Goal: Information Seeking & Learning: Learn about a topic

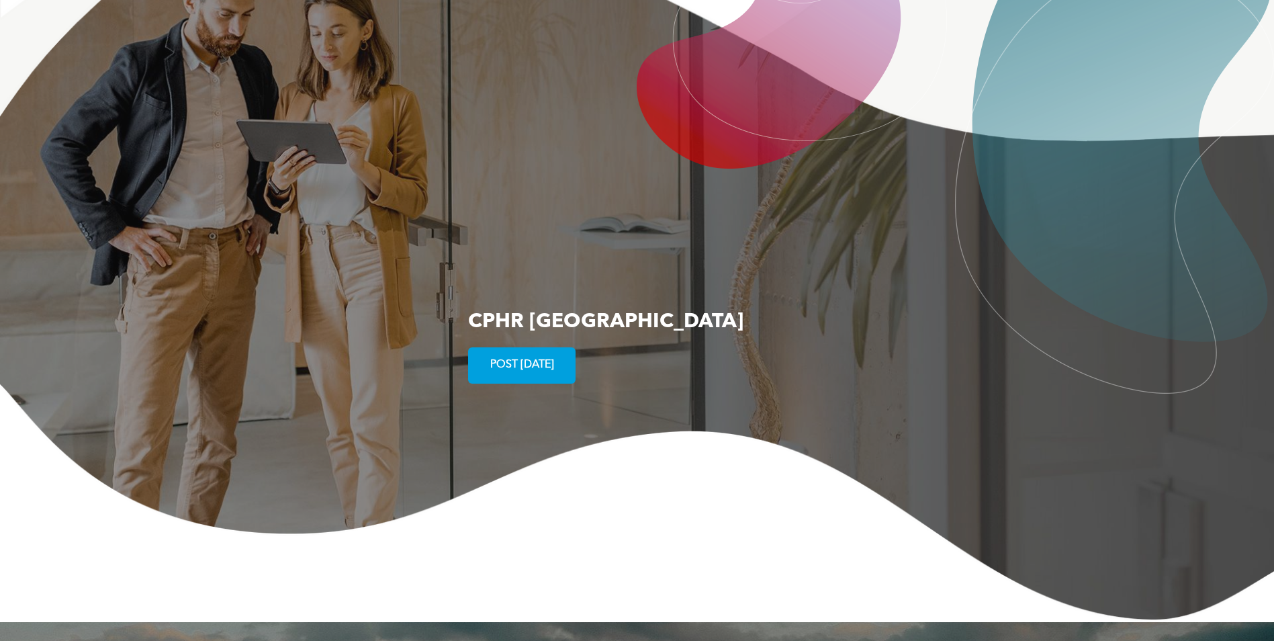
scroll to position [2431, 0]
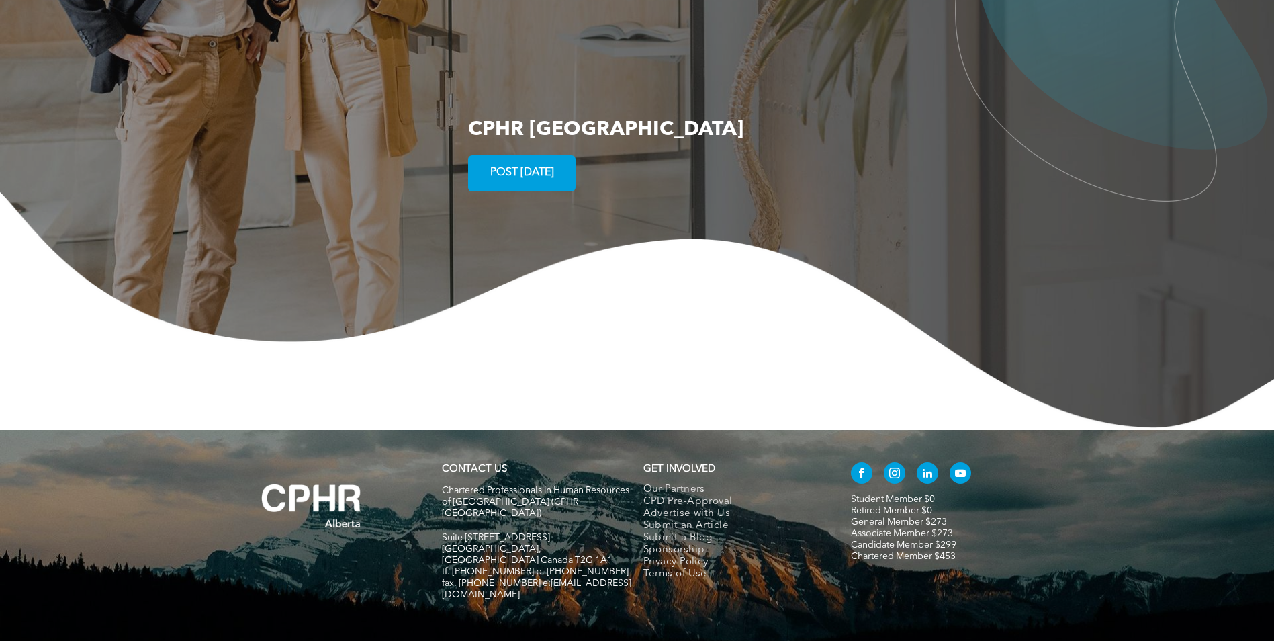
click at [515, 160] on span "POST TODAY" at bounding box center [522, 173] width 73 height 26
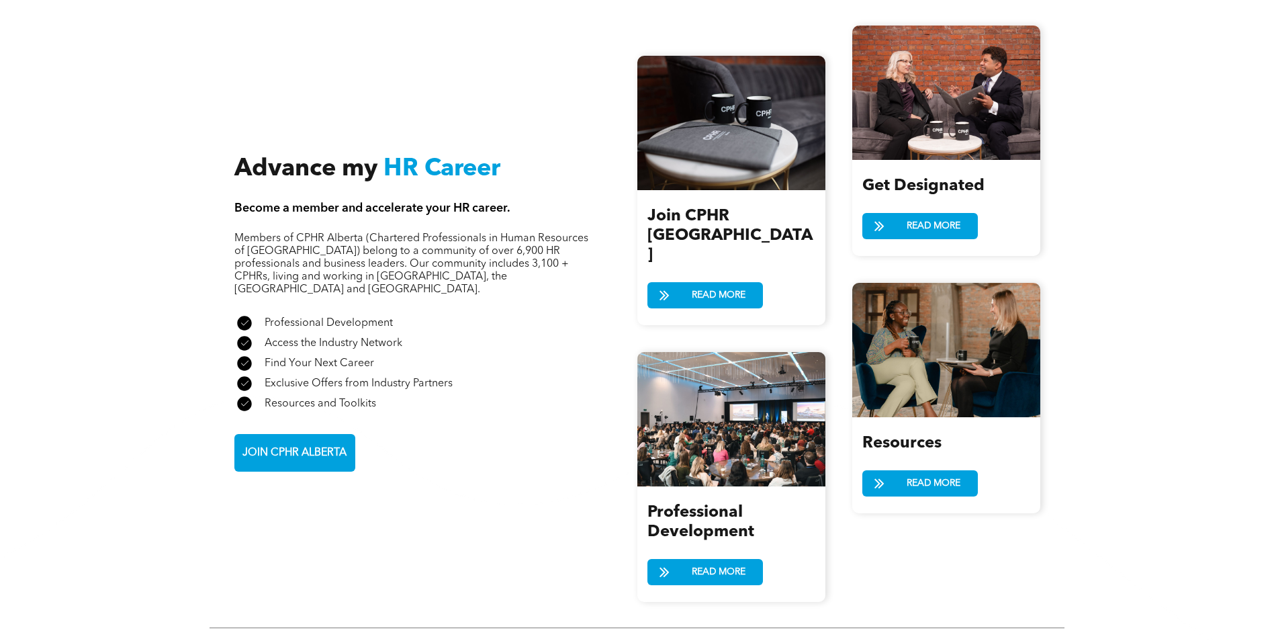
scroll to position [1478, 0]
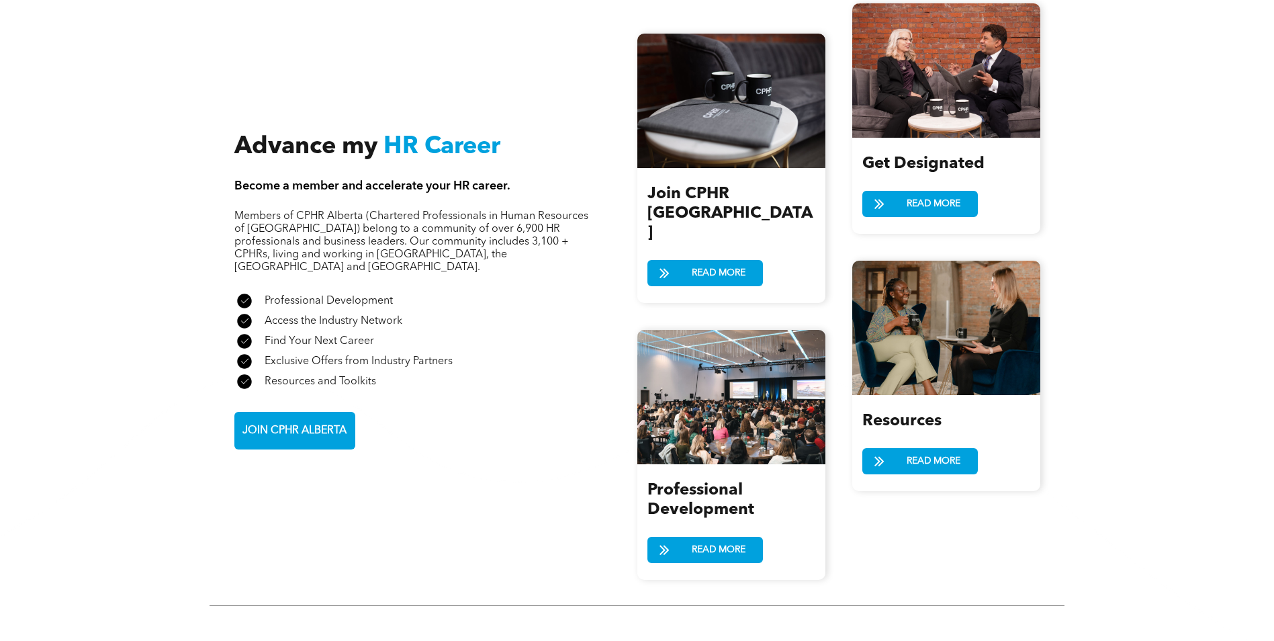
drag, startPoint x: 724, startPoint y: 174, endPoint x: 1107, endPoint y: 205, distance: 384.2
click at [1161, 205] on div "Advance my HR Career Become a member and accelerate your HR career. Members of …" at bounding box center [637, 293] width 1274 height 715
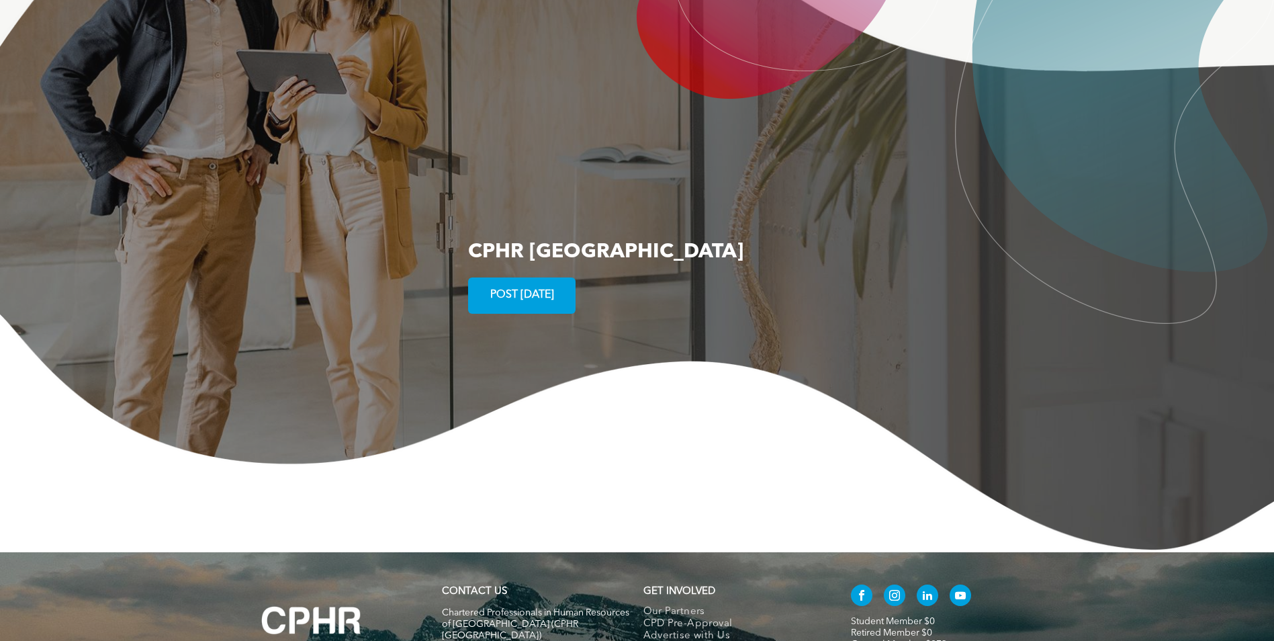
scroll to position [2431, 0]
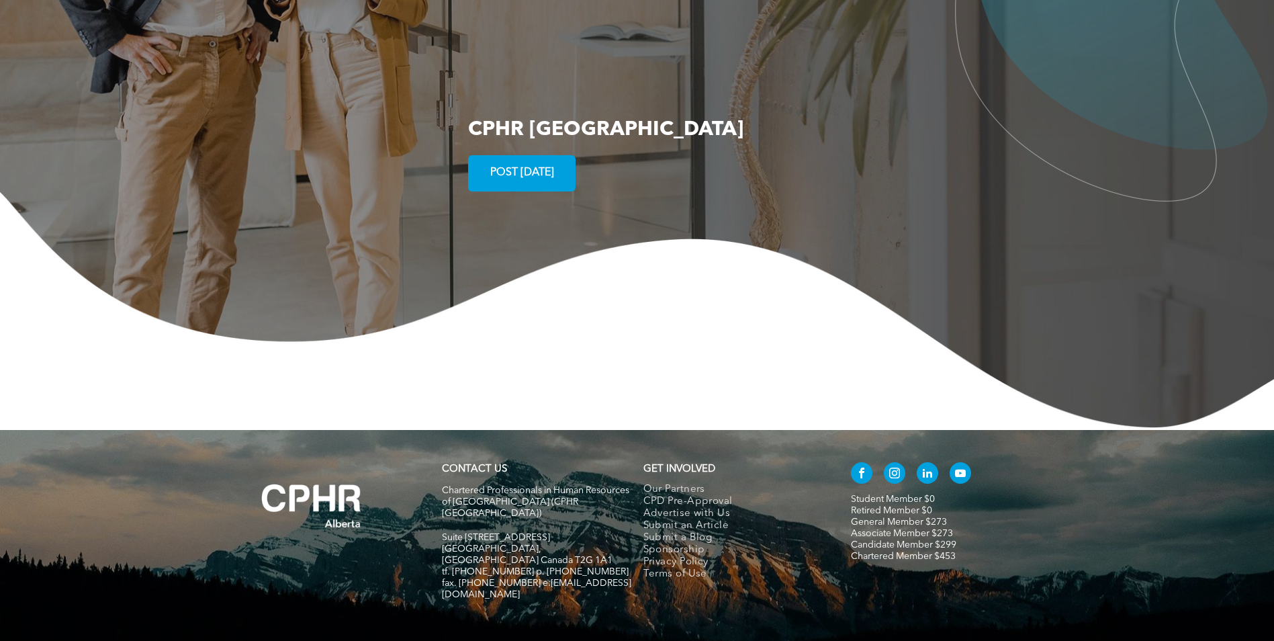
click at [860, 494] on link "Student Member $0" at bounding box center [893, 498] width 84 height 9
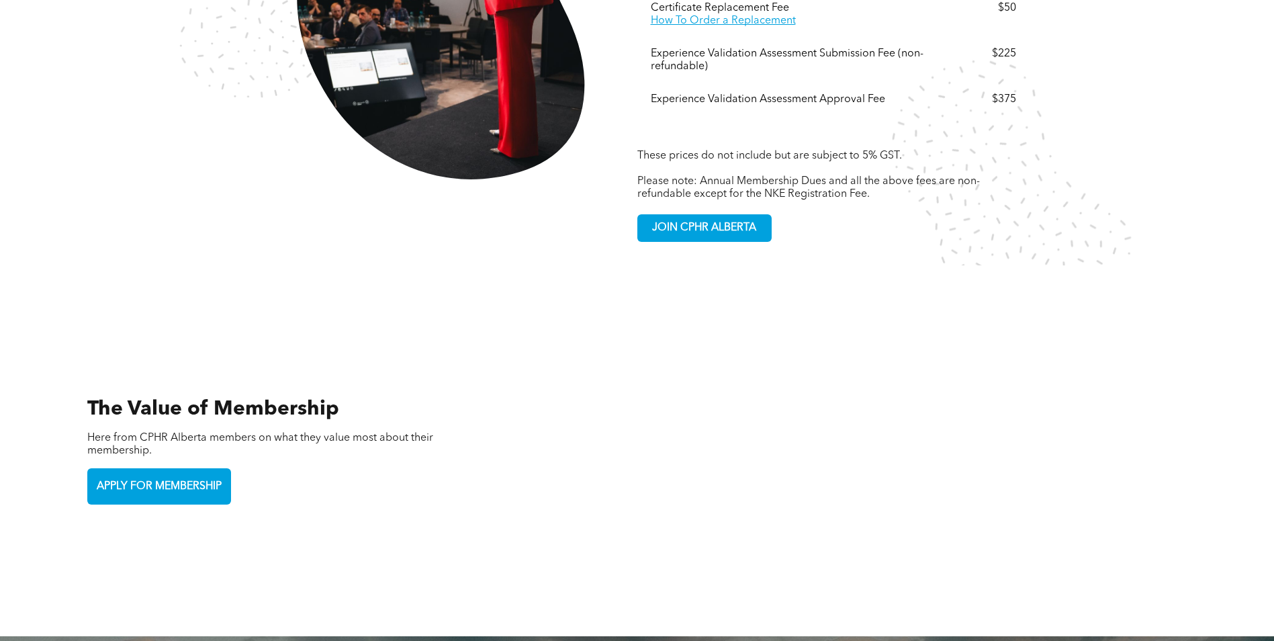
scroll to position [3024, 0]
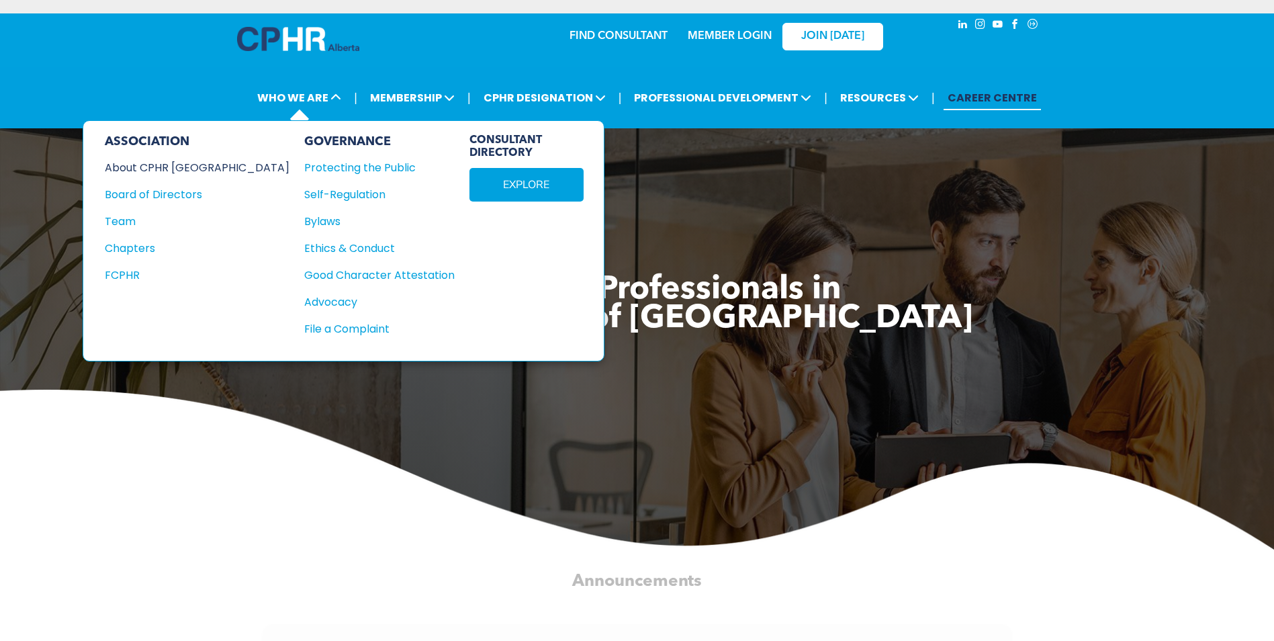
click at [166, 164] on div "About CPHR [GEOGRAPHIC_DATA]" at bounding box center [188, 167] width 167 height 17
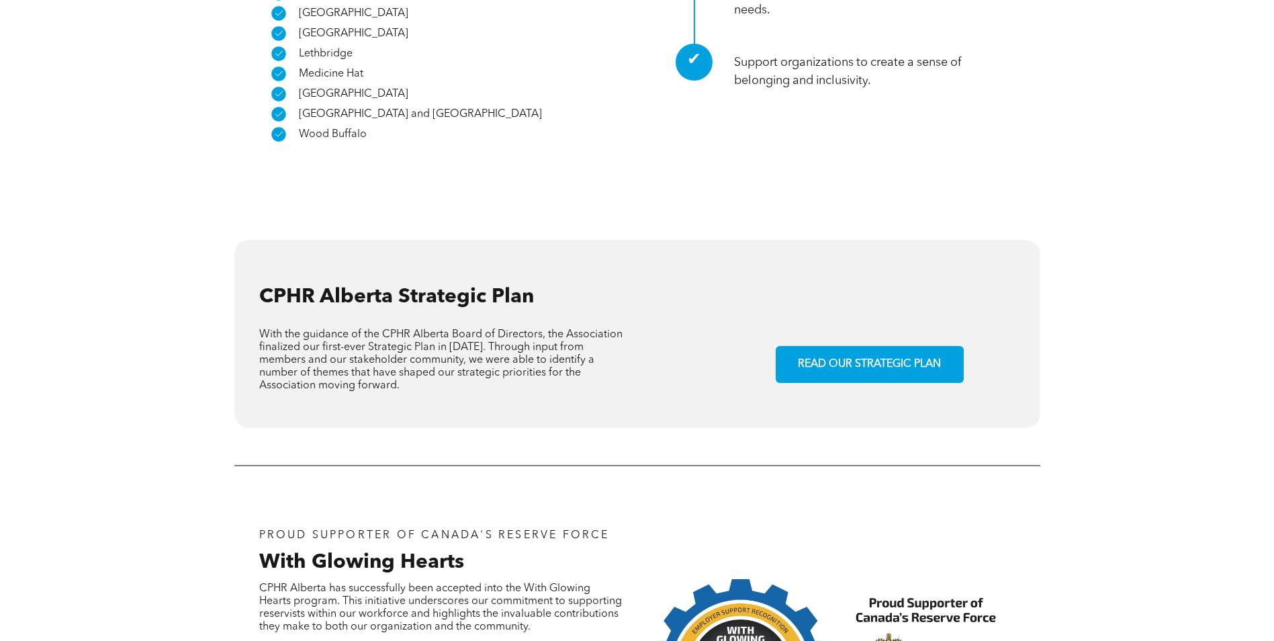
scroll to position [1310, 0]
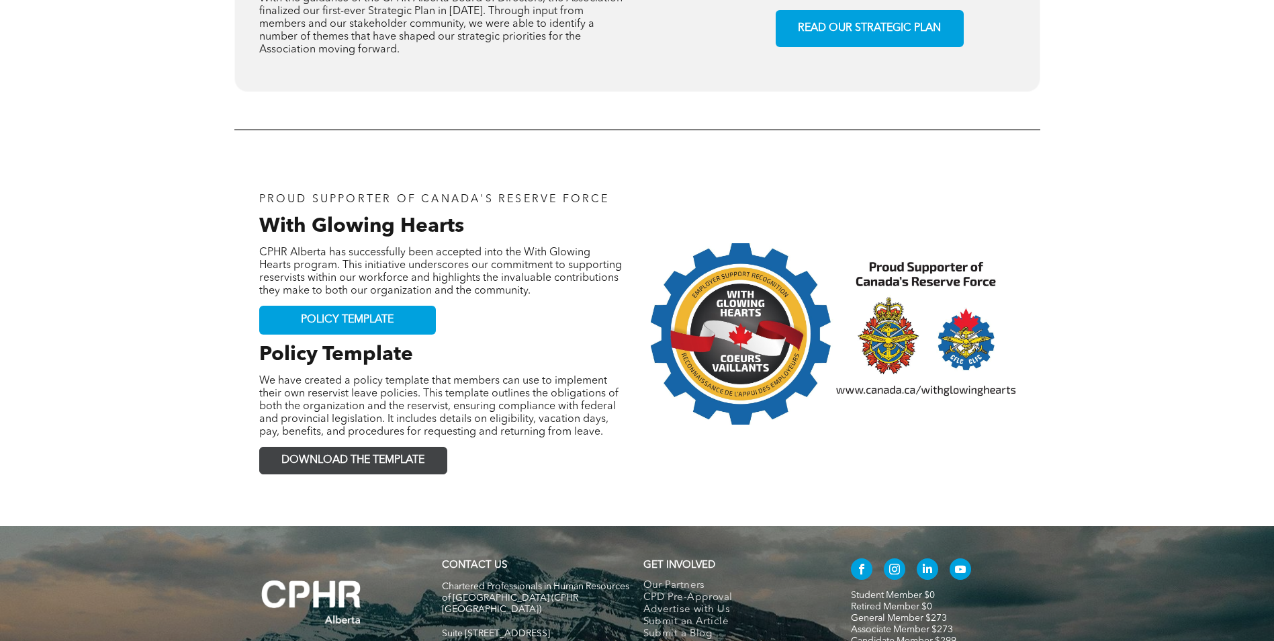
click at [311, 447] on link "DOWNLOAD THE TEMPLATE" at bounding box center [353, 461] width 188 height 28
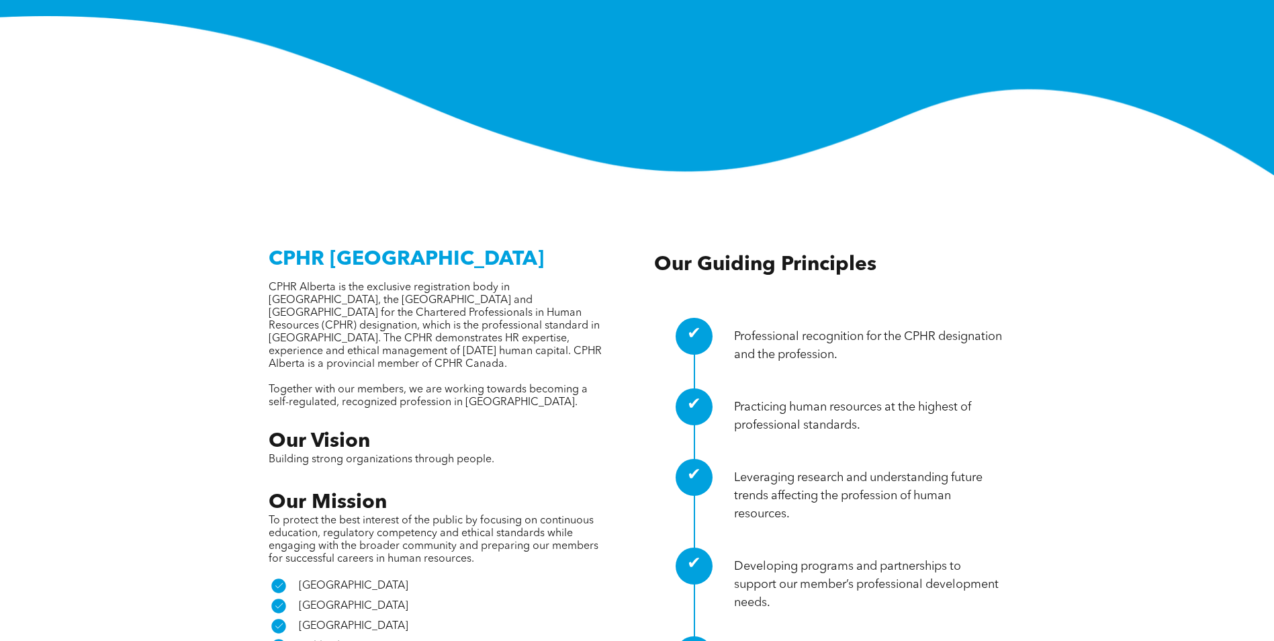
scroll to position [403, 0]
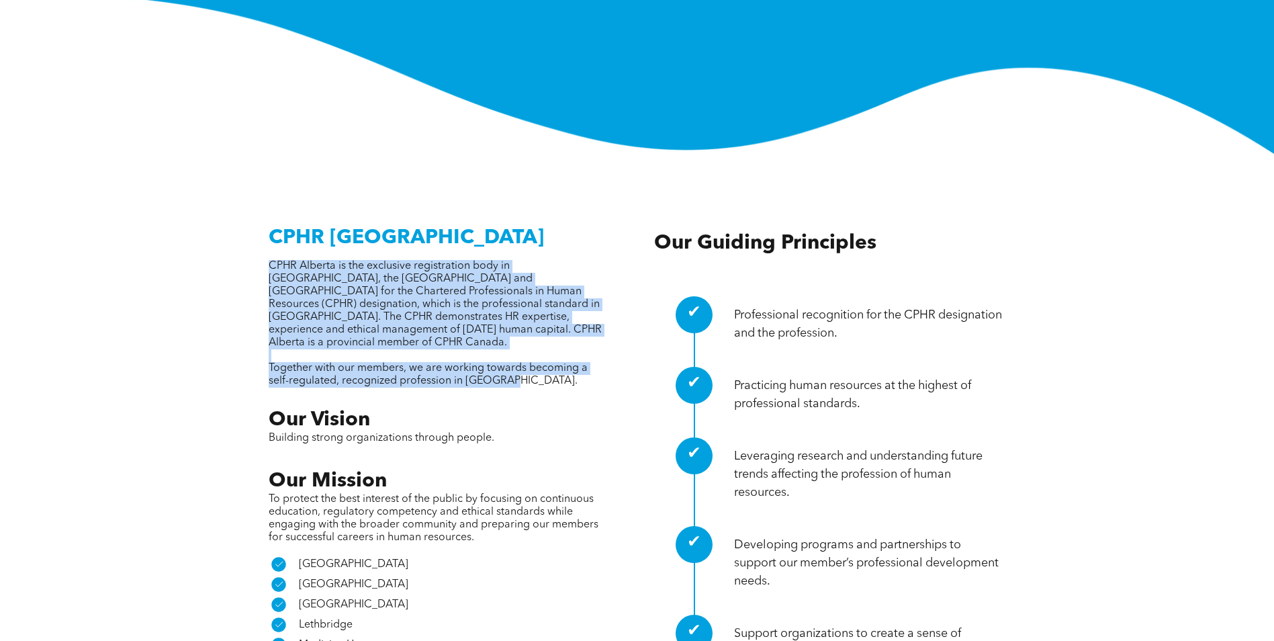
drag, startPoint x: 267, startPoint y: 200, endPoint x: 548, endPoint y: 309, distance: 301.8
click at [548, 309] on div "CPHR Alberta CPHR Alberta is the exclusive registration body in Alberta, the No…" at bounding box center [637, 466] width 785 height 500
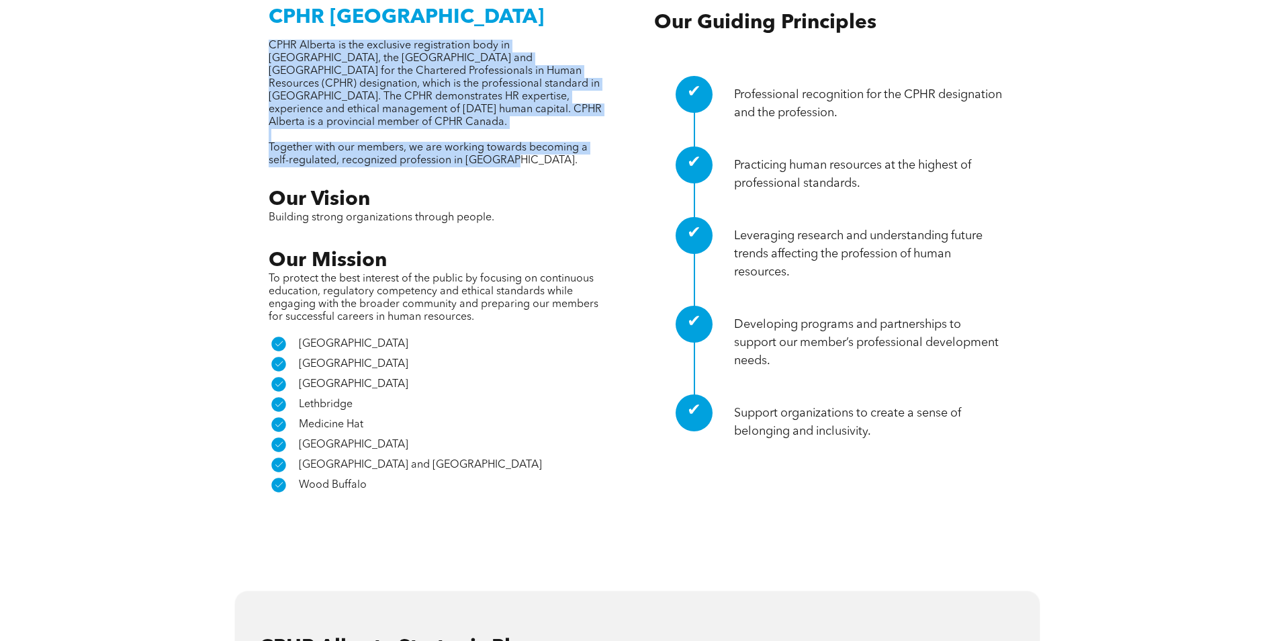
scroll to position [672, 0]
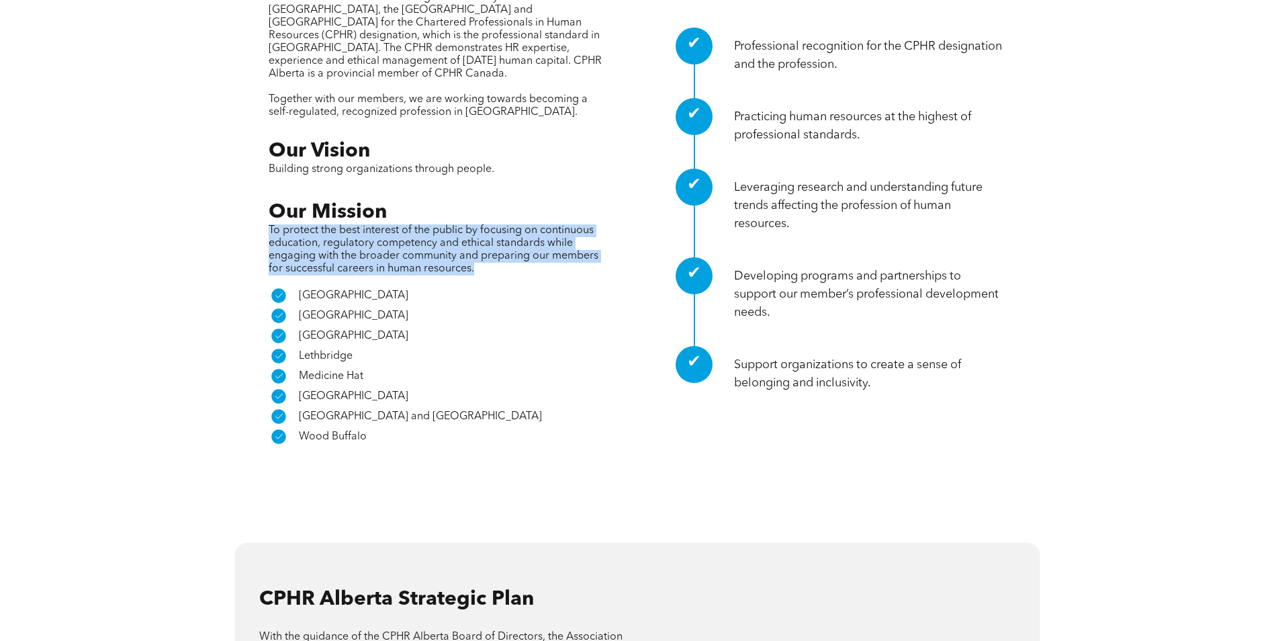
drag, startPoint x: 266, startPoint y: 151, endPoint x: 507, endPoint y: 200, distance: 246.0
click at [507, 200] on div "CPHR Alberta CPHR Alberta is the exclusive registration body in Alberta, the No…" at bounding box center [637, 197] width 785 height 500
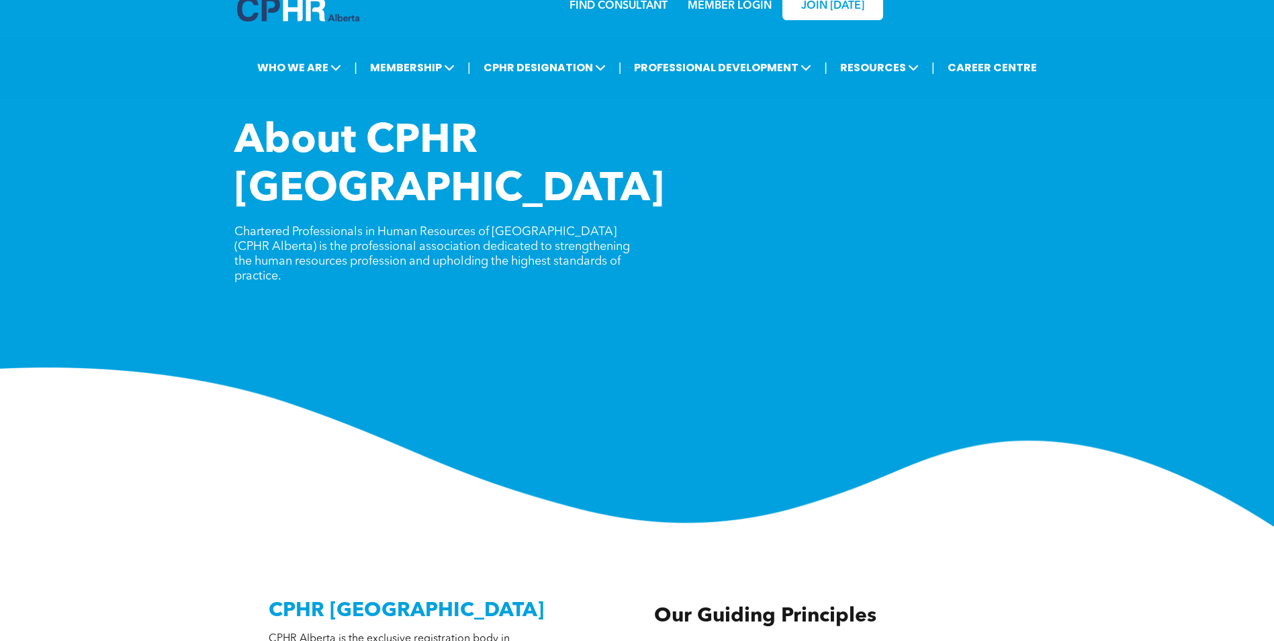
scroll to position [0, 0]
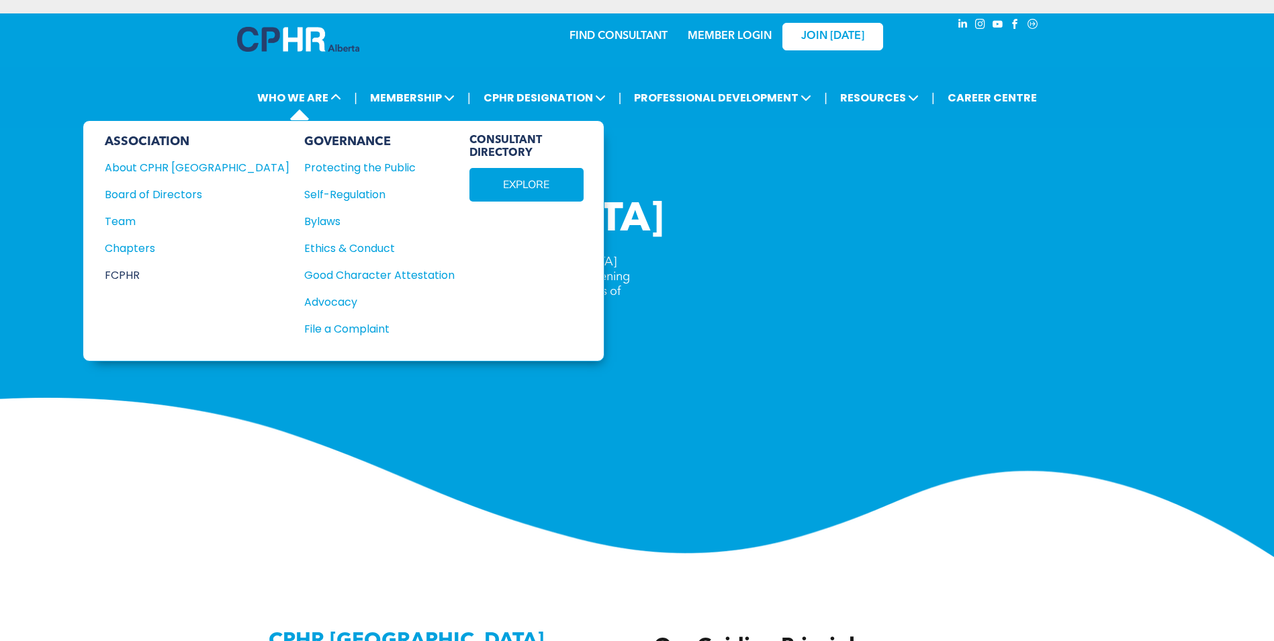
click at [121, 279] on div "FCPHR" at bounding box center [188, 275] width 167 height 17
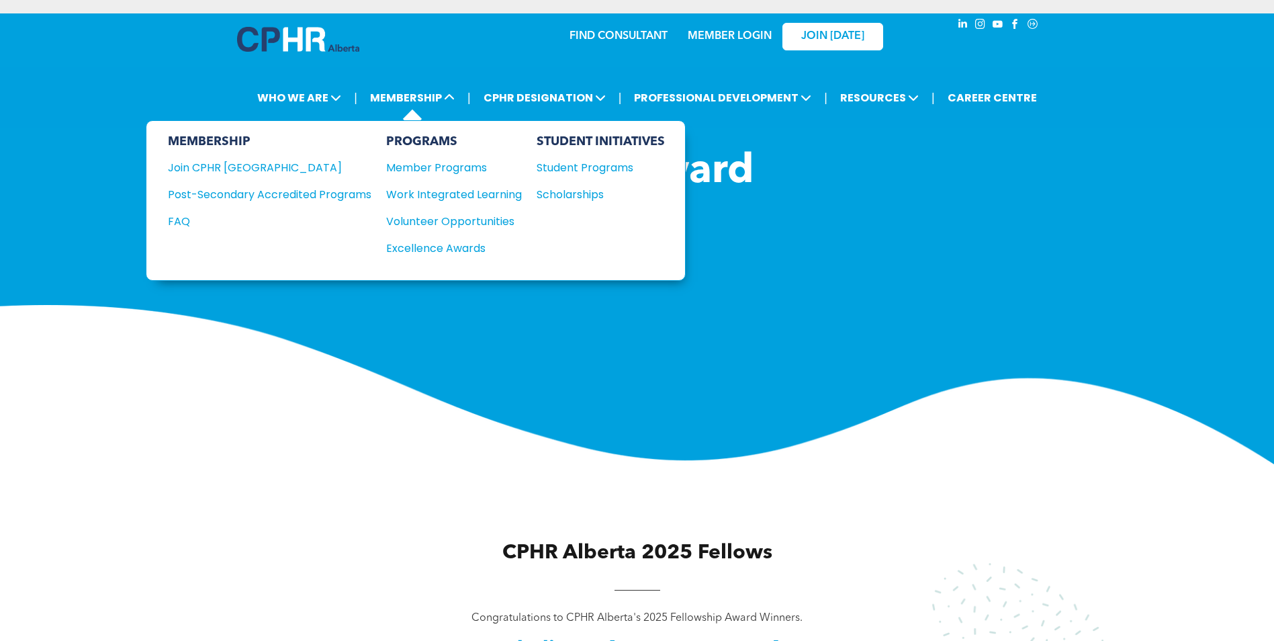
drag, startPoint x: 437, startPoint y: 196, endPoint x: 354, endPoint y: 234, distance: 91.4
click at [354, 234] on div "MEMBERSHIP Join CPHR Alberta Post-Secondary Accredited Programs FAQ" at bounding box center [270, 200] width 204 height 132
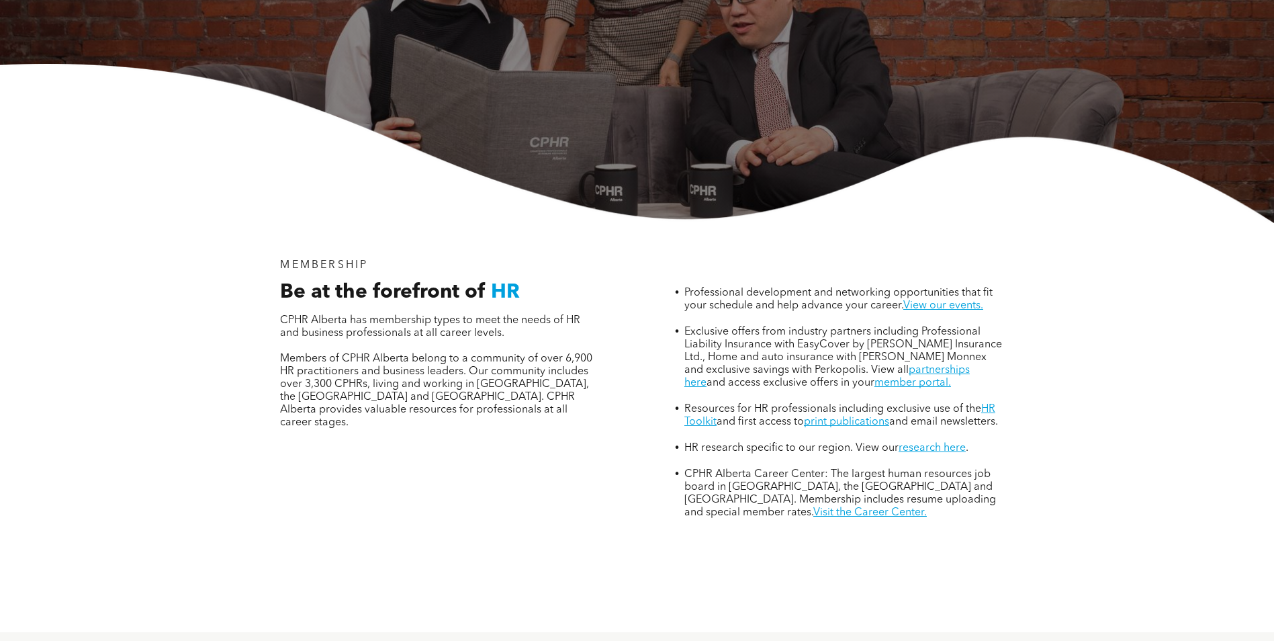
scroll to position [336, 0]
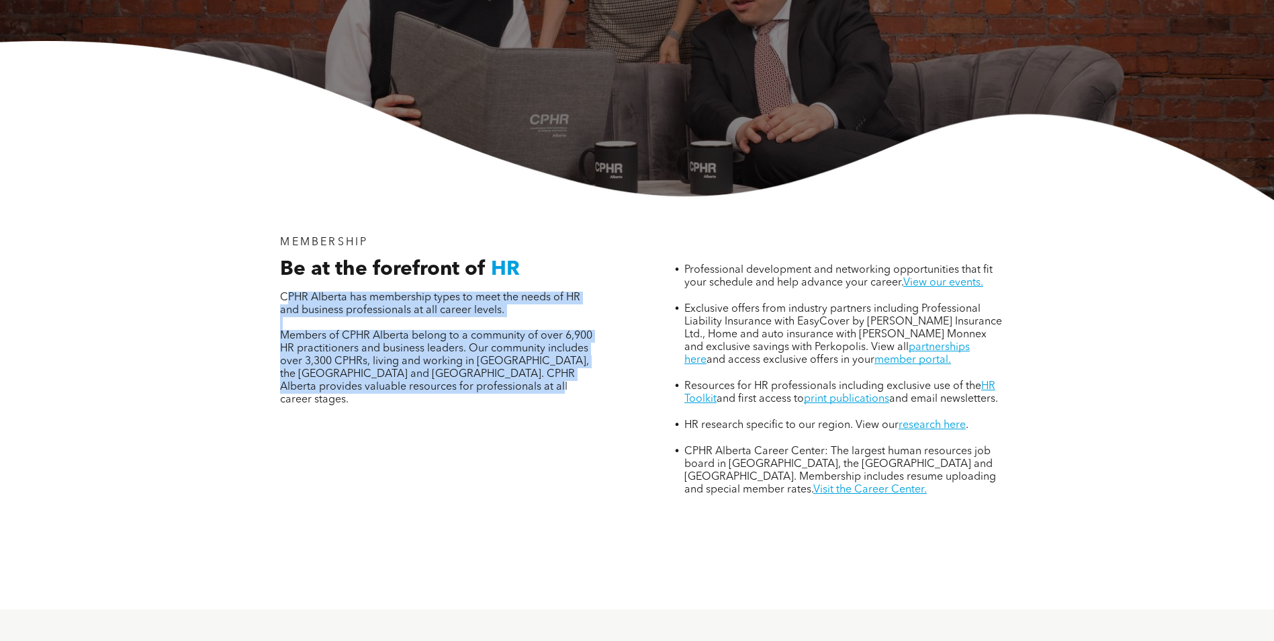
drag, startPoint x: 287, startPoint y: 239, endPoint x: 546, endPoint y: 328, distance: 274.1
click at [546, 328] on div "CPHR Alberta has membership types to meet the needs of HR and business professi…" at bounding box center [440, 349] width 320 height 115
drag, startPoint x: 546, startPoint y: 328, endPoint x: 459, endPoint y: 331, distance: 87.4
click at [459, 331] on span "Members of CPHR Alberta belong to a community of over 6,900 HR practitioners an…" at bounding box center [436, 368] width 312 height 75
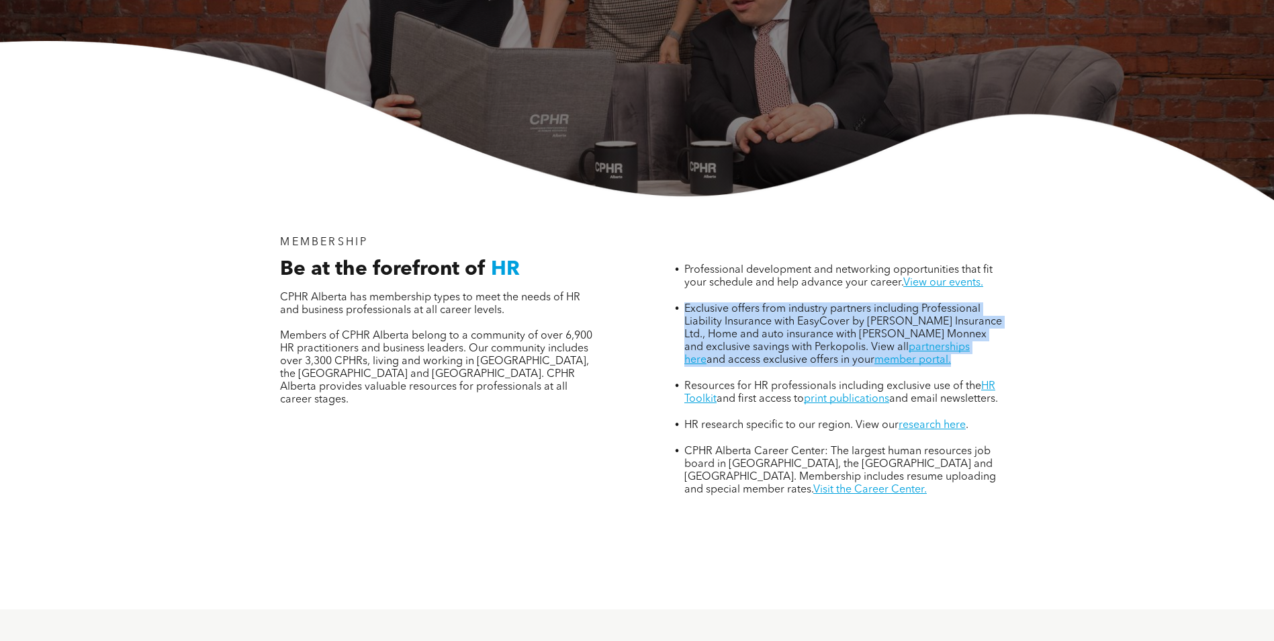
drag, startPoint x: 681, startPoint y: 246, endPoint x: 953, endPoint y: 309, distance: 278.7
click at [953, 309] on li "Exclusive offers from industry partners including Professional Liability Insura…" at bounding box center [845, 340] width 320 height 77
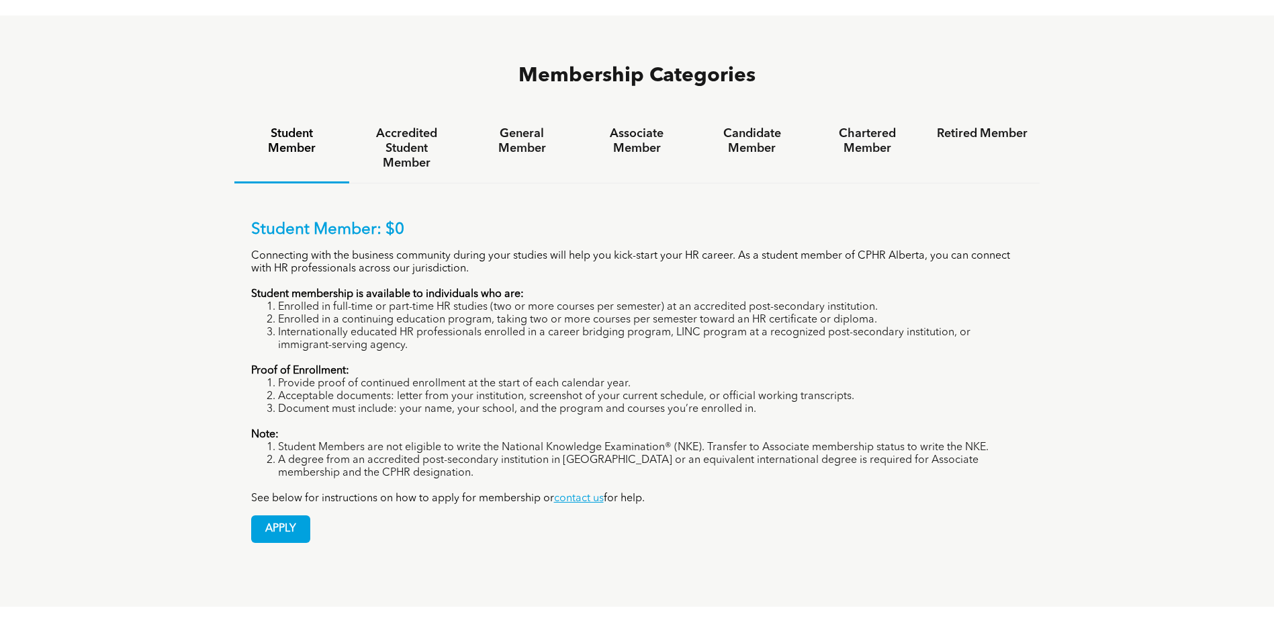
scroll to position [941, 0]
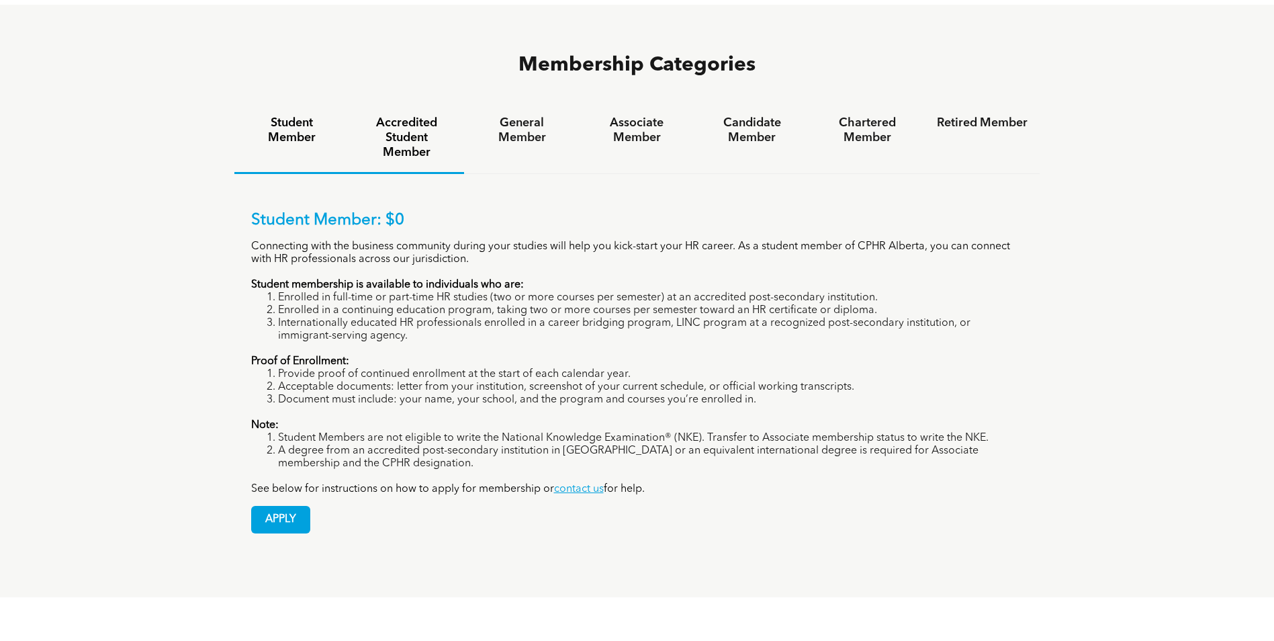
click at [405, 116] on h4 "Accredited Student Member" at bounding box center [406, 138] width 91 height 44
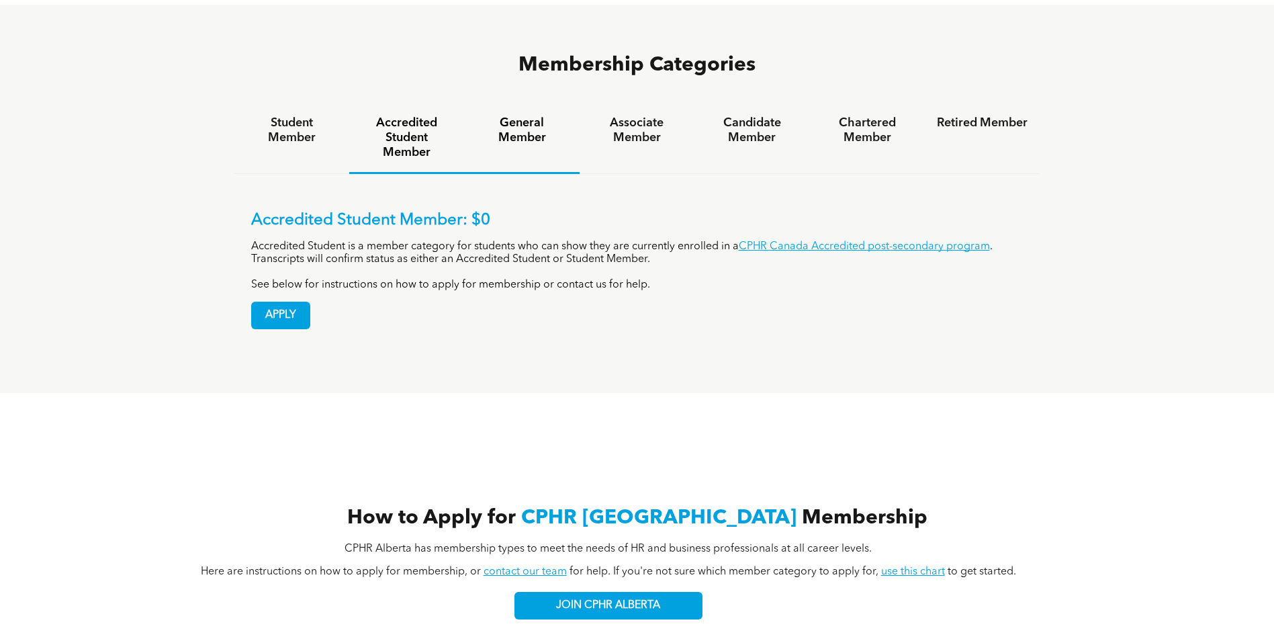
click at [501, 116] on h4 "General Member" at bounding box center [521, 131] width 91 height 30
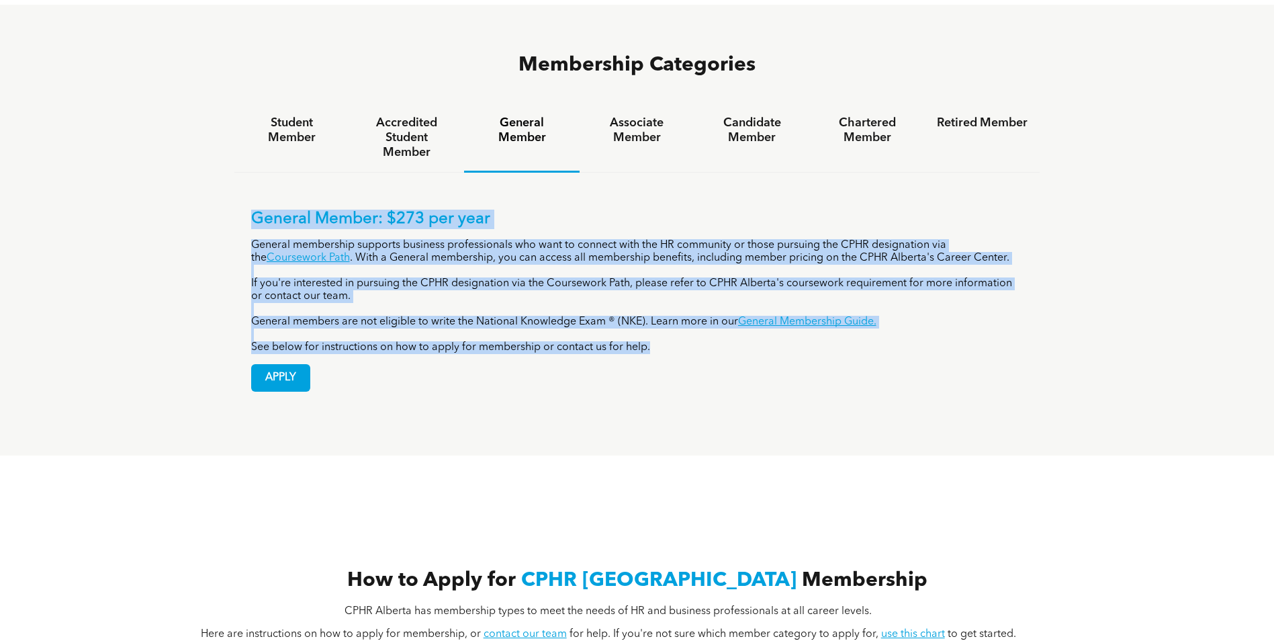
drag, startPoint x: 256, startPoint y: 163, endPoint x: 666, endPoint y: 294, distance: 430.7
click at [666, 294] on div "General Member: $273 per year General membership supports business professional…" at bounding box center [637, 282] width 773 height 144
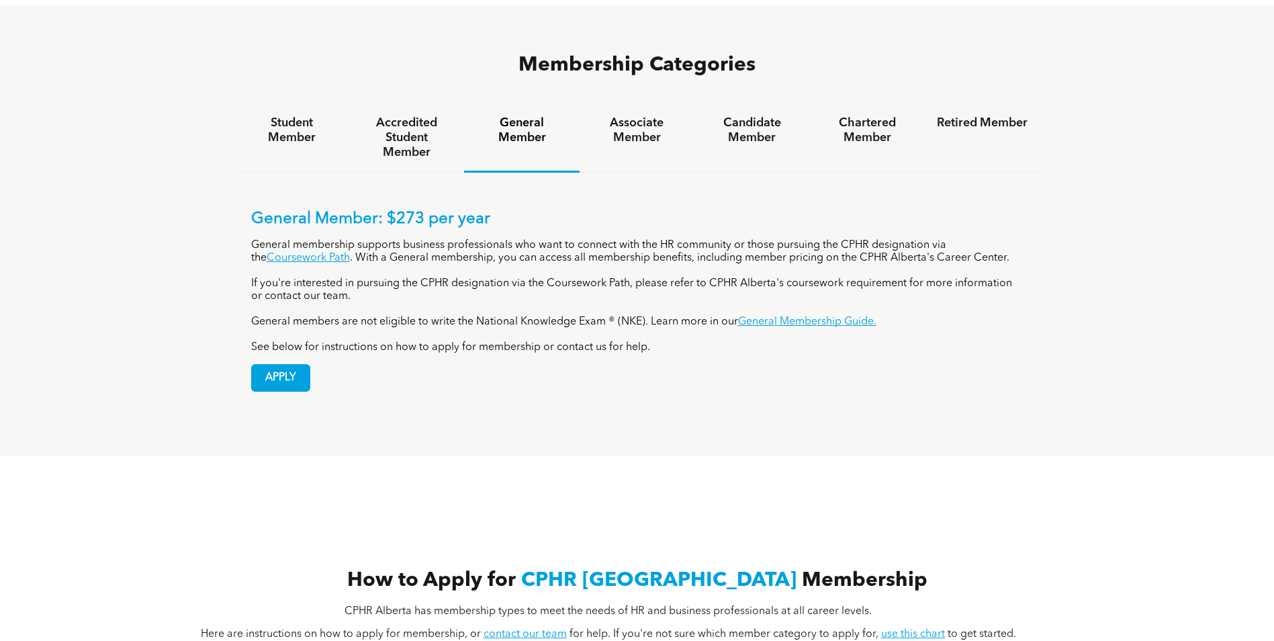
click at [880, 367] on div "Membership Categories Student Member Accredited Student Member General Member A…" at bounding box center [637, 230] width 1274 height 451
click at [792, 239] on p "General membership supports business professionals who want to connect with the…" at bounding box center [637, 252] width 773 height 26
click at [335, 277] on p "If you're interested in pursuing the CPHR designation via the Coursework Path, …" at bounding box center [637, 290] width 773 height 26
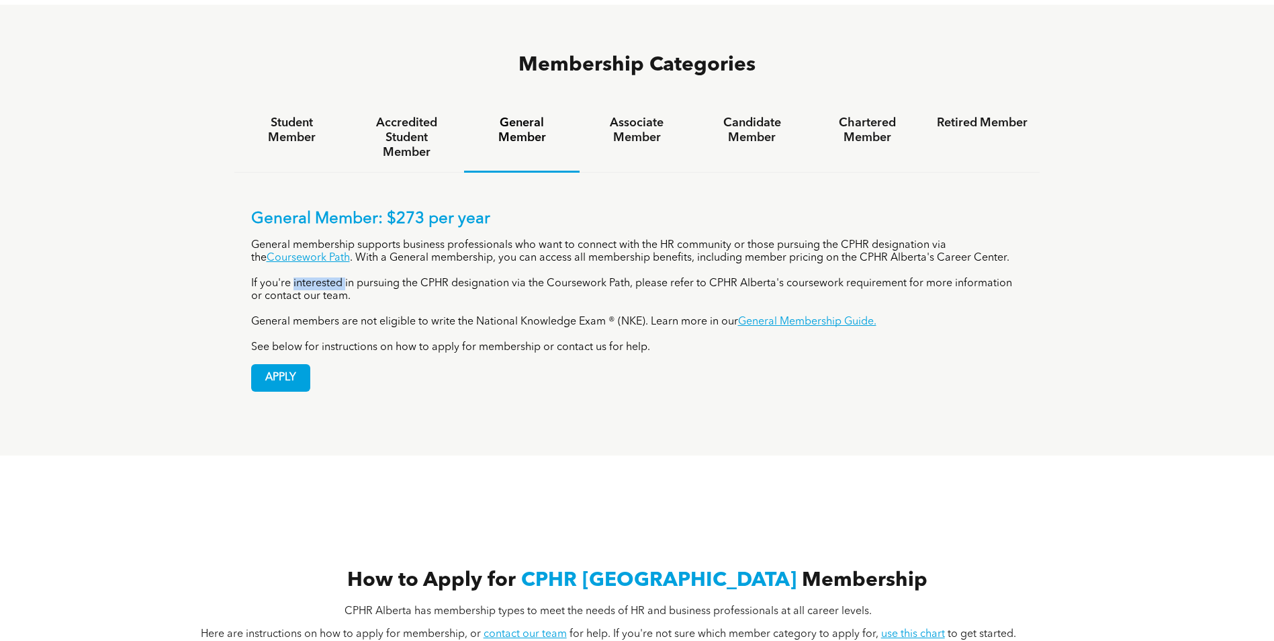
click at [335, 277] on p "If you're interested in pursuing the CPHR designation via the Coursework Path, …" at bounding box center [637, 290] width 773 height 26
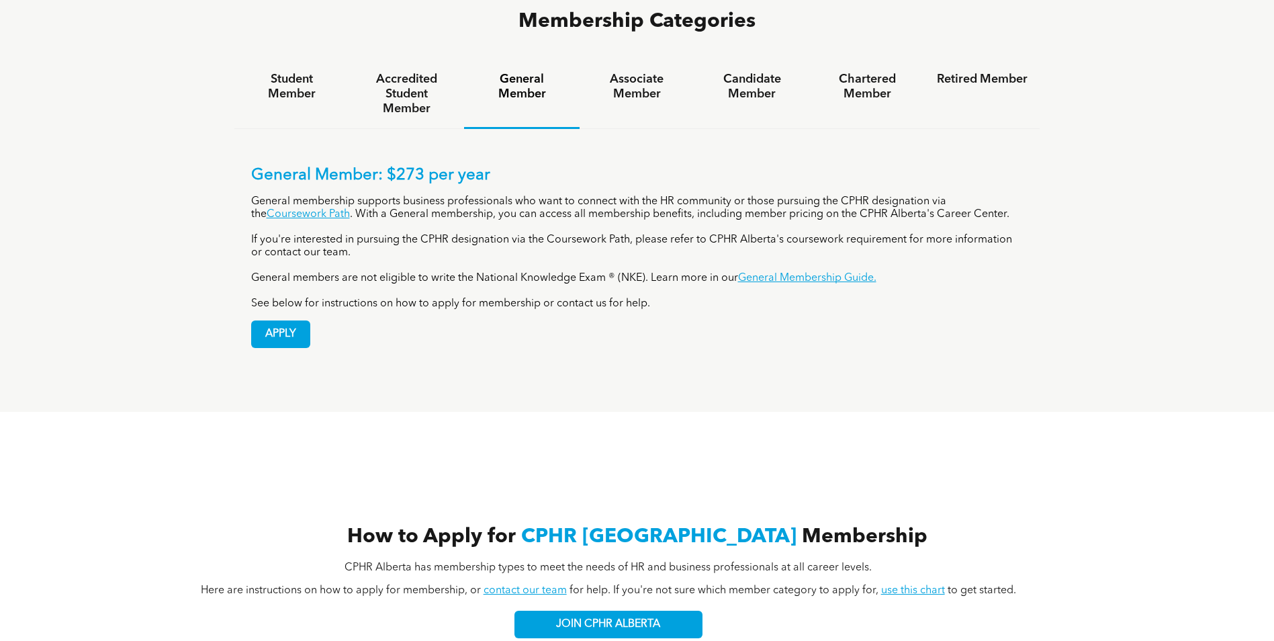
scroll to position [1008, 0]
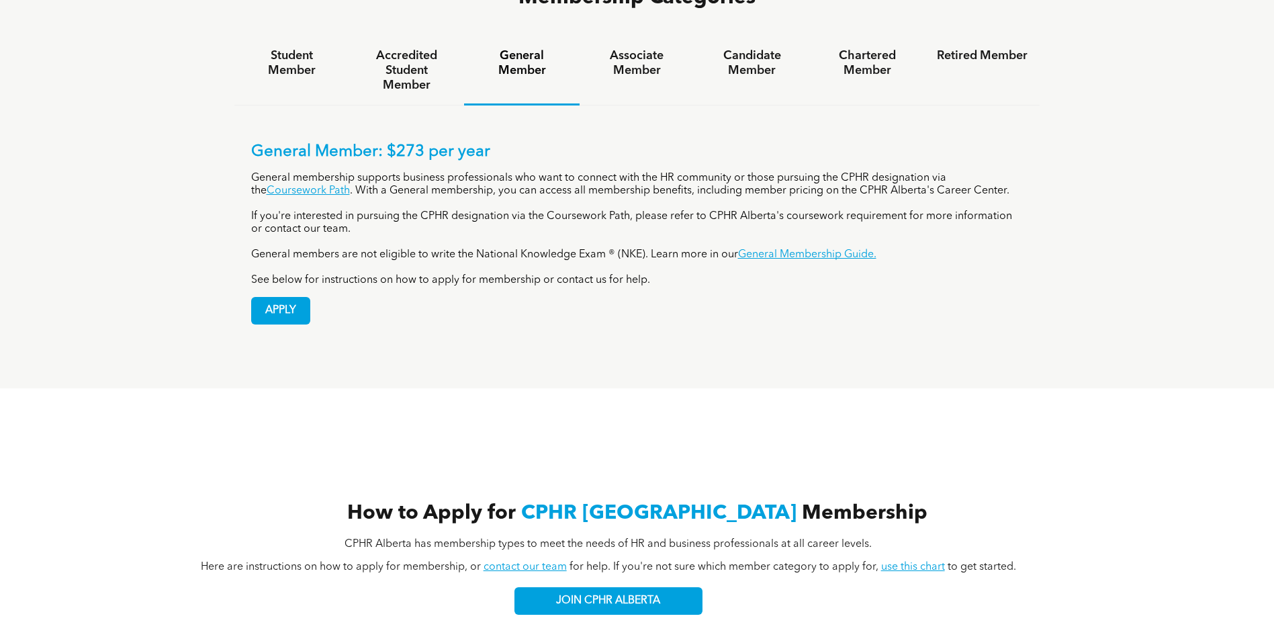
click at [456, 249] on p "General members are not eligible to write the National Knowledge Exam ® (NKE). …" at bounding box center [637, 255] width 773 height 13
click at [330, 218] on div "General Member: $273 per year General membership supports business professional…" at bounding box center [637, 214] width 773 height 144
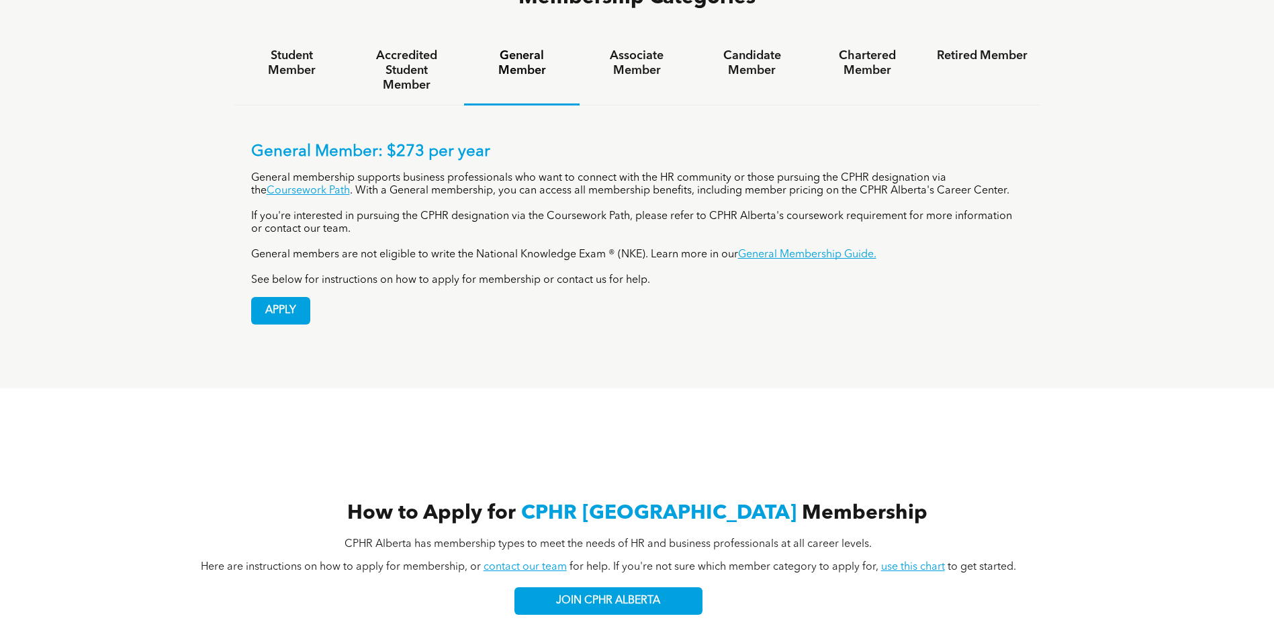
click at [329, 274] on p "See below for instructions on how to apply for membership or contact us for hel…" at bounding box center [637, 280] width 773 height 13
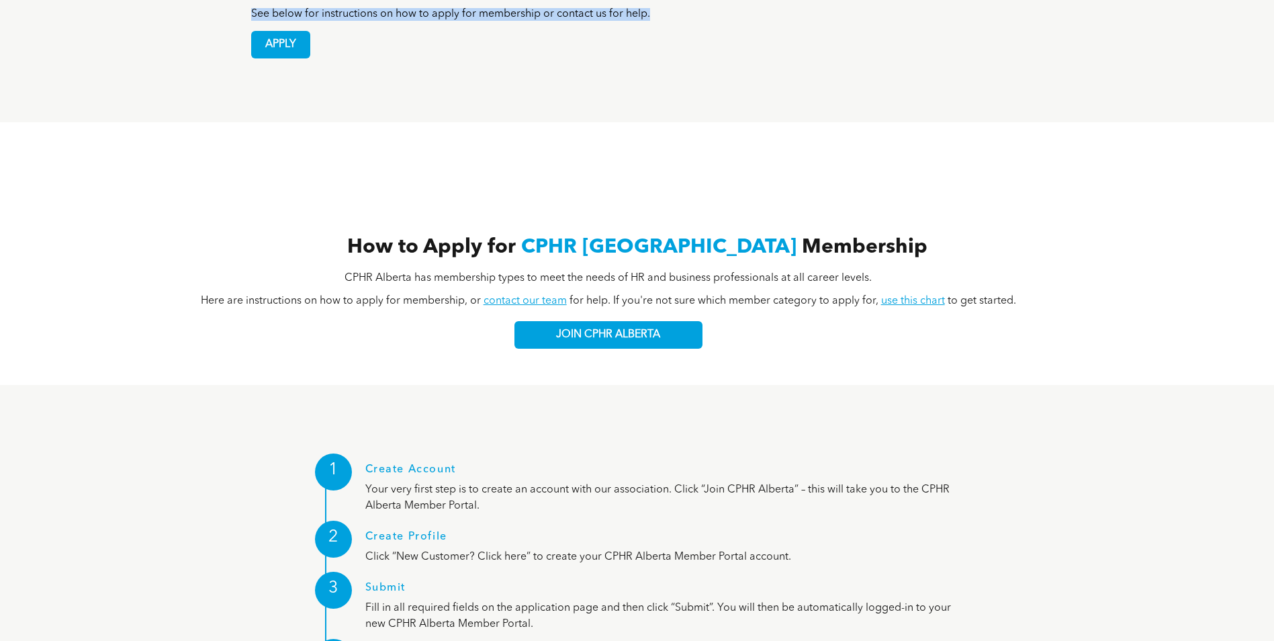
scroll to position [1276, 0]
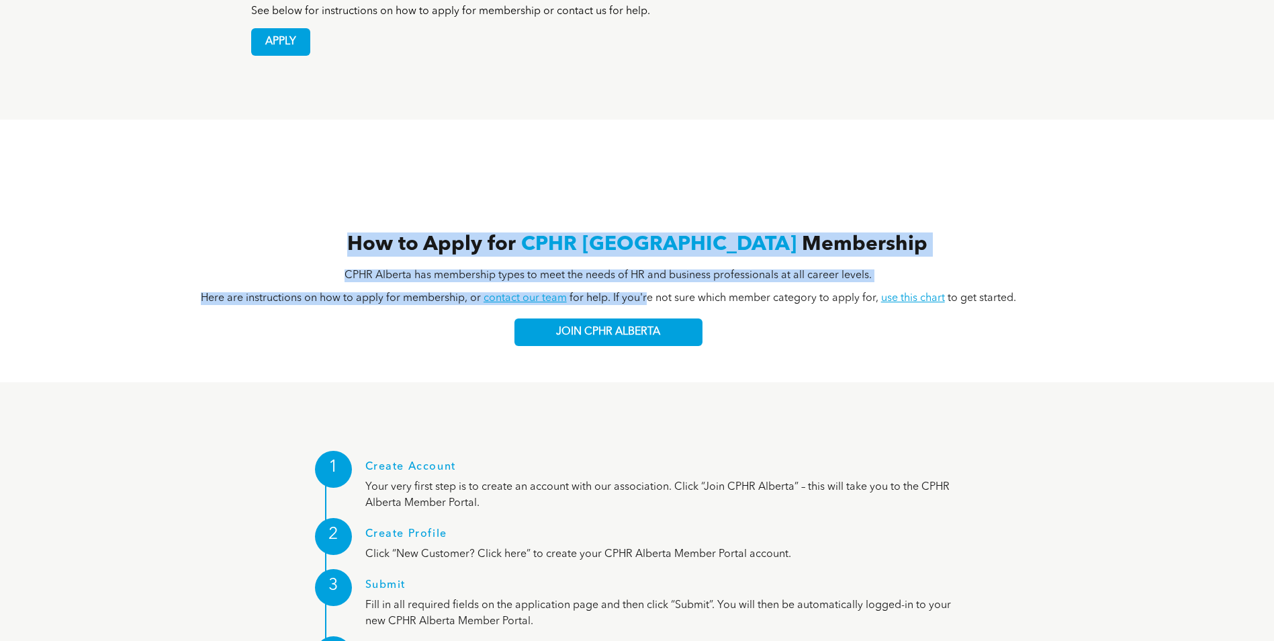
drag, startPoint x: 379, startPoint y: 187, endPoint x: 645, endPoint y: 251, distance: 273.4
click at [645, 251] on div "How to Apply for CPHR Alberta Membership CPHR Alberta has membership types to m…" at bounding box center [637, 289] width 1172 height 135
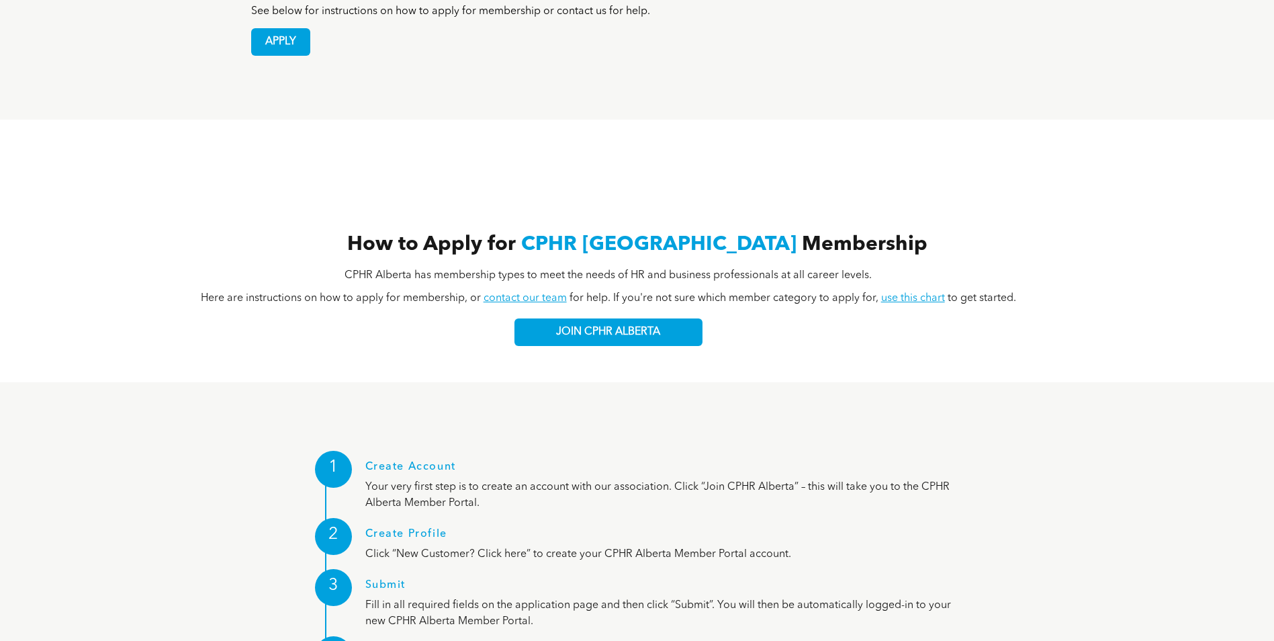
drag, startPoint x: 645, startPoint y: 251, endPoint x: 697, endPoint y: 251, distance: 51.7
click at [697, 293] on span "for help. If you're not sure which member category to apply for," at bounding box center [724, 298] width 309 height 11
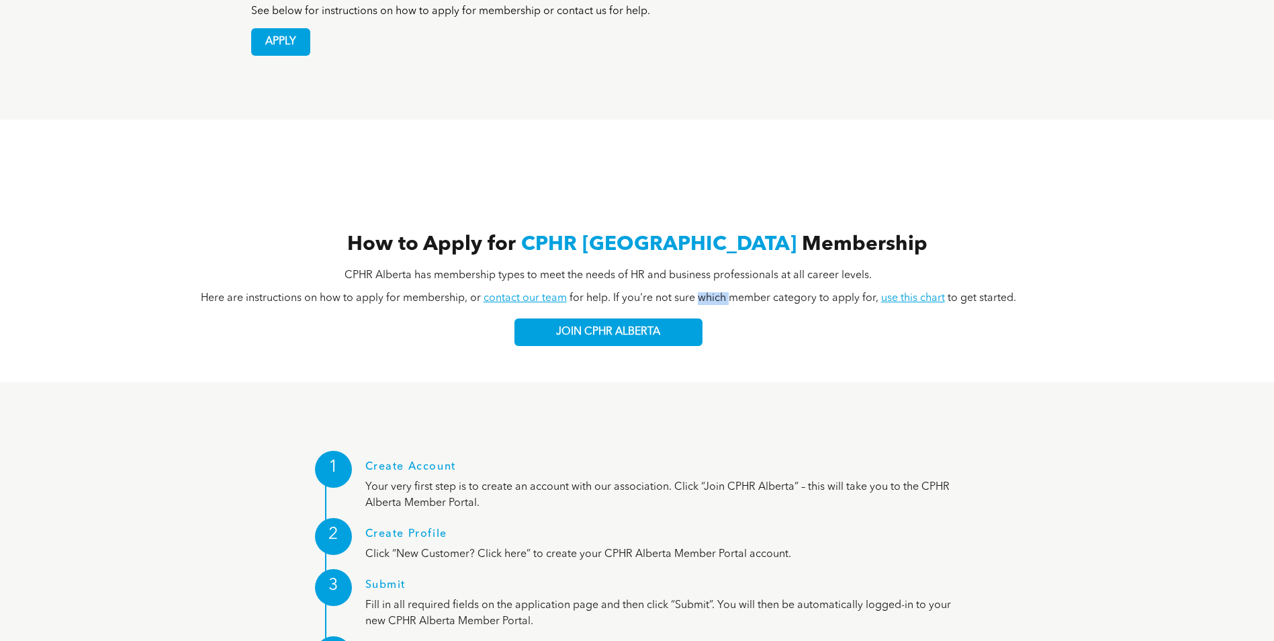
click at [697, 293] on span "for help. If you're not sure which member category to apply for," at bounding box center [724, 298] width 309 height 11
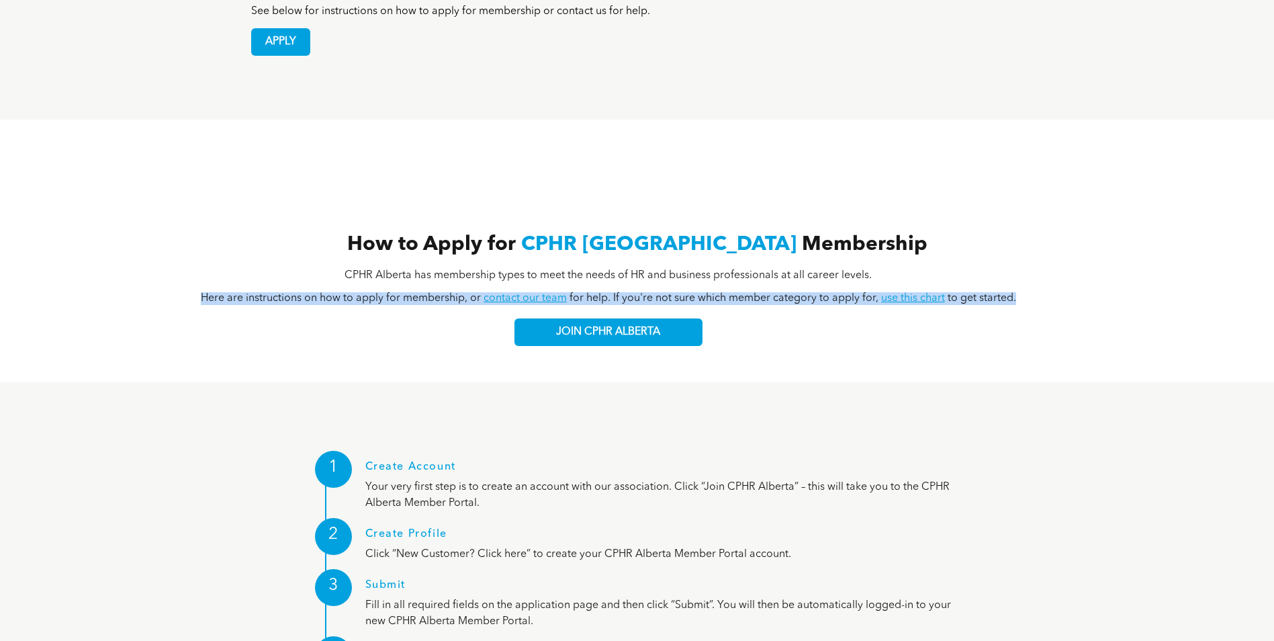
click at [697, 293] on span "for help. If you're not sure which member category to apply for," at bounding box center [724, 298] width 309 height 11
drag, startPoint x: 697, startPoint y: 243, endPoint x: 883, endPoint y: 292, distance: 191.8
click at [883, 292] on div "CPHR Alberta has membership types to meet the needs of HR and business professi…" at bounding box center [637, 302] width 921 height 87
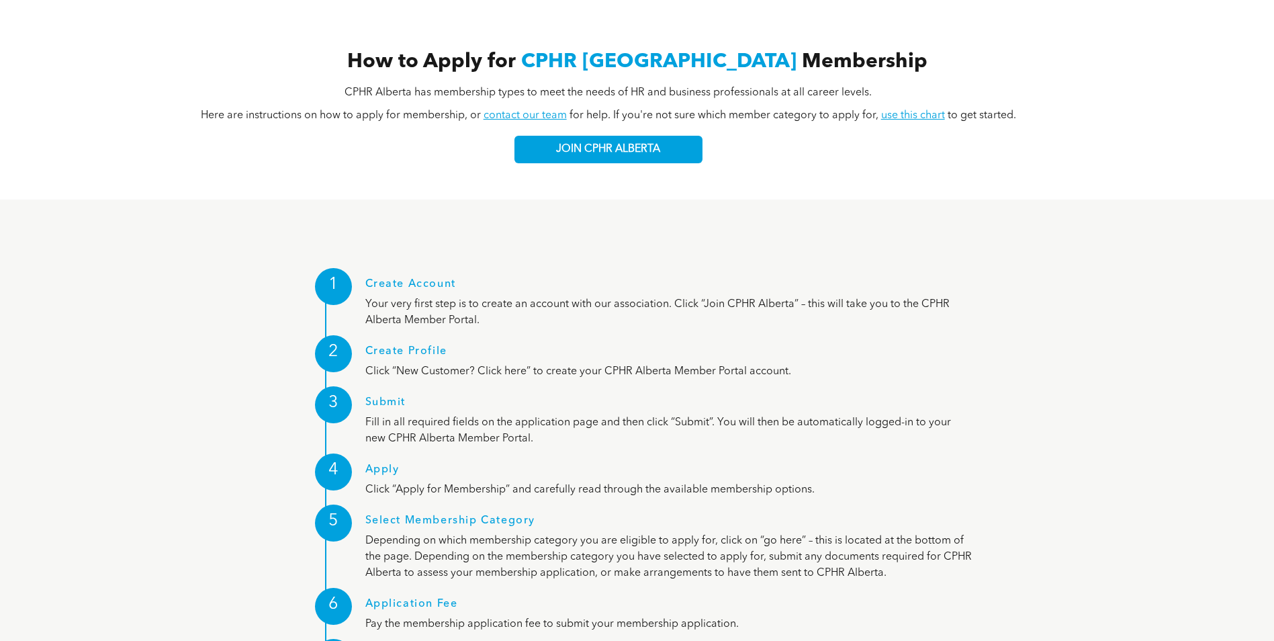
scroll to position [1478, 0]
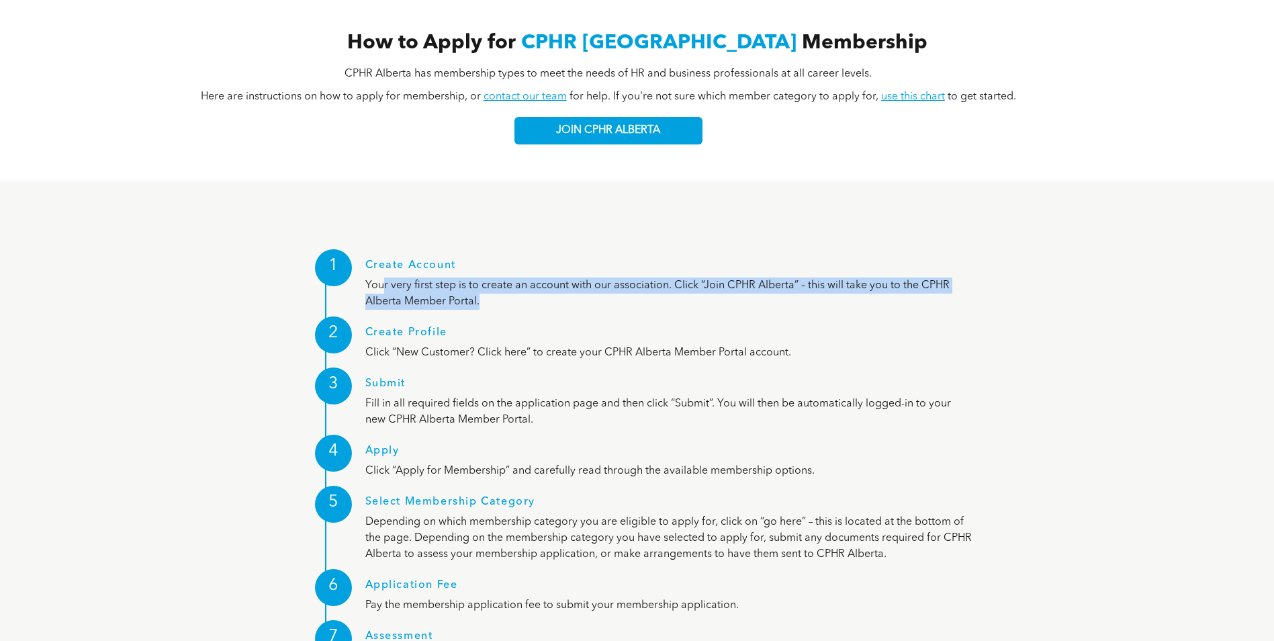
drag, startPoint x: 381, startPoint y: 234, endPoint x: 940, endPoint y: 244, distance: 559.0
click at [940, 277] on p "Your very first step is to create an account with our association. Click “Join …" at bounding box center [669, 293] width 608 height 32
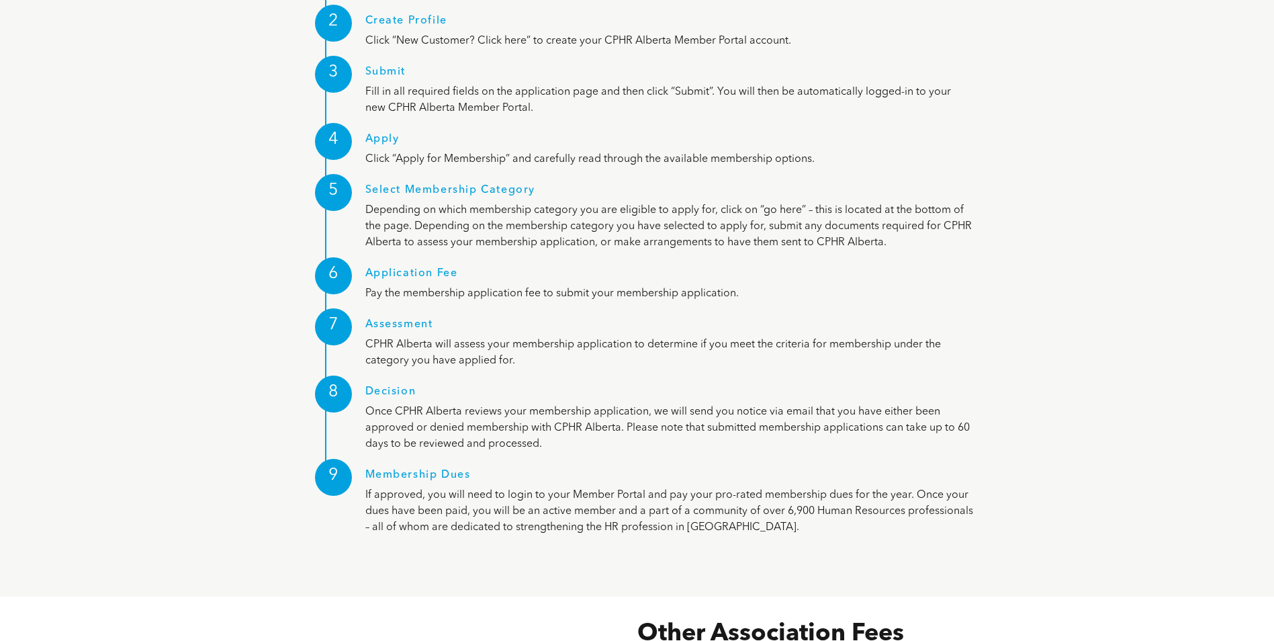
scroll to position [1814, 0]
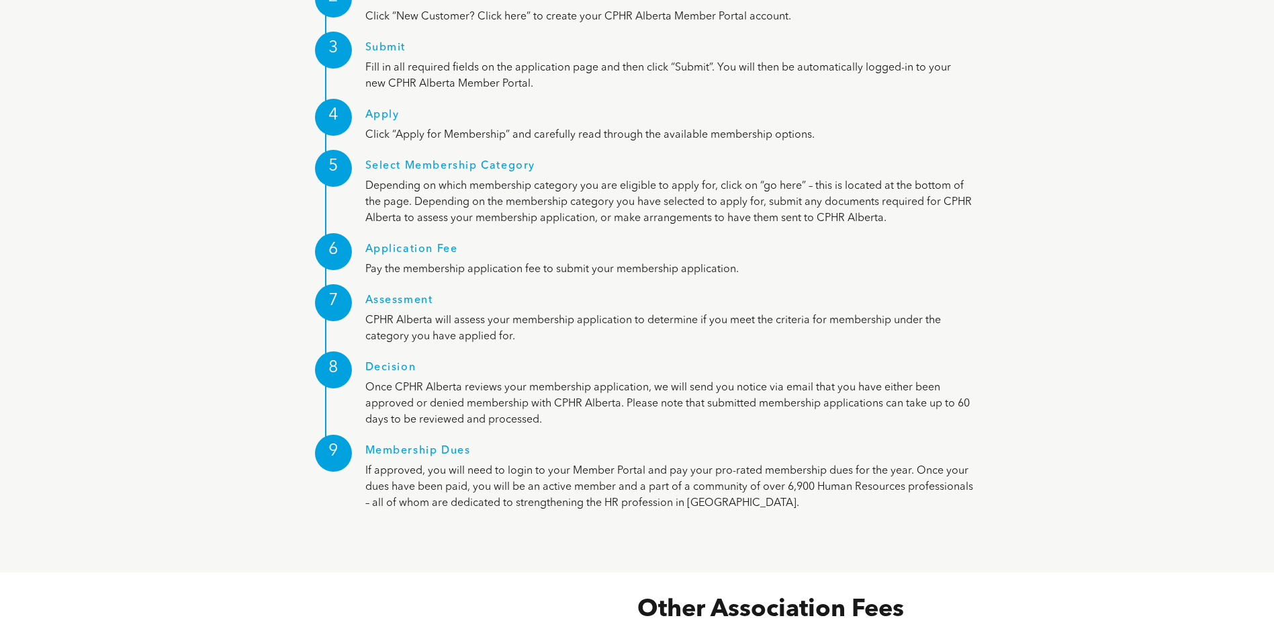
click at [538, 178] on p "Depending on which membership category you are eligible to apply for, click on …" at bounding box center [669, 202] width 608 height 48
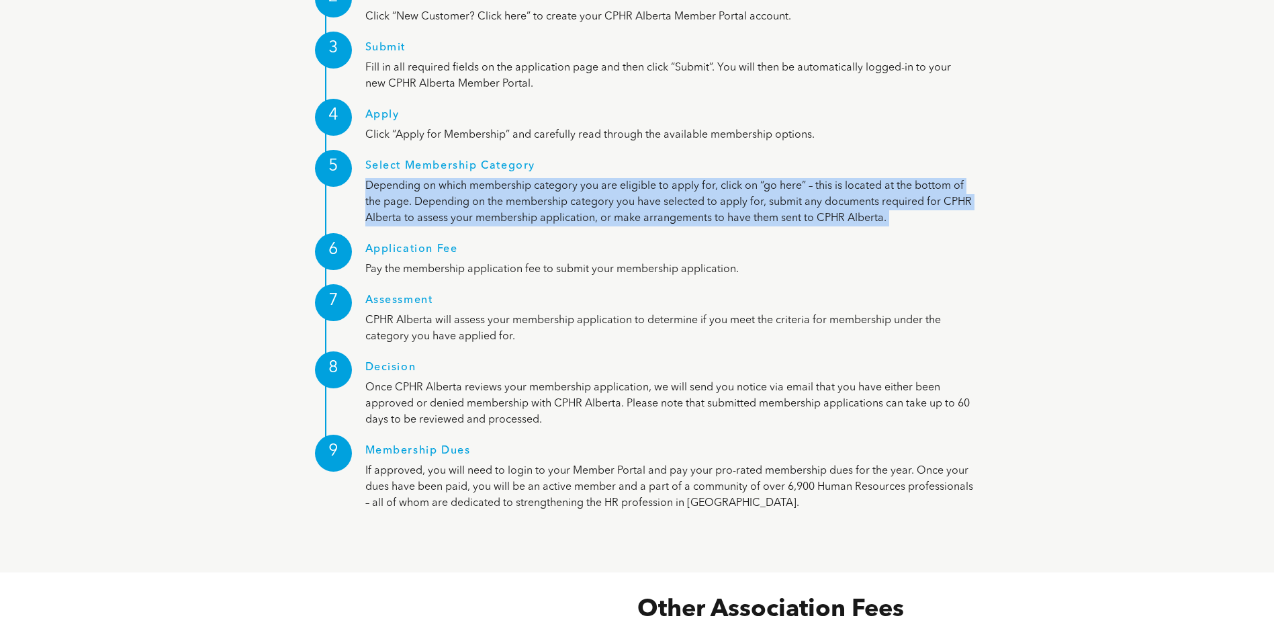
click at [538, 178] on p "Depending on which membership category you are eligible to apply for, click on …" at bounding box center [669, 202] width 608 height 48
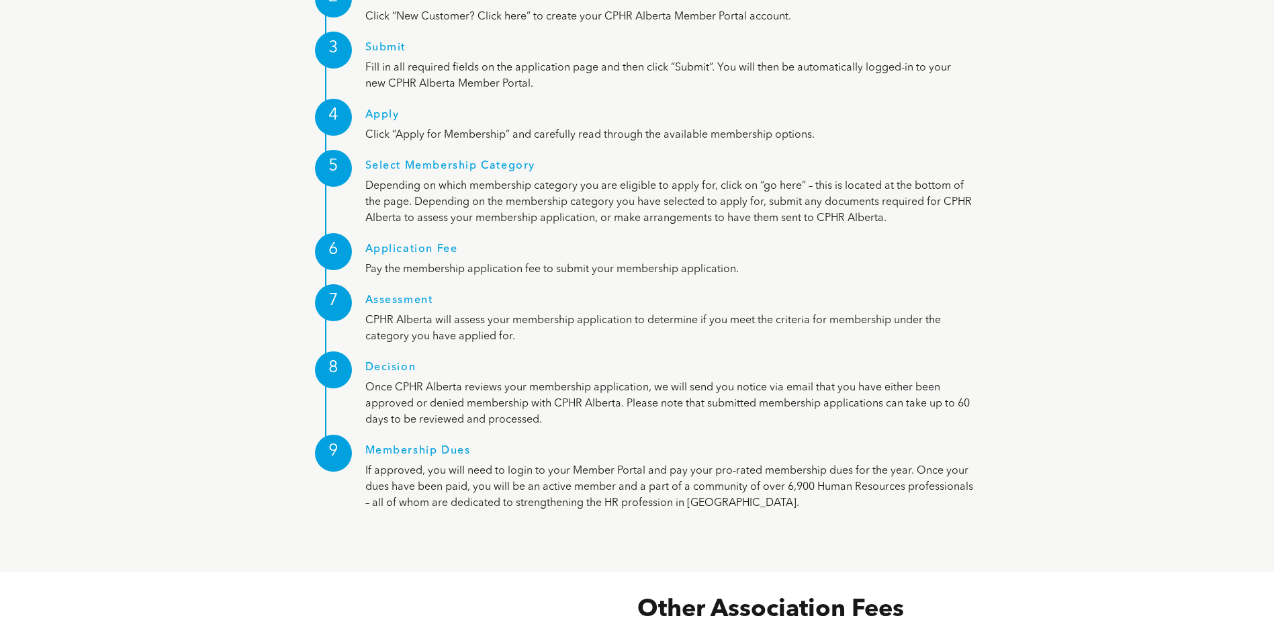
click at [405, 261] on p "Pay the membership application fee to submit your membership application." at bounding box center [669, 269] width 608 height 16
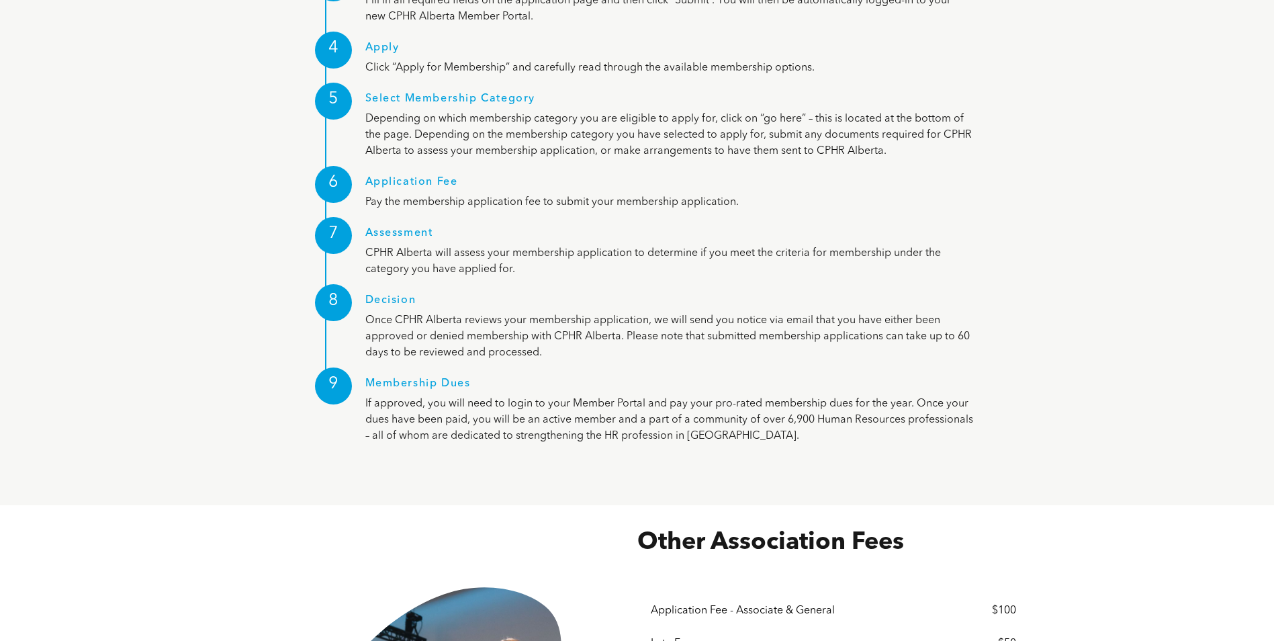
click at [420, 245] on p "CPHR Alberta will assess your membership application to determine if you meet t…" at bounding box center [669, 261] width 608 height 32
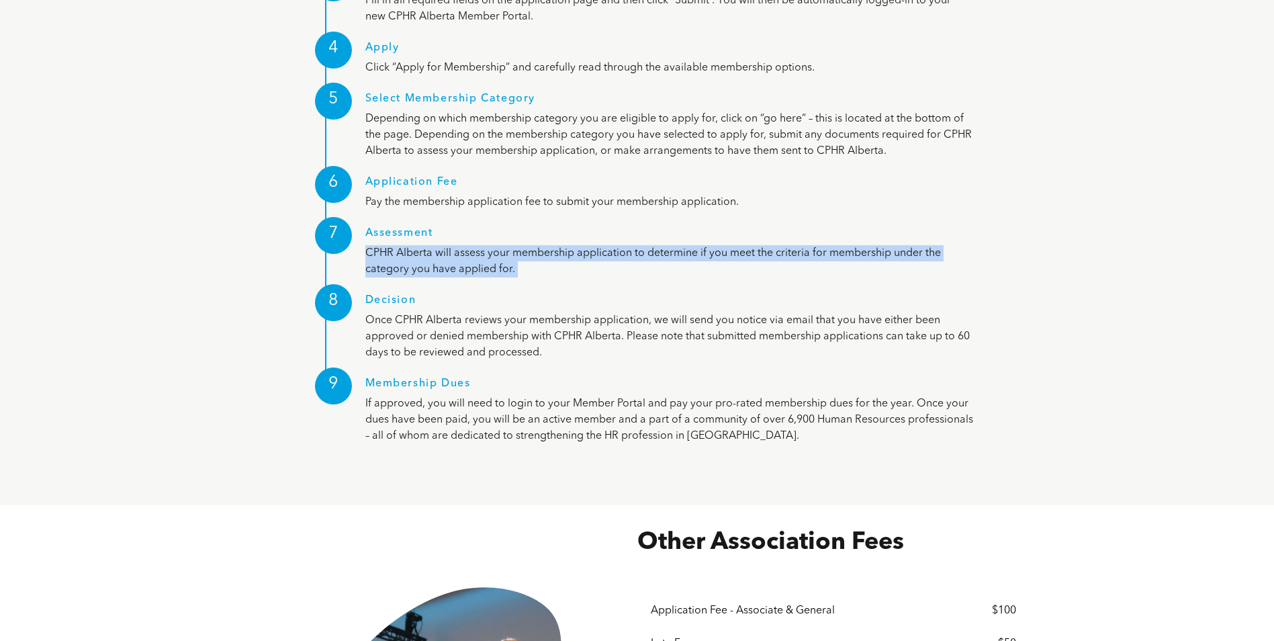
click at [420, 245] on p "CPHR Alberta will assess your membership application to determine if you meet t…" at bounding box center [669, 261] width 608 height 32
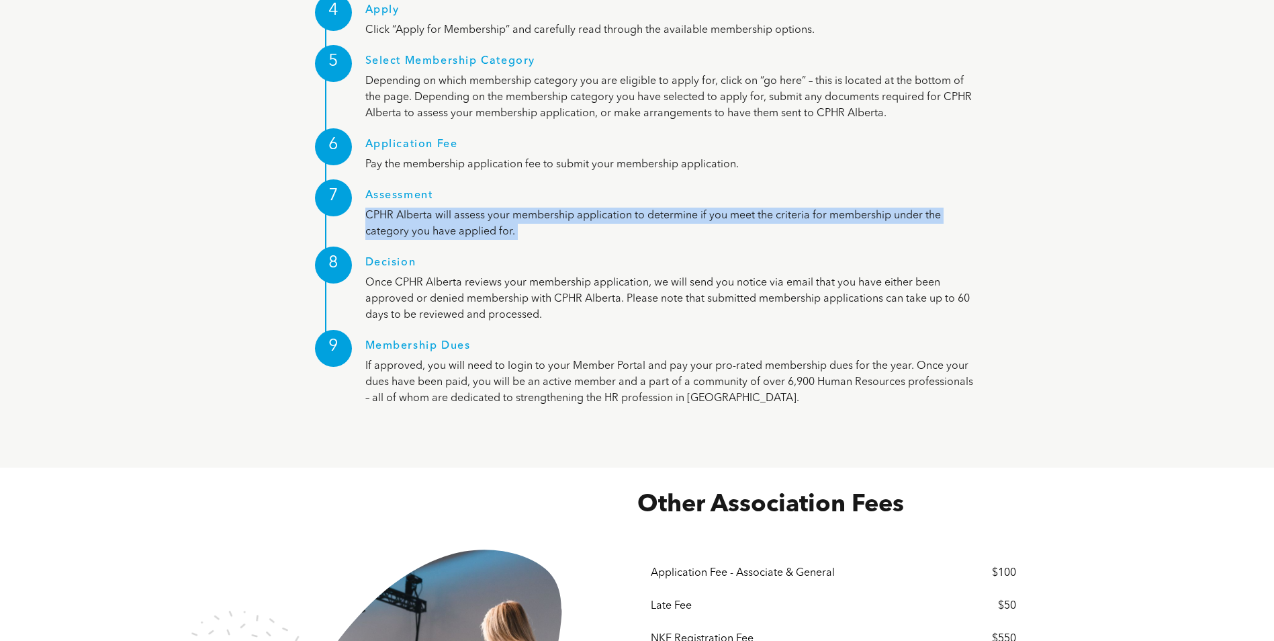
scroll to position [1948, 0]
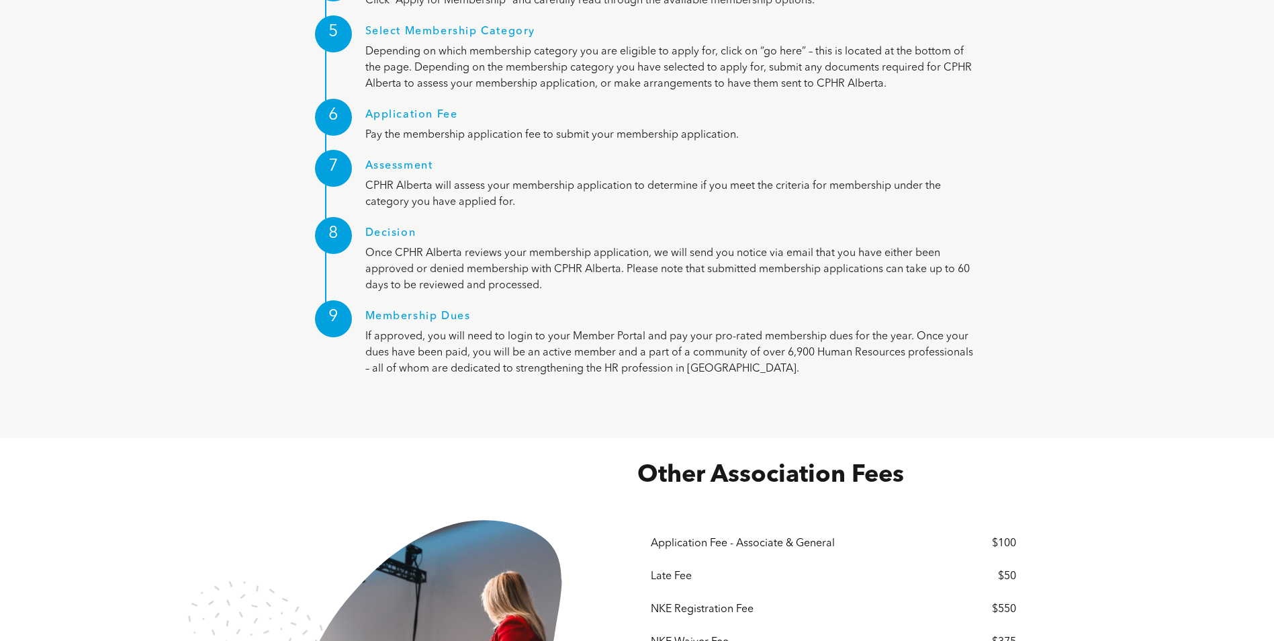
click at [429, 329] on p "If approved, you will need to login to your Member Portal and pay your pro-rate…" at bounding box center [669, 353] width 608 height 48
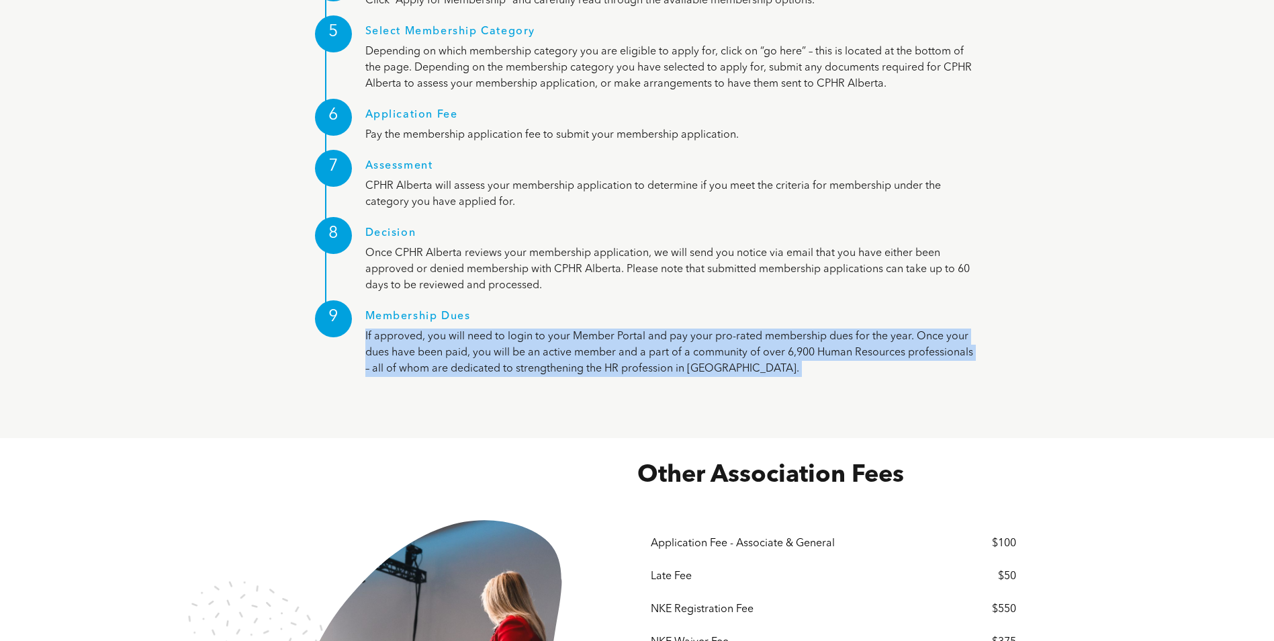
click at [429, 329] on p "If approved, you will need to login to your Member Portal and pay your pro-rate…" at bounding box center [669, 353] width 608 height 48
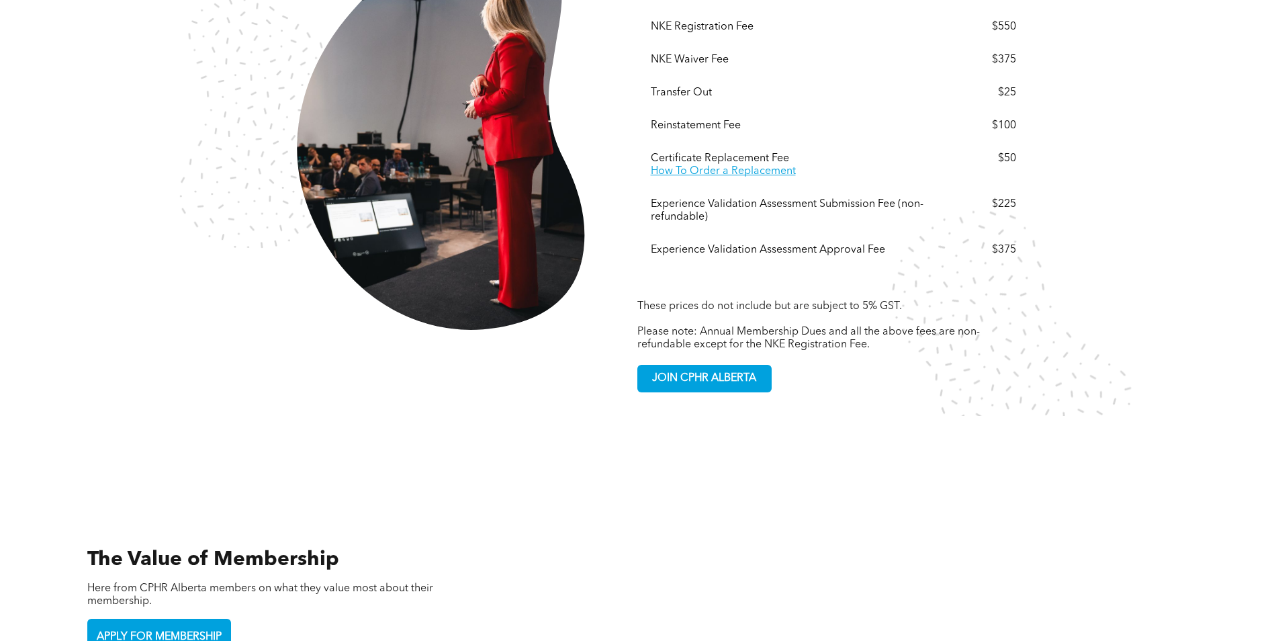
scroll to position [2553, 0]
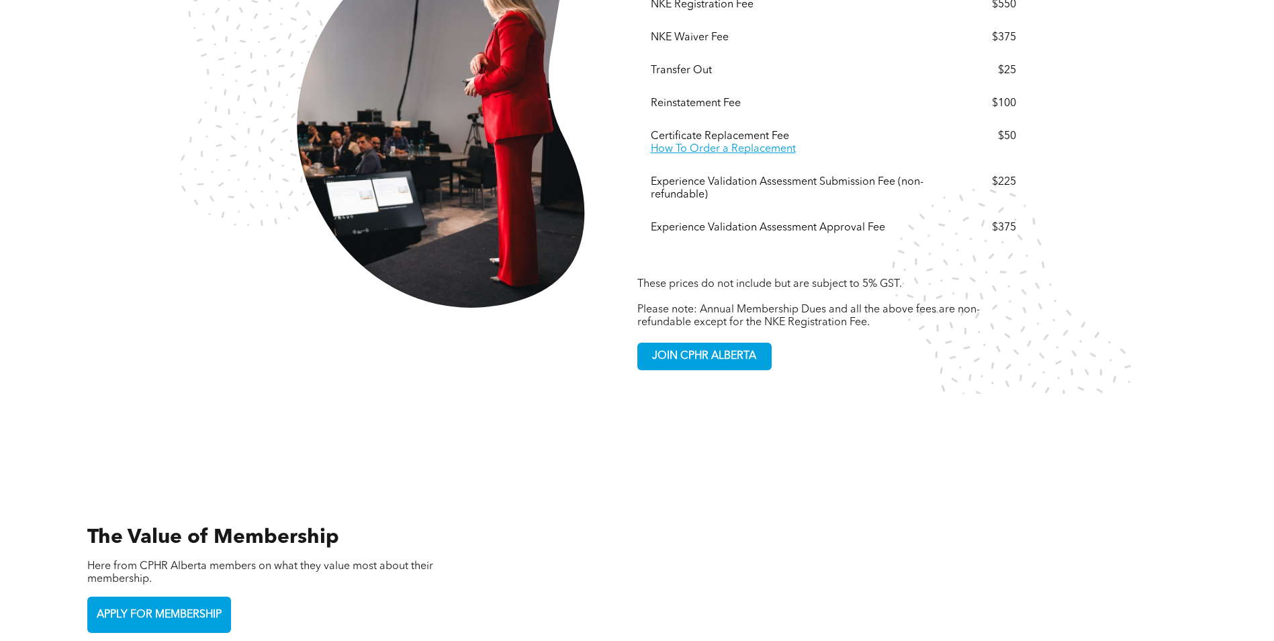
click at [802, 304] on span "Please note: Annual Membership Dues and all the above fees are non-refundable e…" at bounding box center [809, 316] width 343 height 24
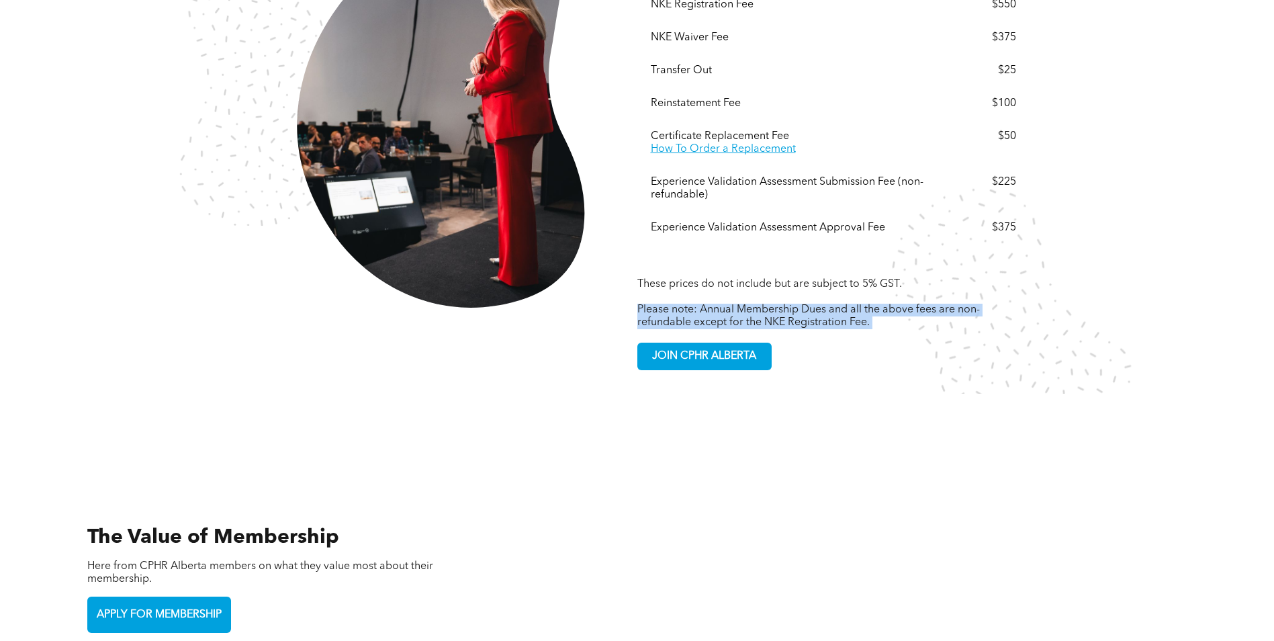
click at [802, 304] on span "Please note: Annual Membership Dues and all the above fees are non-refundable e…" at bounding box center [809, 316] width 343 height 24
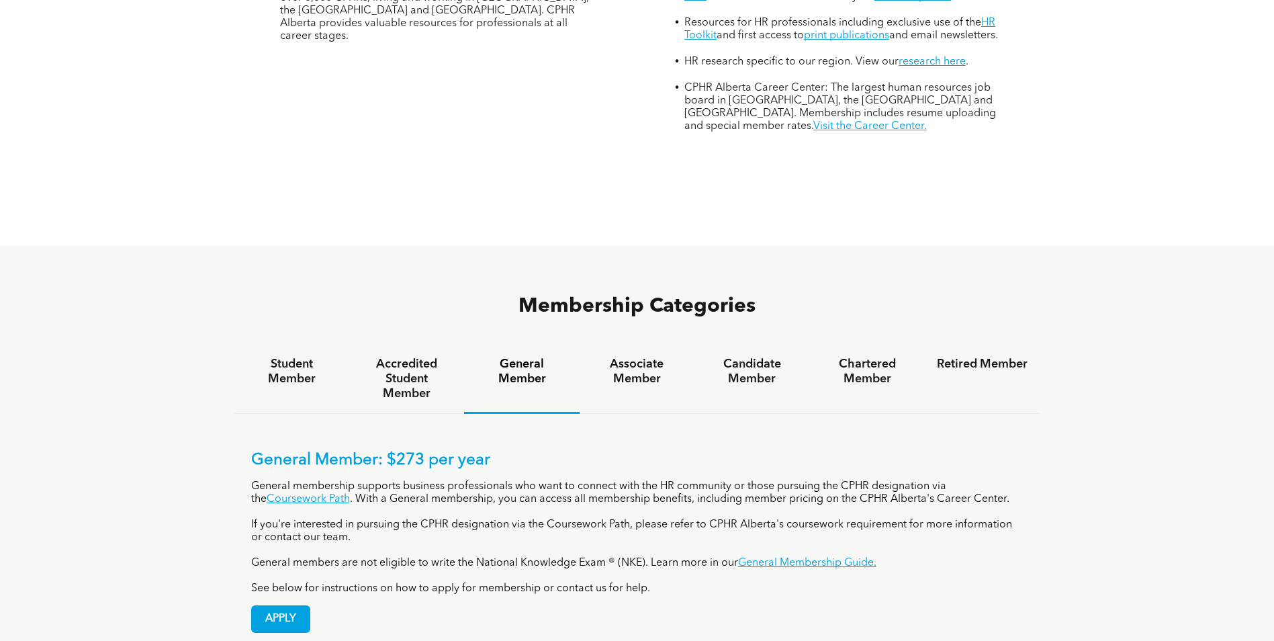
scroll to position [868, 0]
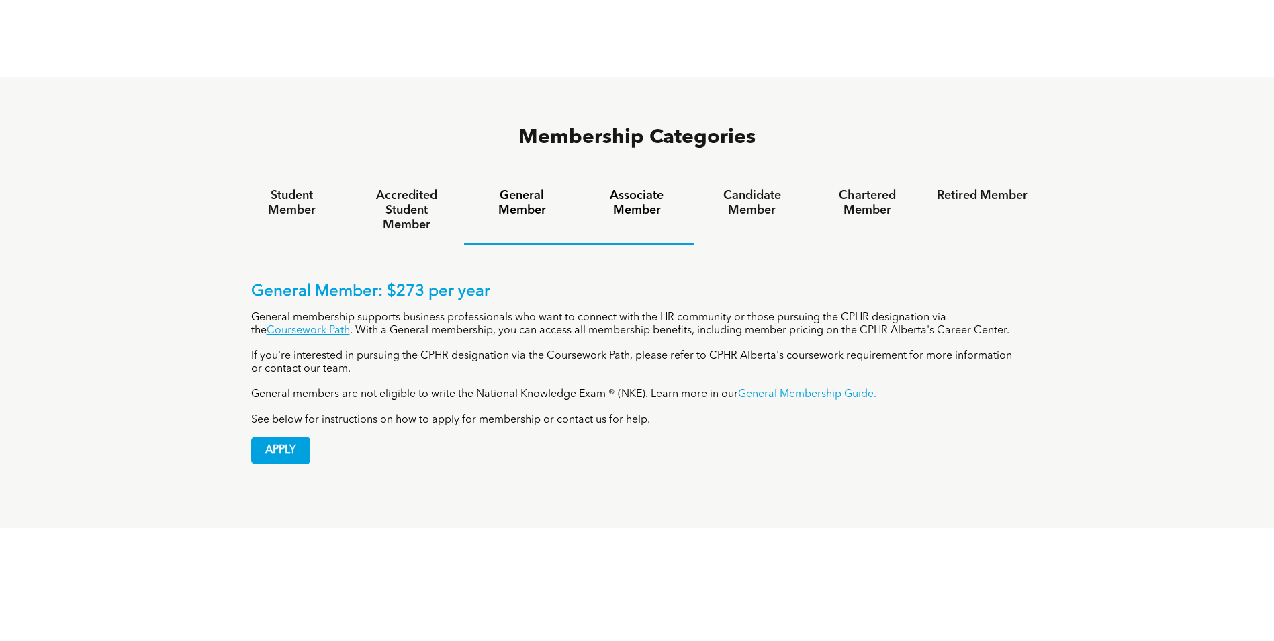
click at [652, 188] on h4 "Associate Member" at bounding box center [637, 203] width 91 height 30
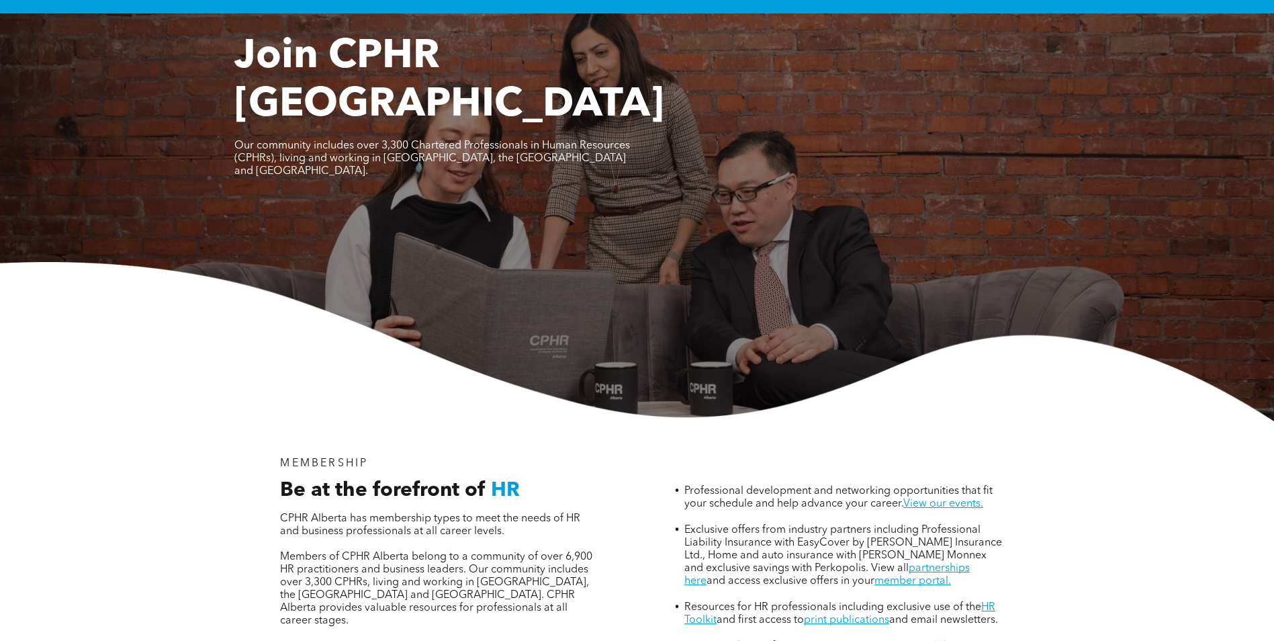
scroll to position [0, 0]
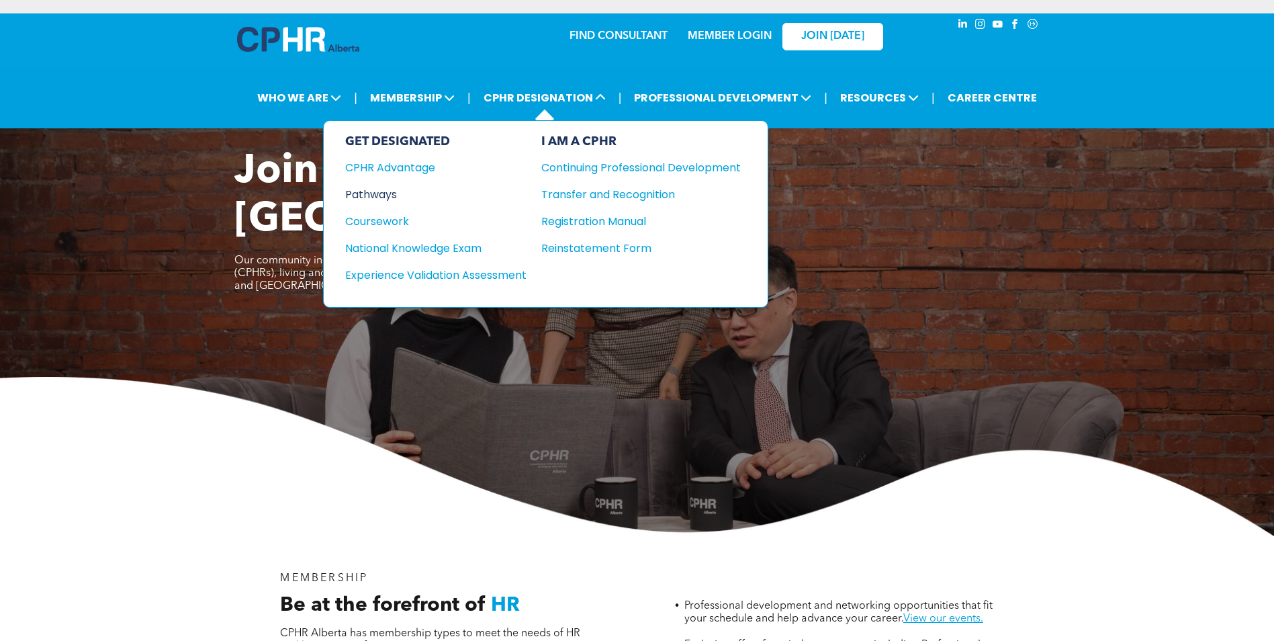
click at [387, 193] on div "Pathways" at bounding box center [426, 194] width 163 height 17
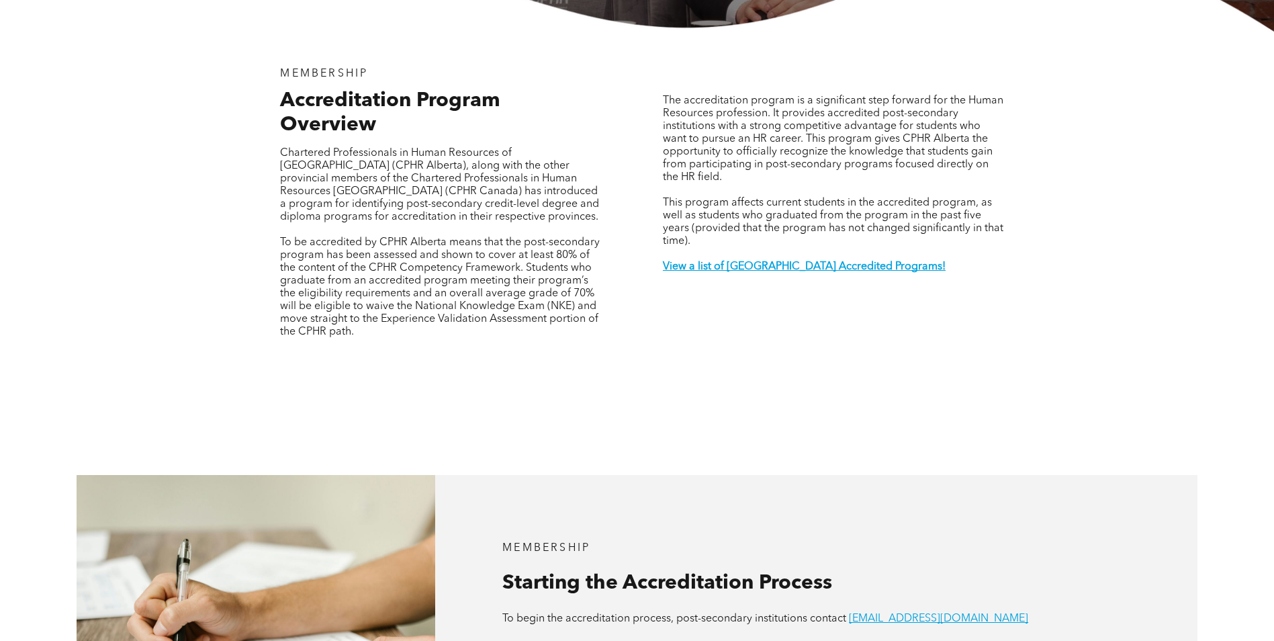
scroll to position [470, 0]
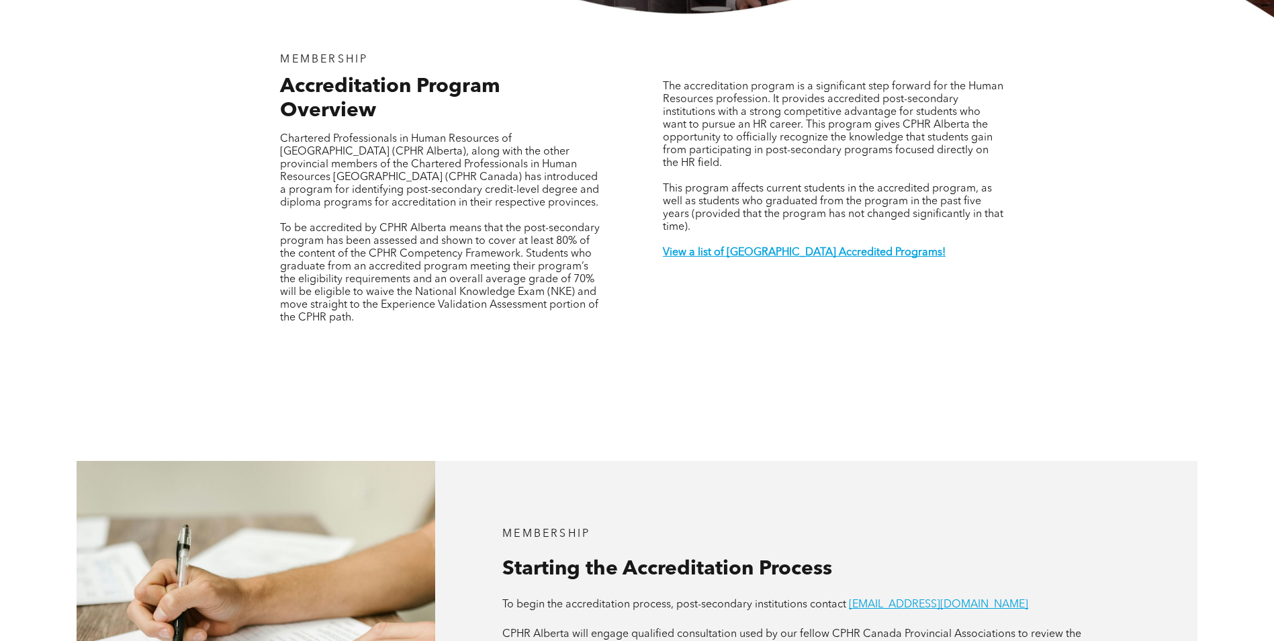
drag, startPoint x: 283, startPoint y: 190, endPoint x: 402, endPoint y: 280, distance: 149.7
click at [402, 280] on p "To be accredited by CPHR Alberta means that the post-secondary program has been…" at bounding box center [440, 273] width 320 height 102
drag, startPoint x: 402, startPoint y: 280, endPoint x: 371, endPoint y: 322, distance: 52.8
click at [371, 322] on div "MEMBERSHIP Accreditation Program Overview Chartered Professionals in Human Reso…" at bounding box center [440, 201] width 363 height 316
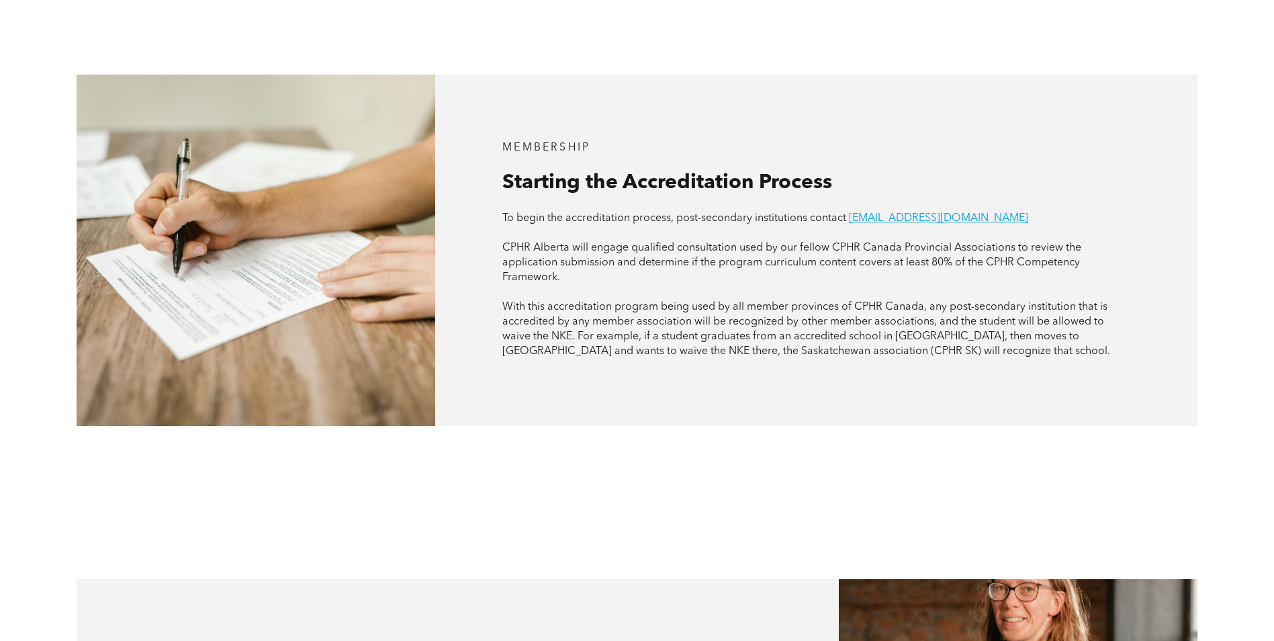
scroll to position [873, 0]
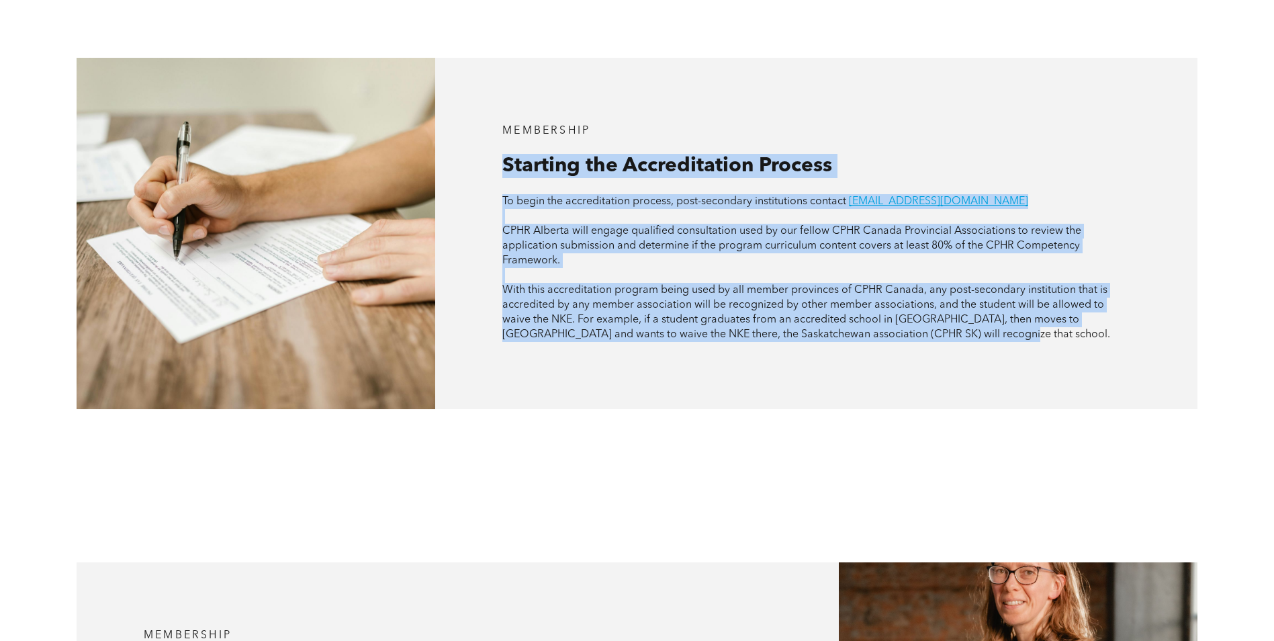
drag, startPoint x: 503, startPoint y: 122, endPoint x: 976, endPoint y: 296, distance: 504.0
click at [976, 296] on div "MEMBERSHIP Starting the Accreditation Process To begin the accreditation proces…" at bounding box center [816, 233] width 763 height 351
drag, startPoint x: 976, startPoint y: 296, endPoint x: 855, endPoint y: 280, distance: 121.9
click at [855, 285] on span "With this accreditation program being used by all member provinces of CPHR Cana…" at bounding box center [807, 312] width 608 height 55
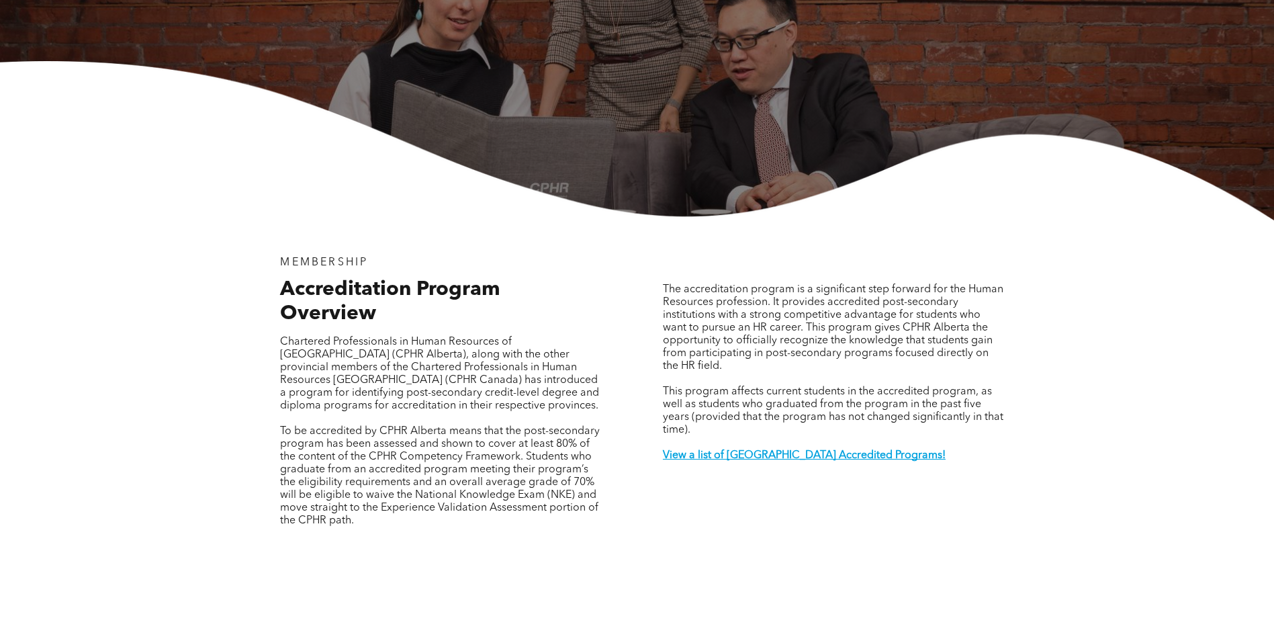
scroll to position [269, 0]
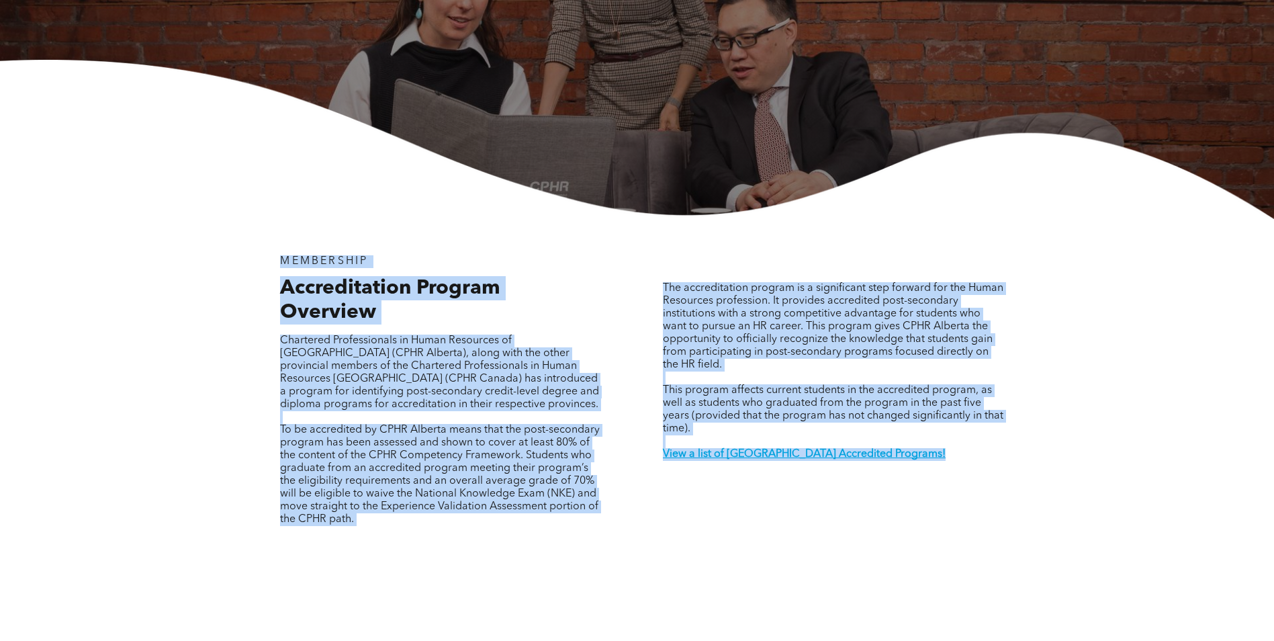
drag, startPoint x: 277, startPoint y: 243, endPoint x: 978, endPoint y: 456, distance: 732.6
click at [978, 456] on div "MEMBERSHIP Accreditation Program Overview Chartered Professionals in Human Reso…" at bounding box center [637, 402] width 806 height 367
copy div "MEMBERSHIP Accreditation Program Overview Chartered Professionals in Human Reso…"
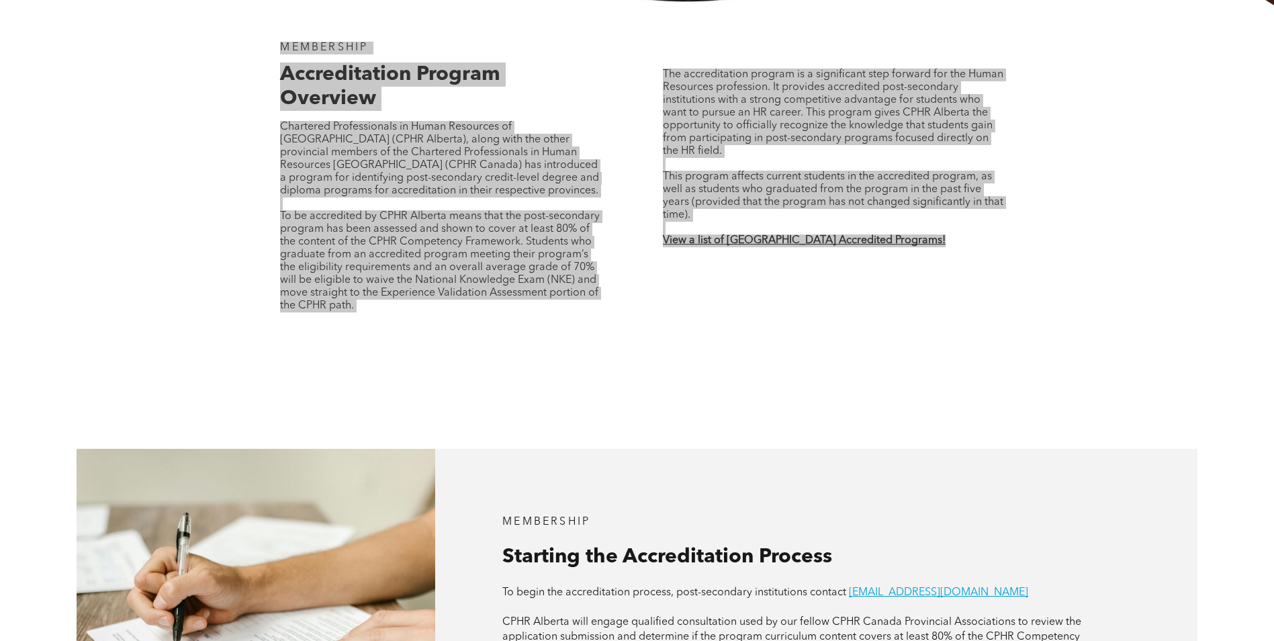
scroll to position [265, 0]
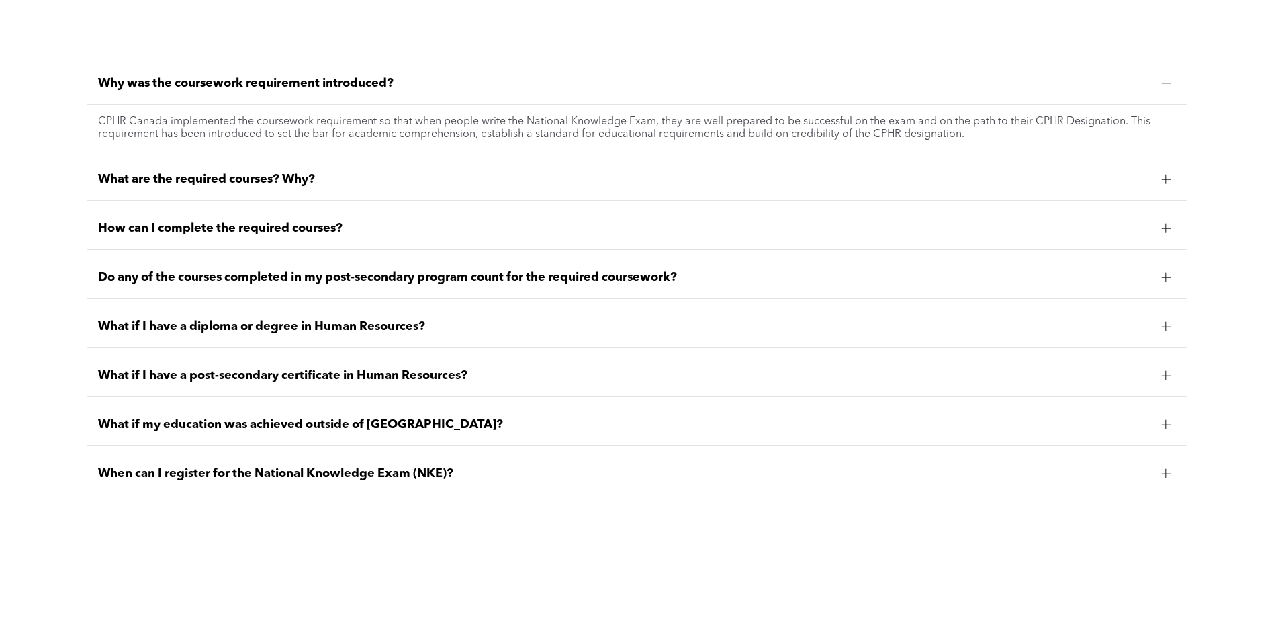
scroll to position [1209, 0]
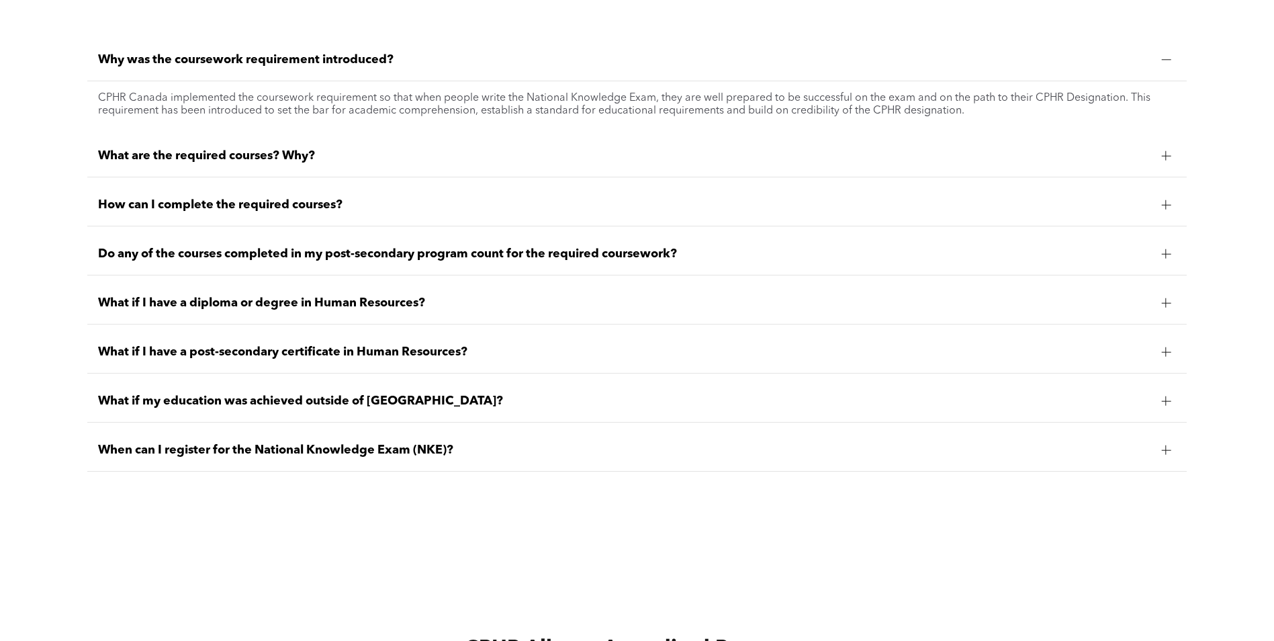
click at [821, 171] on div "What are the required courses? Why?" at bounding box center [637, 156] width 1100 height 42
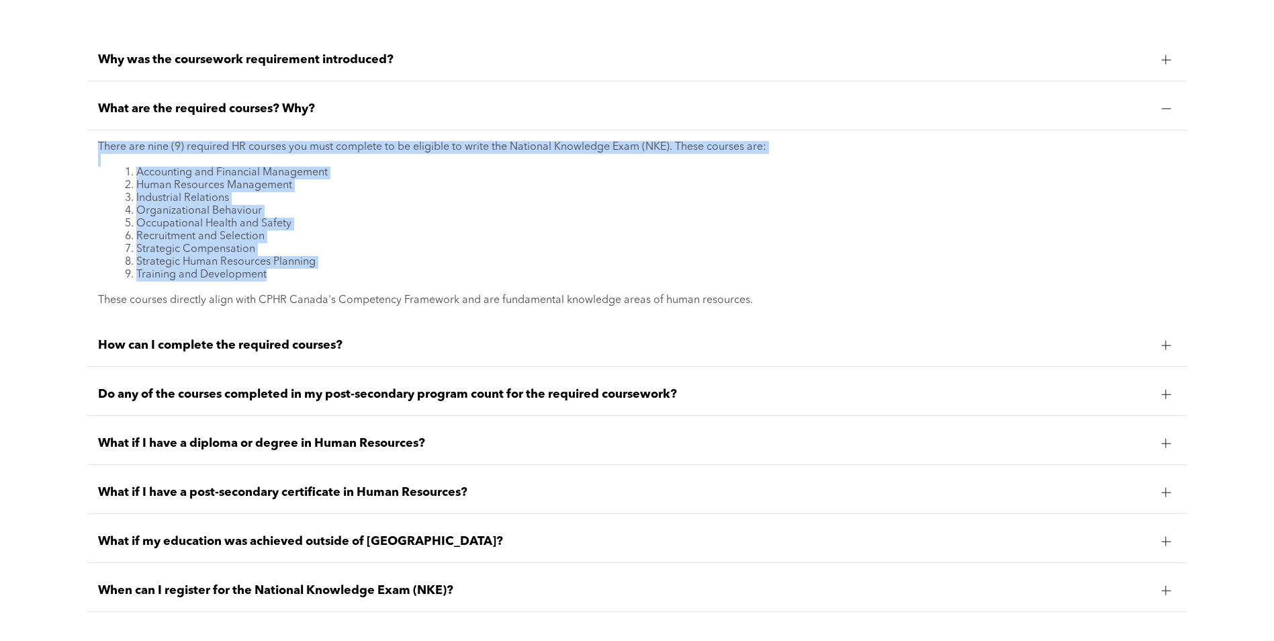
drag, startPoint x: 81, startPoint y: 145, endPoint x: 279, endPoint y: 272, distance: 234.8
click at [279, 272] on div "Why was the coursework requirement introduced? CPHR Canada implemented the cour…" at bounding box center [637, 325] width 1121 height 595
drag, startPoint x: 279, startPoint y: 272, endPoint x: 227, endPoint y: 229, distance: 67.3
copy div "There are nine (9) required HR courses you must complete to be eligible to writ…"
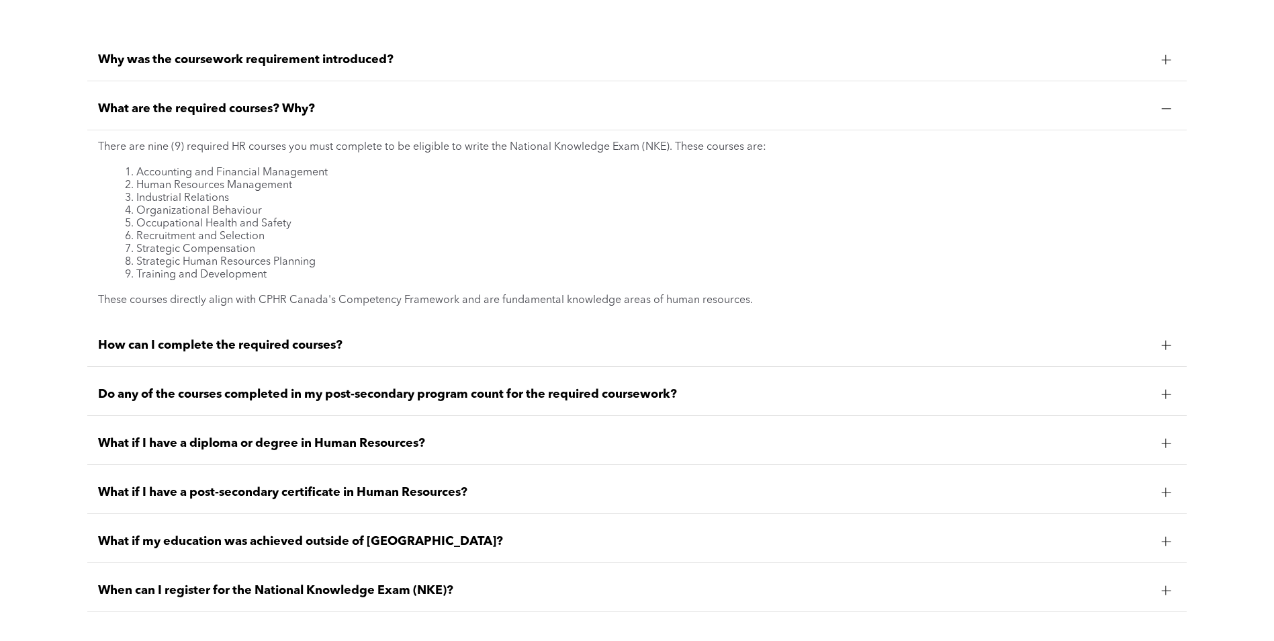
click at [229, 334] on div "How can I complete the required courses?" at bounding box center [637, 345] width 1100 height 42
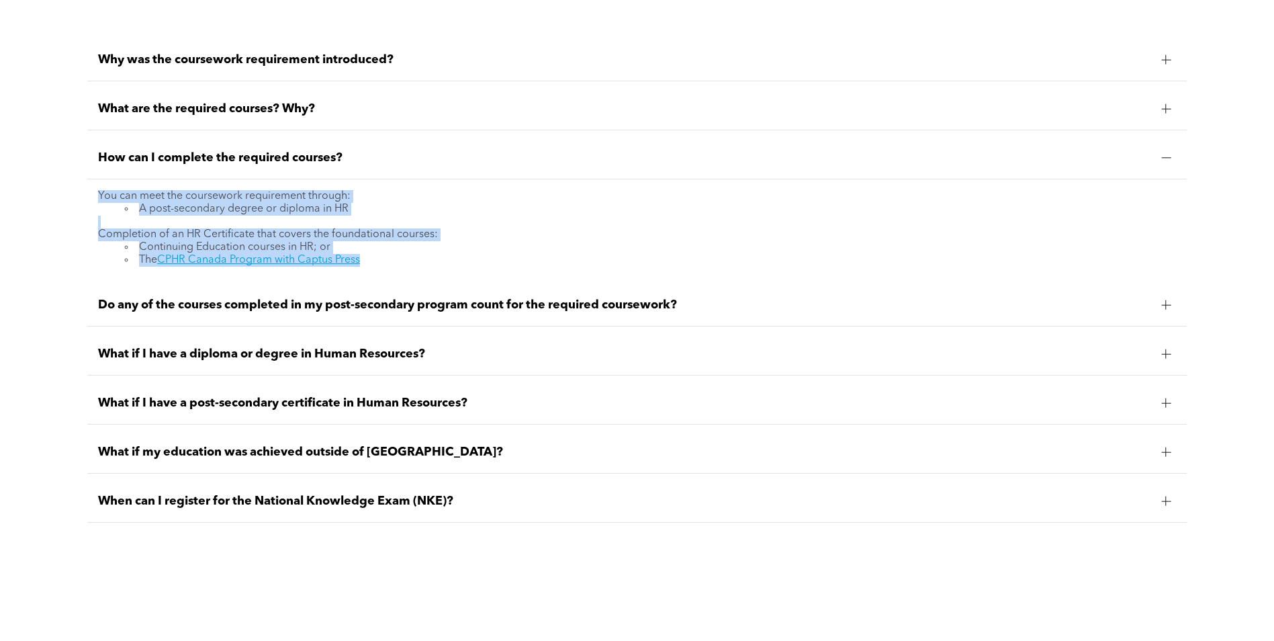
drag, startPoint x: 93, startPoint y: 196, endPoint x: 388, endPoint y: 265, distance: 302.8
click at [388, 265] on div "You can meet the coursework requirement through: A post-secondary degree or dip…" at bounding box center [637, 228] width 1100 height 98
drag, startPoint x: 388, startPoint y: 265, endPoint x: 307, endPoint y: 234, distance: 86.1
copy div "You can meet the coursework requirement through: A post-secondary degree or dip…"
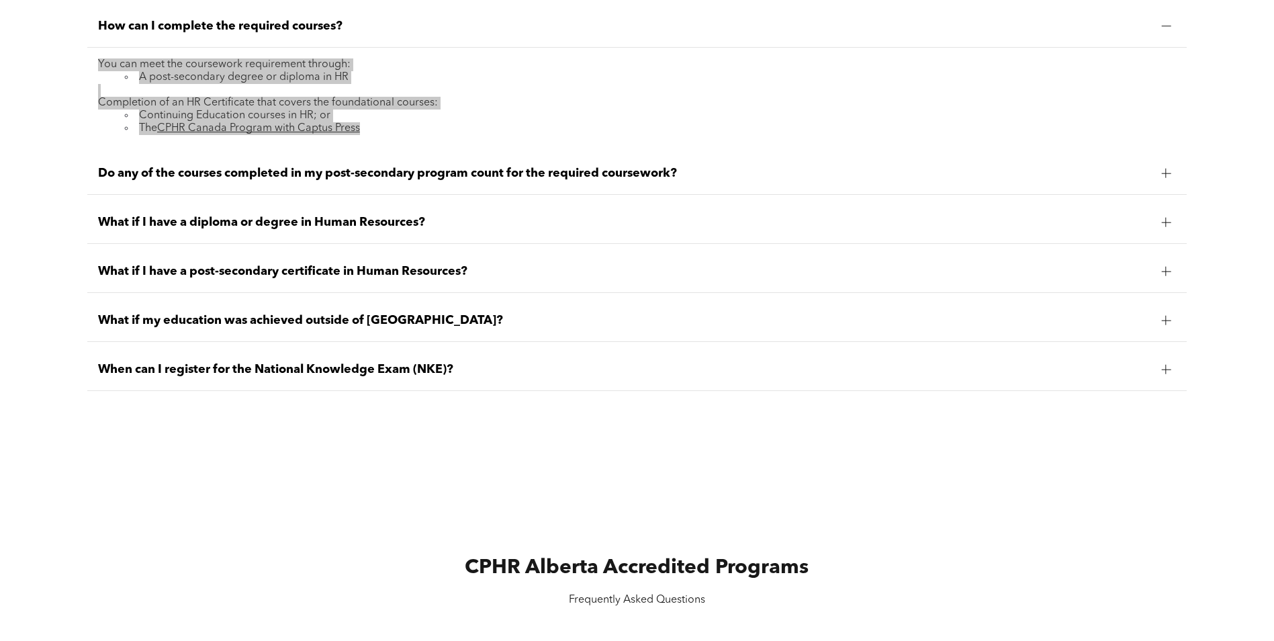
scroll to position [1344, 0]
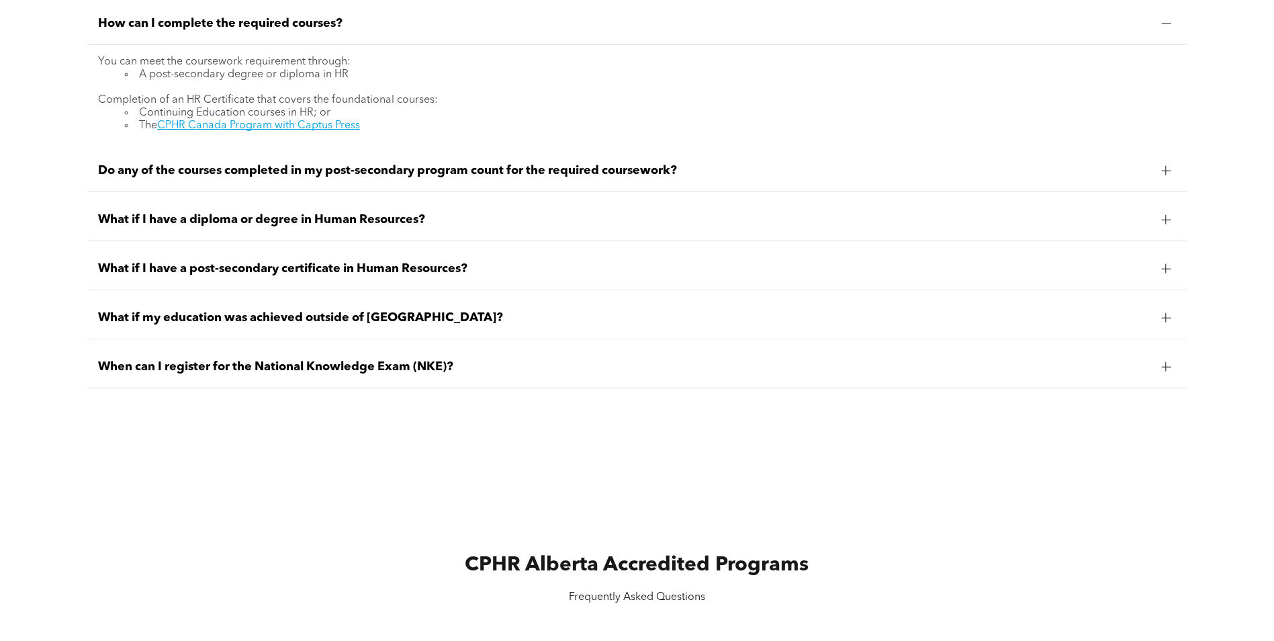
click at [282, 169] on span "Do any of the courses completed in my post-secondary program count for the requ…" at bounding box center [624, 170] width 1053 height 15
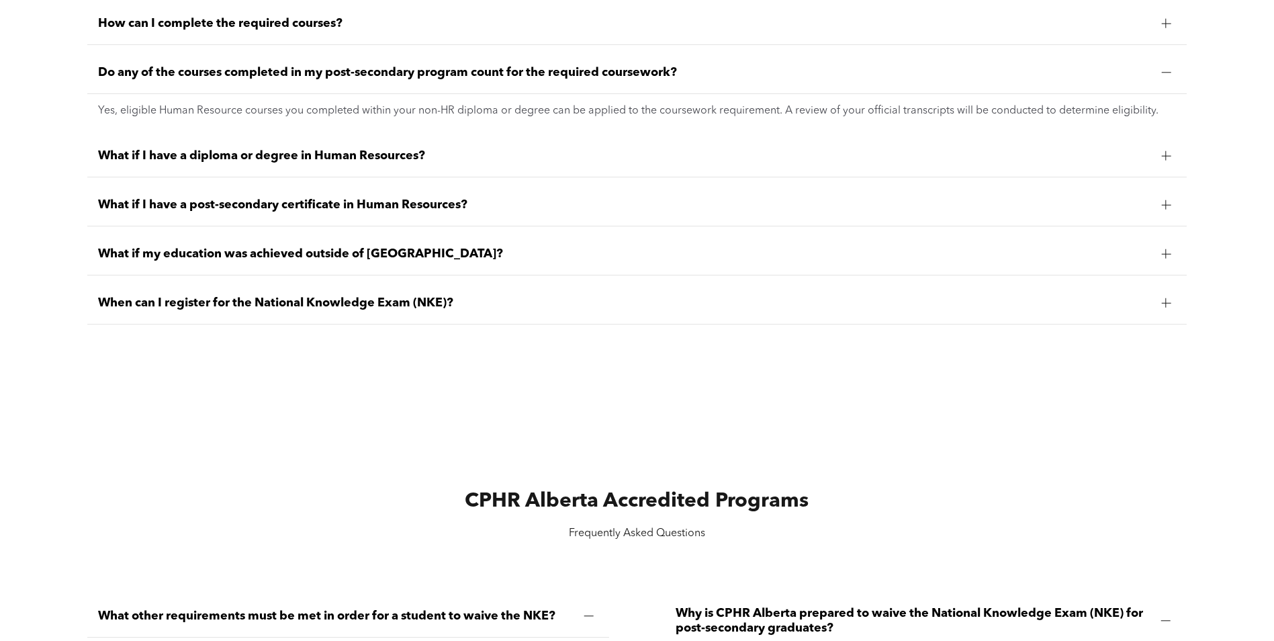
click at [280, 145] on div "What if I have a diploma or degree in Human Resources?" at bounding box center [637, 156] width 1100 height 42
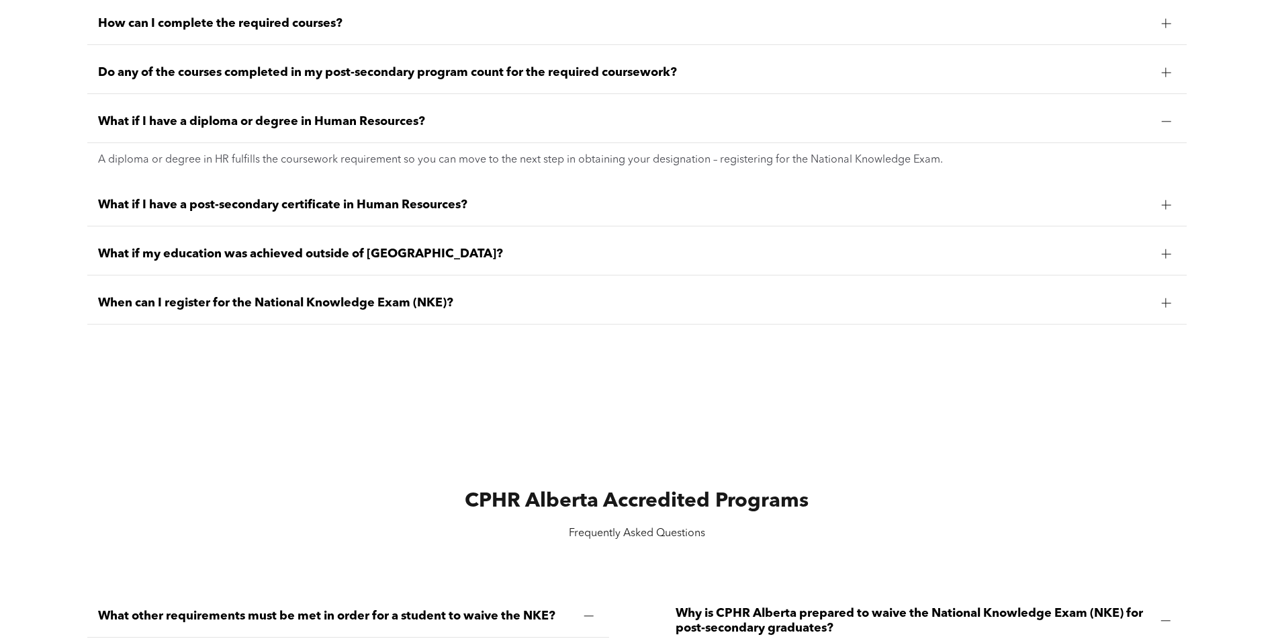
click at [450, 212] on span "What if I have a post-secondary certificate in Human Resources?" at bounding box center [624, 205] width 1053 height 15
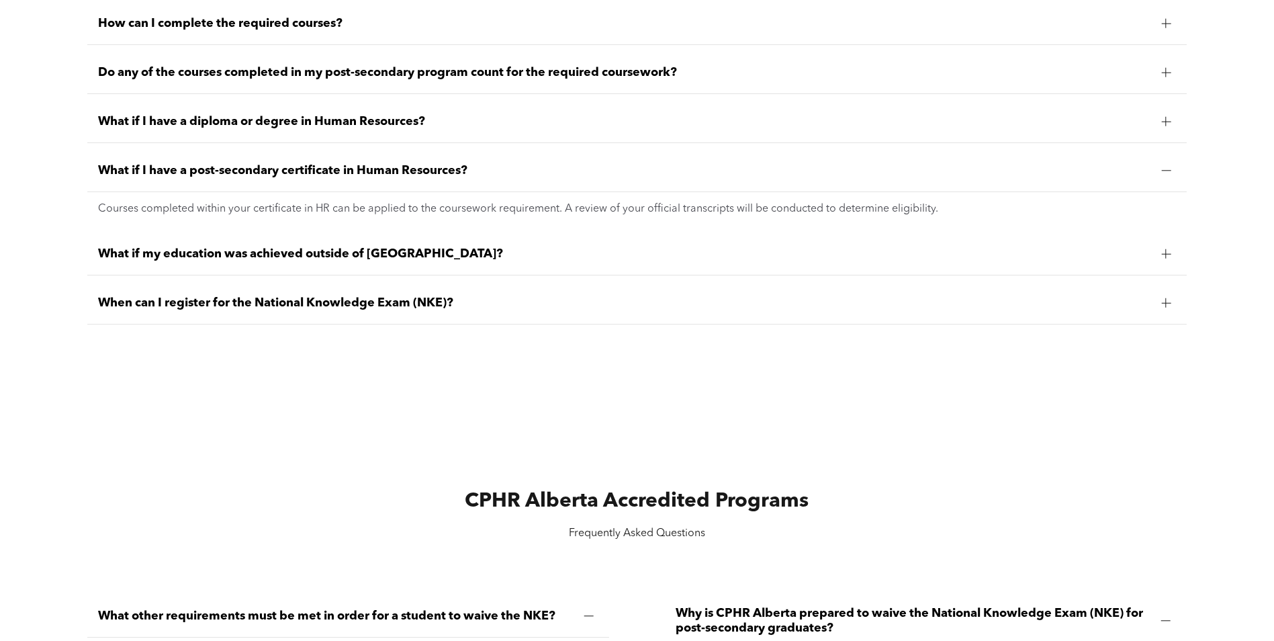
click at [273, 260] on span "What if my education was achieved outside of Canada?" at bounding box center [624, 254] width 1053 height 15
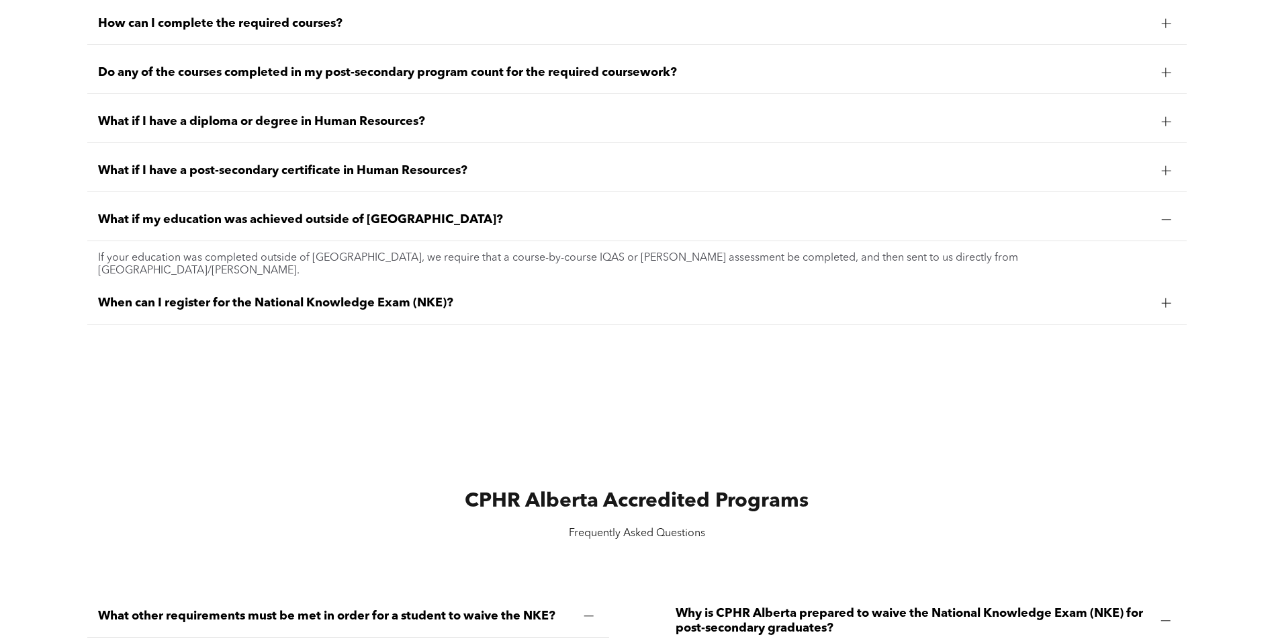
click at [404, 310] on span "When can I register for the National Knowledge Exam (NKE)?" at bounding box center [624, 303] width 1053 height 15
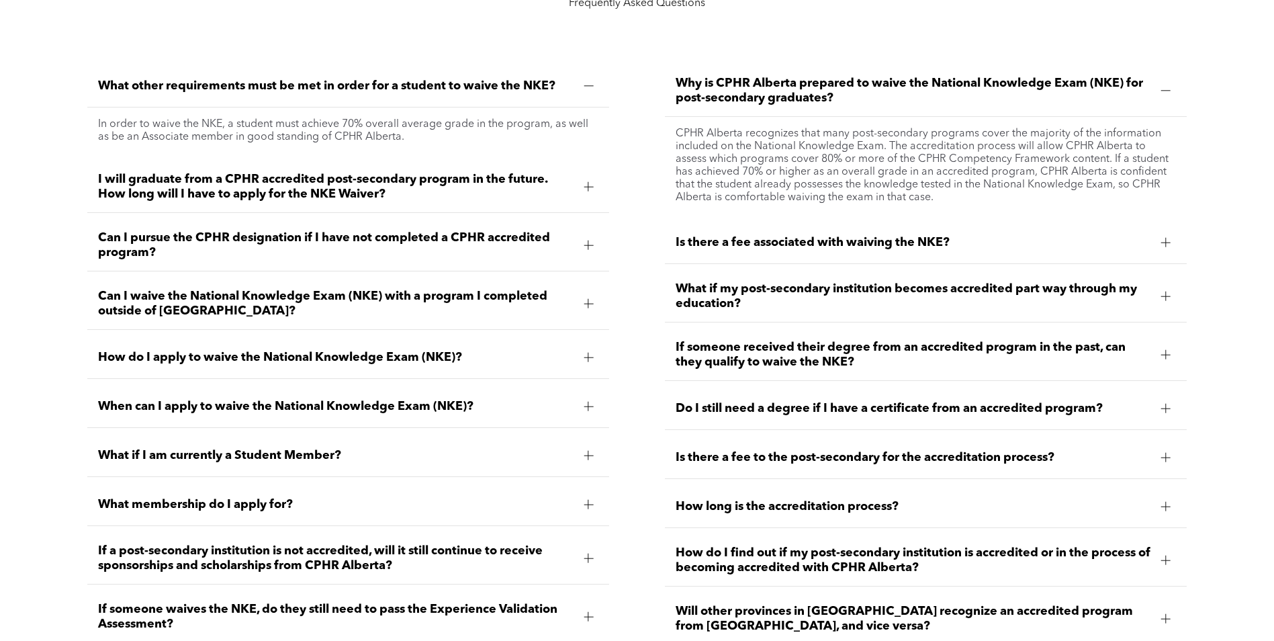
scroll to position [1948, 0]
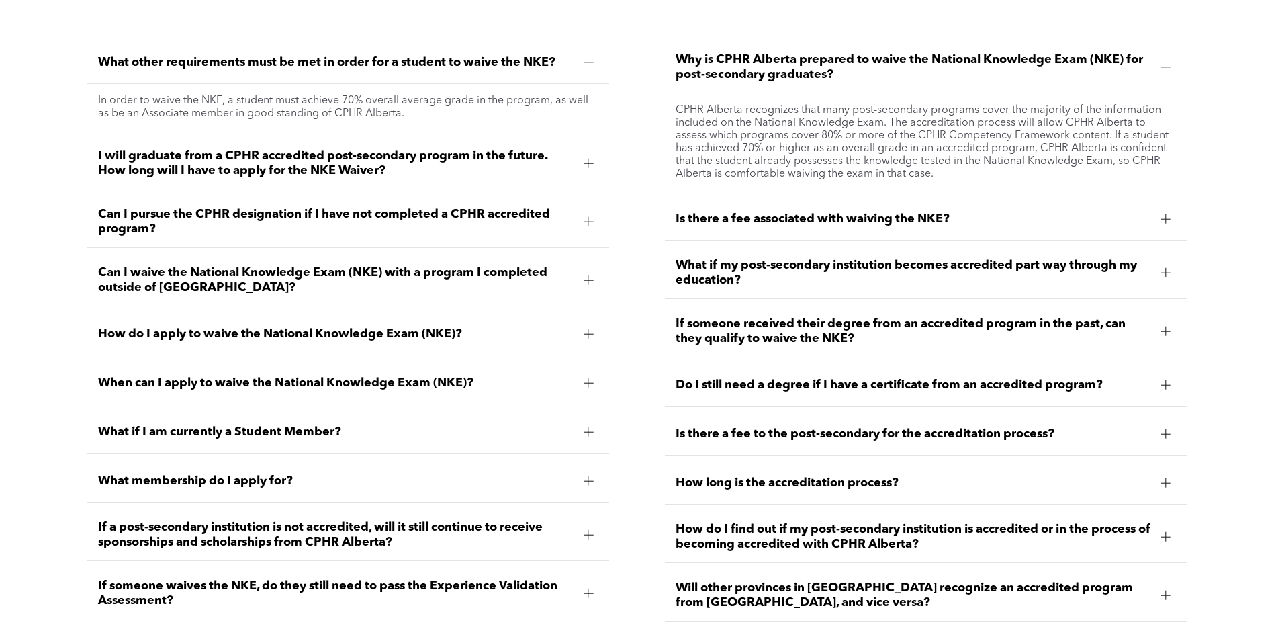
click at [438, 170] on span "I will graduate from a CPHR accredited post-secondary program in the future. Ho…" at bounding box center [336, 163] width 476 height 30
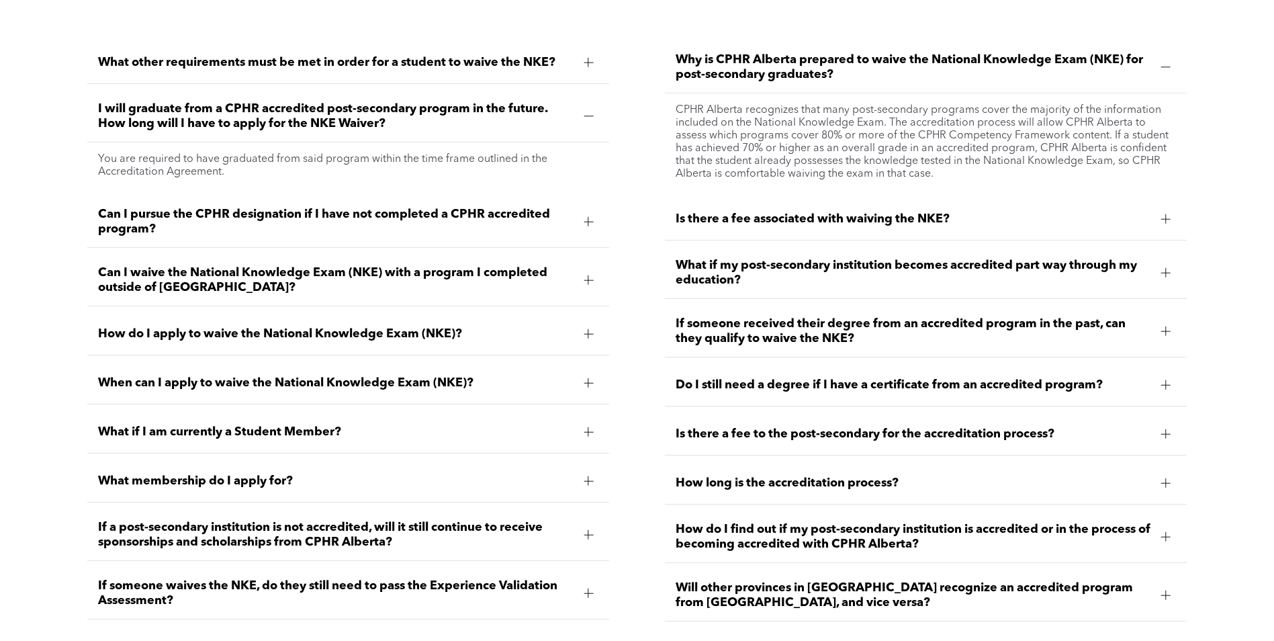
click at [458, 241] on div "Can I pursue the CPHR designation if I have not completed a CPHR accredited pro…" at bounding box center [348, 222] width 523 height 52
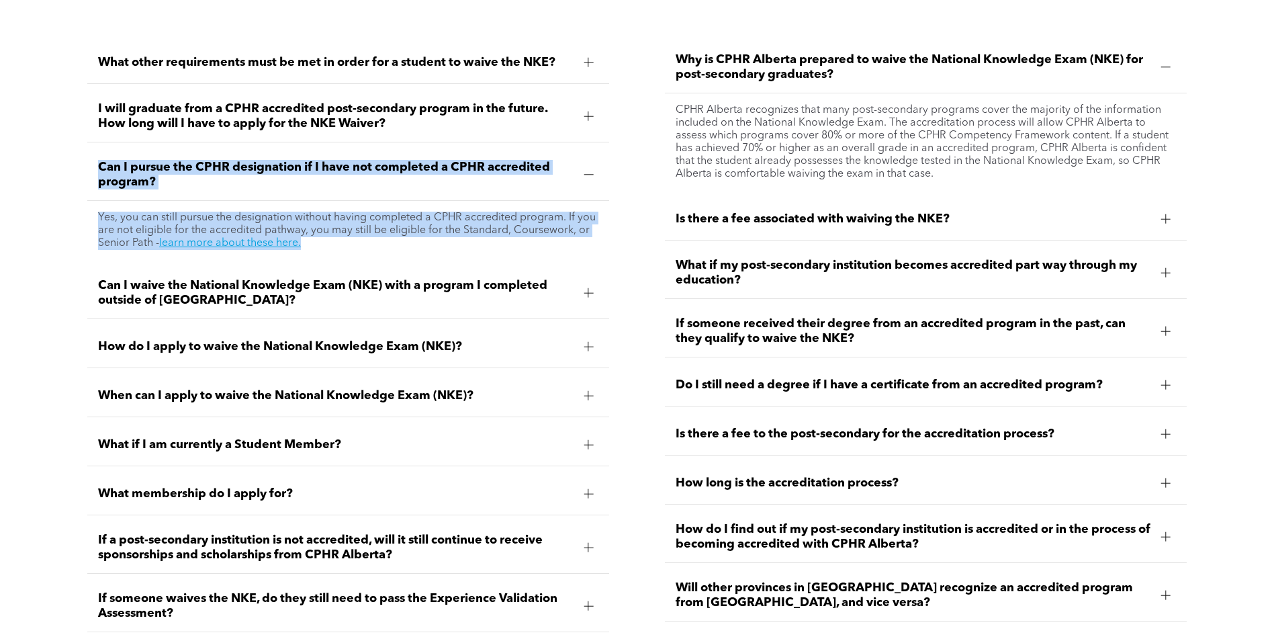
drag, startPoint x: 87, startPoint y: 165, endPoint x: 370, endPoint y: 249, distance: 294.9
click at [370, 249] on li "Can I pursue the CPHR designation if I have not completed a CPHR accredited pro…" at bounding box center [348, 205] width 523 height 112
drag, startPoint x: 370, startPoint y: 249, endPoint x: 346, endPoint y: 231, distance: 29.8
copy li "Can I pursue the CPHR designation if I have not completed a CPHR accredited pro…"
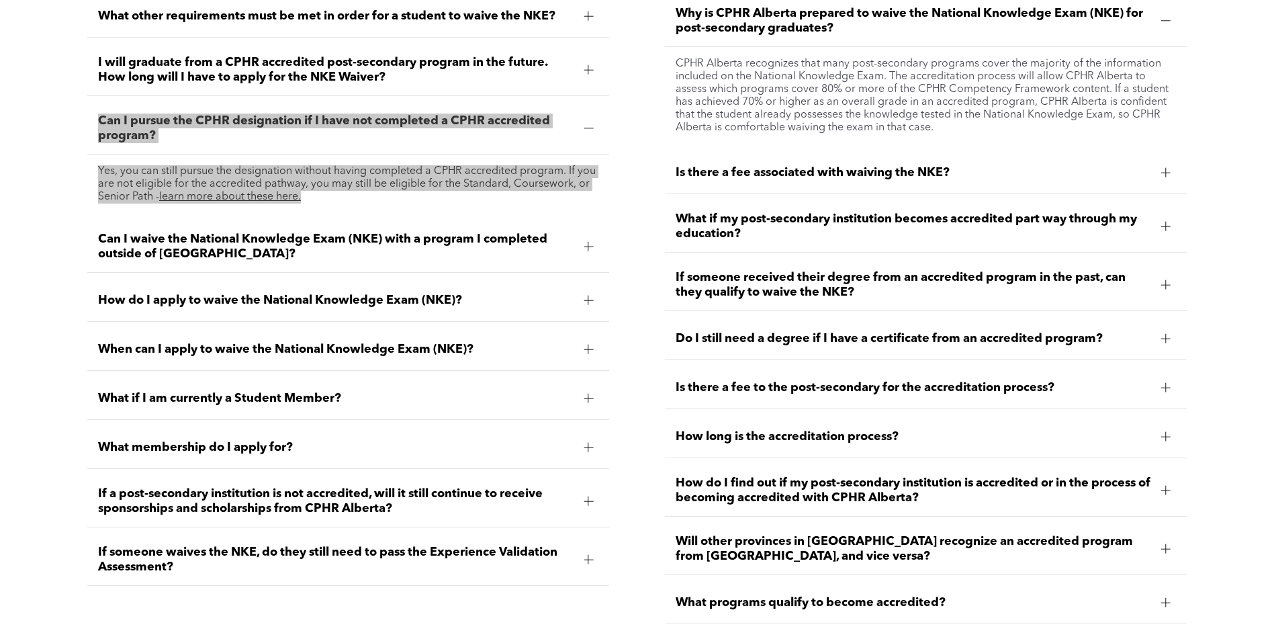
scroll to position [2015, 0]
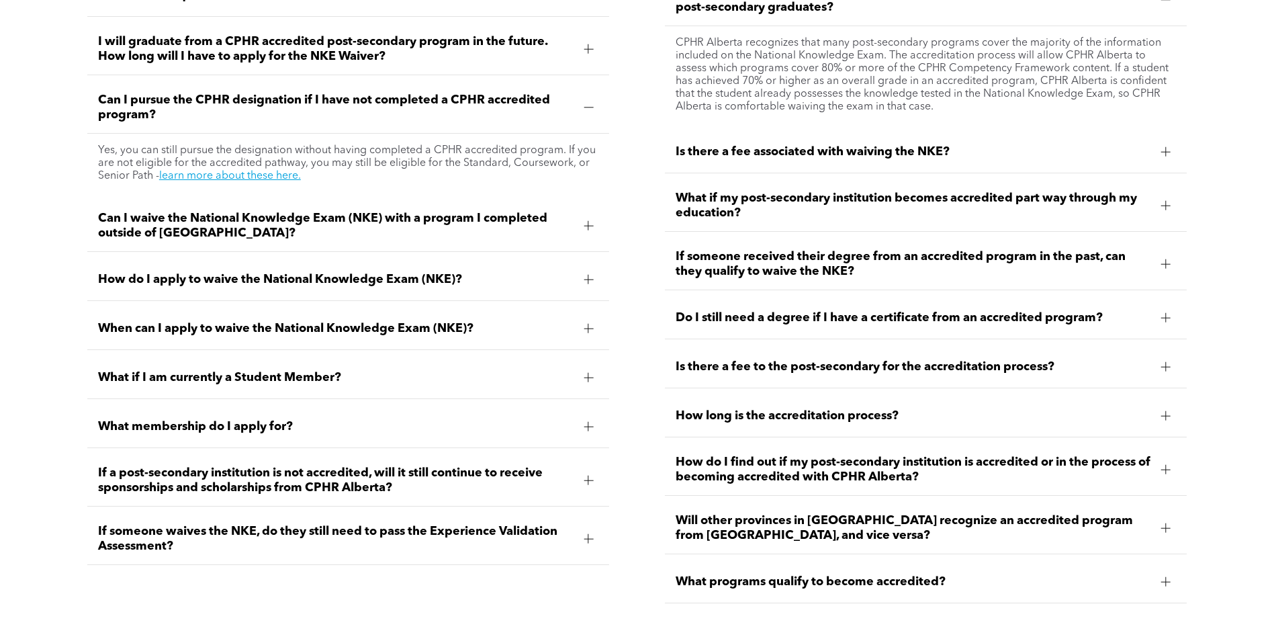
click at [456, 224] on span "Can I waive the National Knowledge Exam (NKE) with a program I completed outsid…" at bounding box center [336, 226] width 476 height 30
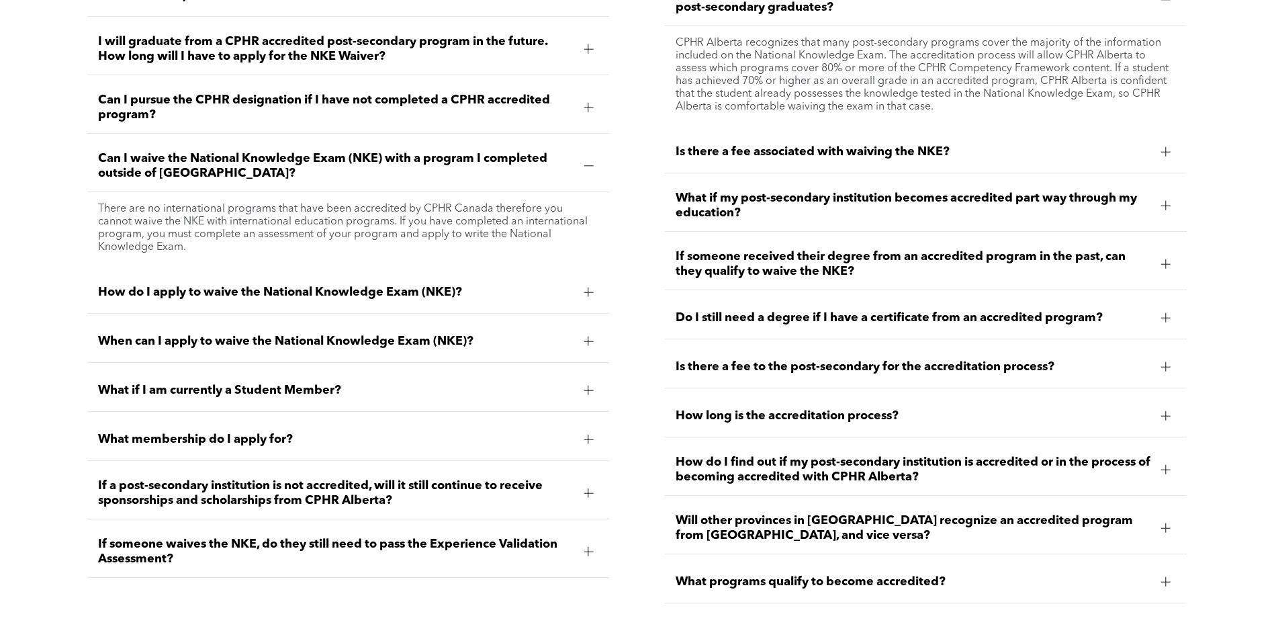
click at [349, 344] on span "When can I apply to waive the National Knowledge Exam (NKE)?" at bounding box center [336, 341] width 476 height 15
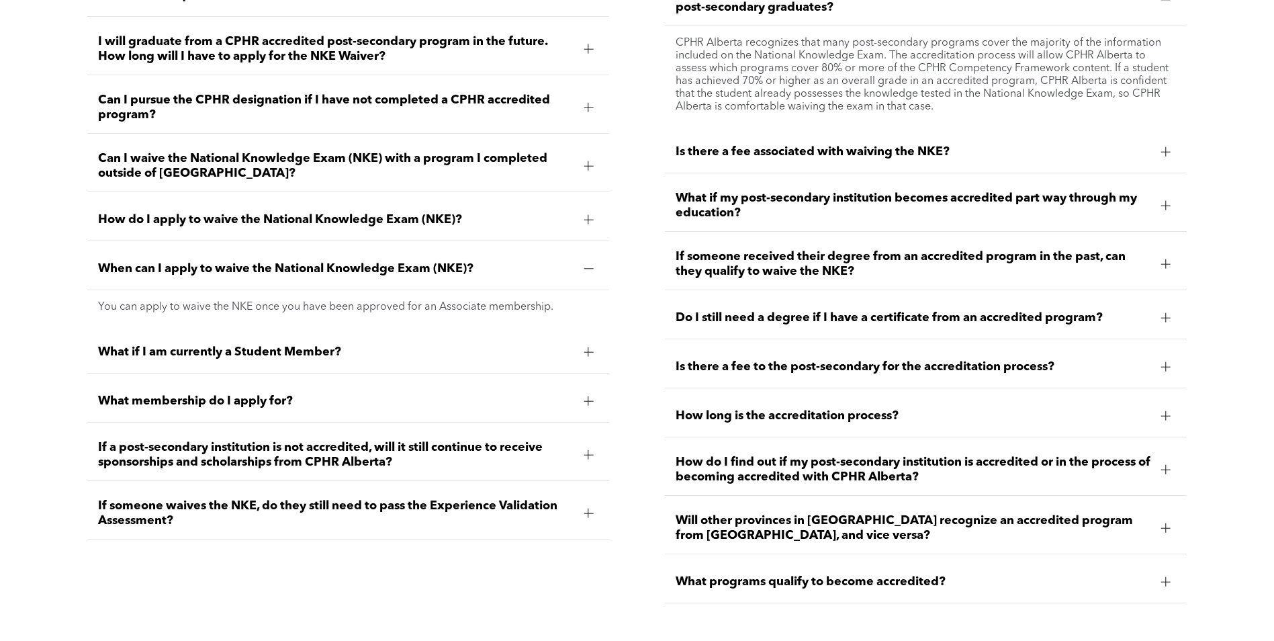
click at [349, 345] on span "What if I am currently a Student Member?" at bounding box center [336, 352] width 476 height 15
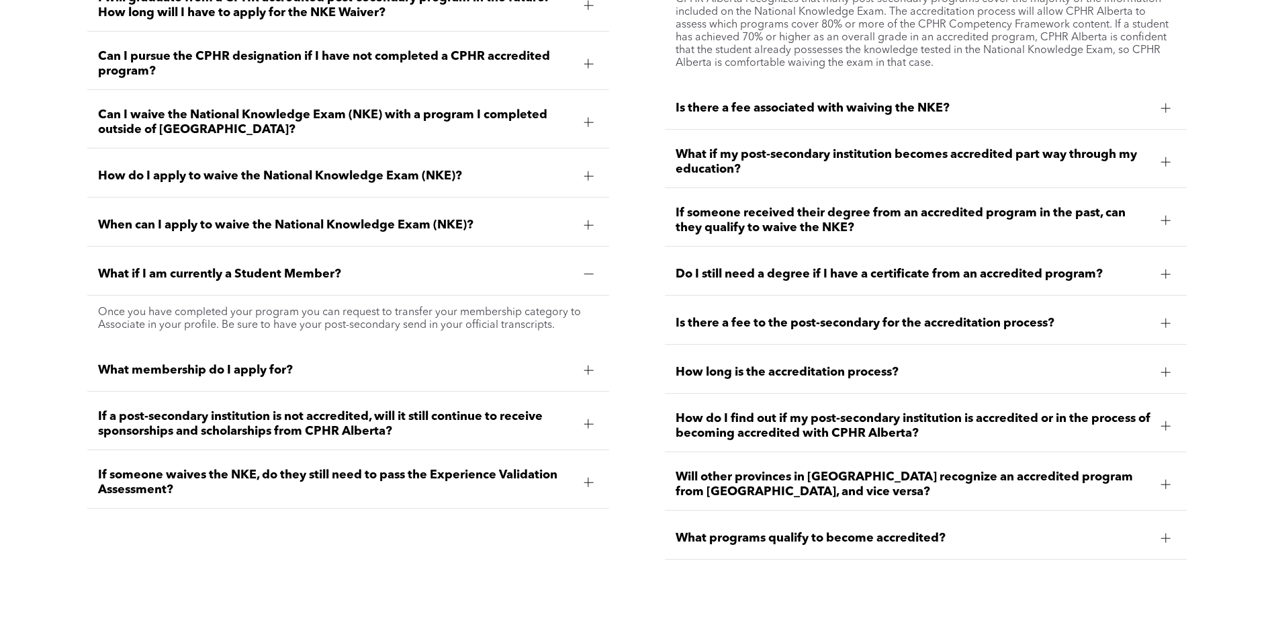
scroll to position [2083, 0]
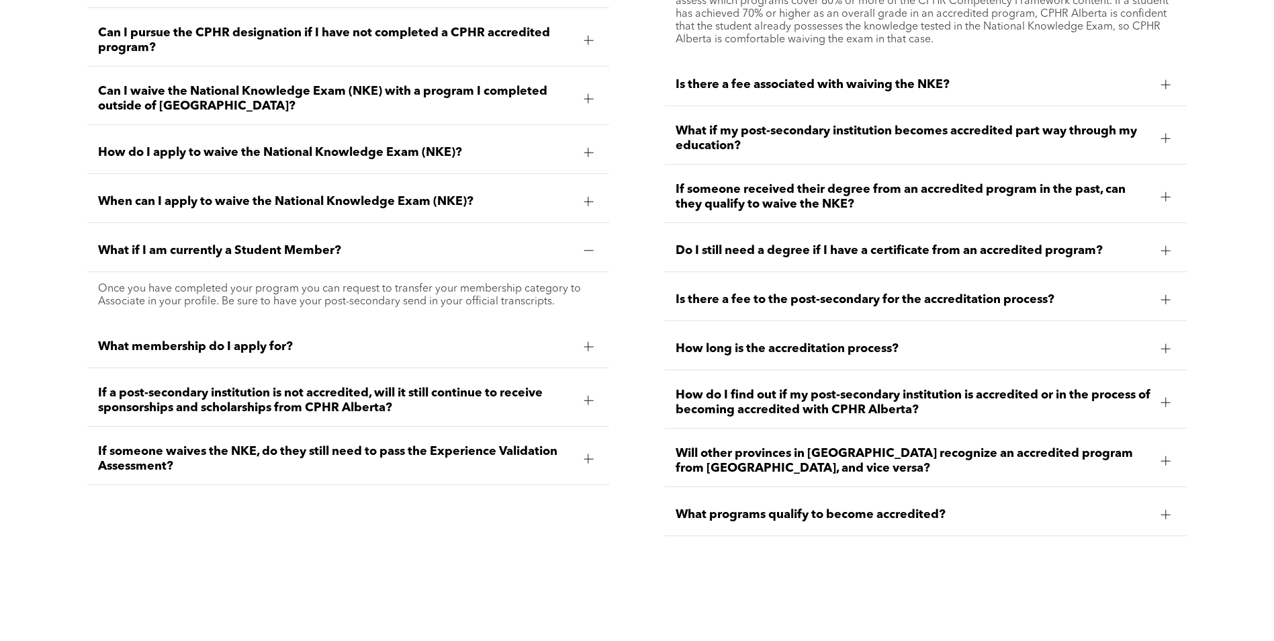
click at [349, 344] on span "What membership do I apply for?" at bounding box center [336, 346] width 476 height 15
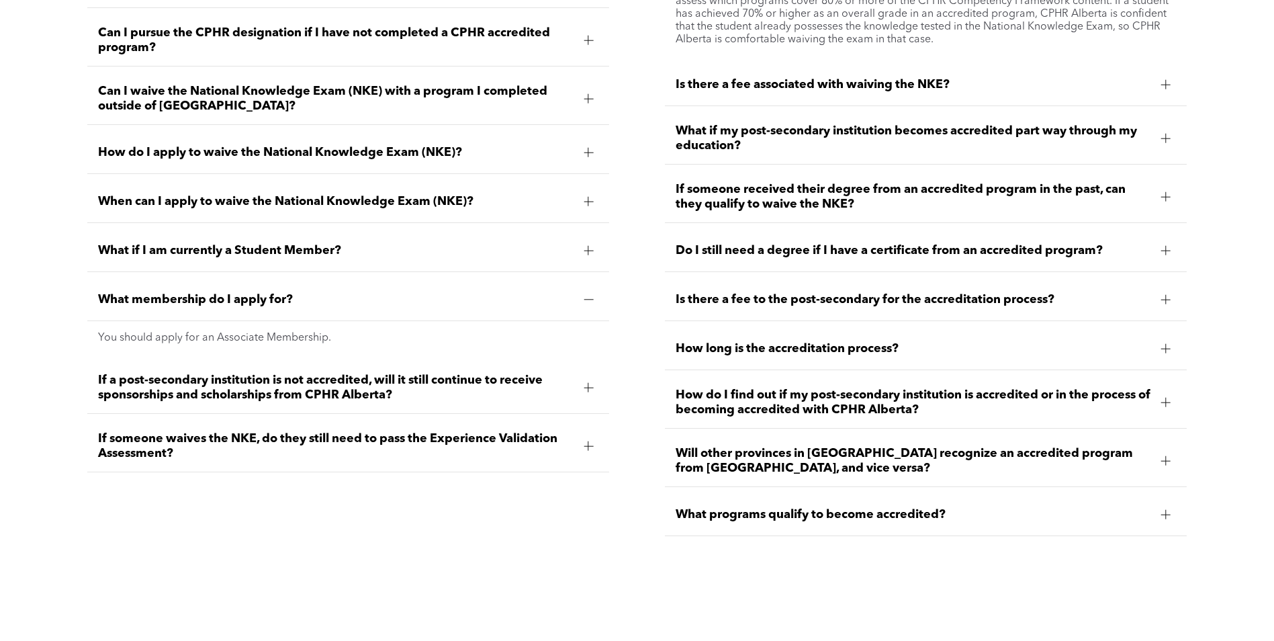
scroll to position [2150, 0]
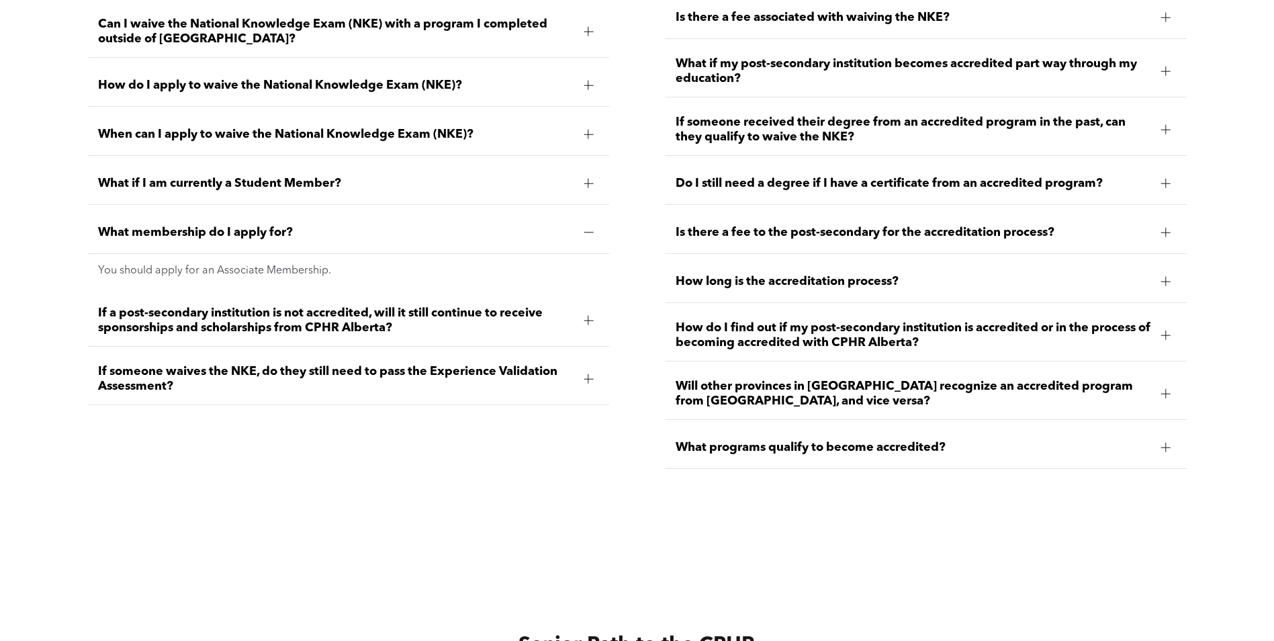
click at [354, 327] on span "If a post-secondary institution is not accredited, will it still continue to re…" at bounding box center [336, 321] width 476 height 30
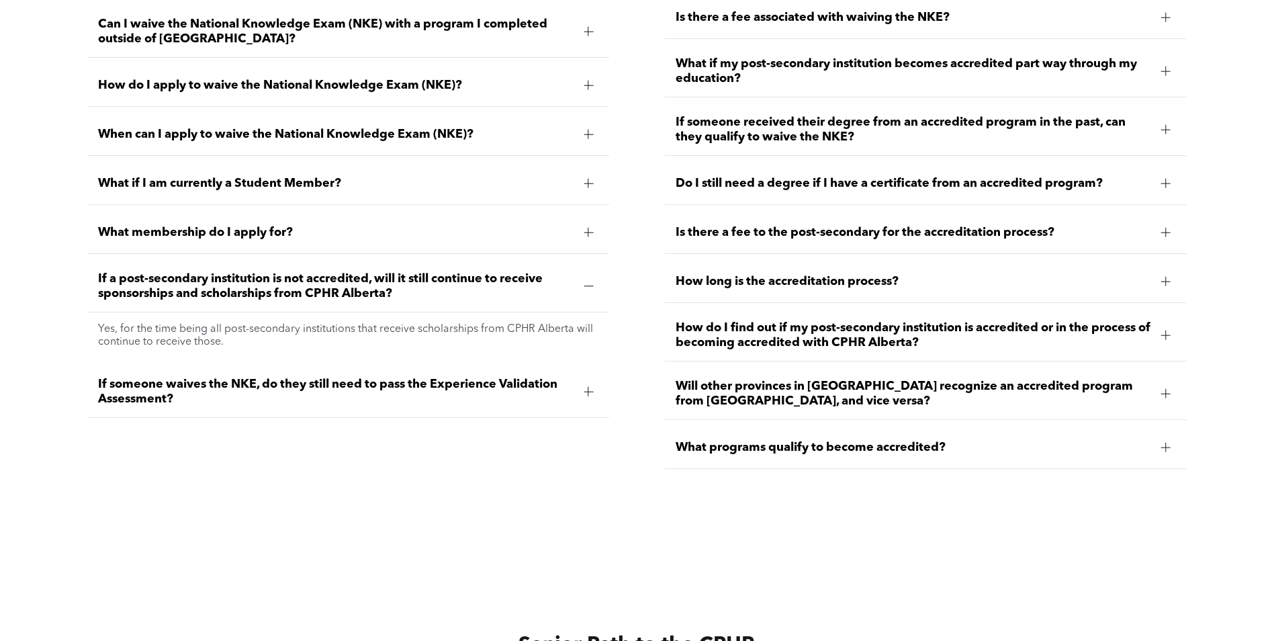
click at [151, 401] on div "If someone waives the NKE, do they still need to pass the Experience Validation…" at bounding box center [348, 392] width 523 height 52
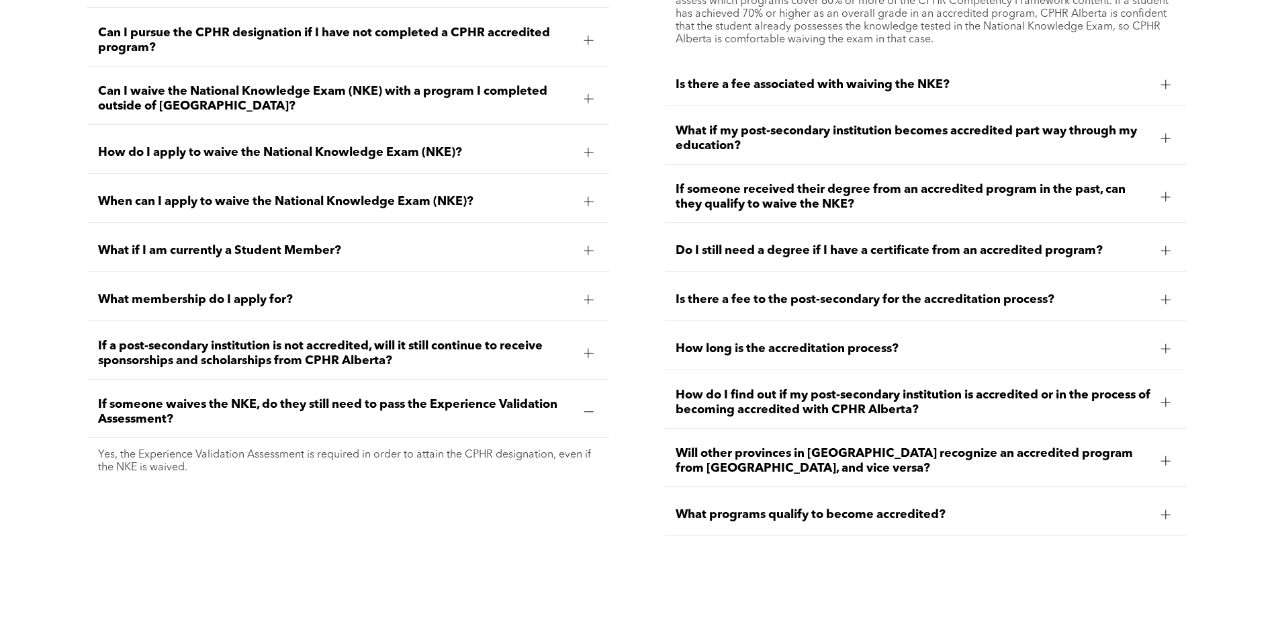
scroll to position [1948, 0]
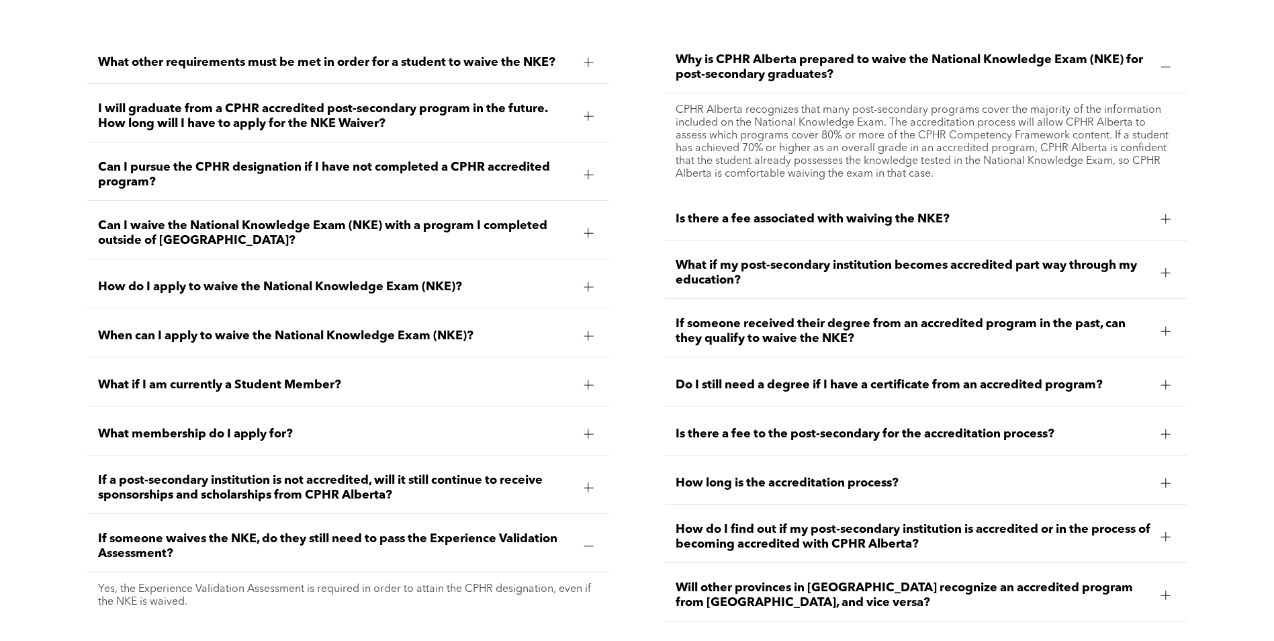
click at [997, 230] on div "Is there a fee associated with waiving the NKE?" at bounding box center [926, 219] width 523 height 42
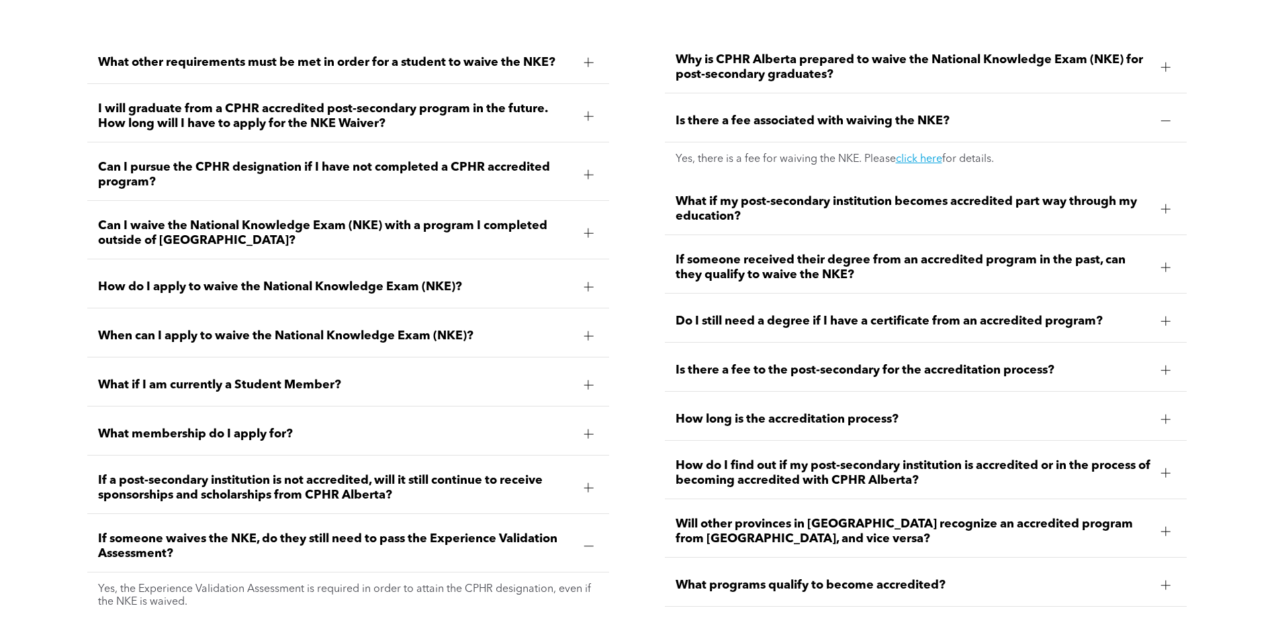
scroll to position [2015, 0]
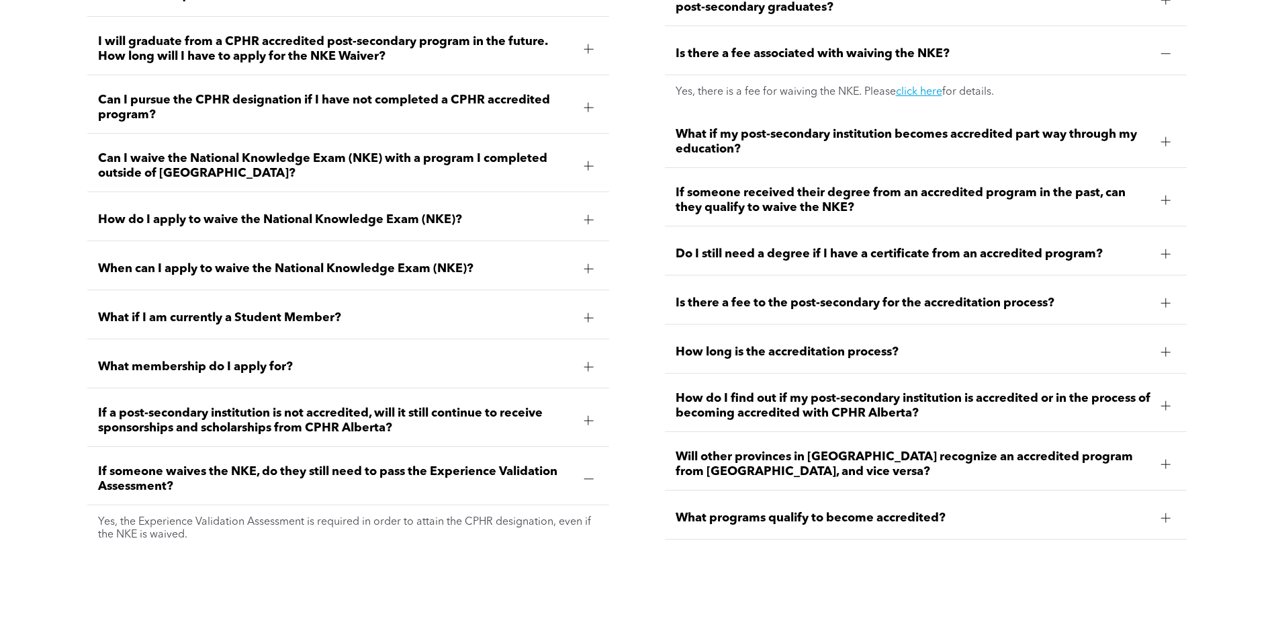
click at [955, 136] on span "What if my post-secondary institution becomes accredited part way through my ed…" at bounding box center [914, 142] width 476 height 30
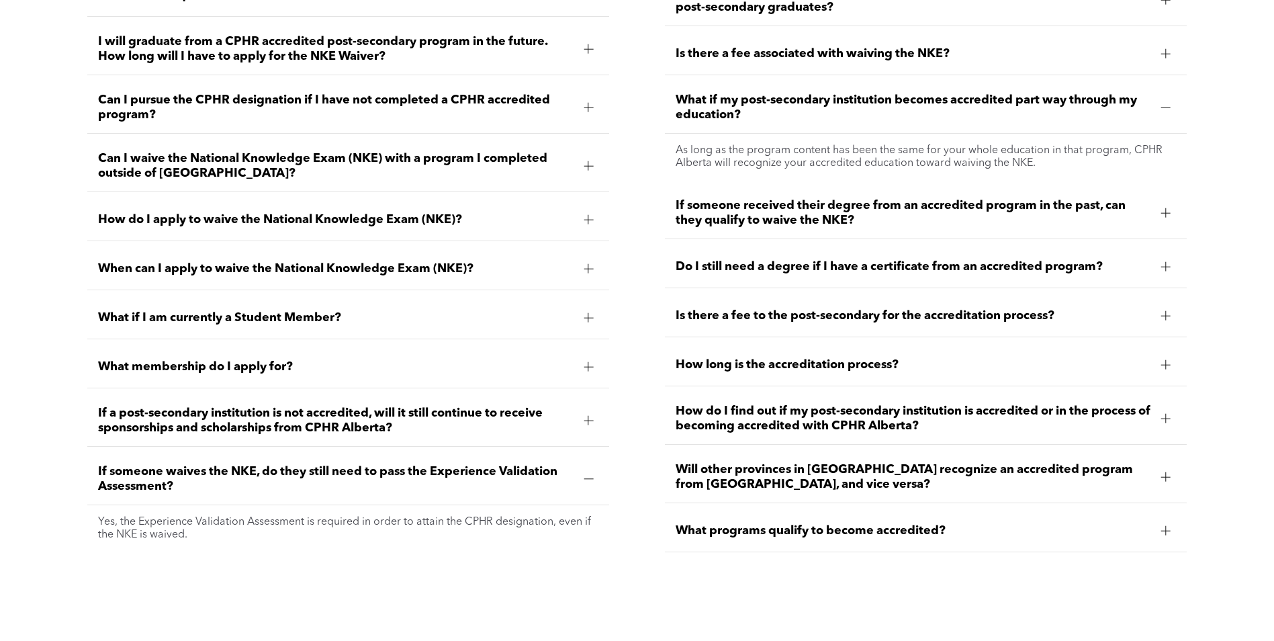
click at [971, 218] on span "If someone received their degree from an accredited program in the past, can th…" at bounding box center [914, 213] width 476 height 30
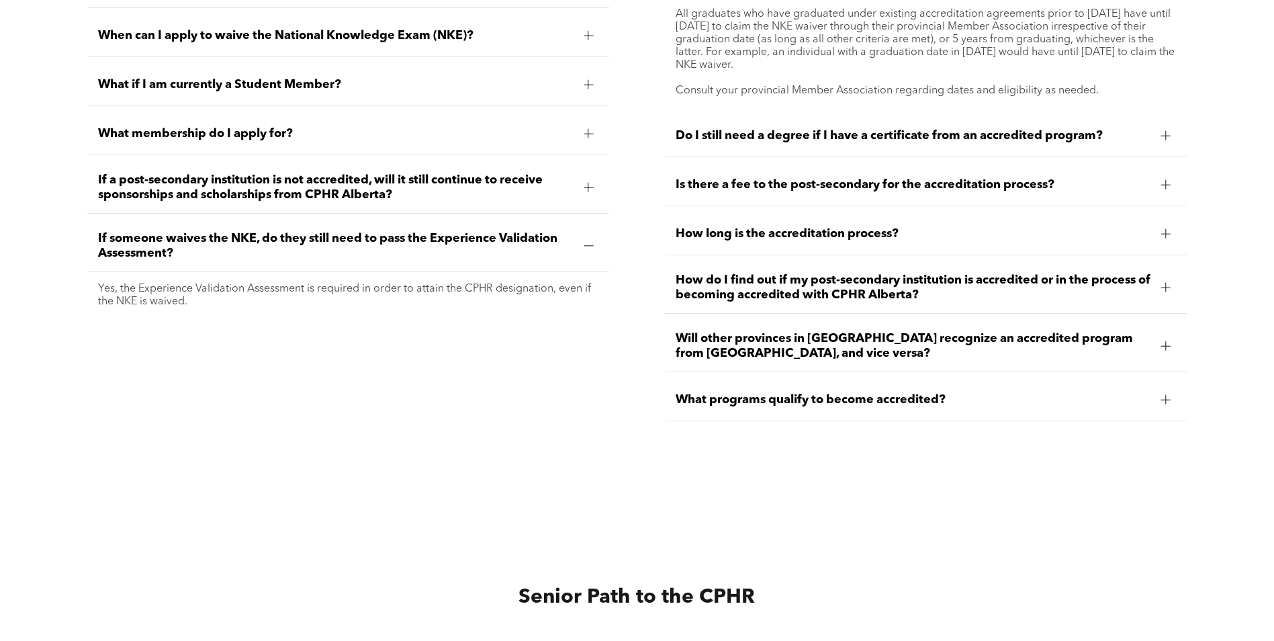
scroll to position [2284, 0]
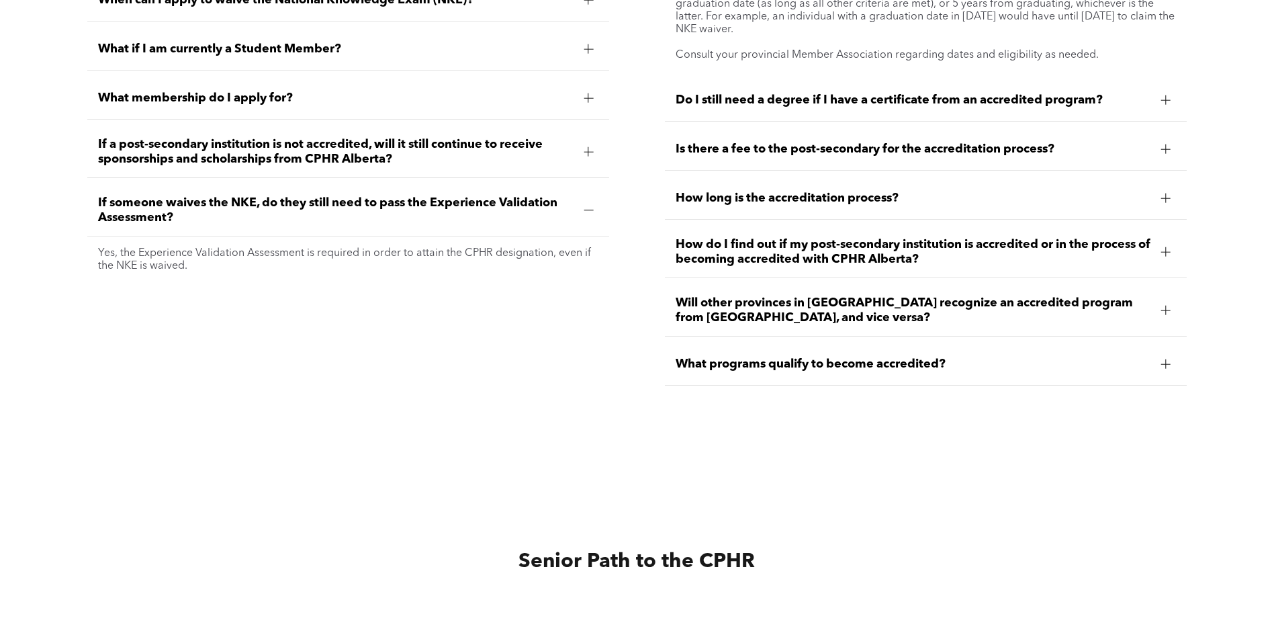
click at [908, 95] on span "Do I still need a degree if I have a certificate from an accredited program?" at bounding box center [914, 100] width 476 height 15
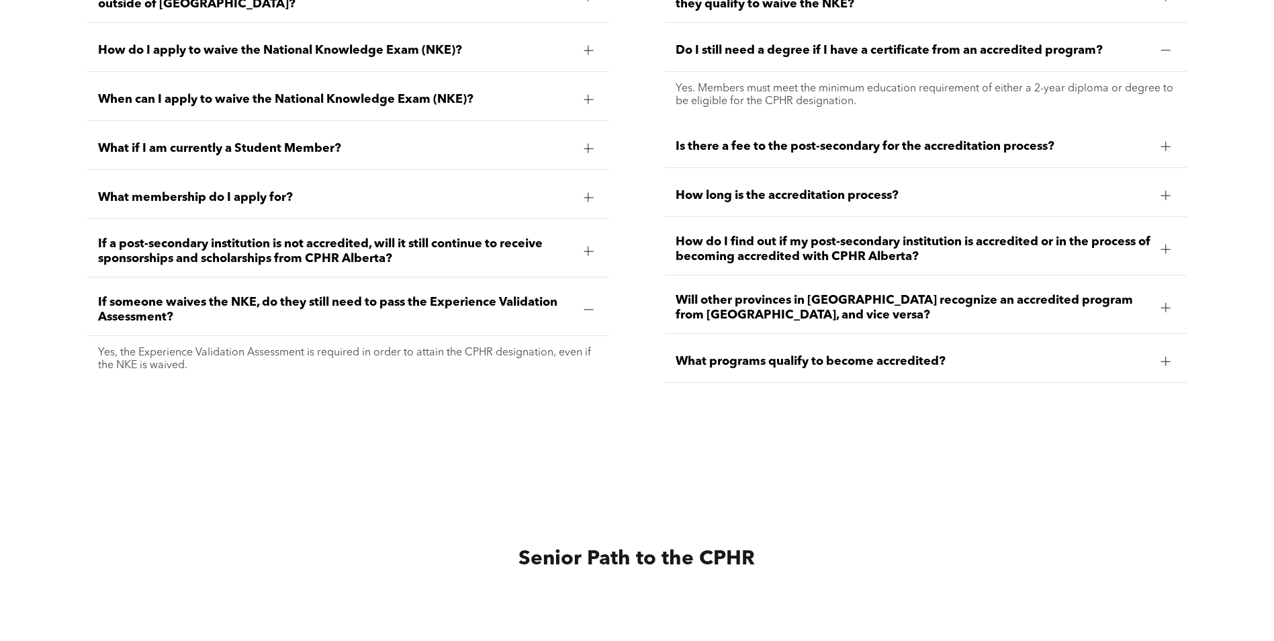
scroll to position [2217, 0]
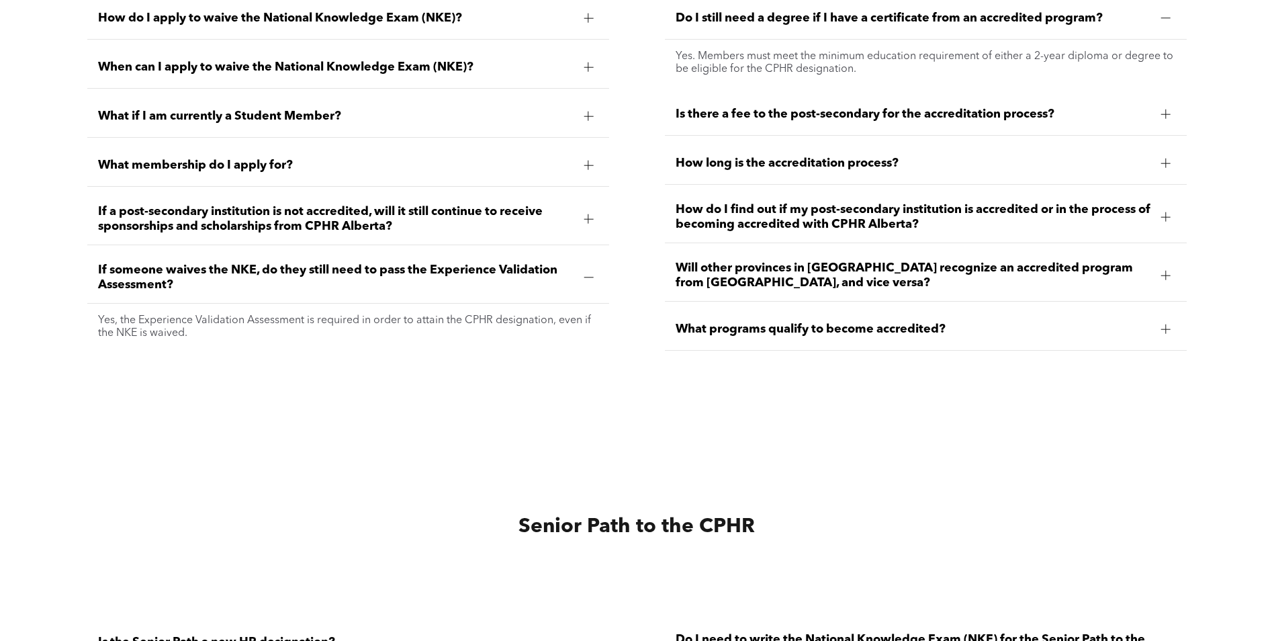
click at [904, 120] on div "Is there a fee to the post-secondary for the accreditation process?" at bounding box center [926, 114] width 523 height 42
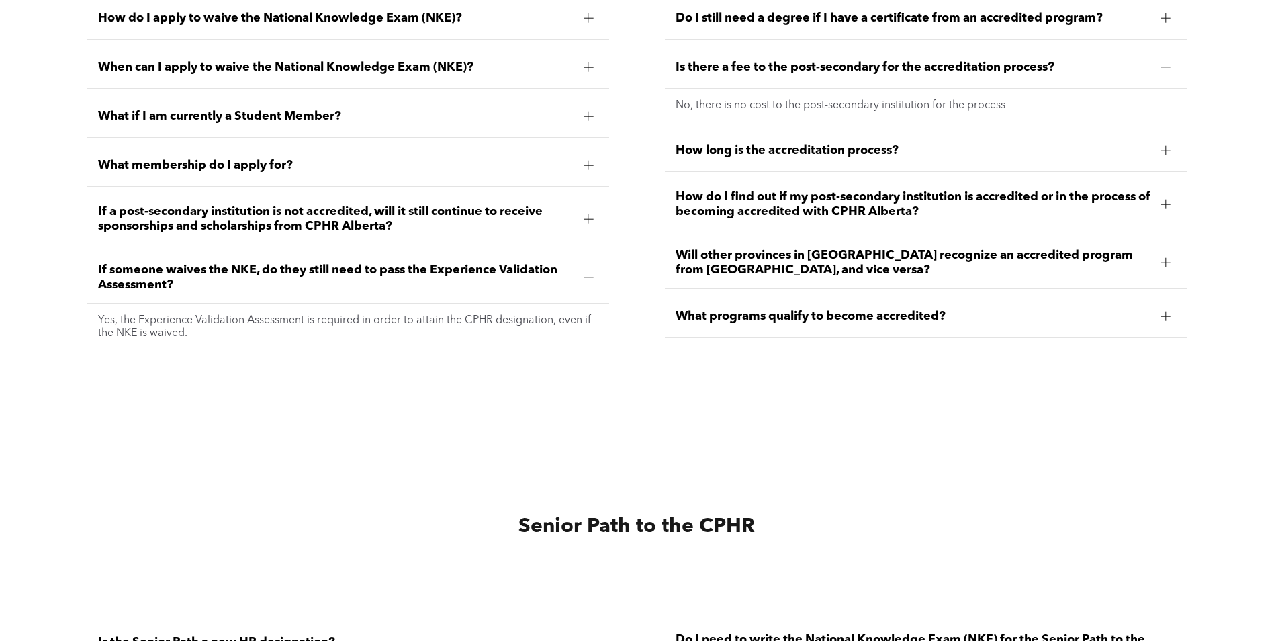
click at [880, 157] on div "How long is the accreditation process?" at bounding box center [926, 151] width 523 height 42
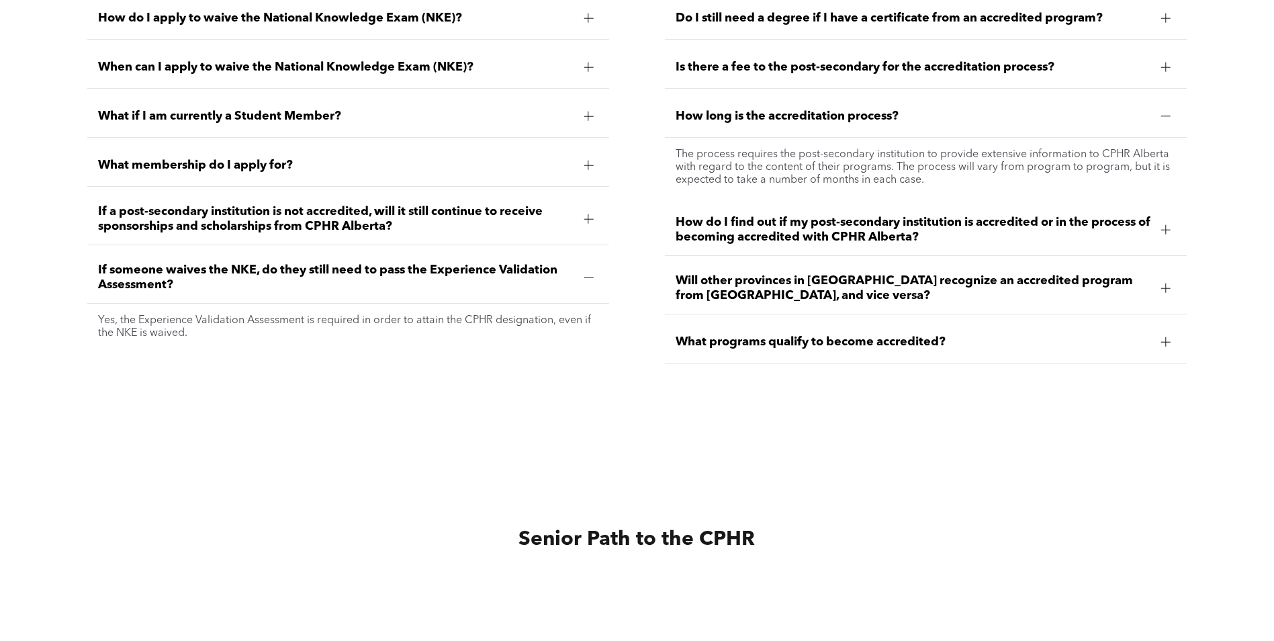
click at [864, 66] on span "Is there a fee to the post-secondary for the accreditation process?" at bounding box center [914, 67] width 476 height 15
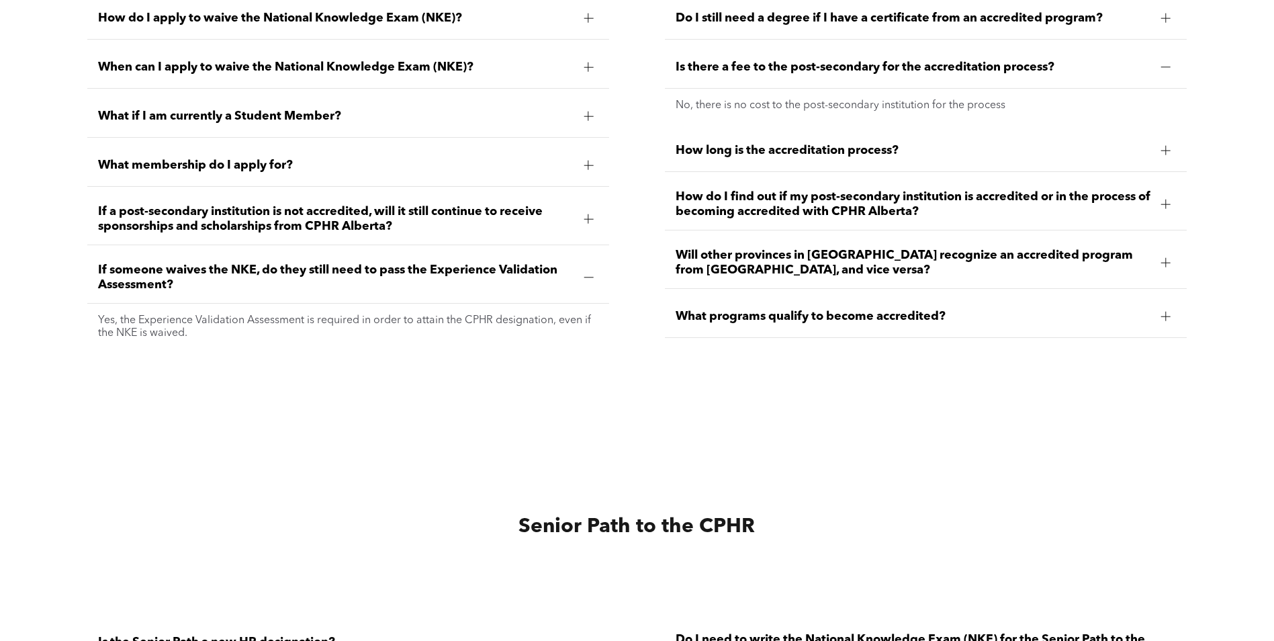
click at [876, 148] on span "How long is the accreditation process?" at bounding box center [914, 150] width 476 height 15
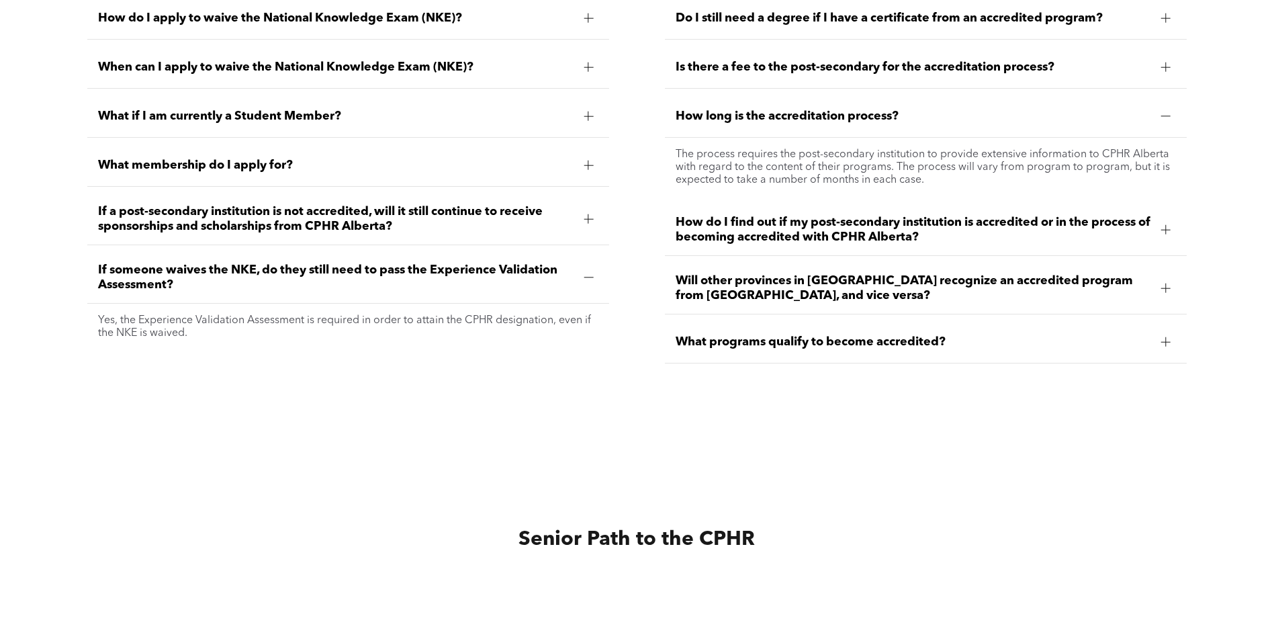
click at [915, 69] on span "Is there a fee to the post-secondary for the accreditation process?" at bounding box center [914, 67] width 476 height 15
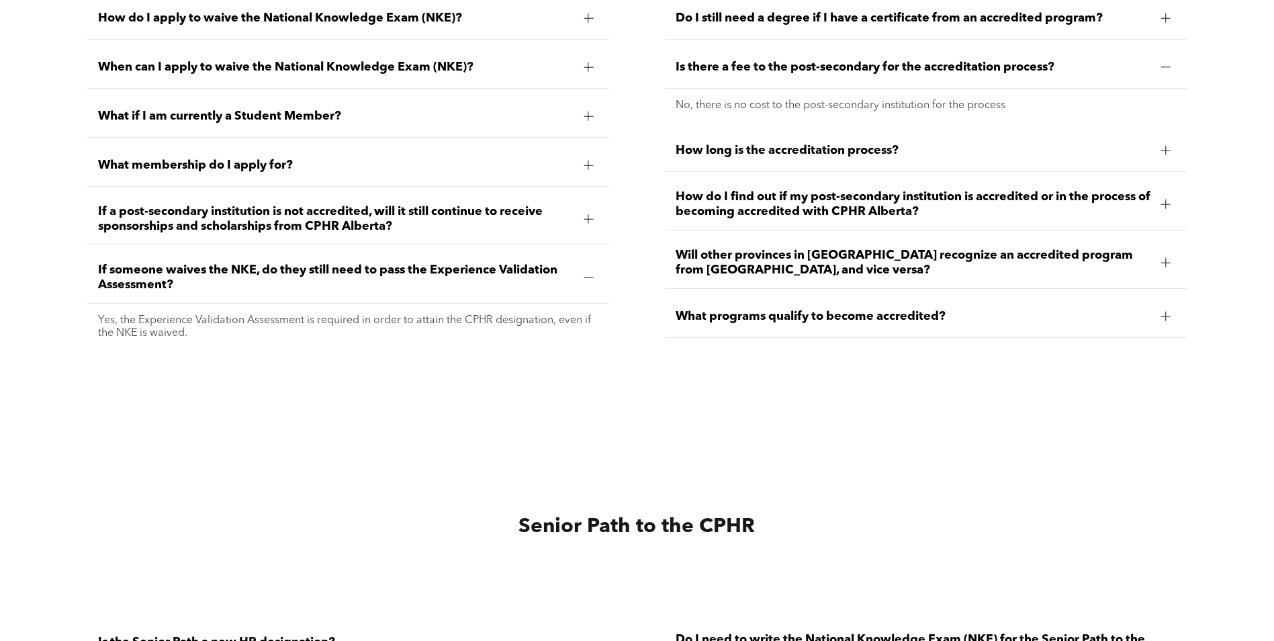
click at [857, 151] on span "How long is the accreditation process?" at bounding box center [914, 150] width 476 height 15
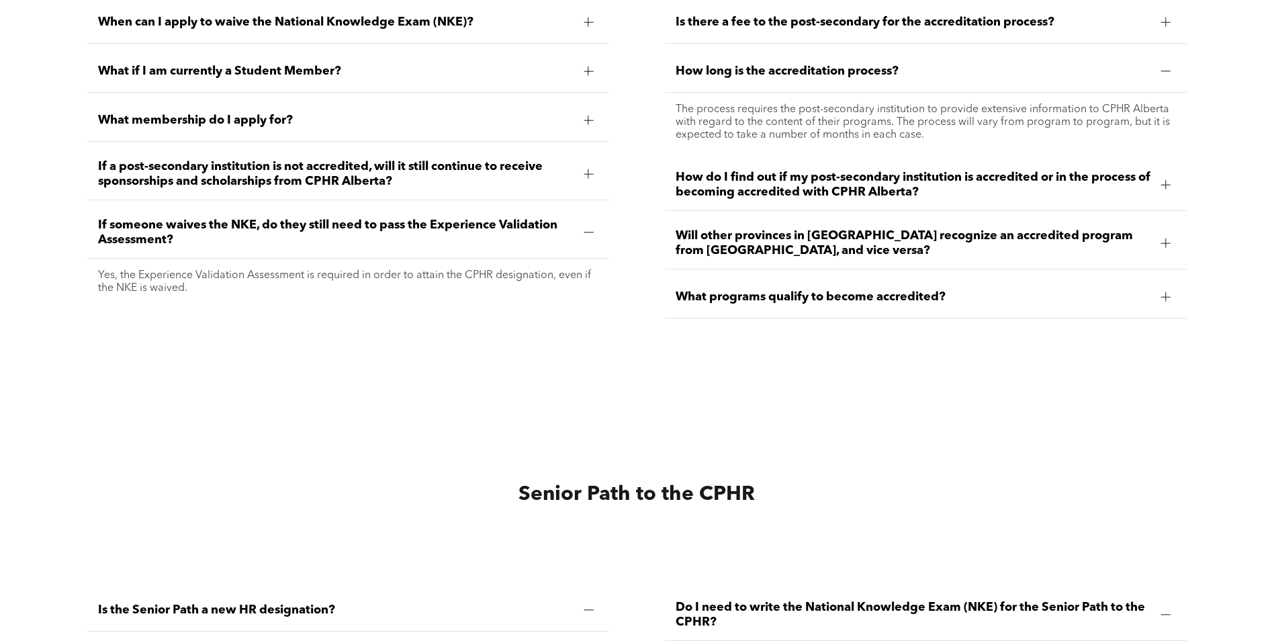
scroll to position [2284, 0]
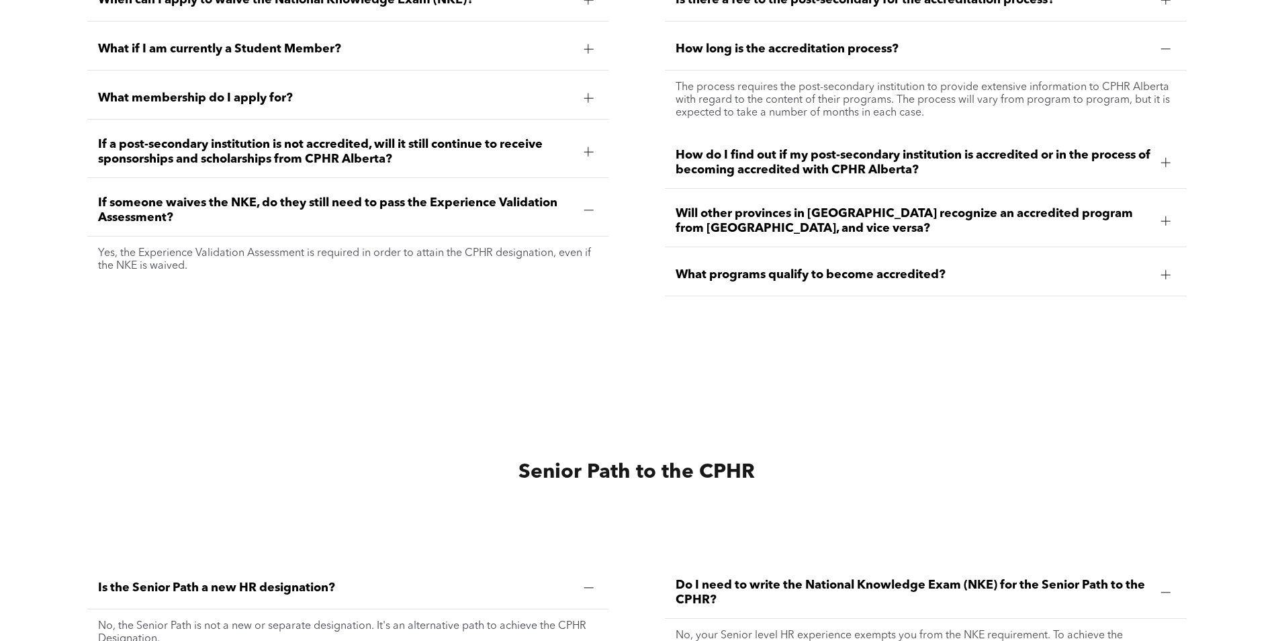
click at [834, 169] on span "How do I find out if my post-secondary institution is accredited or in the proc…" at bounding box center [914, 163] width 476 height 30
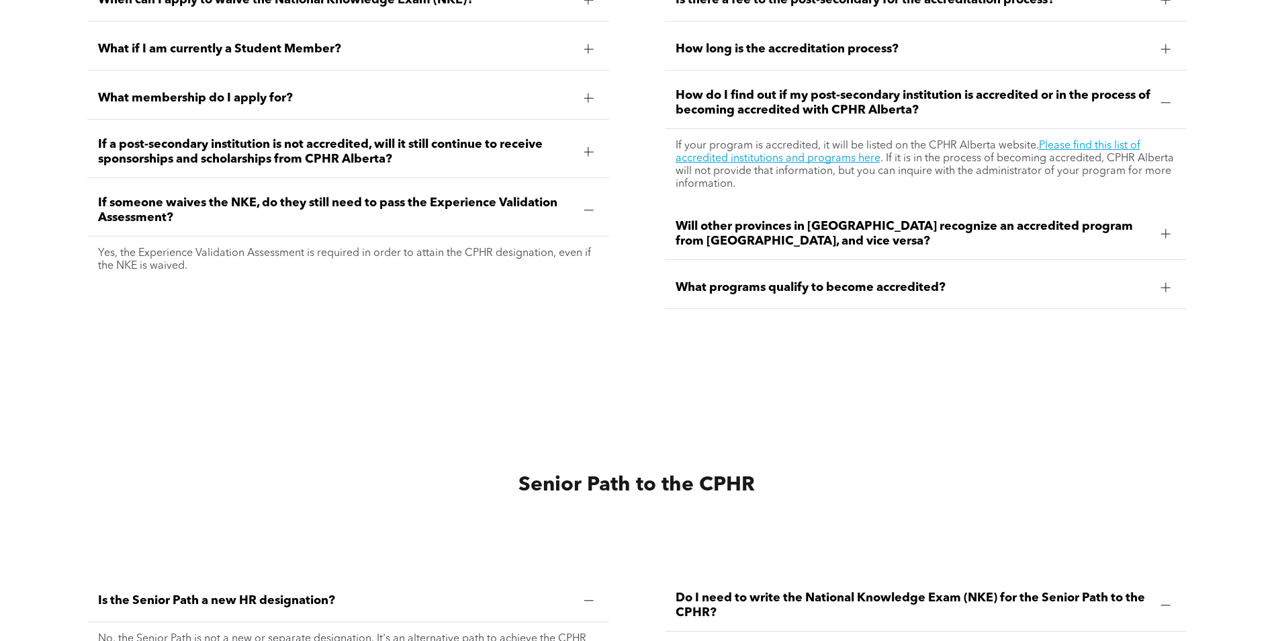
click at [816, 228] on span "Will other provinces in Canada recognize an accredited program from Alberta, an…" at bounding box center [914, 234] width 476 height 30
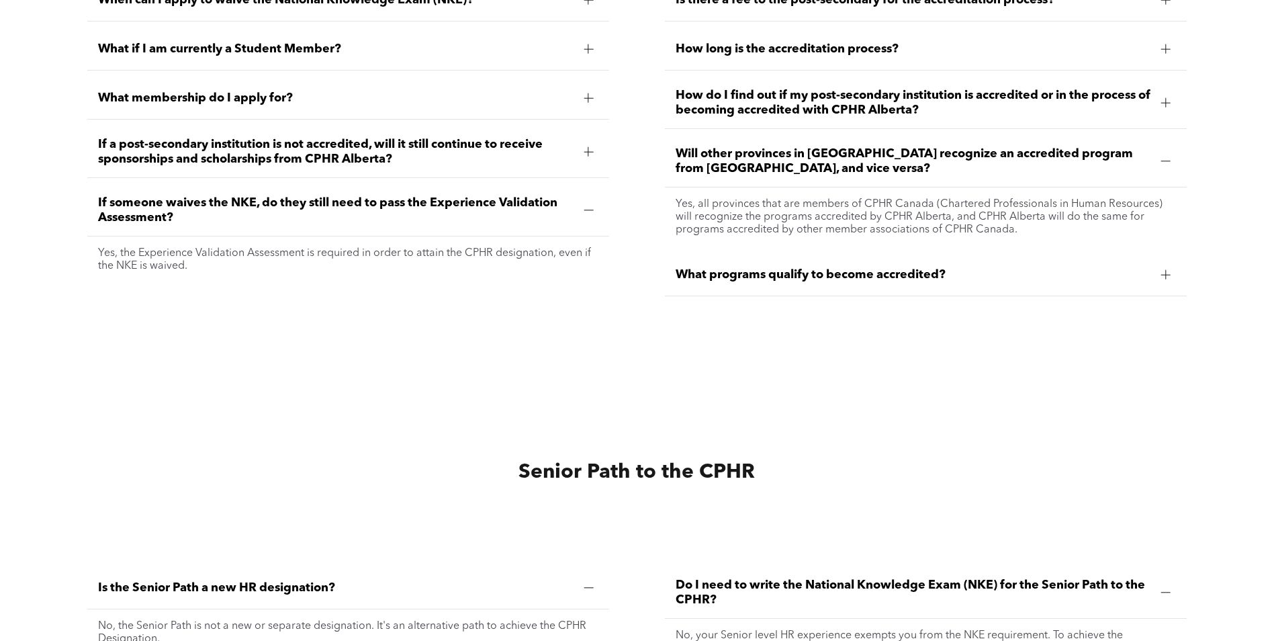
click at [808, 279] on div "What programs qualify to become accredited?" at bounding box center [926, 275] width 523 height 42
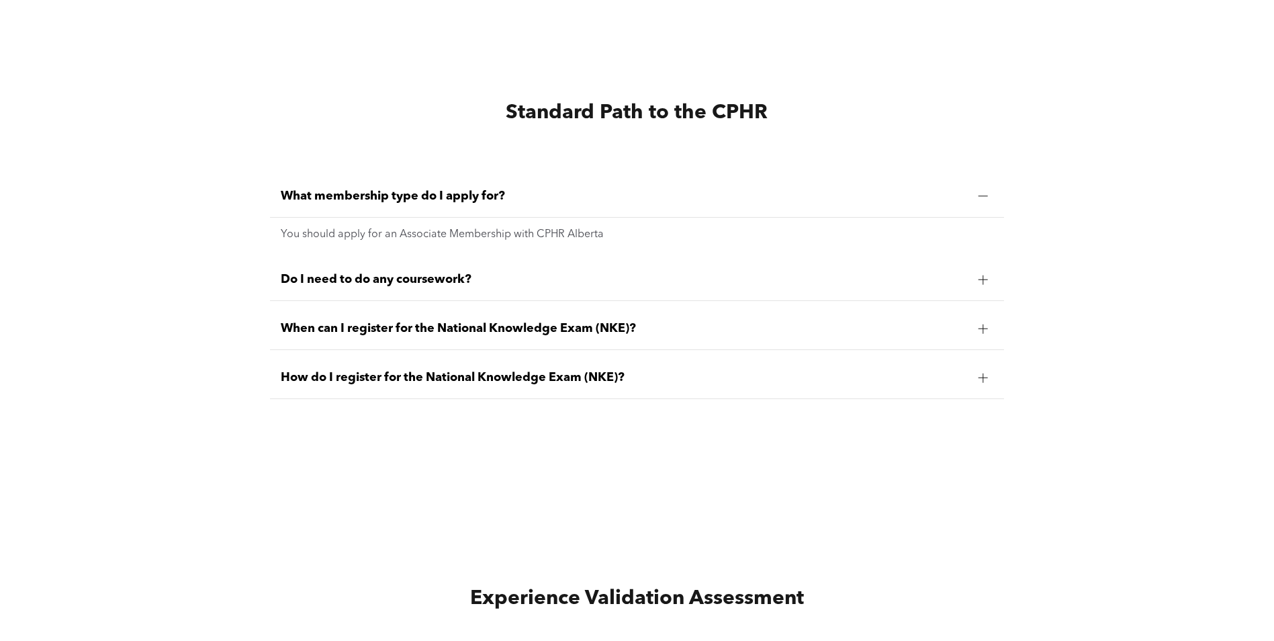
scroll to position [3292, 0]
click at [807, 279] on div "Do I need to do any coursework?" at bounding box center [637, 279] width 734 height 42
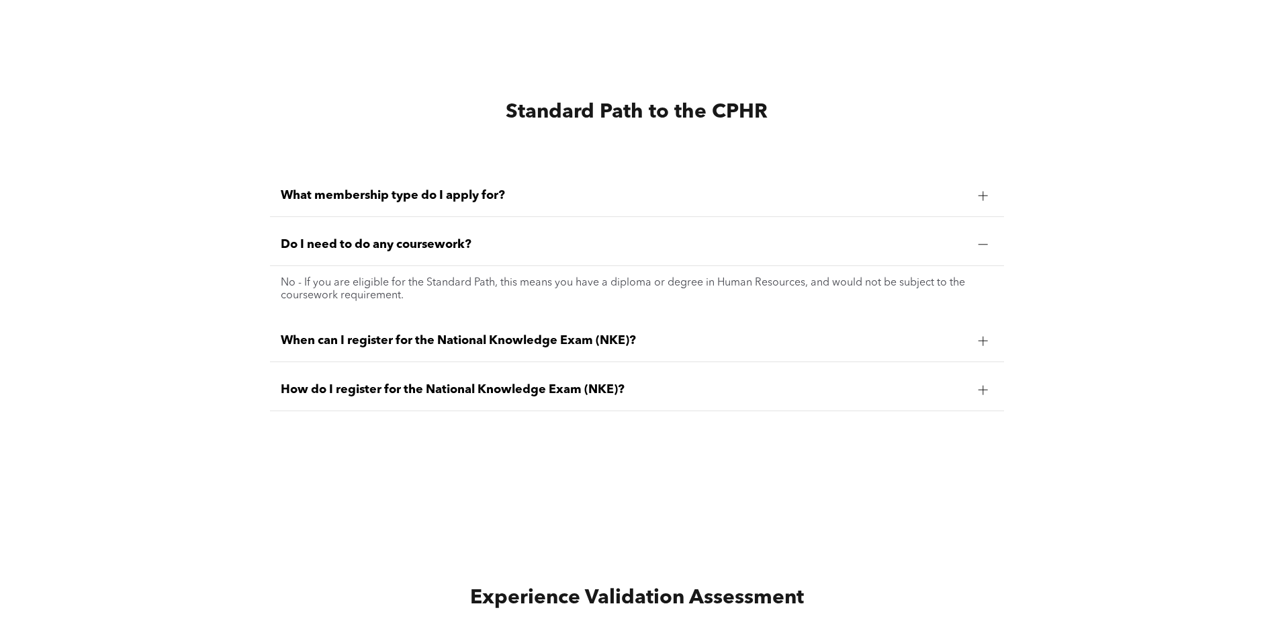
click at [802, 338] on span "When can I register for the National Knowledge Exam (NKE)?" at bounding box center [624, 340] width 687 height 15
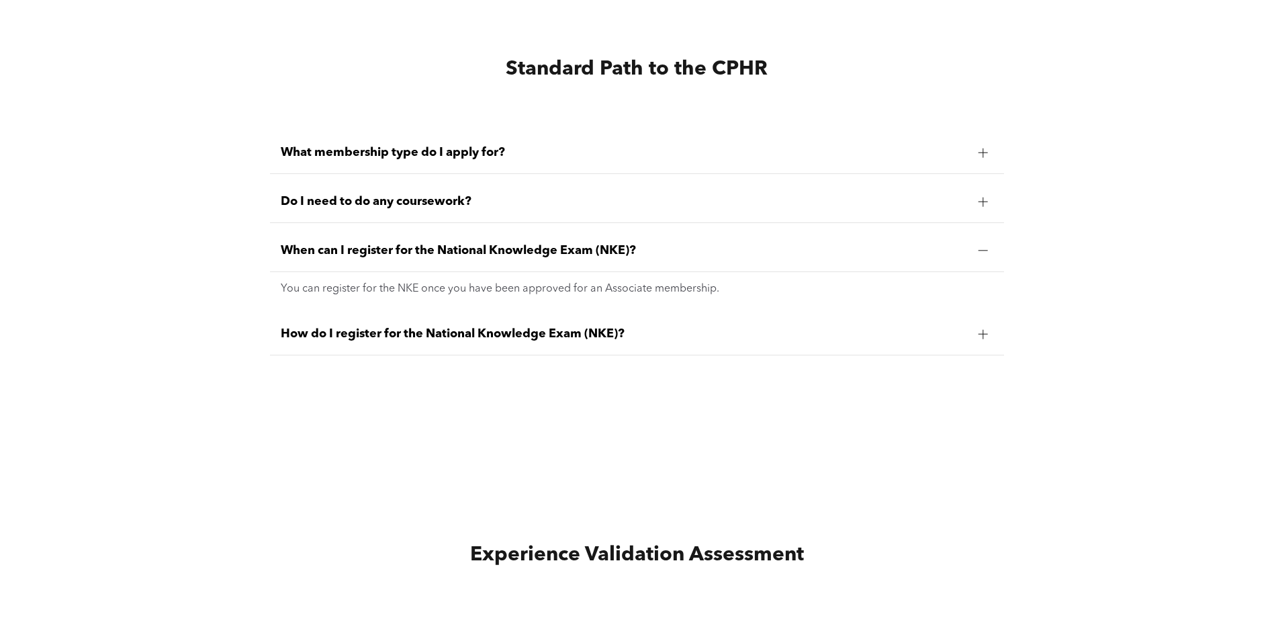
scroll to position [3359, 0]
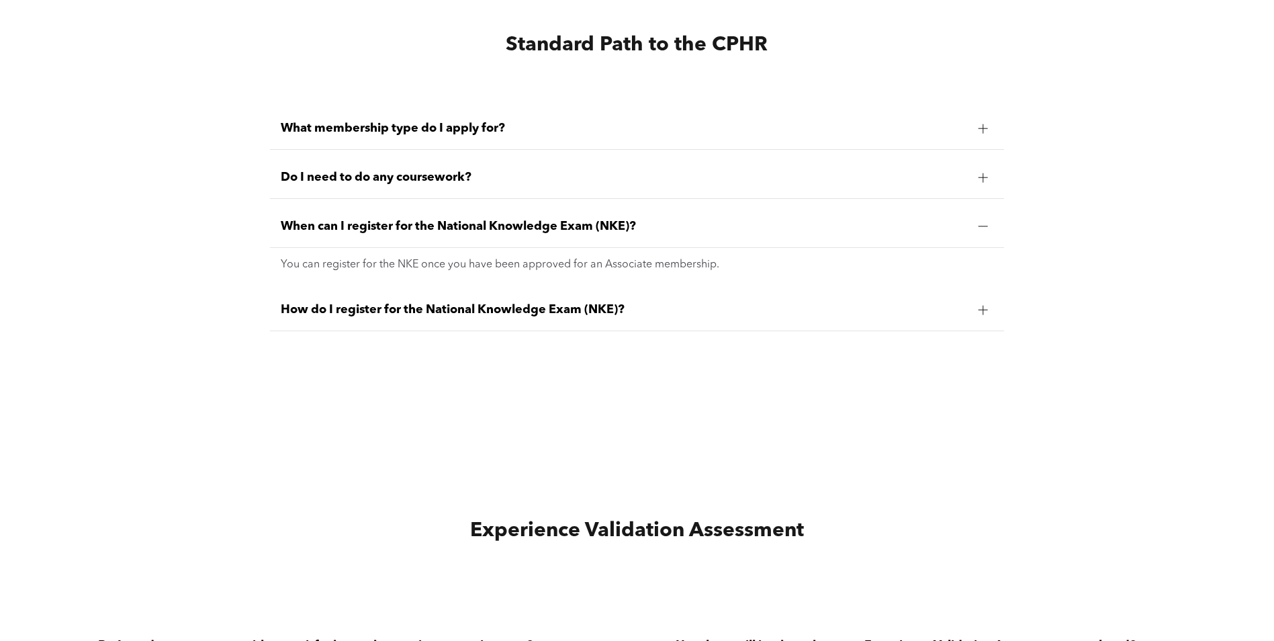
click at [750, 308] on div "How do I register for the National Knowledge Exam (NKE)?" at bounding box center [637, 310] width 734 height 42
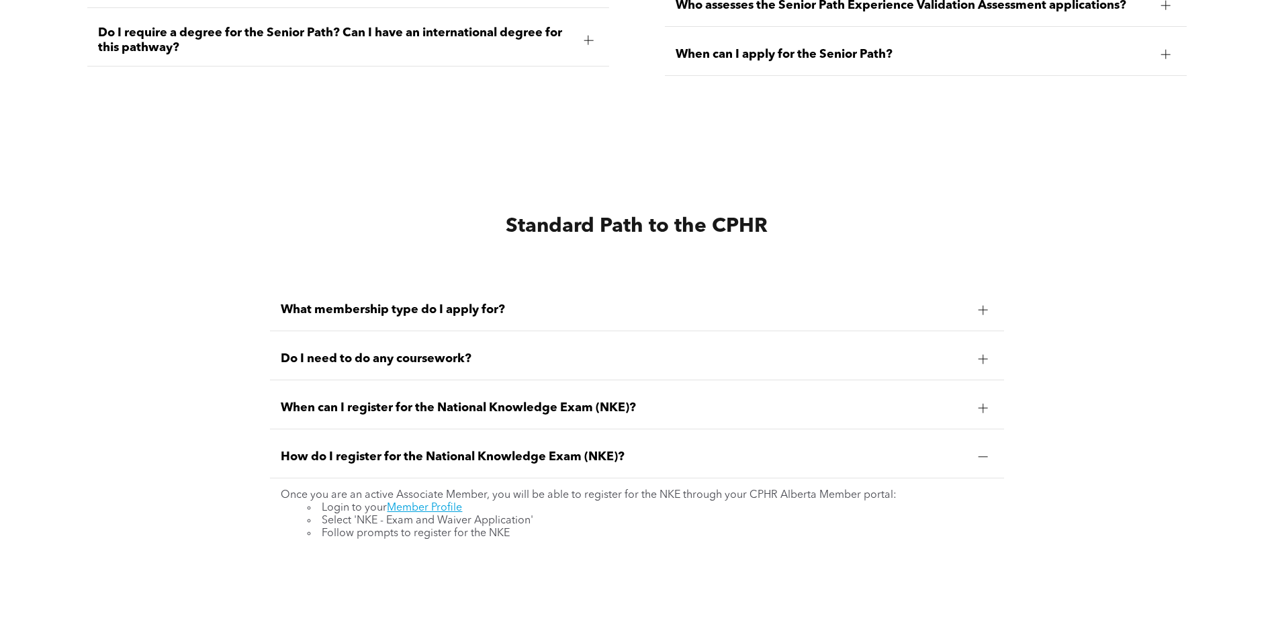
scroll to position [3158, 0]
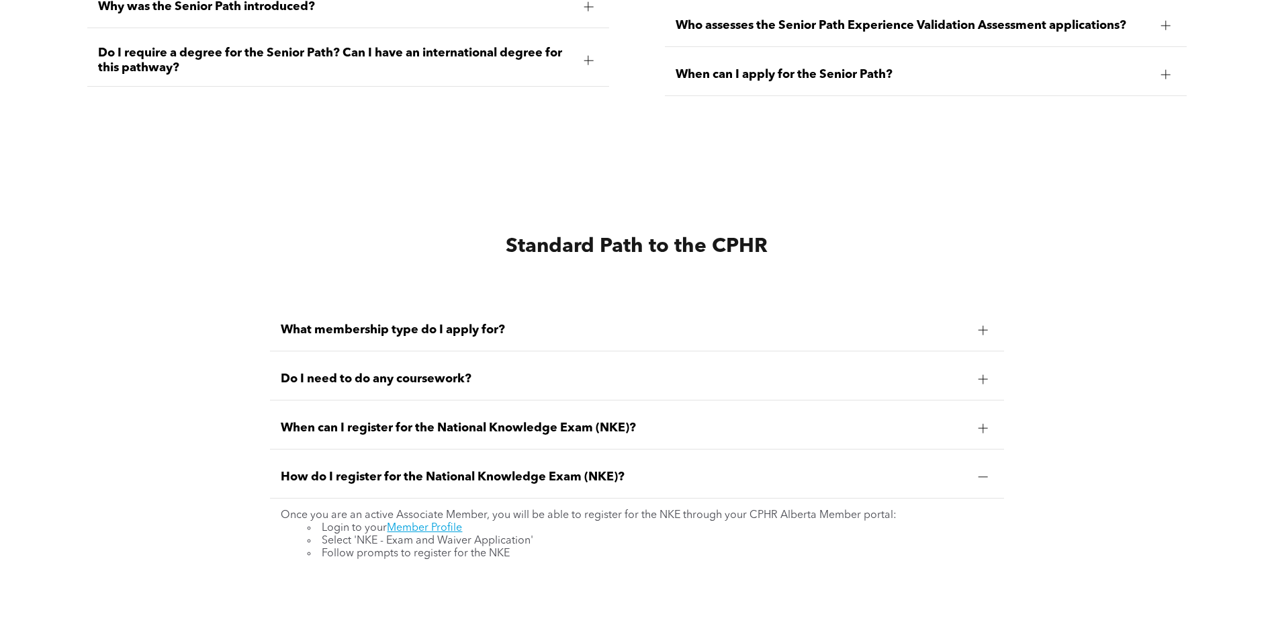
click at [750, 309] on div "What membership type do I apply for?" at bounding box center [637, 330] width 734 height 42
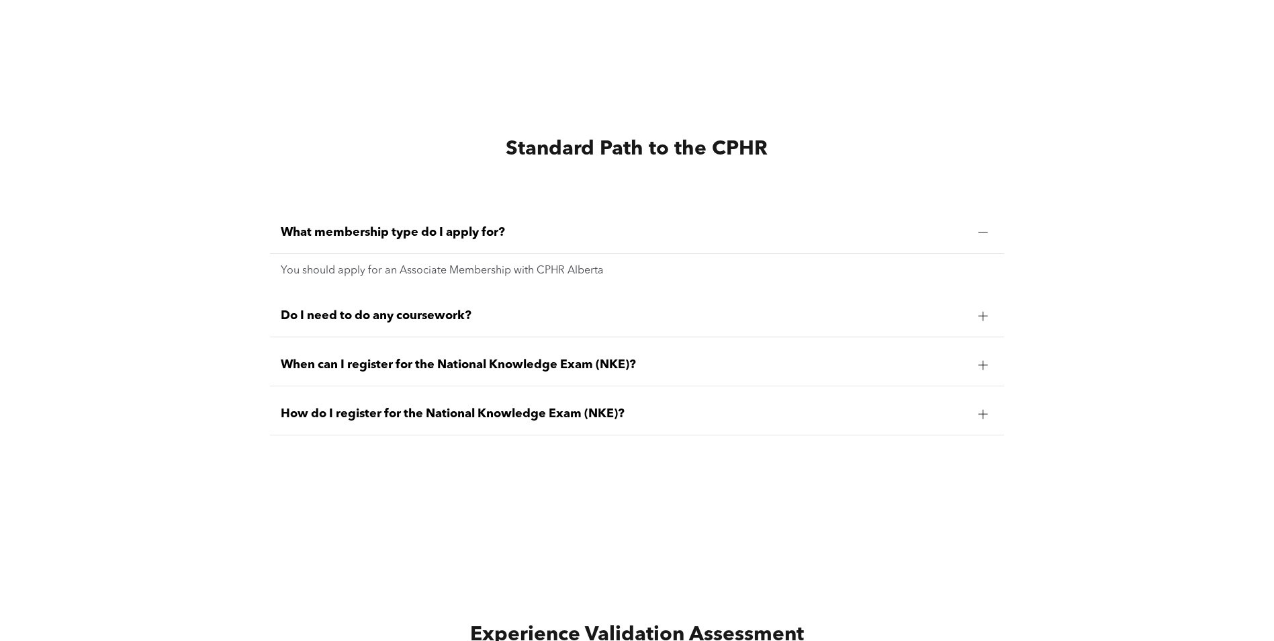
scroll to position [3292, 0]
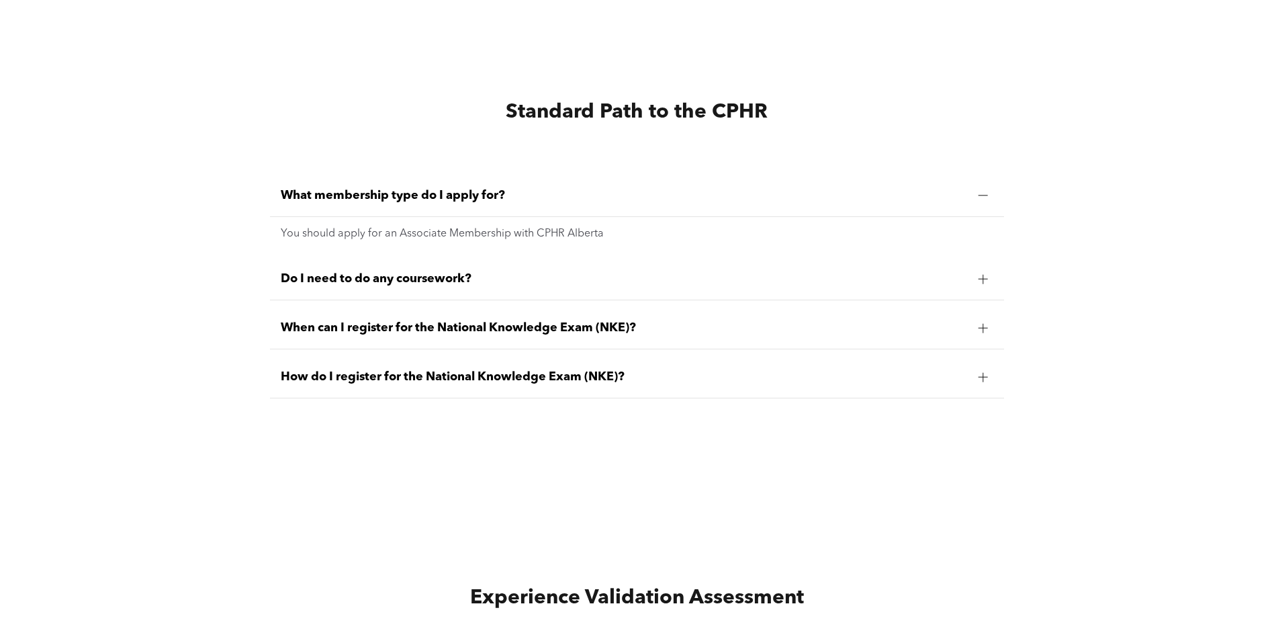
click at [750, 308] on div "When can I register for the National Knowledge Exam (NKE)?" at bounding box center [637, 328] width 734 height 42
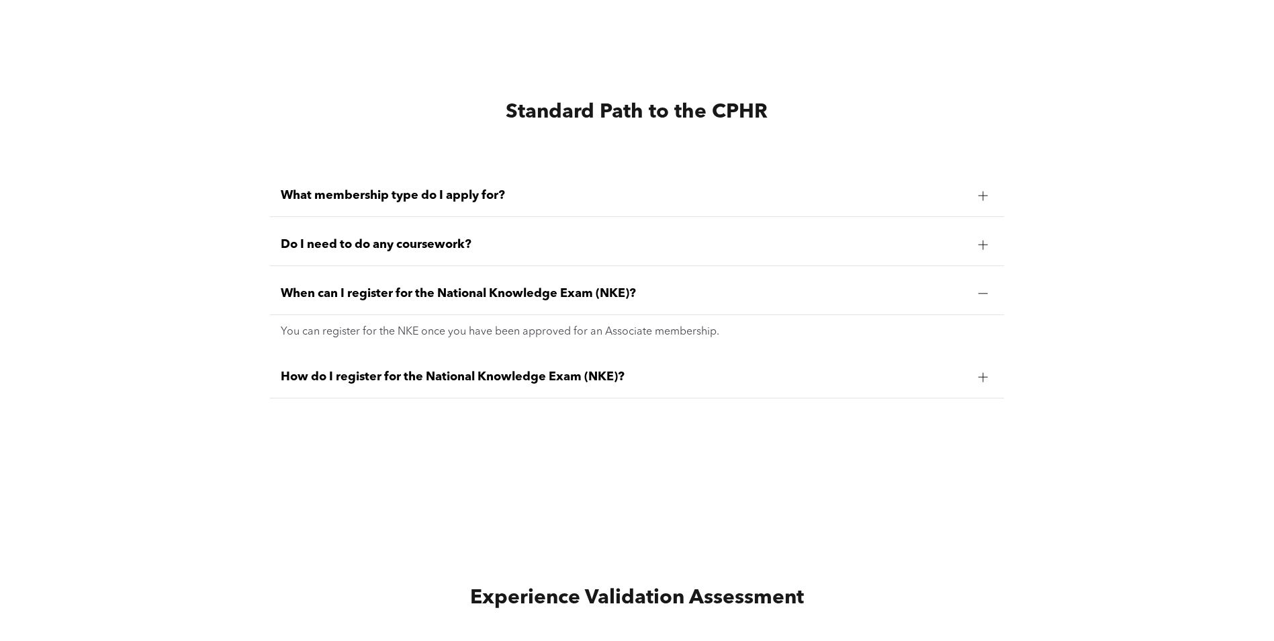
click at [738, 239] on span "Do I need to do any coursework?" at bounding box center [624, 244] width 687 height 15
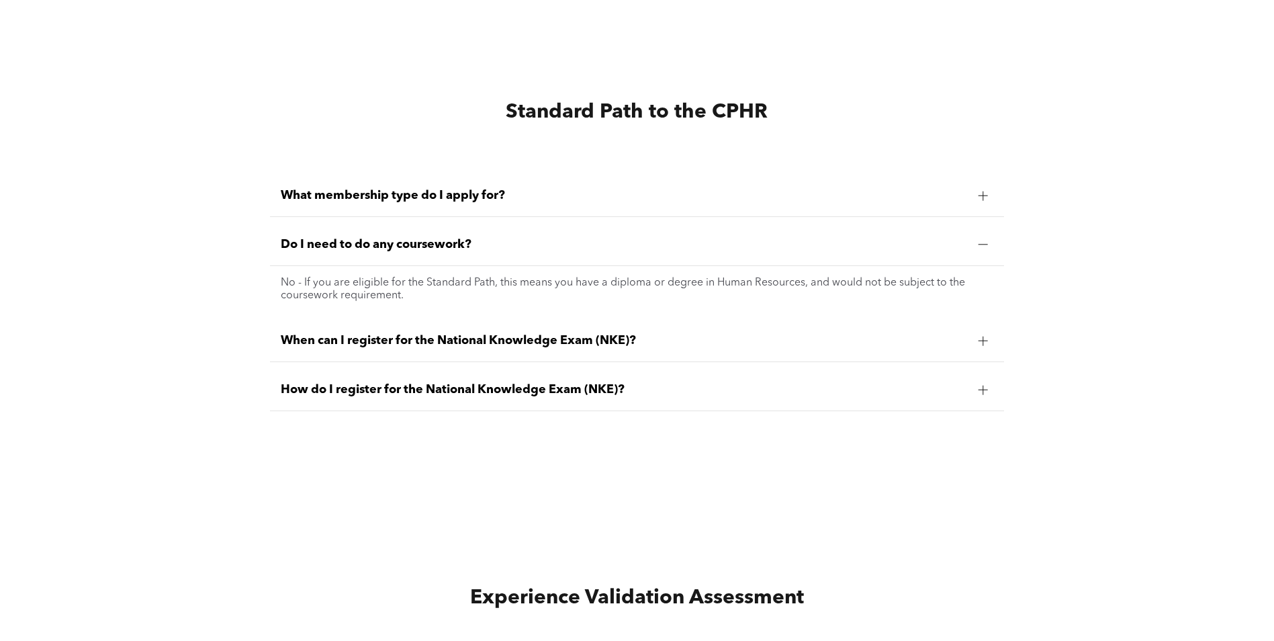
click at [725, 333] on span "When can I register for the National Knowledge Exam (NKE)?" at bounding box center [624, 340] width 687 height 15
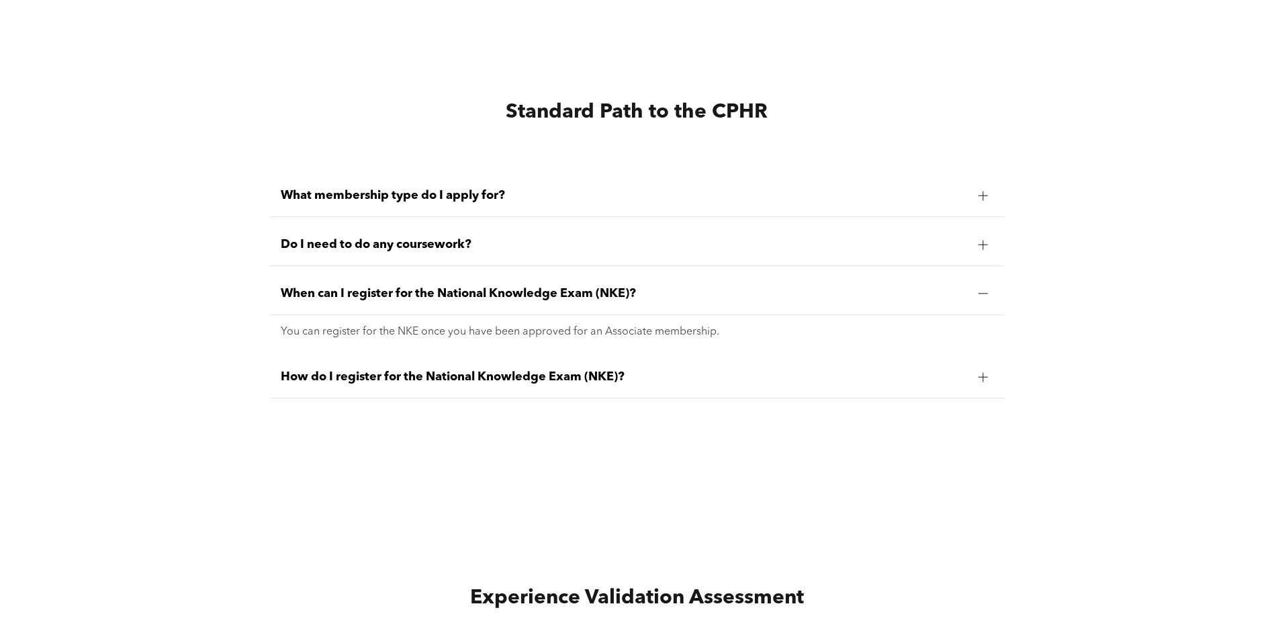
click at [699, 370] on span "How do I register for the National Knowledge Exam (NKE)?" at bounding box center [624, 377] width 687 height 15
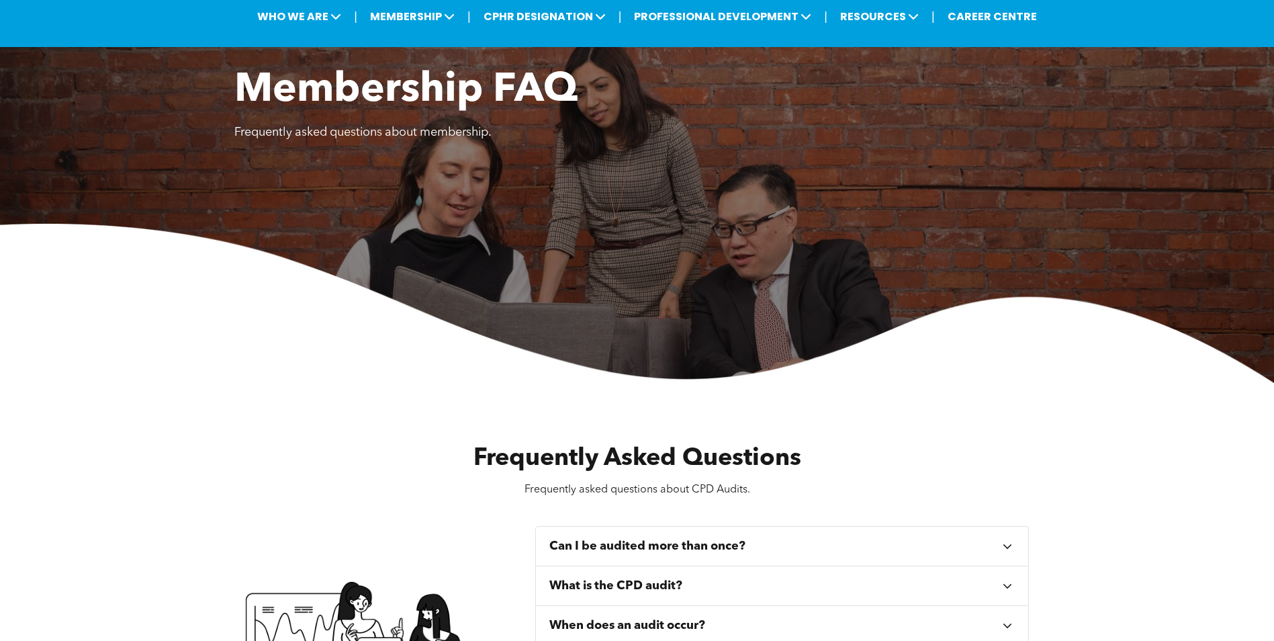
scroll to position [67, 0]
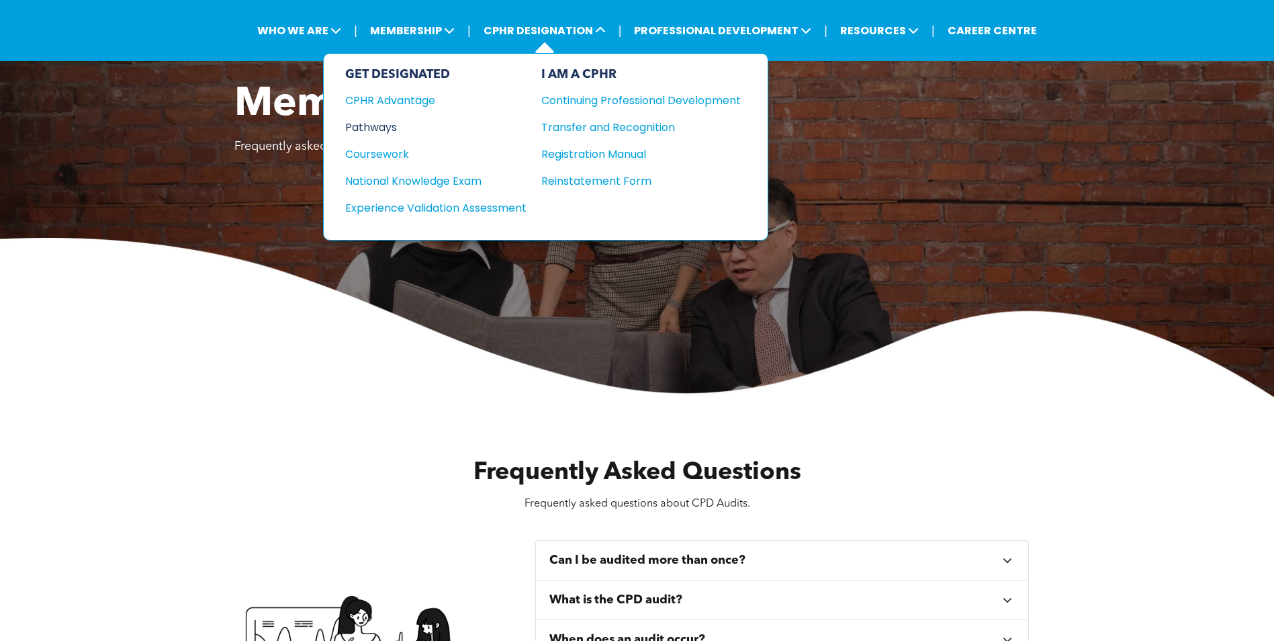
click at [397, 125] on div "Pathways" at bounding box center [426, 127] width 163 height 17
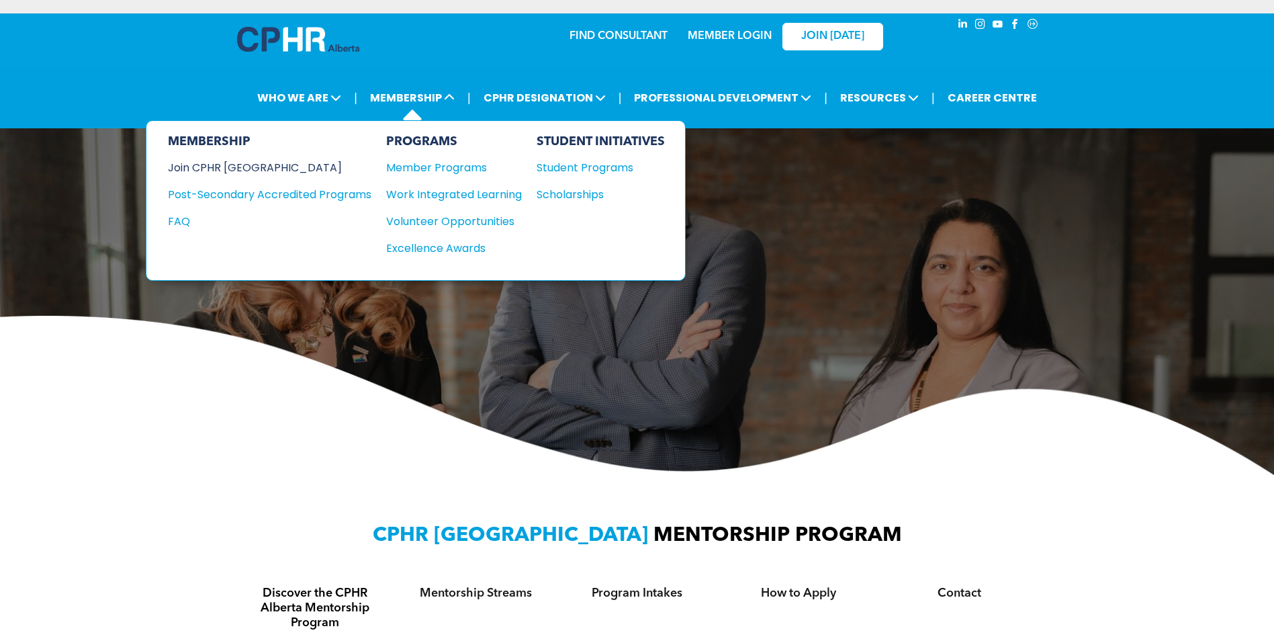
click at [253, 169] on div "Join CPHR [GEOGRAPHIC_DATA]" at bounding box center [259, 167] width 183 height 17
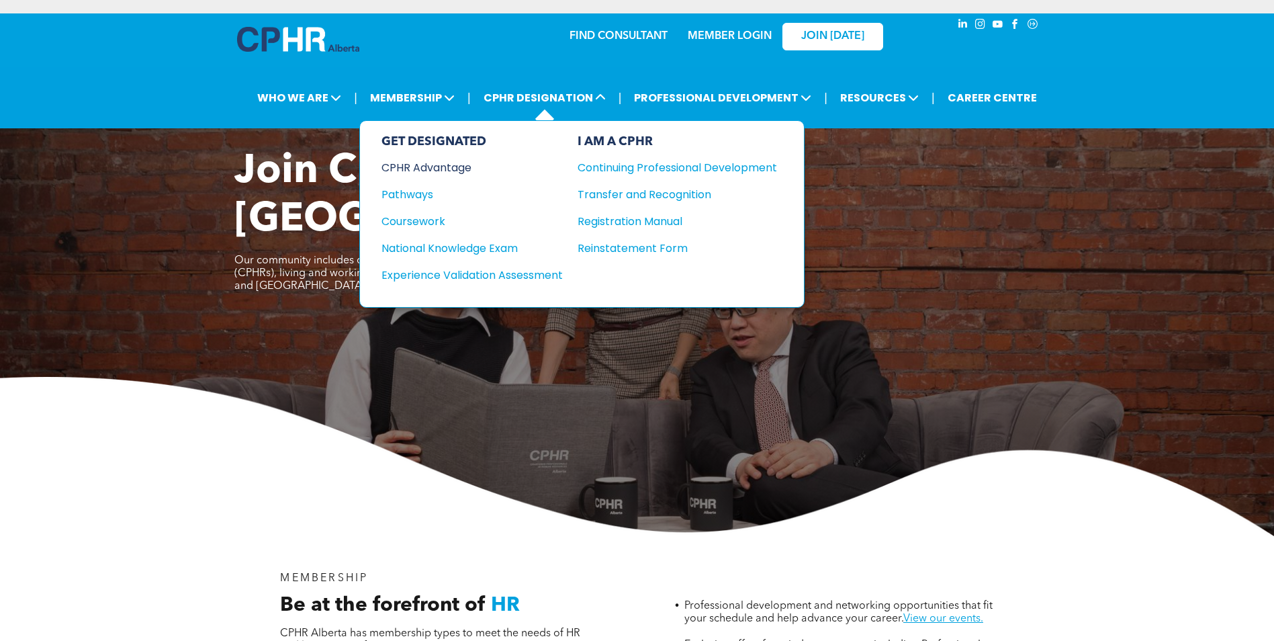
click at [462, 165] on div "CPHR Advantage" at bounding box center [463, 167] width 163 height 17
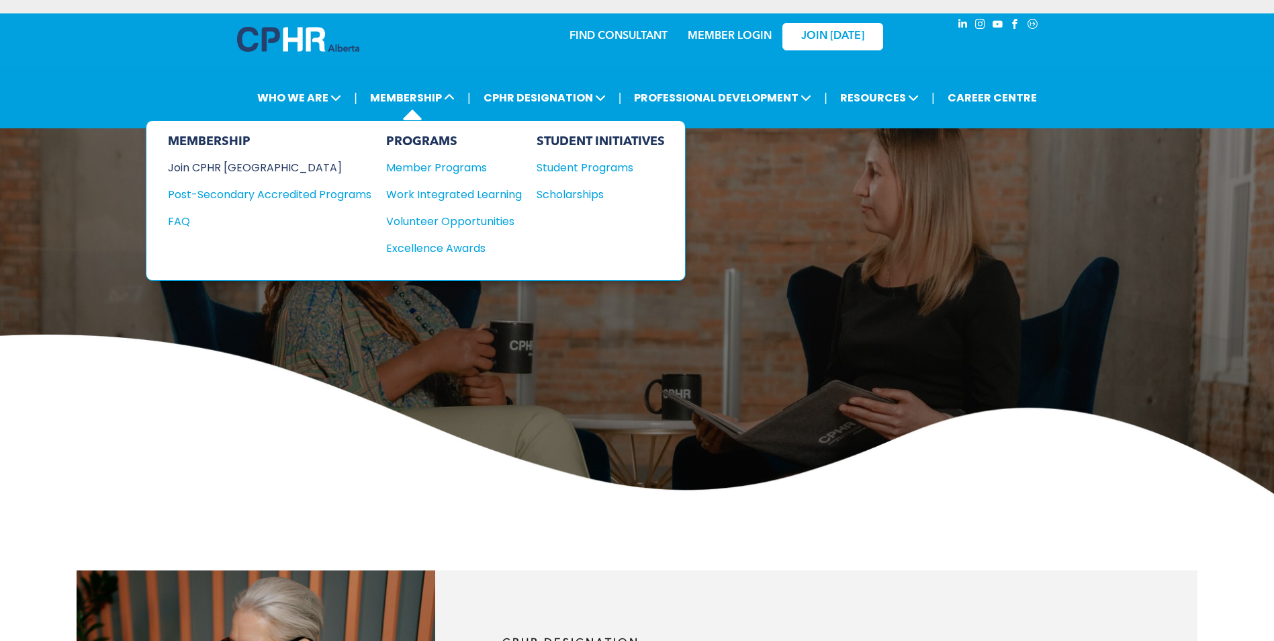
click at [240, 171] on div "Join CPHR [GEOGRAPHIC_DATA]" at bounding box center [259, 167] width 183 height 17
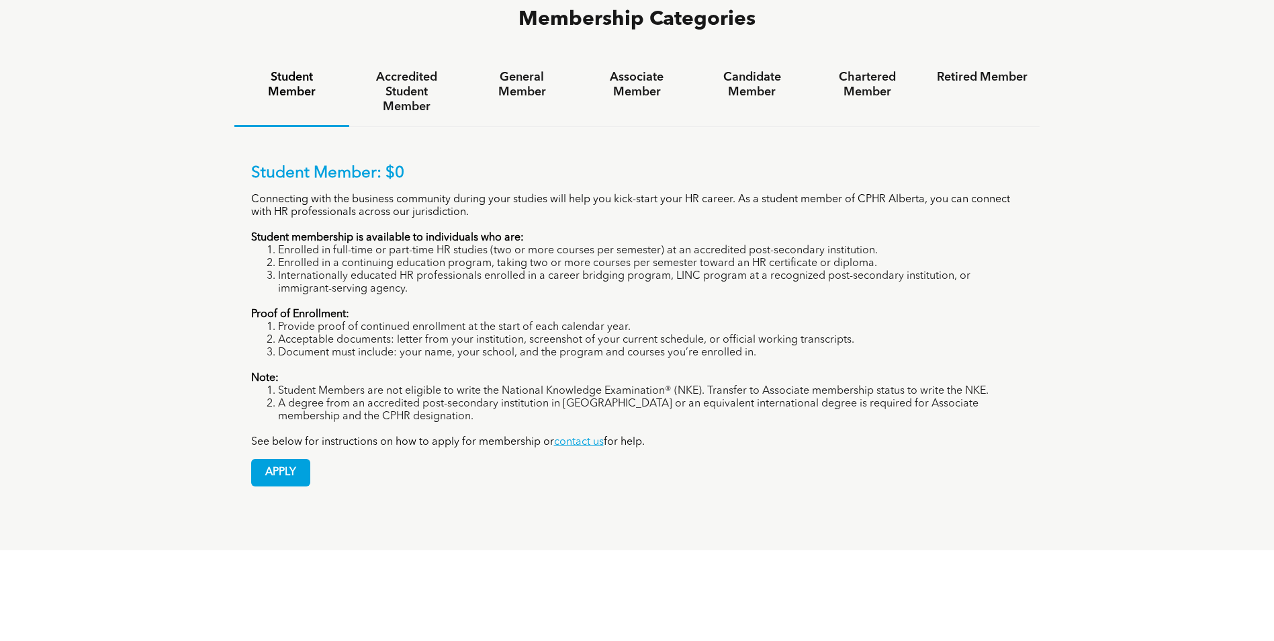
scroll to position [806, 0]
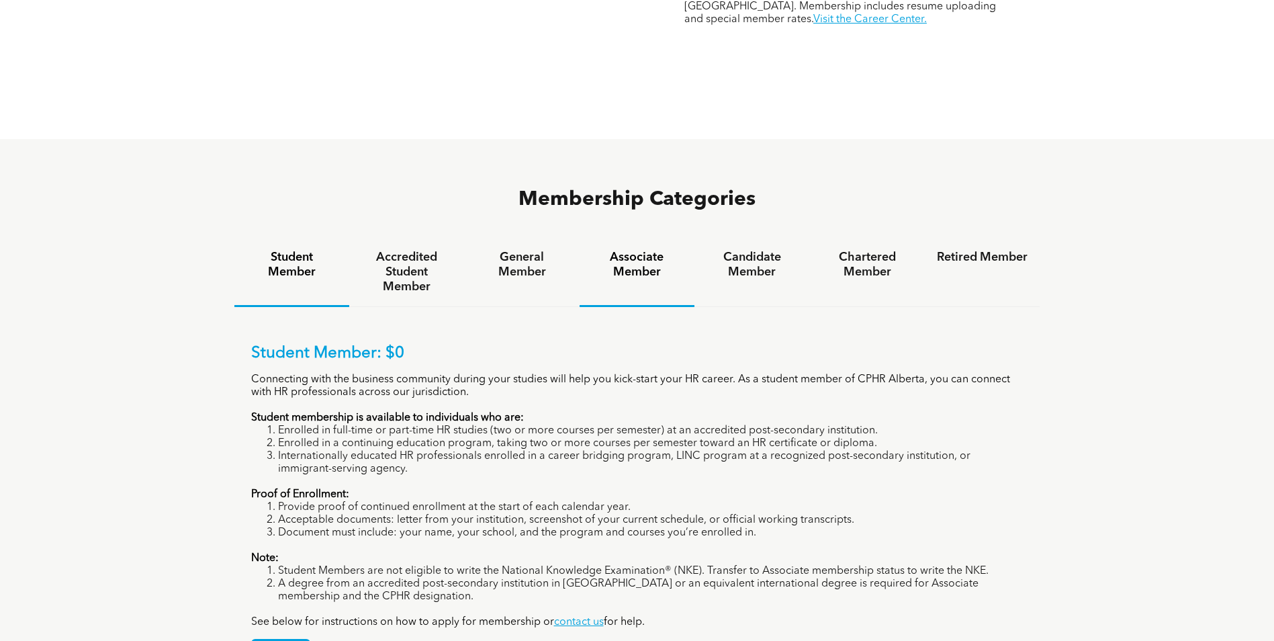
click at [661, 250] on h4 "Associate Member" at bounding box center [637, 265] width 91 height 30
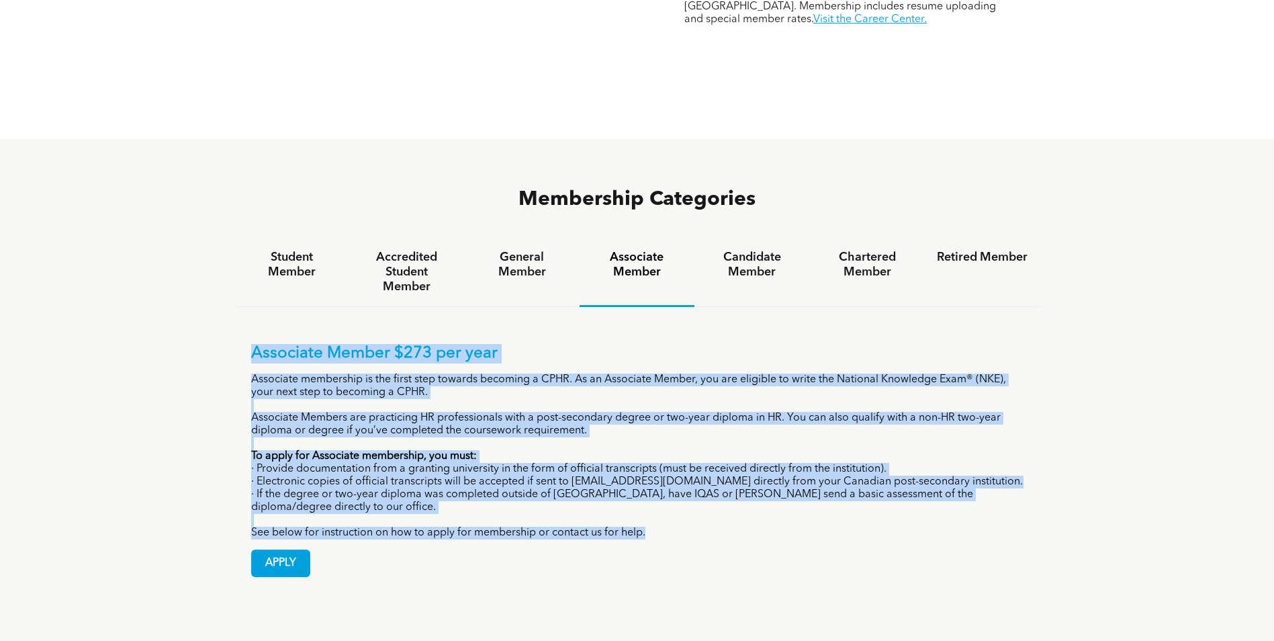
drag, startPoint x: 252, startPoint y: 300, endPoint x: 707, endPoint y: 479, distance: 488.9
click at [707, 479] on div "Associate Member $273 per year Associate membership is the first step towards b…" at bounding box center [637, 450] width 806 height 287
drag, startPoint x: 707, startPoint y: 479, endPoint x: 489, endPoint y: 380, distance: 239.0
copy div "Associate Member $273 per year Associate membership is the first step towards b…"
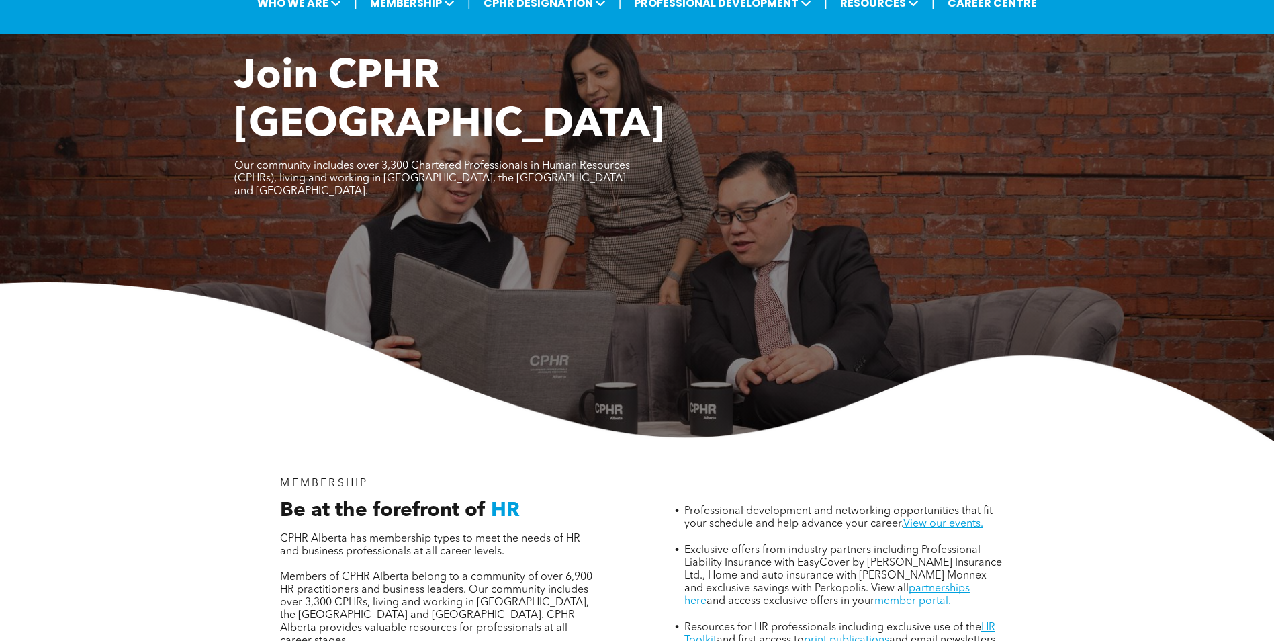
scroll to position [0, 0]
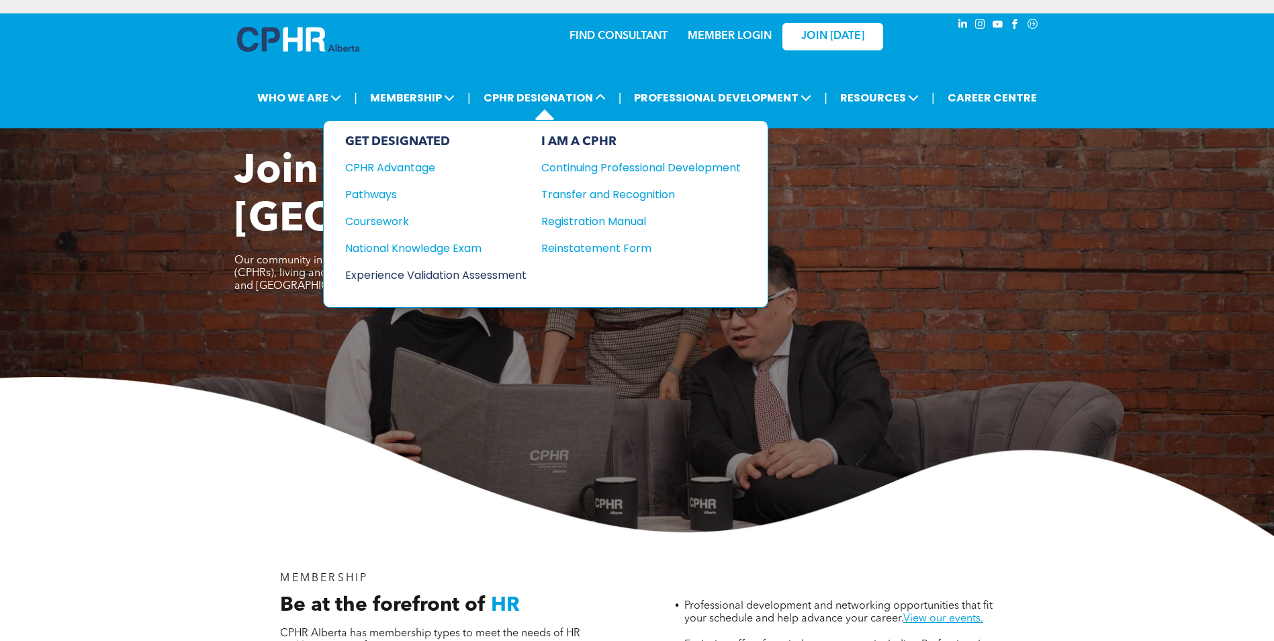
click at [468, 279] on div "Experience Validation Assessment" at bounding box center [426, 275] width 163 height 17
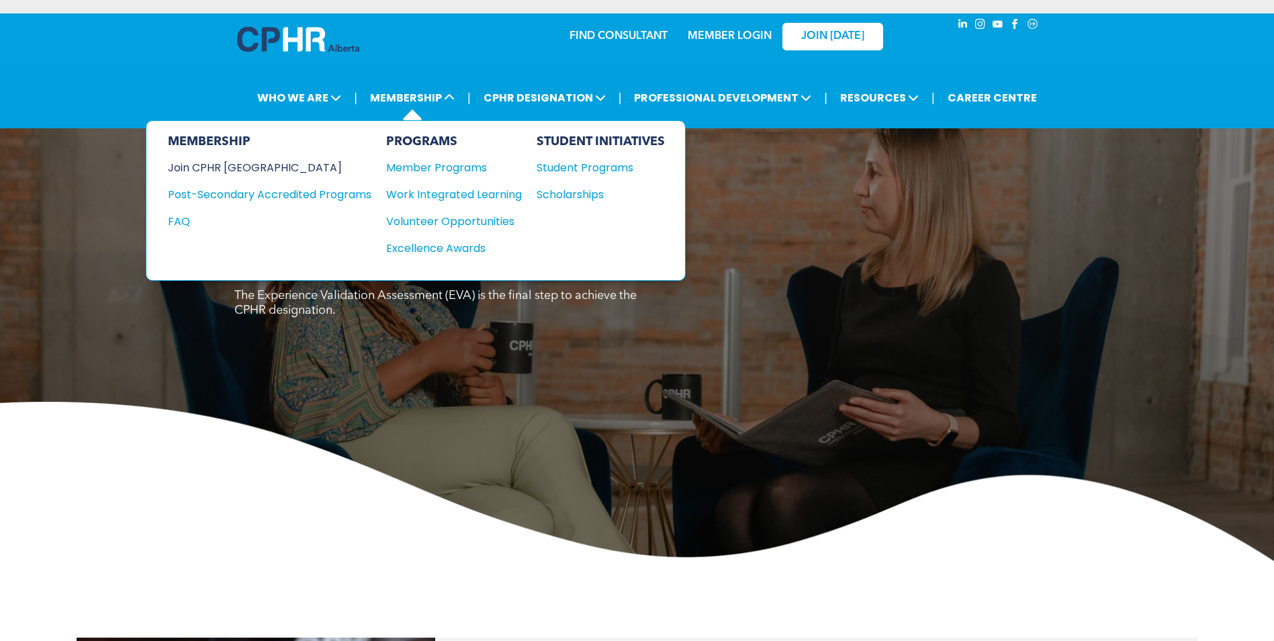
click at [257, 171] on div "Join CPHR [GEOGRAPHIC_DATA]" at bounding box center [259, 167] width 183 height 17
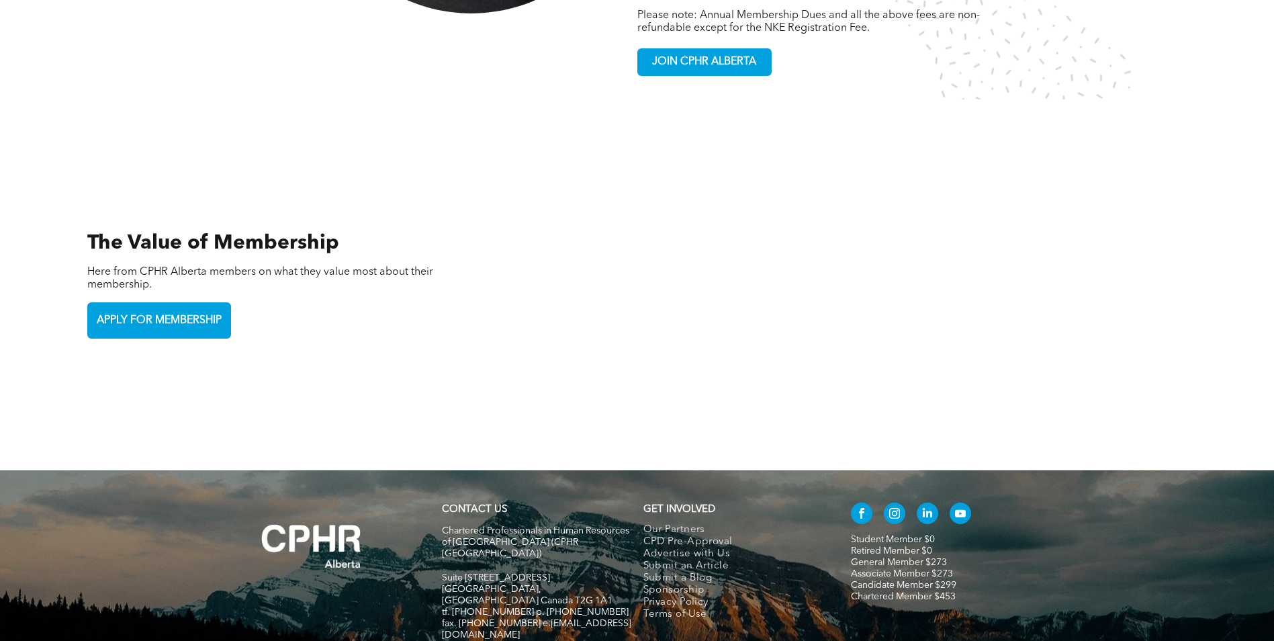
scroll to position [2957, 0]
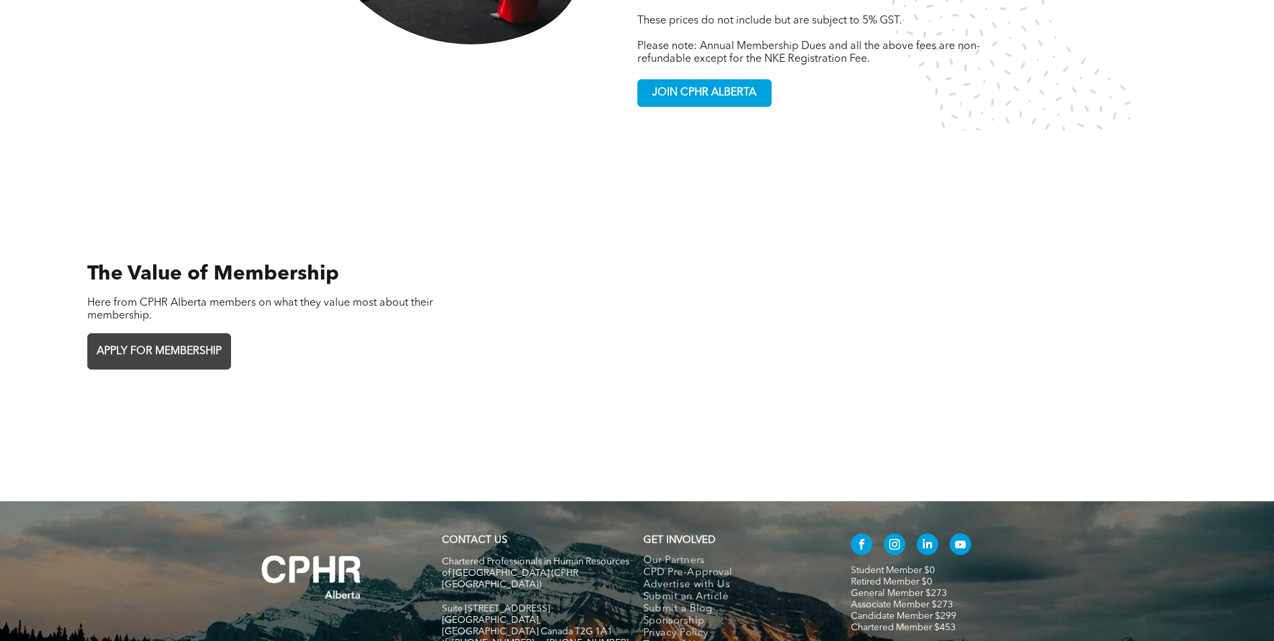
click at [152, 339] on span "APPLY FOR MEMBERSHIP" at bounding box center [159, 352] width 134 height 26
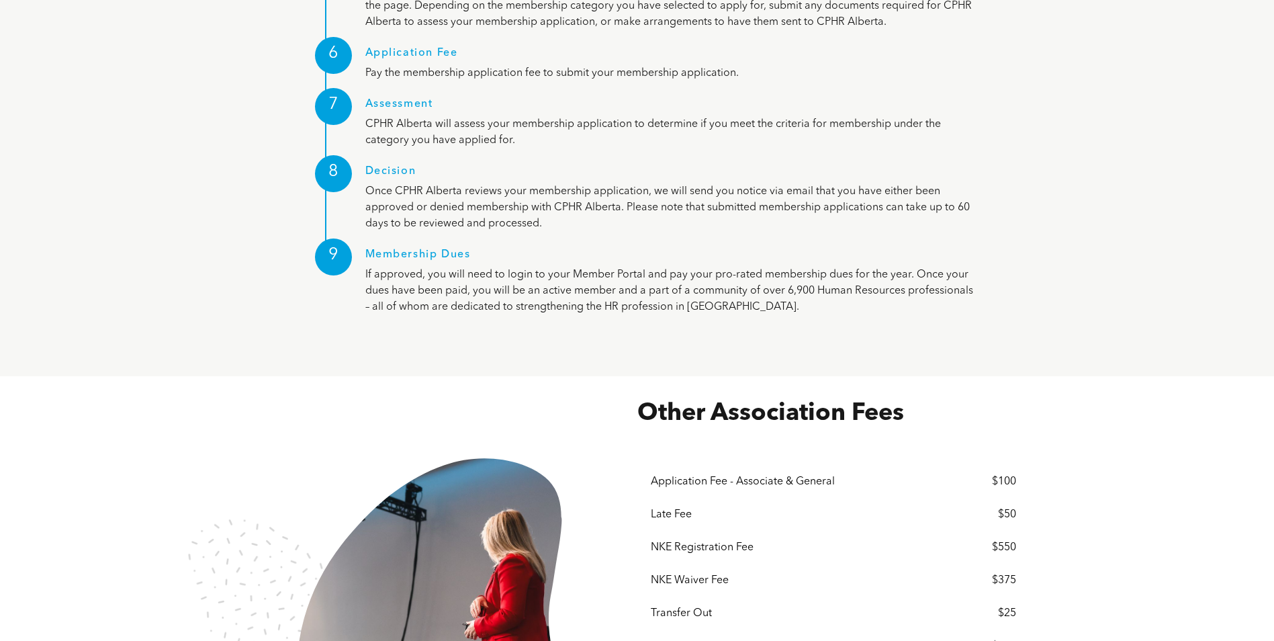
scroll to position [1747, 0]
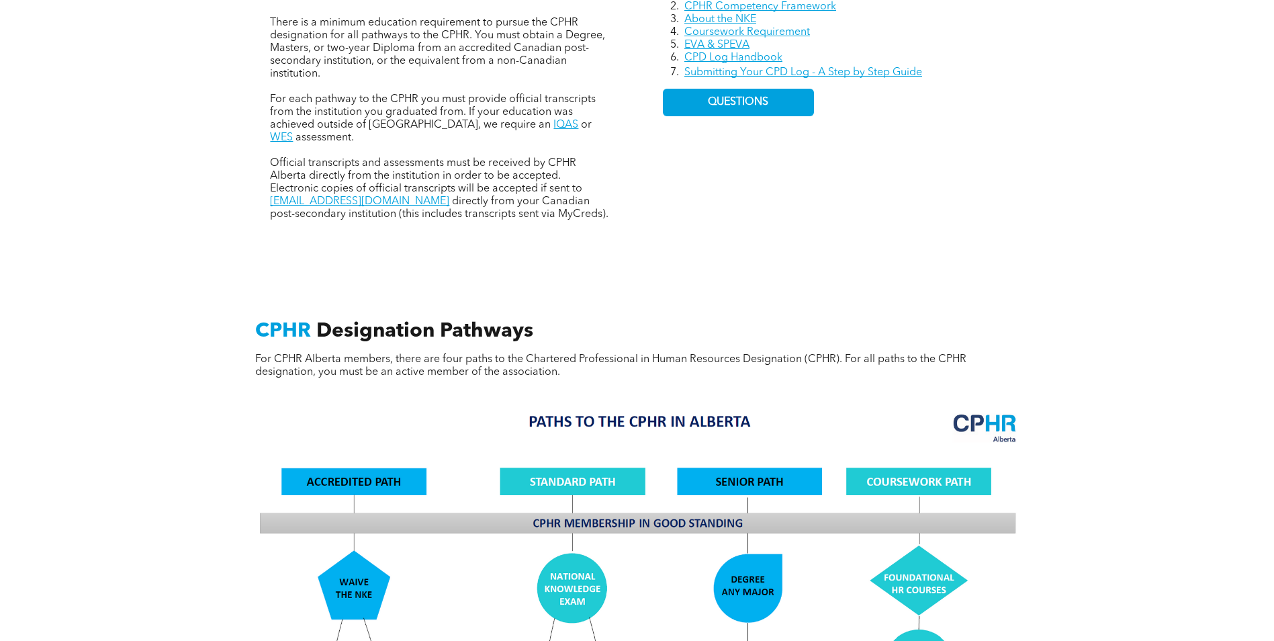
scroll to position [1008, 0]
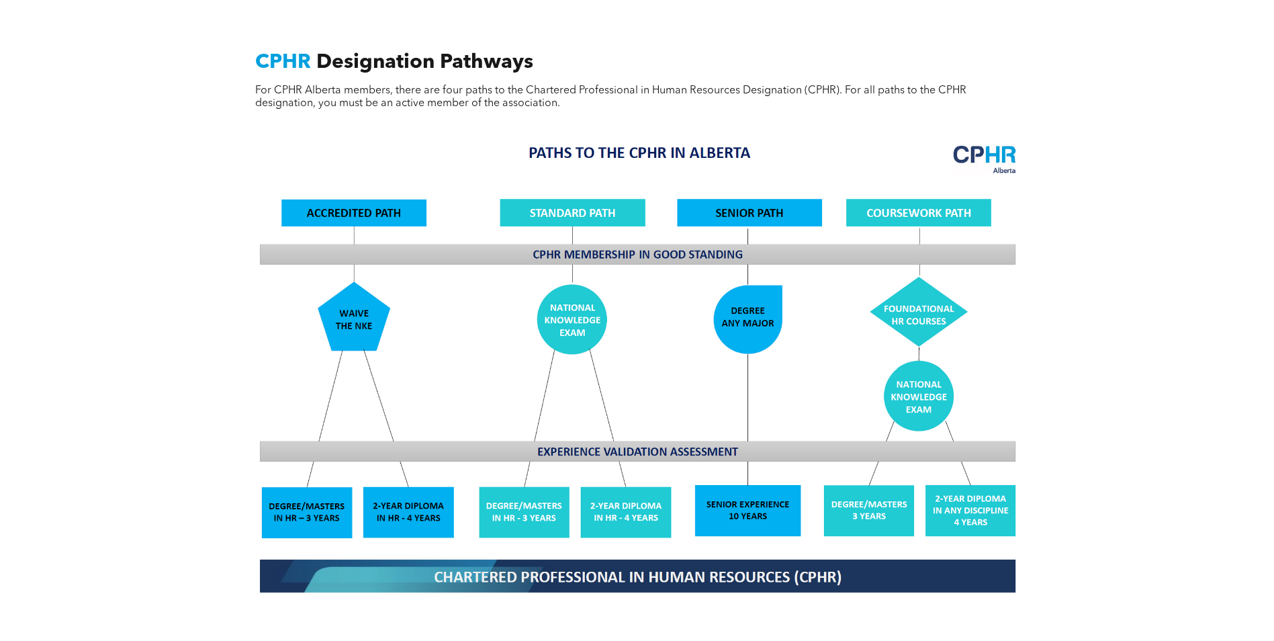
click at [607, 231] on img at bounding box center [638, 368] width 778 height 468
click at [802, 223] on img at bounding box center [638, 368] width 778 height 468
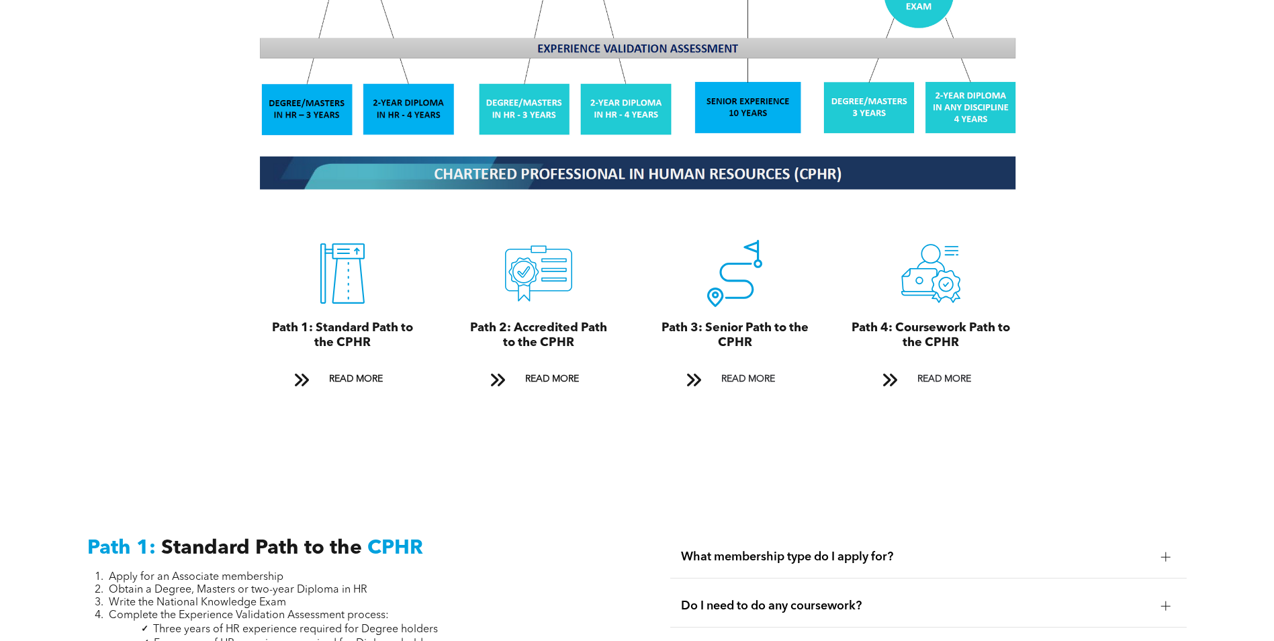
scroll to position [1680, 0]
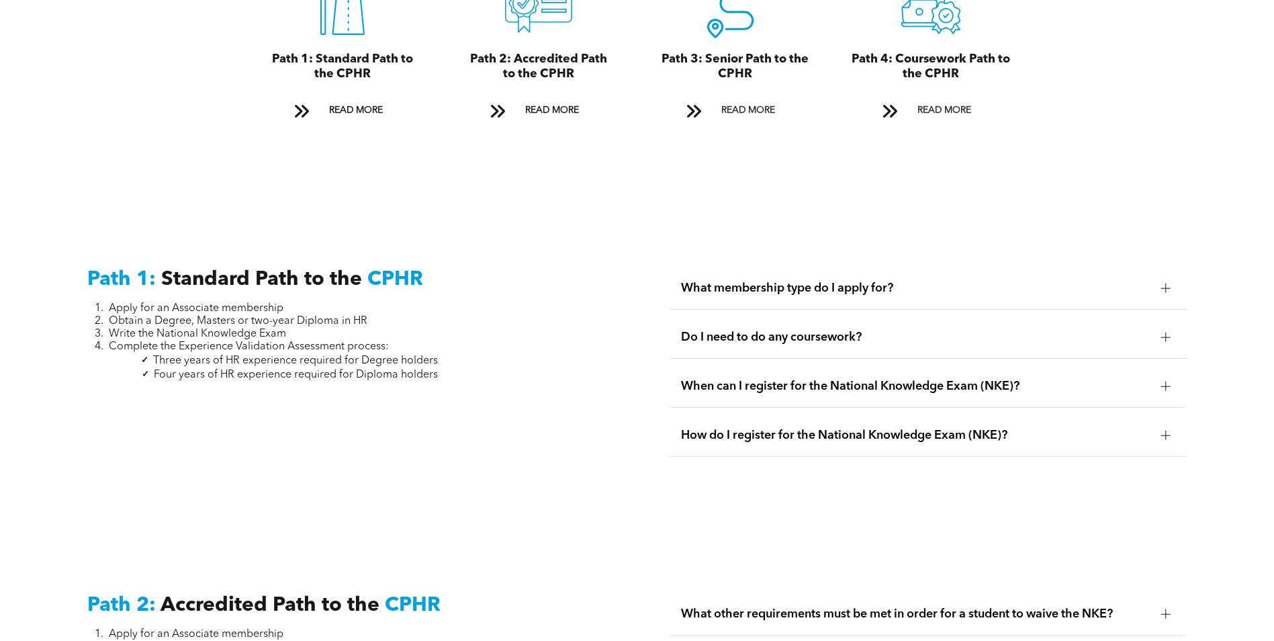
click at [934, 330] on span "Do I need to do any coursework?" at bounding box center [916, 337] width 470 height 15
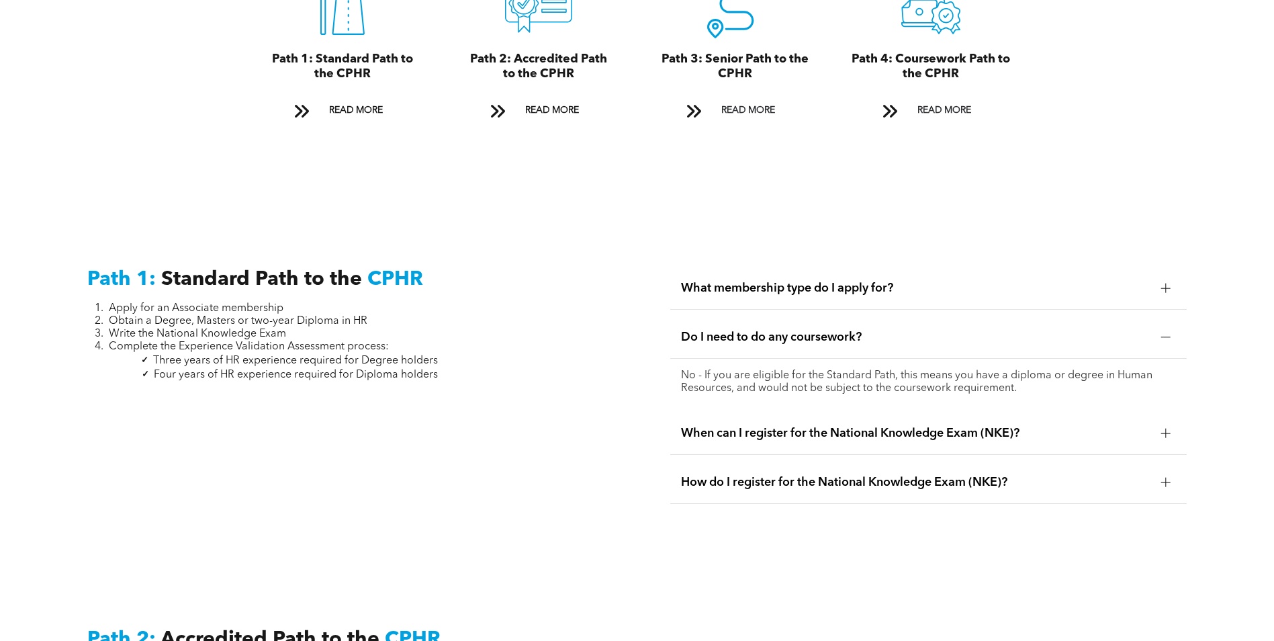
click at [907, 267] on div "What membership type do I apply for?" at bounding box center [928, 288] width 517 height 42
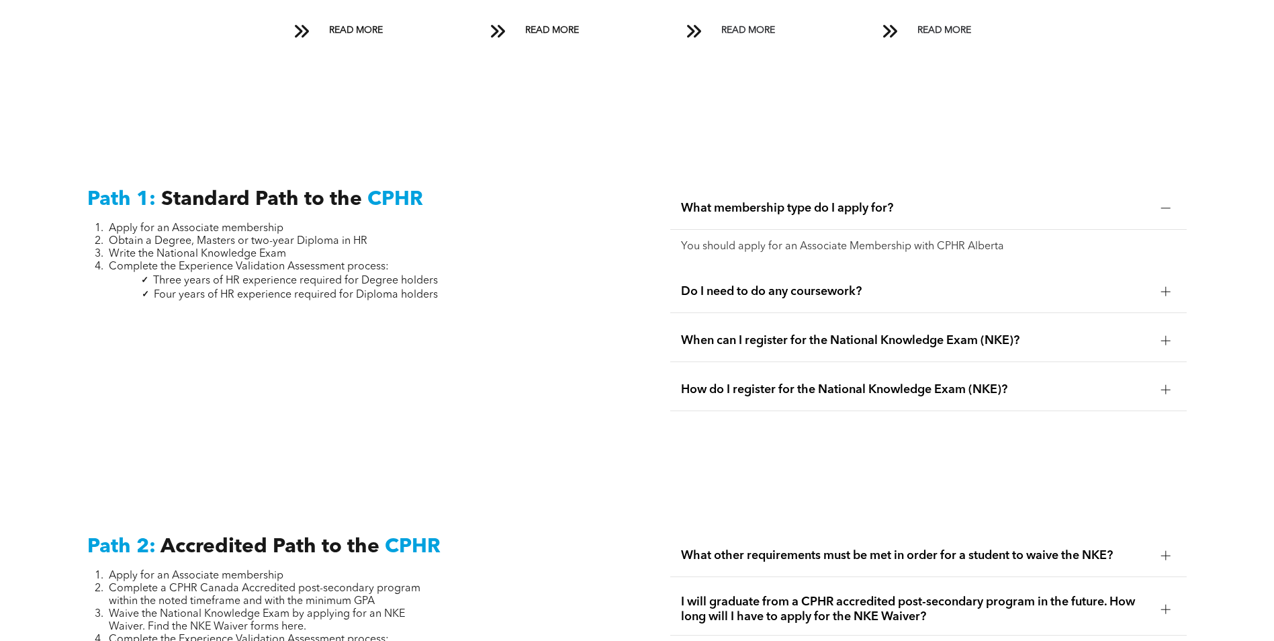
scroll to position [1881, 0]
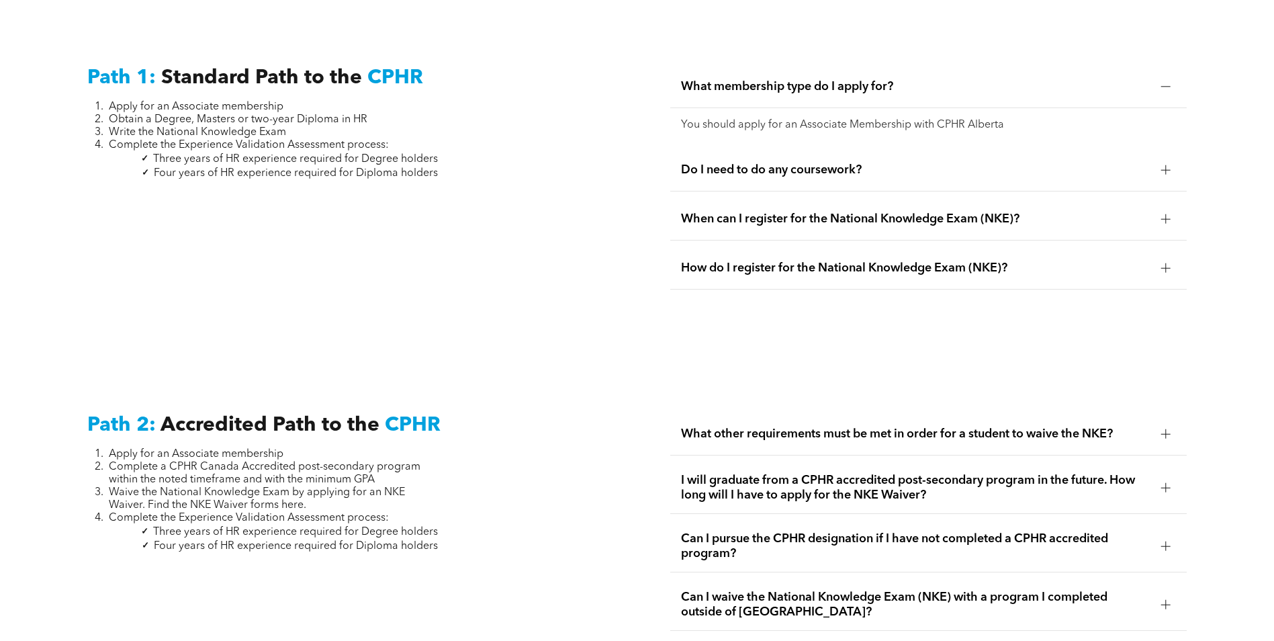
click at [919, 262] on div "How do I register for the National Knowledge Exam (NKE)?" at bounding box center [928, 268] width 517 height 42
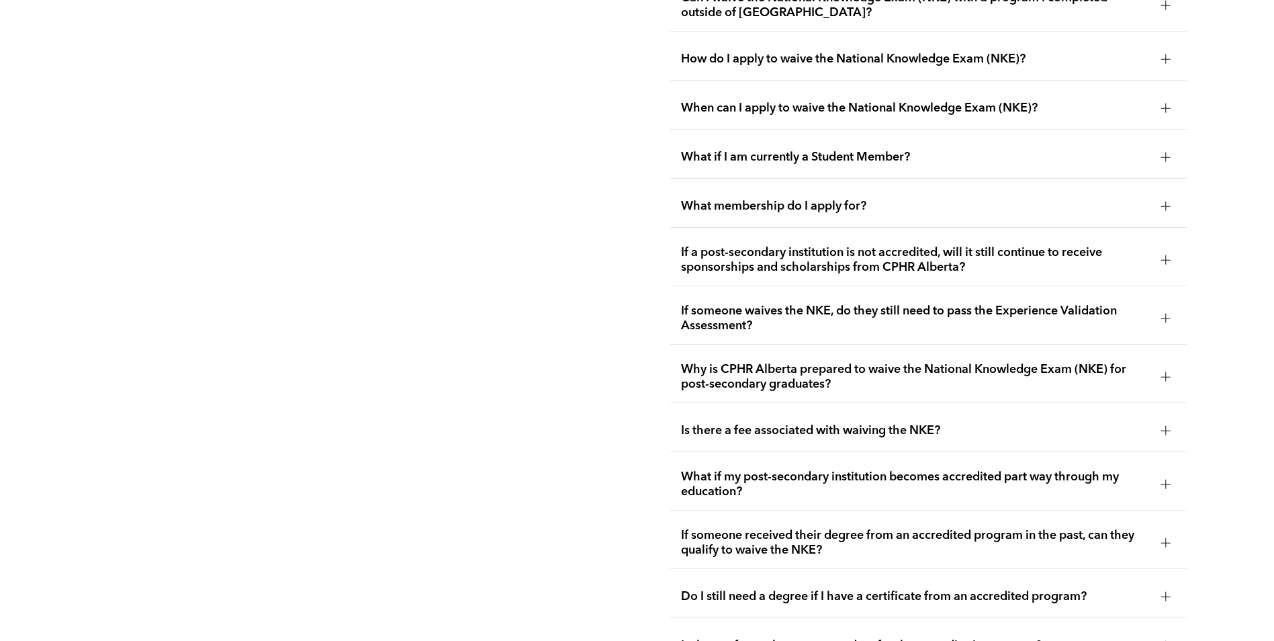
scroll to position [2553, 0]
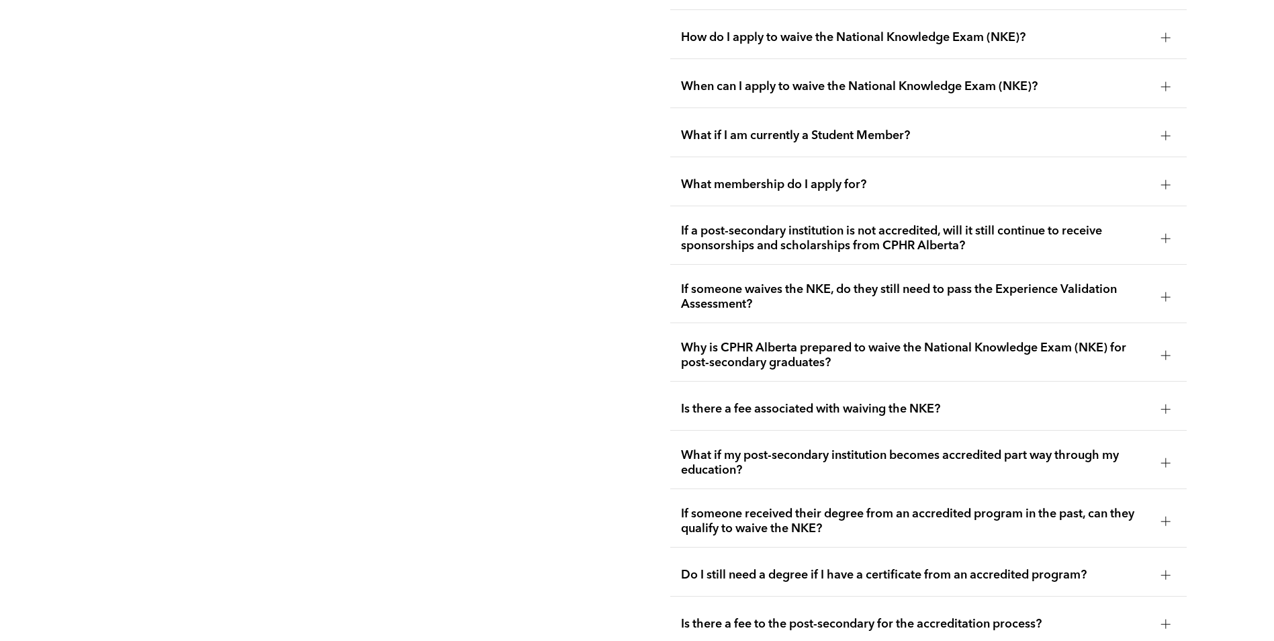
click at [875, 177] on span "What membership do I apply for?" at bounding box center [916, 184] width 470 height 15
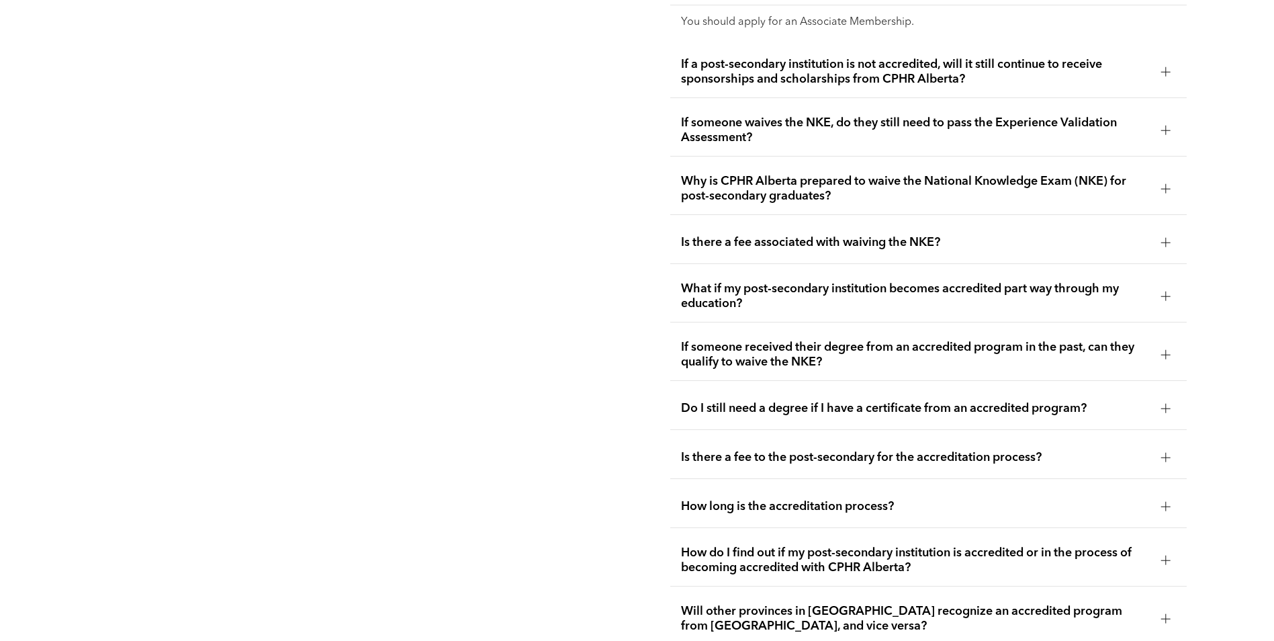
scroll to position [2755, 0]
click at [882, 62] on span "If a post-secondary institution is not accredited, will it still continue to re…" at bounding box center [916, 71] width 470 height 30
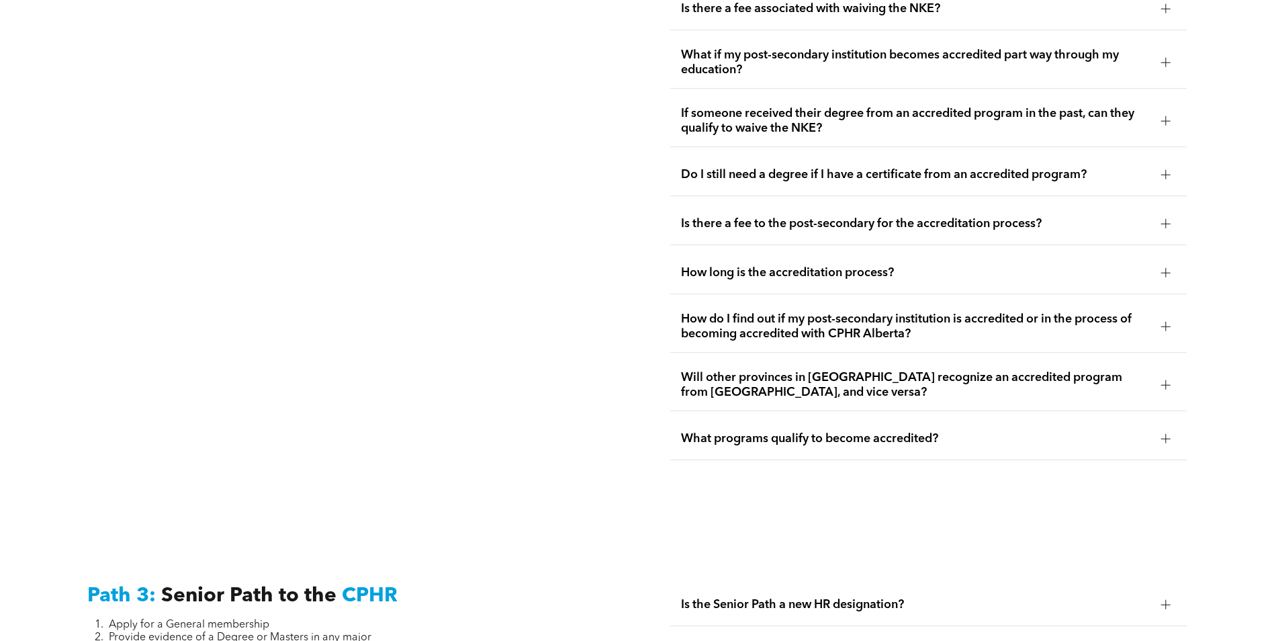
scroll to position [3023, 0]
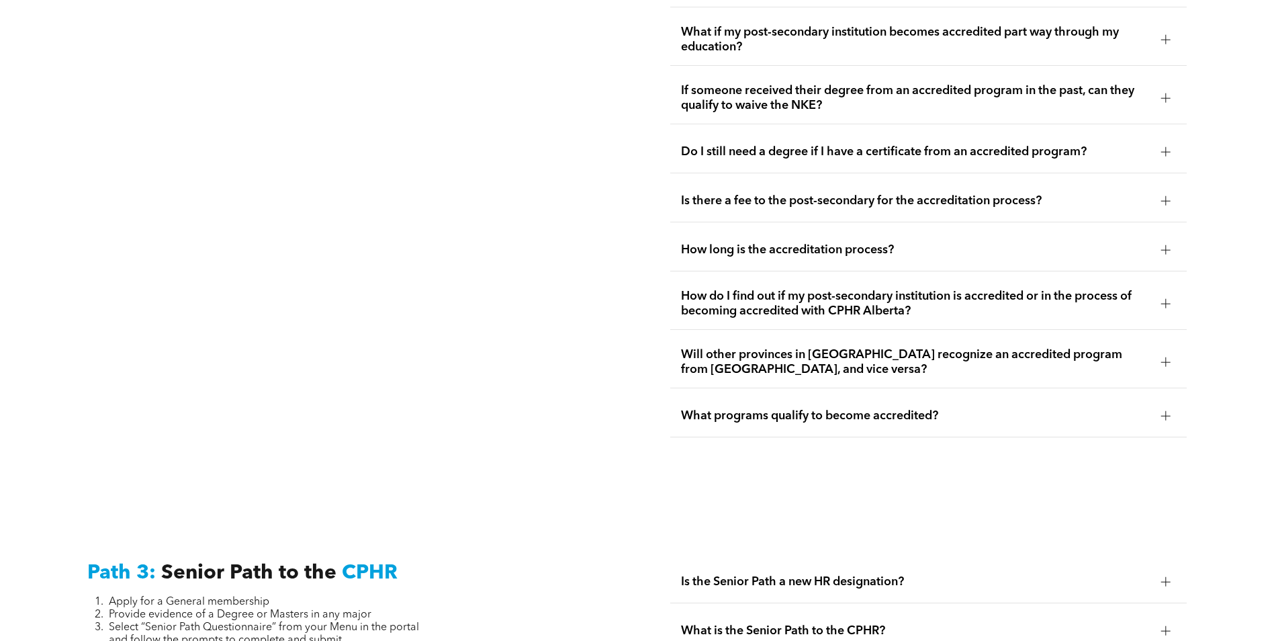
click at [836, 144] on span "Do I still need a degree if I have a certificate from an accredited program?" at bounding box center [916, 151] width 470 height 15
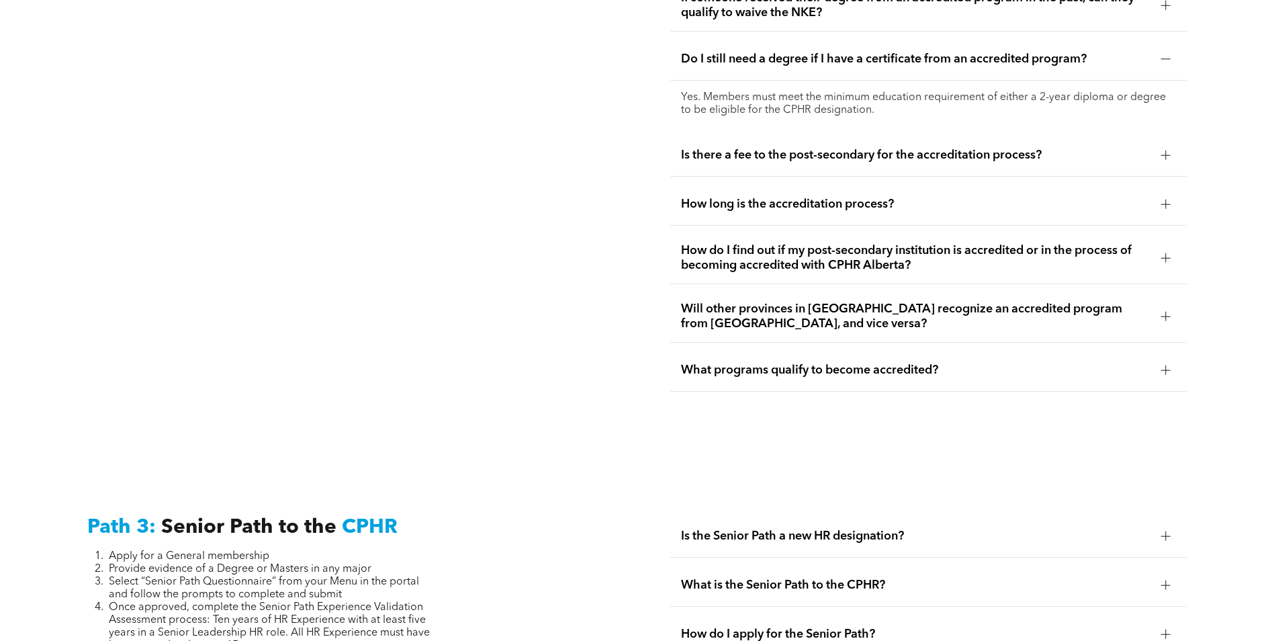
scroll to position [3090, 0]
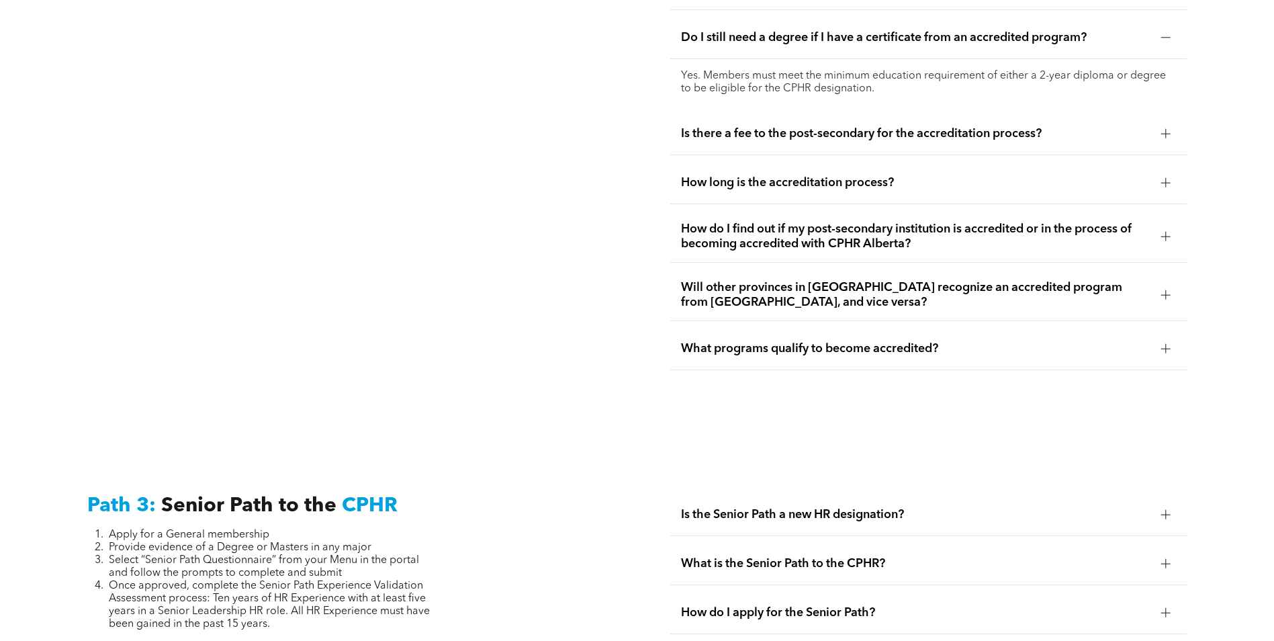
click at [836, 124] on div "Is there a fee to the post-secondary for the accreditation process?" at bounding box center [928, 134] width 517 height 42
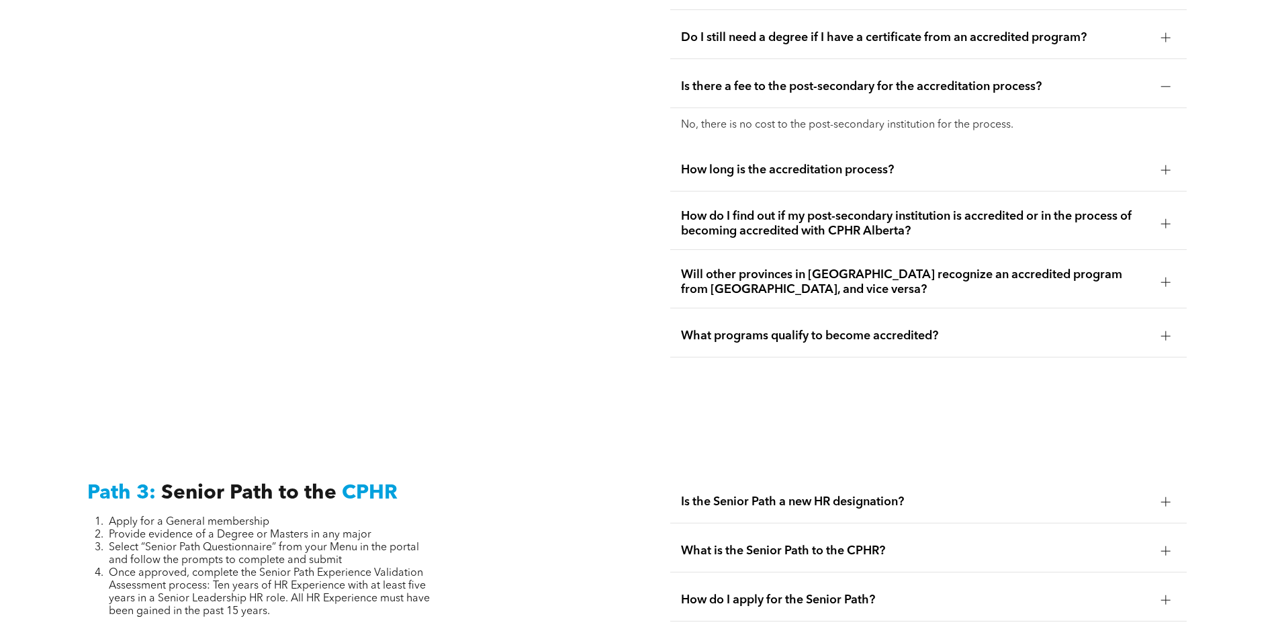
click at [823, 151] on div "How long is the accreditation process?" at bounding box center [928, 170] width 517 height 42
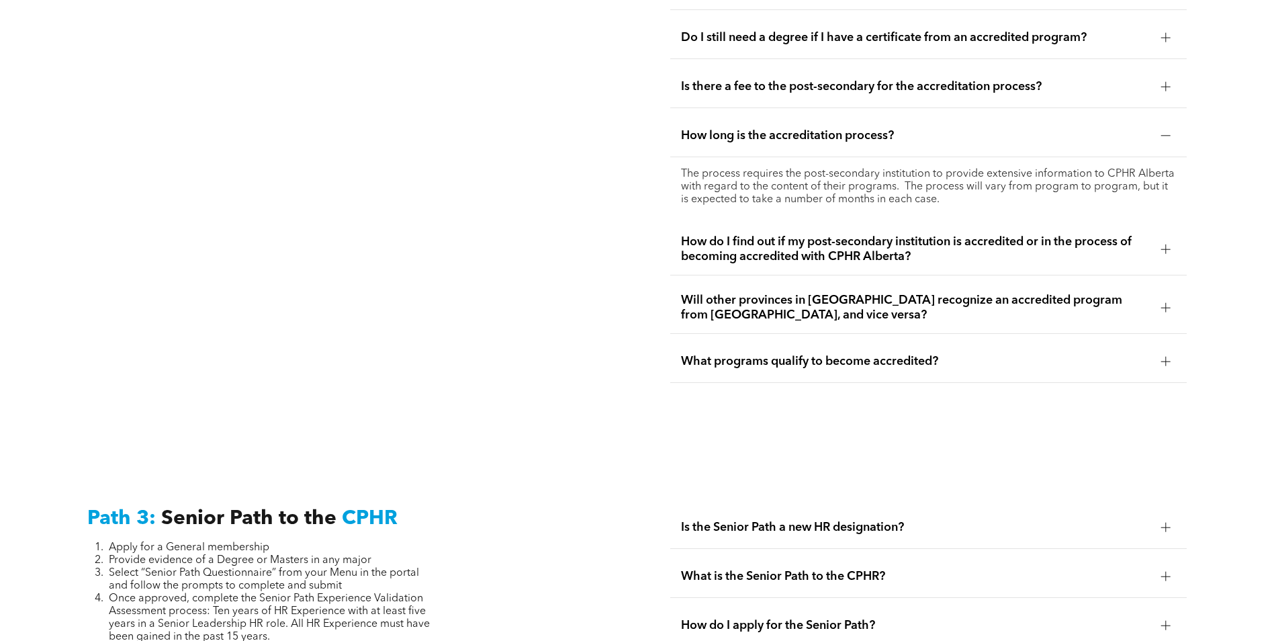
click at [781, 237] on div "How do I find out if my post-secondary institution is accredited or in the proc…" at bounding box center [928, 250] width 517 height 52
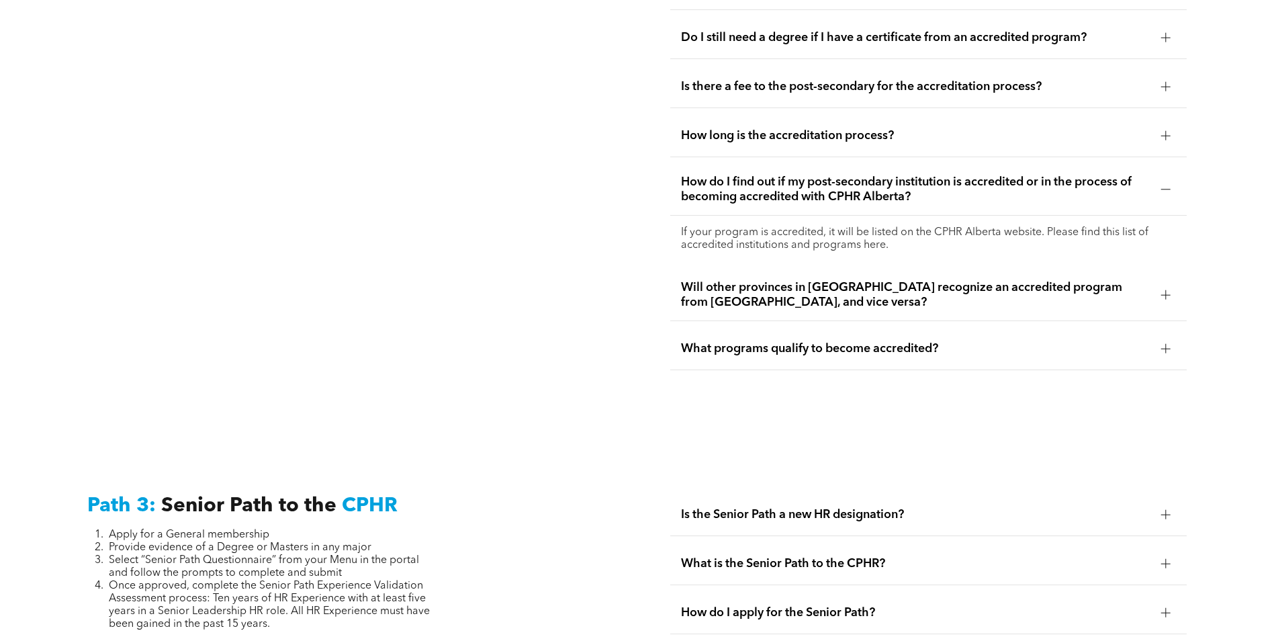
click at [744, 280] on span "Will other provinces in [GEOGRAPHIC_DATA] recognize an accredited program from …" at bounding box center [916, 295] width 470 height 30
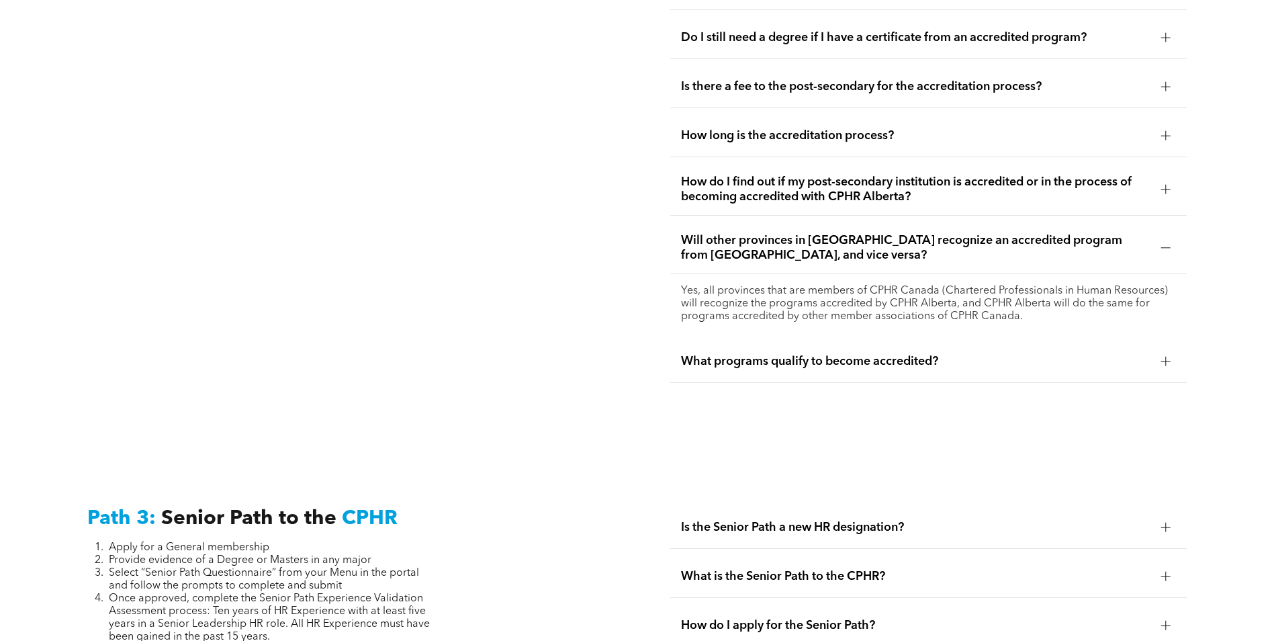
click at [716, 354] on span "What programs qualify to become accredited?" at bounding box center [916, 361] width 470 height 15
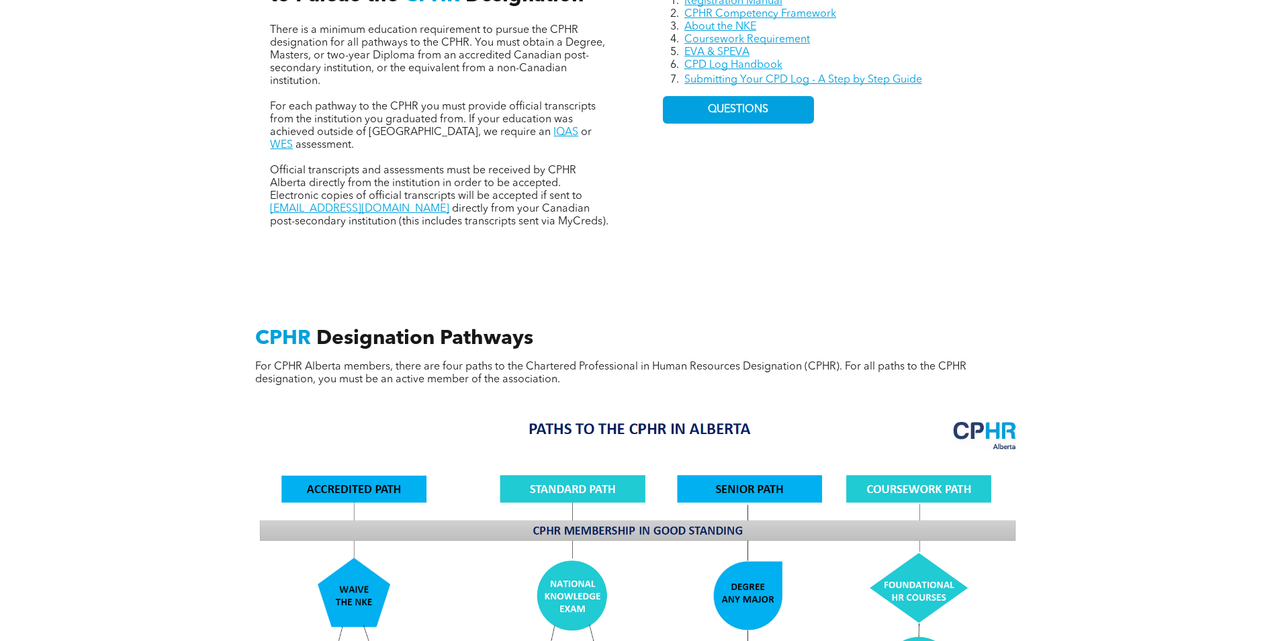
scroll to position [763, 0]
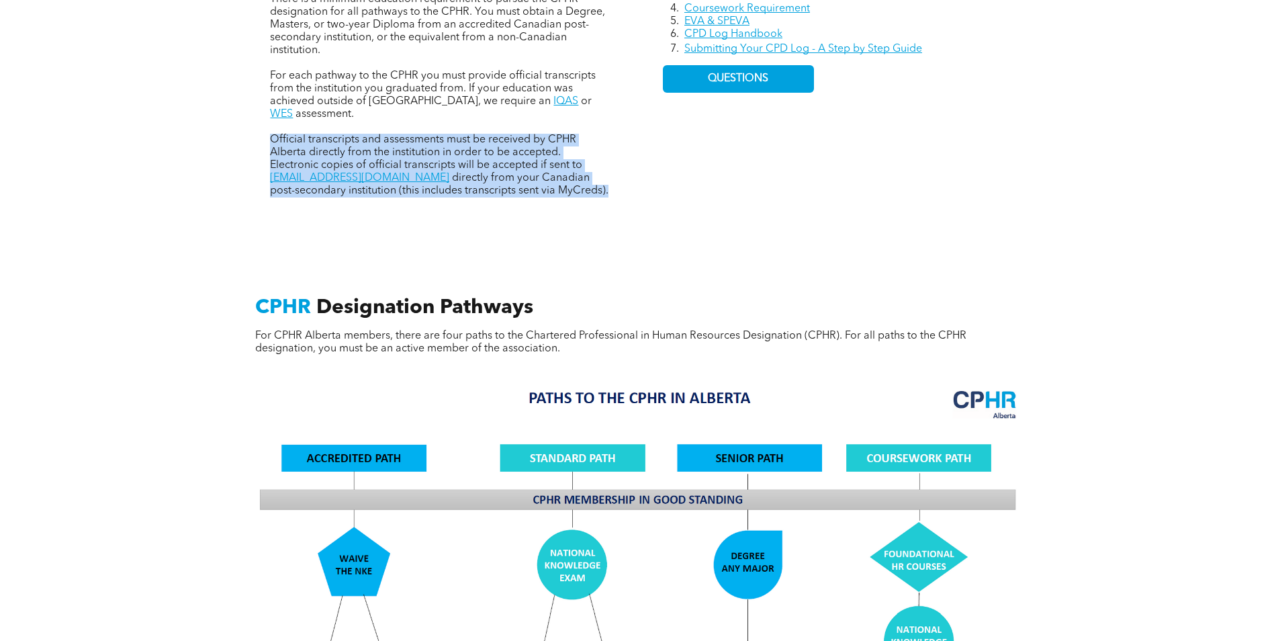
drag, startPoint x: 267, startPoint y: 131, endPoint x: 564, endPoint y: 176, distance: 301.0
click at [564, 176] on div "There is a minimum education requirement to pursue the CPHR designation for all…" at bounding box center [440, 49] width 363 height 317
drag, startPoint x: 564, startPoint y: 176, endPoint x: 474, endPoint y: 159, distance: 92.4
copy p "Official transcripts and assessments must be received by CPHR Alberta directly …"
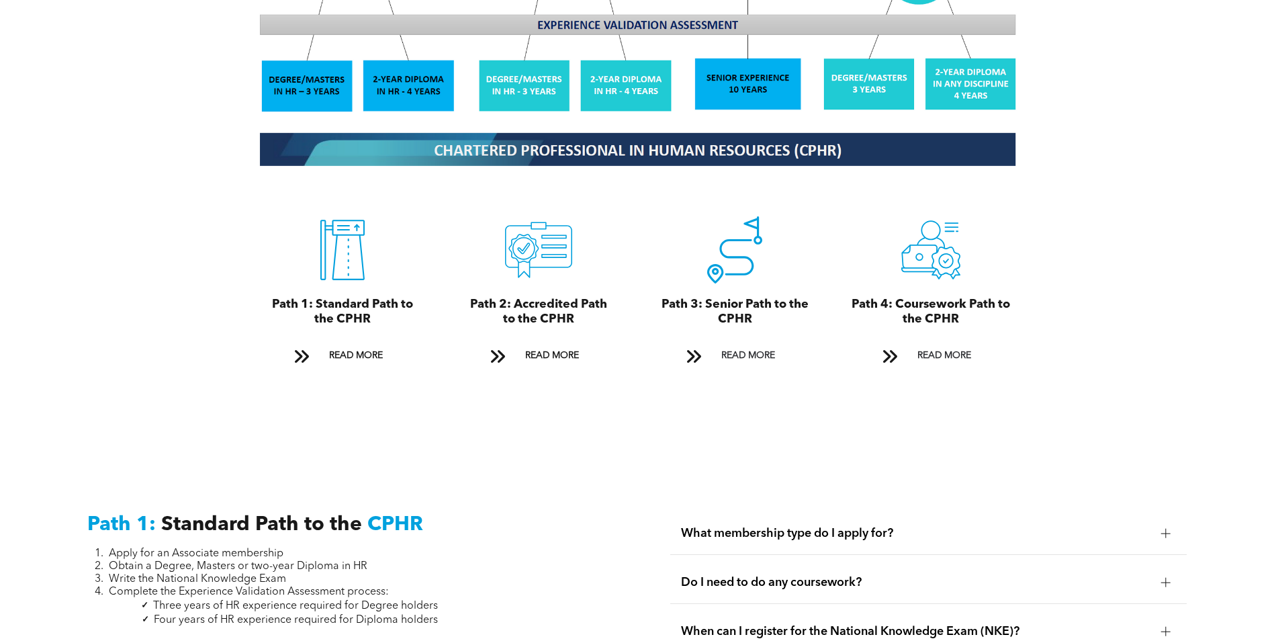
scroll to position [1770, 0]
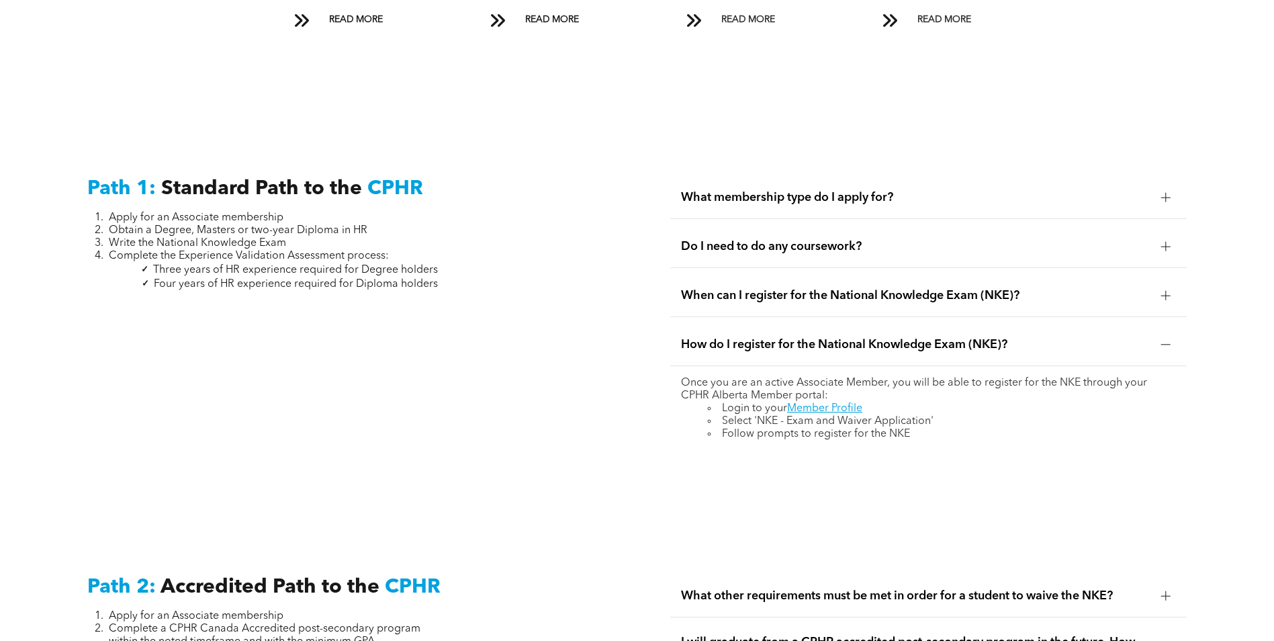
click at [951, 191] on div "What membership type do I apply for?" at bounding box center [928, 198] width 517 height 42
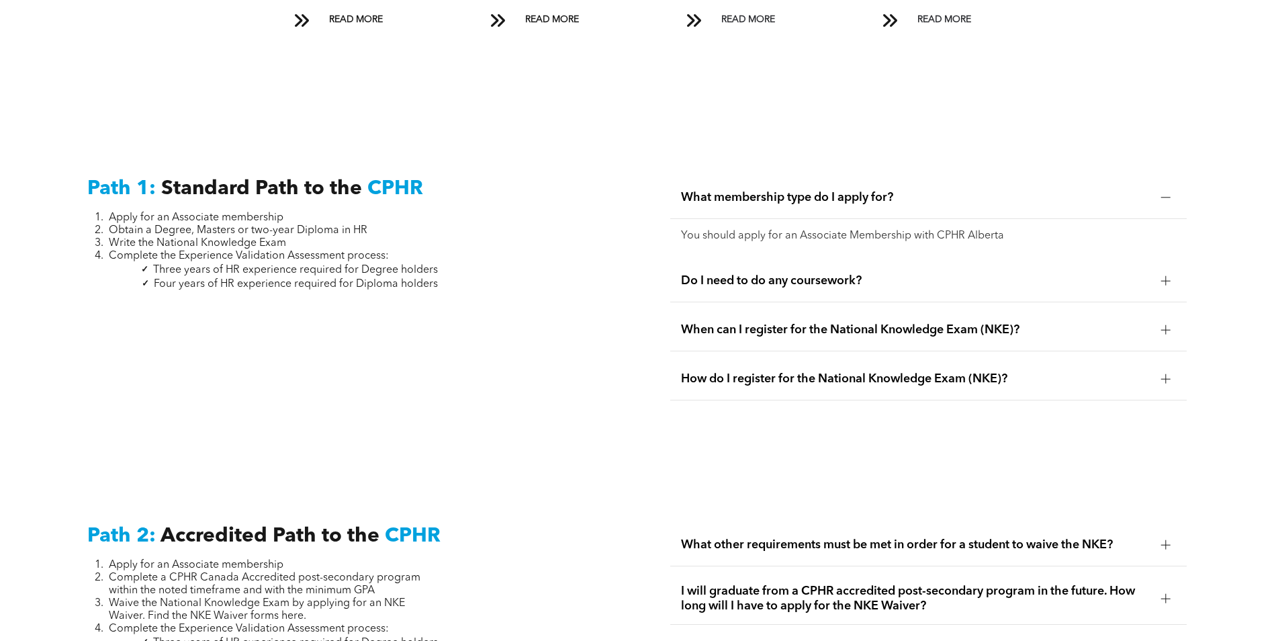
click at [962, 273] on span "Do I need to do any coursework?" at bounding box center [916, 280] width 470 height 15
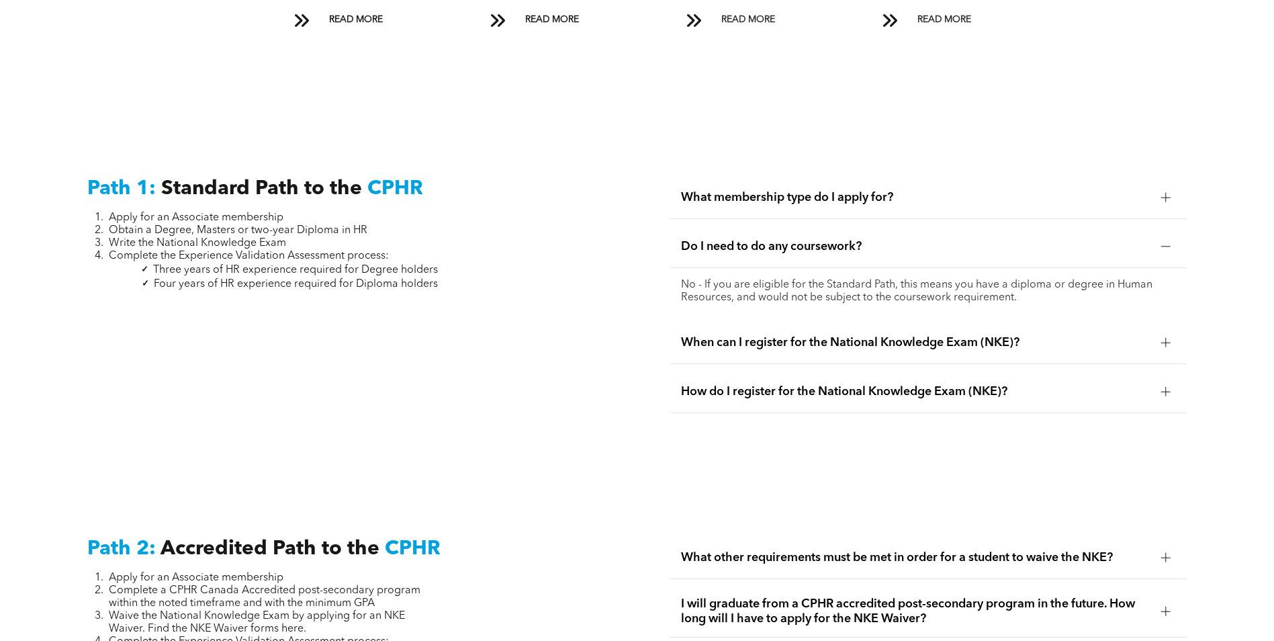
click at [912, 335] on span "When can I register for the National Knowledge Exam (NKE)?" at bounding box center [916, 342] width 470 height 15
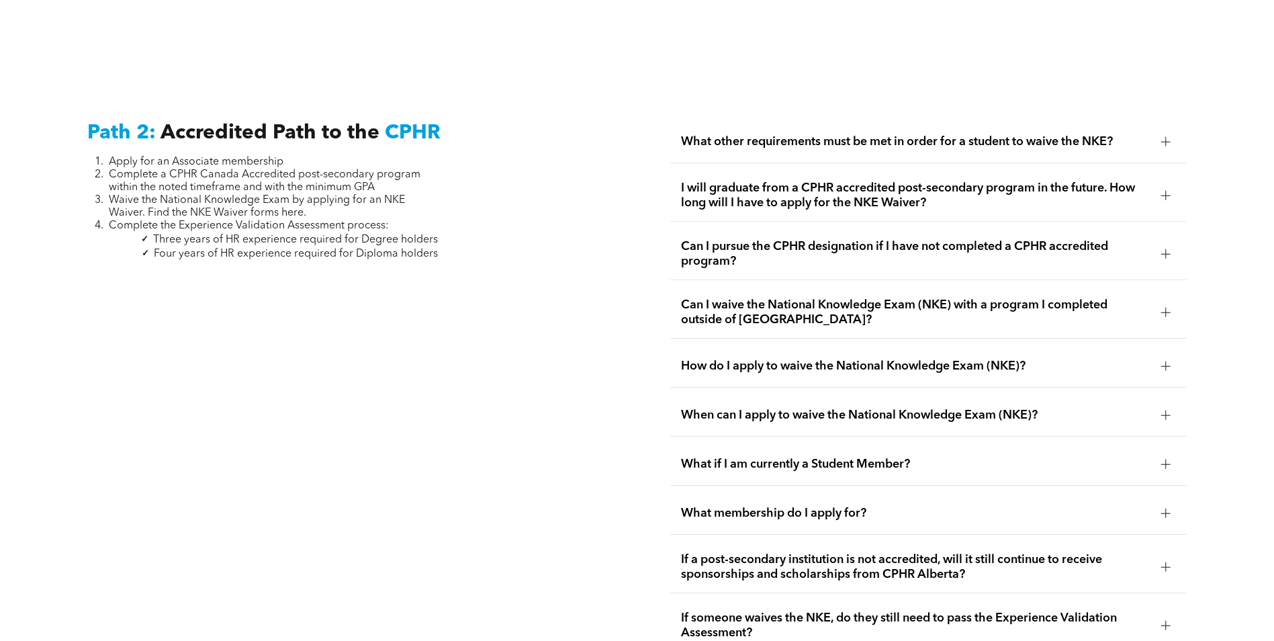
scroll to position [2241, 0]
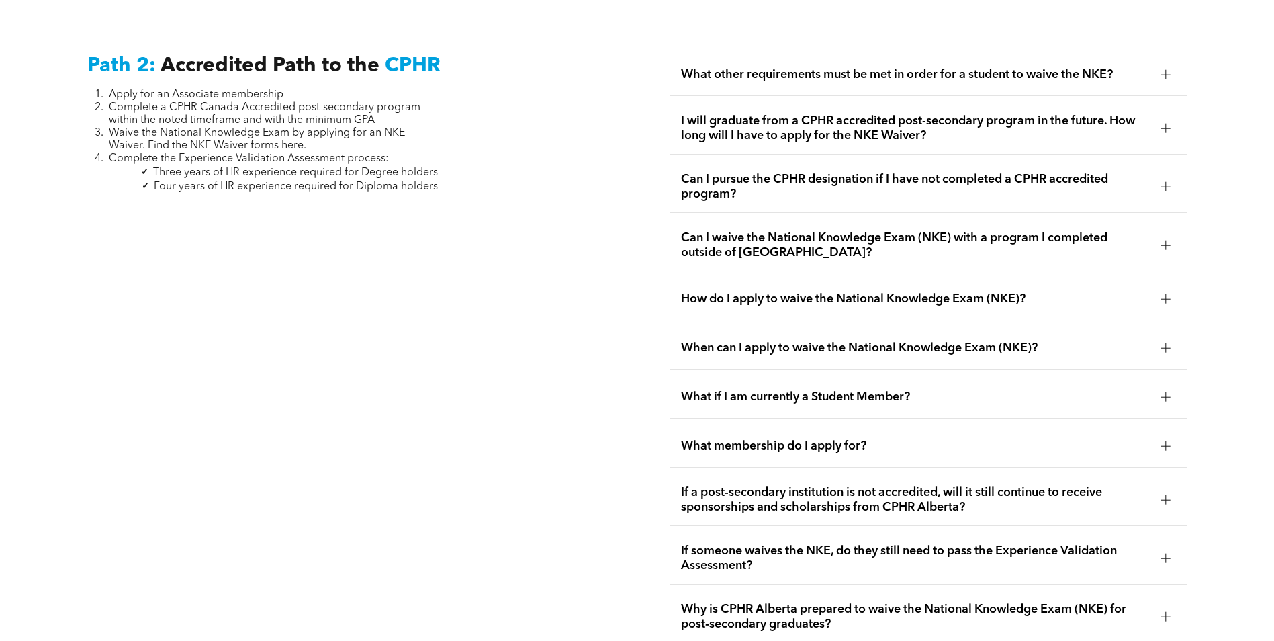
click at [1007, 183] on div "Can I pursue the CPHR designation if I have not completed a CPHR accredited pro…" at bounding box center [928, 187] width 517 height 52
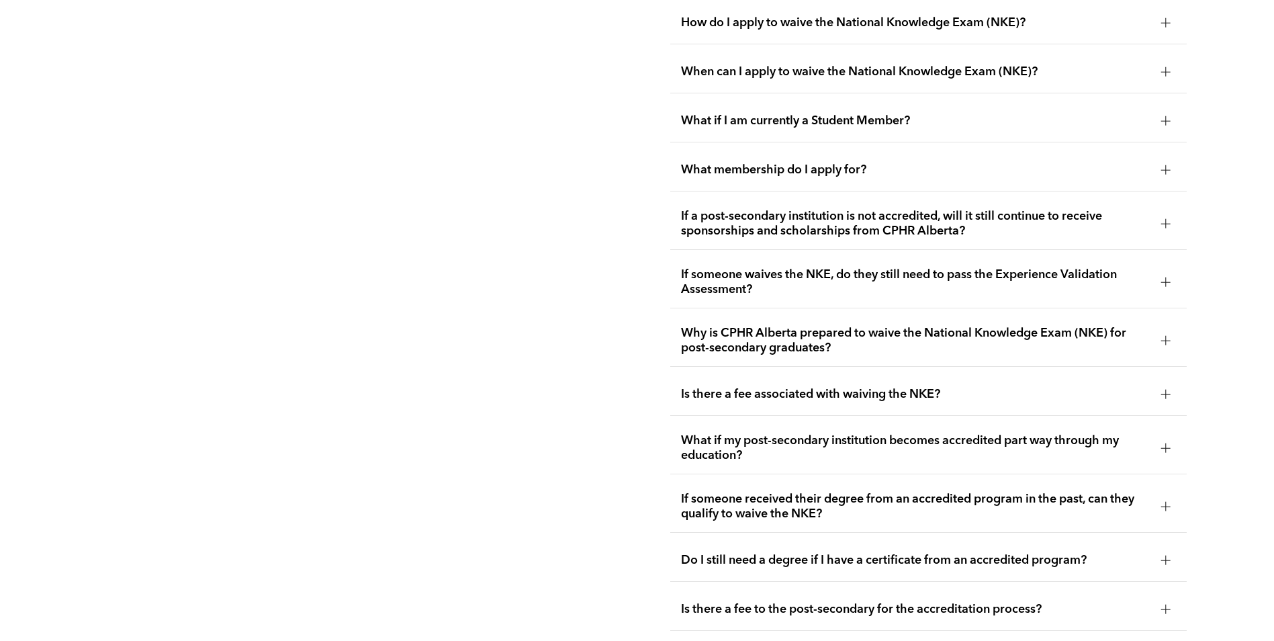
scroll to position [2644, 0]
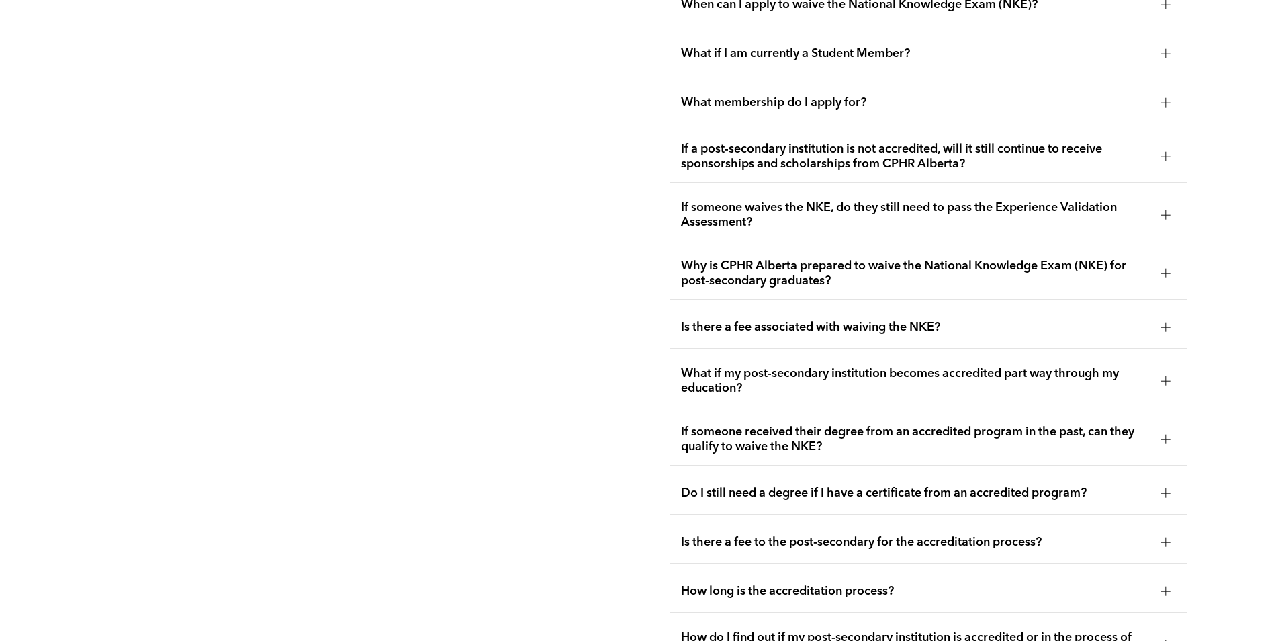
click at [960, 95] on span "What membership do I apply for?" at bounding box center [916, 102] width 470 height 15
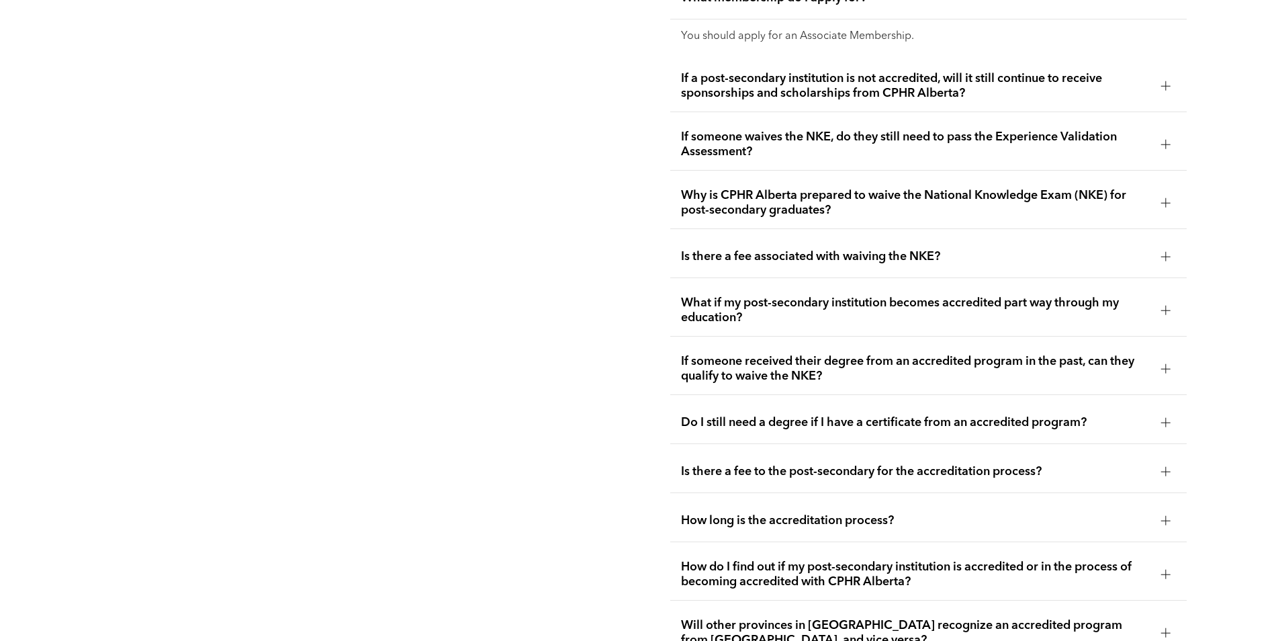
scroll to position [2711, 0]
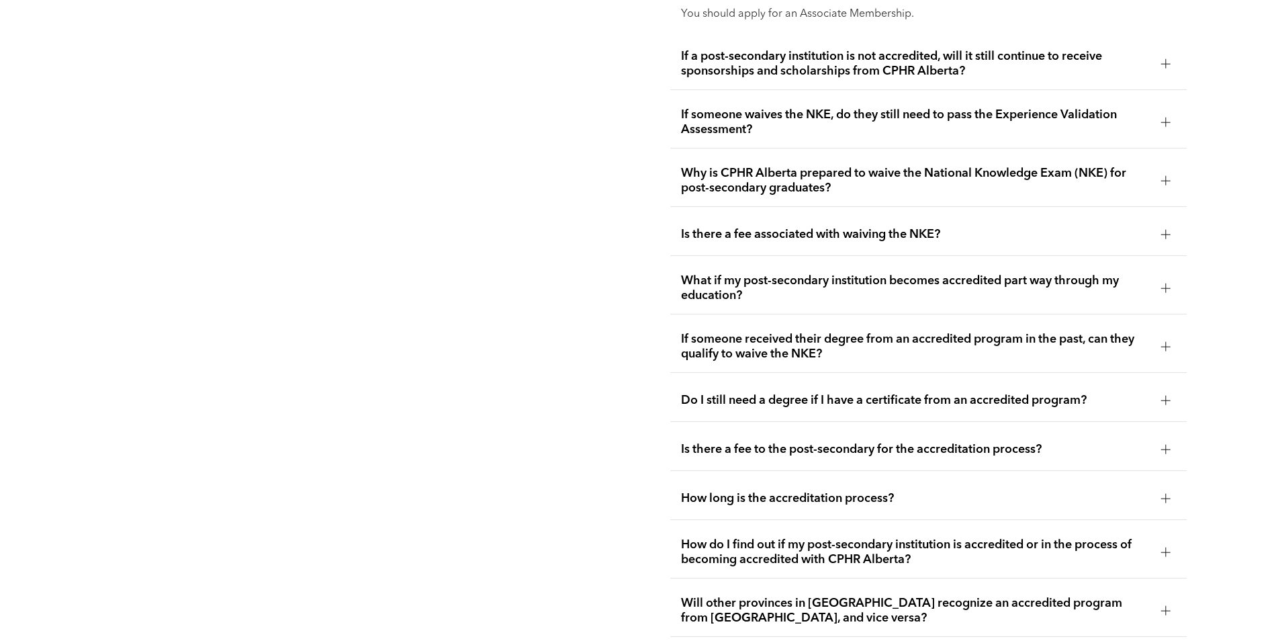
click at [975, 55] on span "If a post-secondary institution is not accredited, will it still continue to re…" at bounding box center [916, 64] width 470 height 30
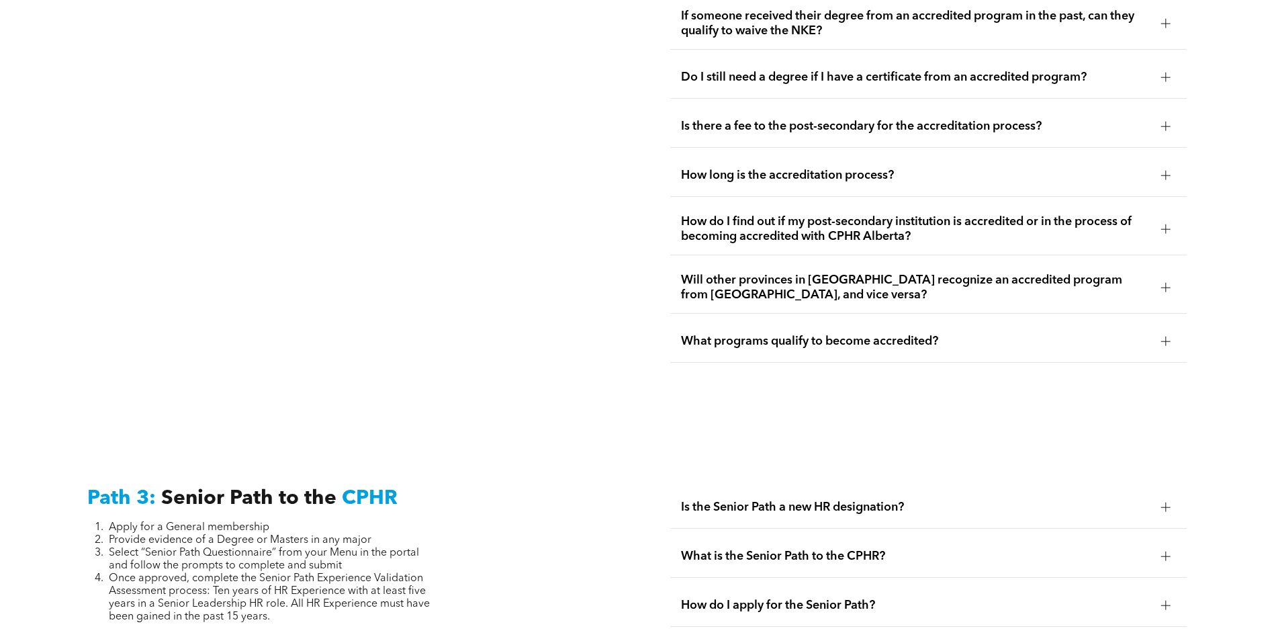
scroll to position [3114, 0]
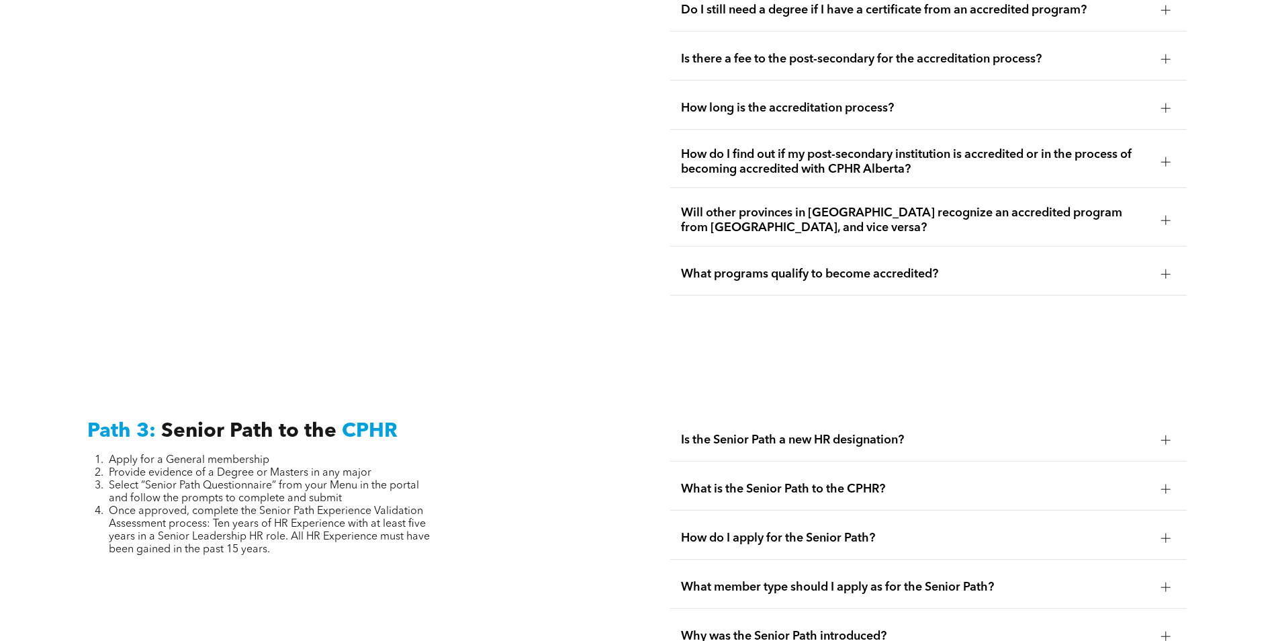
click at [960, 45] on div "Is there a fee to the post-secondary for the accreditation process?" at bounding box center [928, 59] width 517 height 42
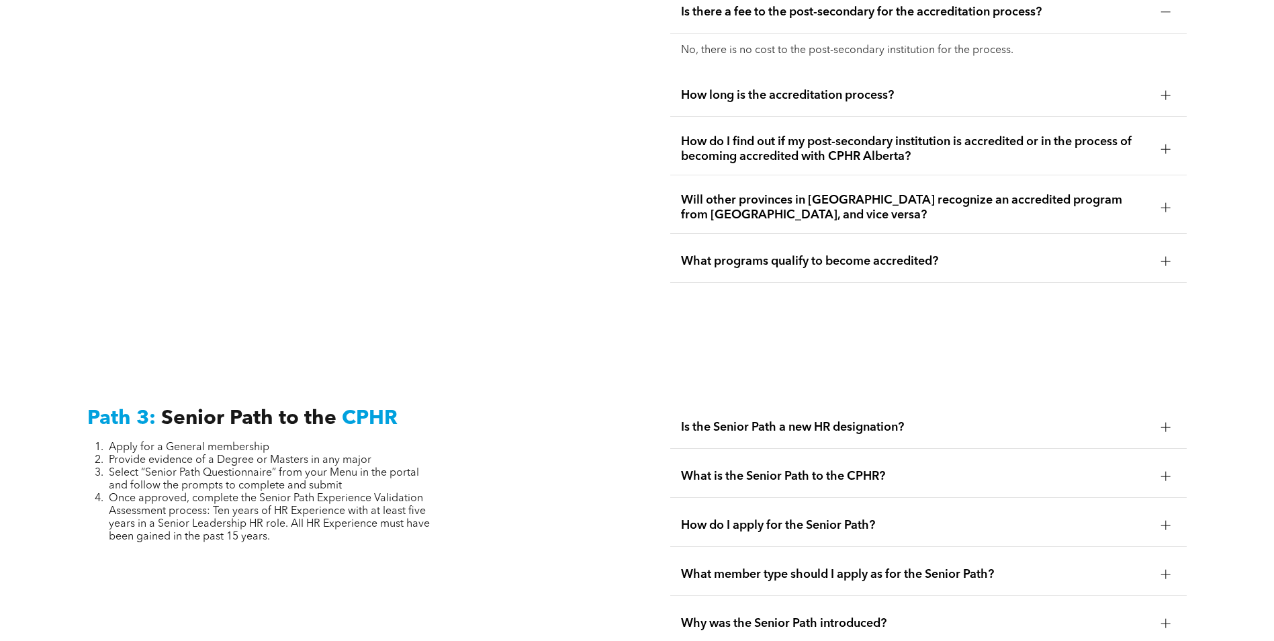
scroll to position [3047, 0]
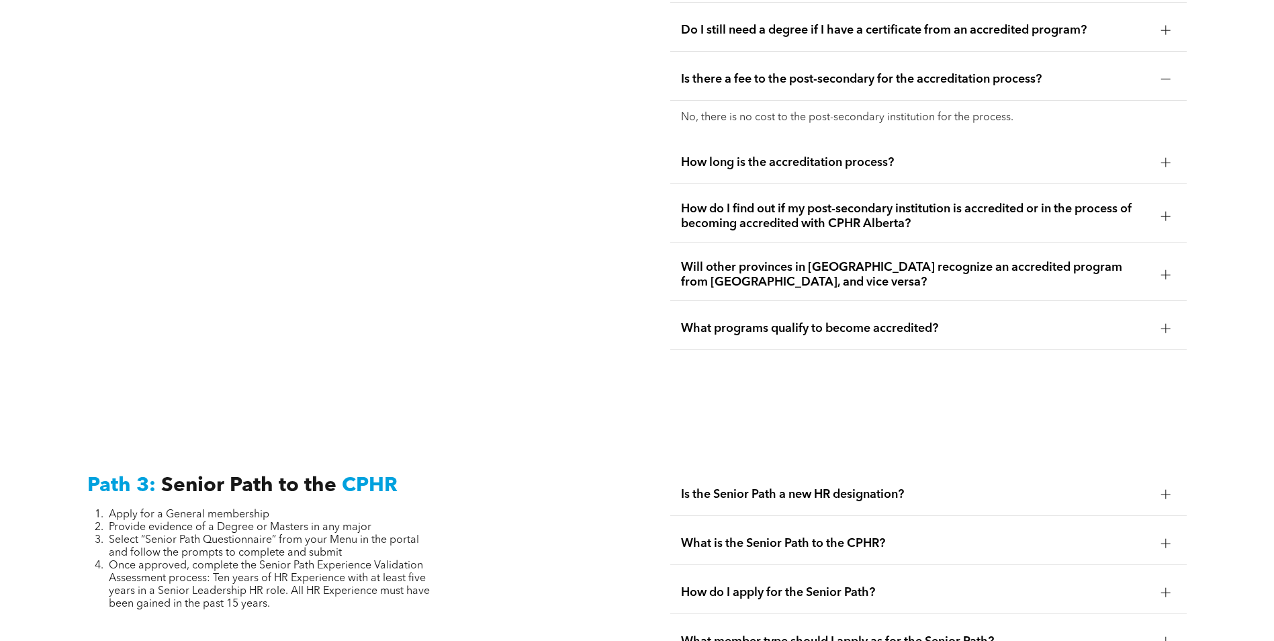
click at [934, 147] on div "How long is the accreditation process?" at bounding box center [928, 163] width 517 height 42
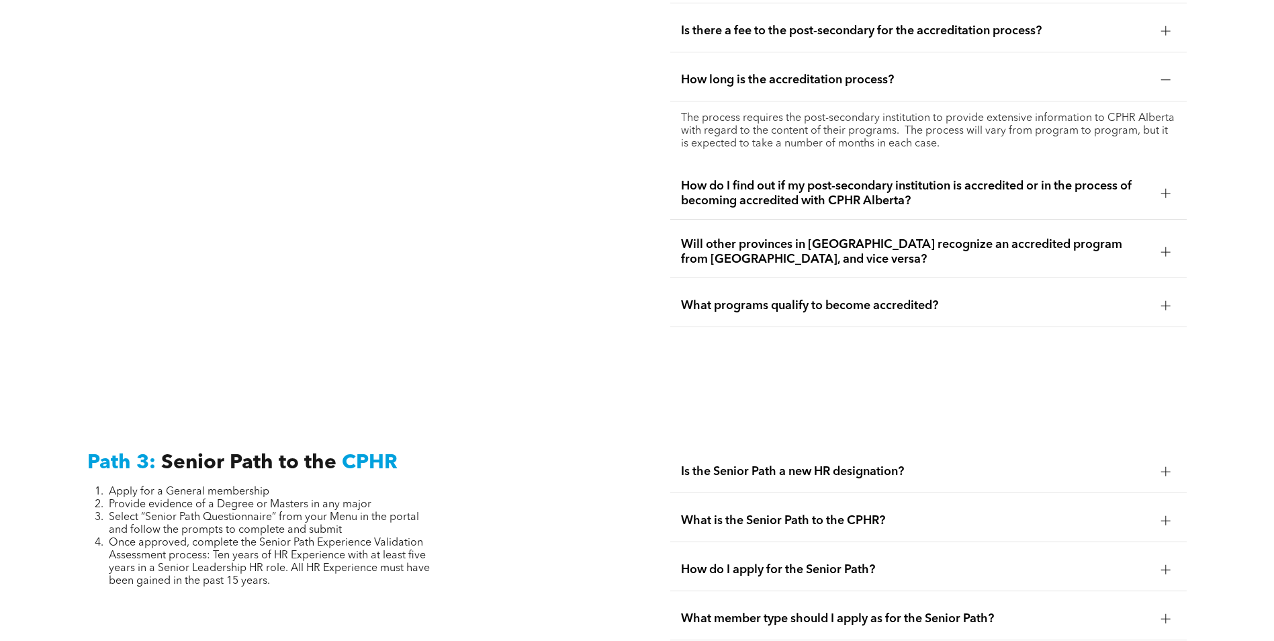
scroll to position [3114, 0]
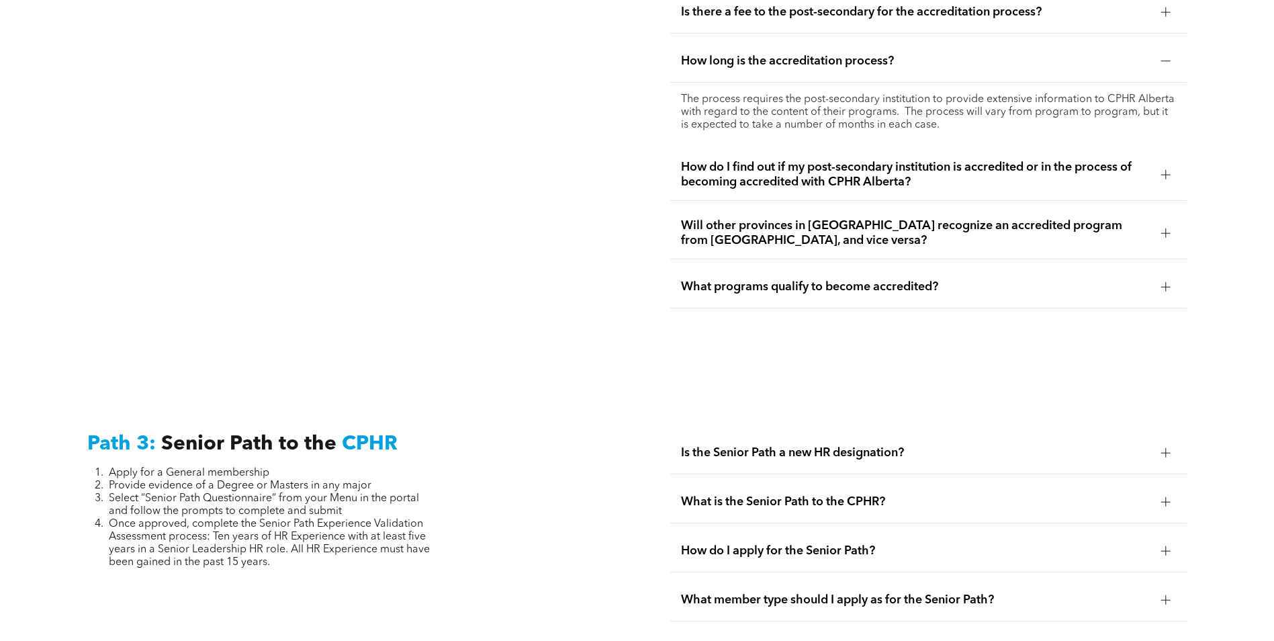
click at [898, 218] on span "Will other provinces in Canada recognize an accredited program from Alberta, an…" at bounding box center [916, 233] width 470 height 30
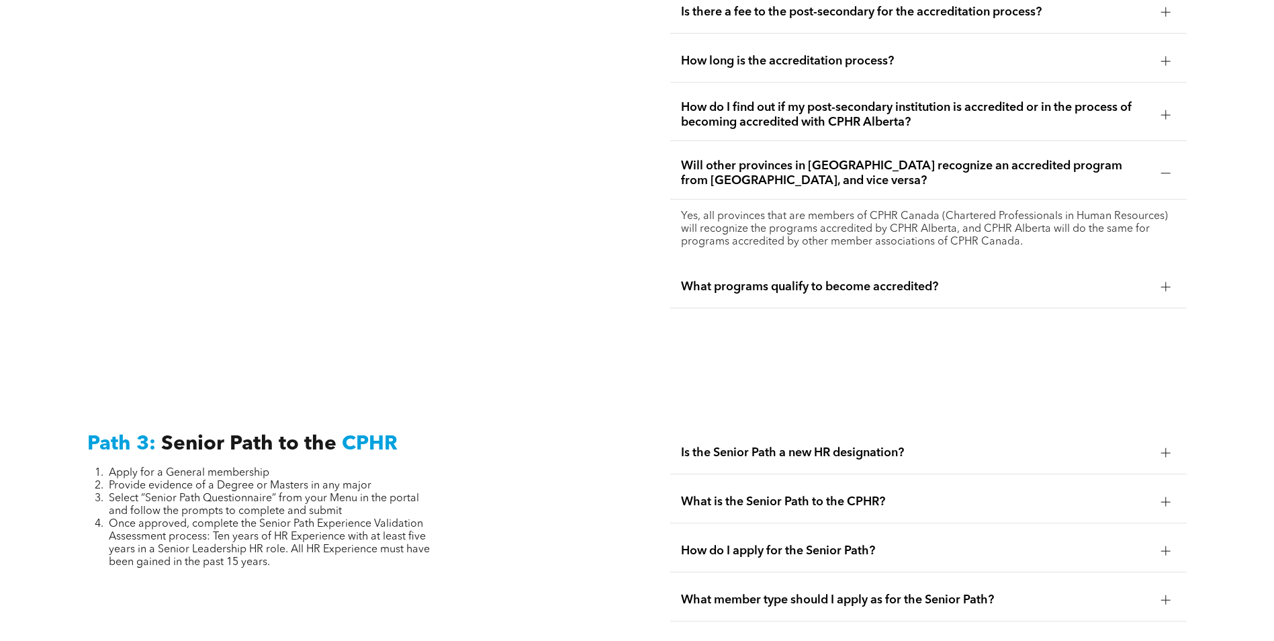
scroll to position [3181, 0]
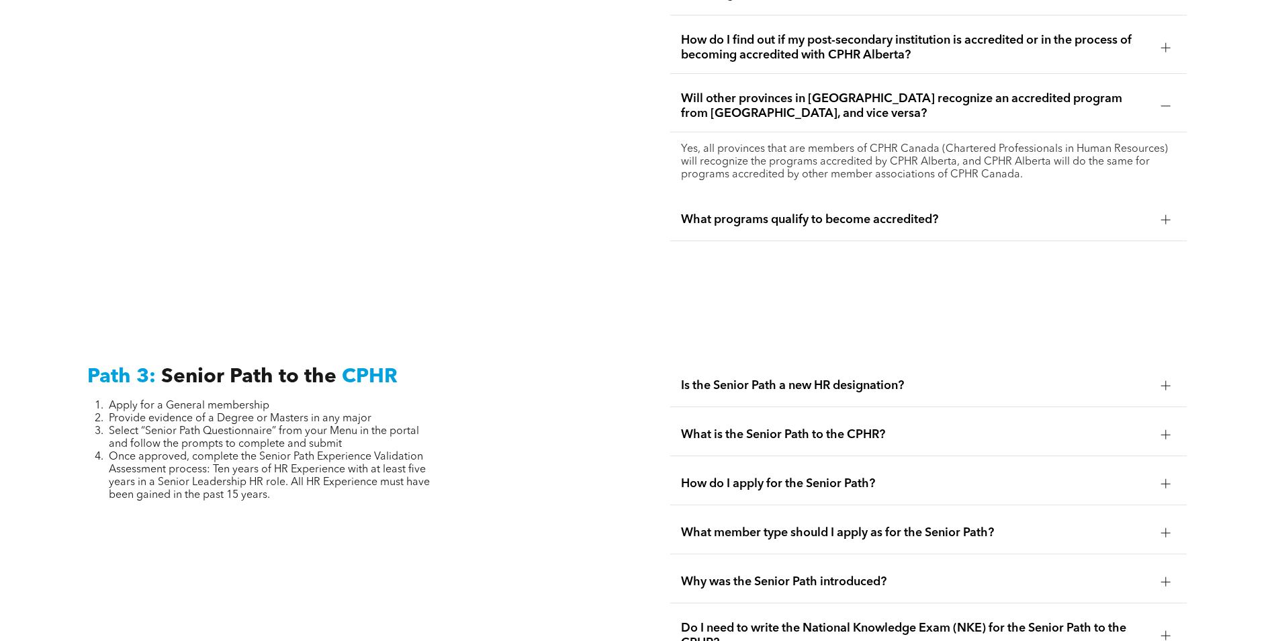
click at [857, 212] on span "What programs qualify to become accredited?" at bounding box center [916, 219] width 470 height 15
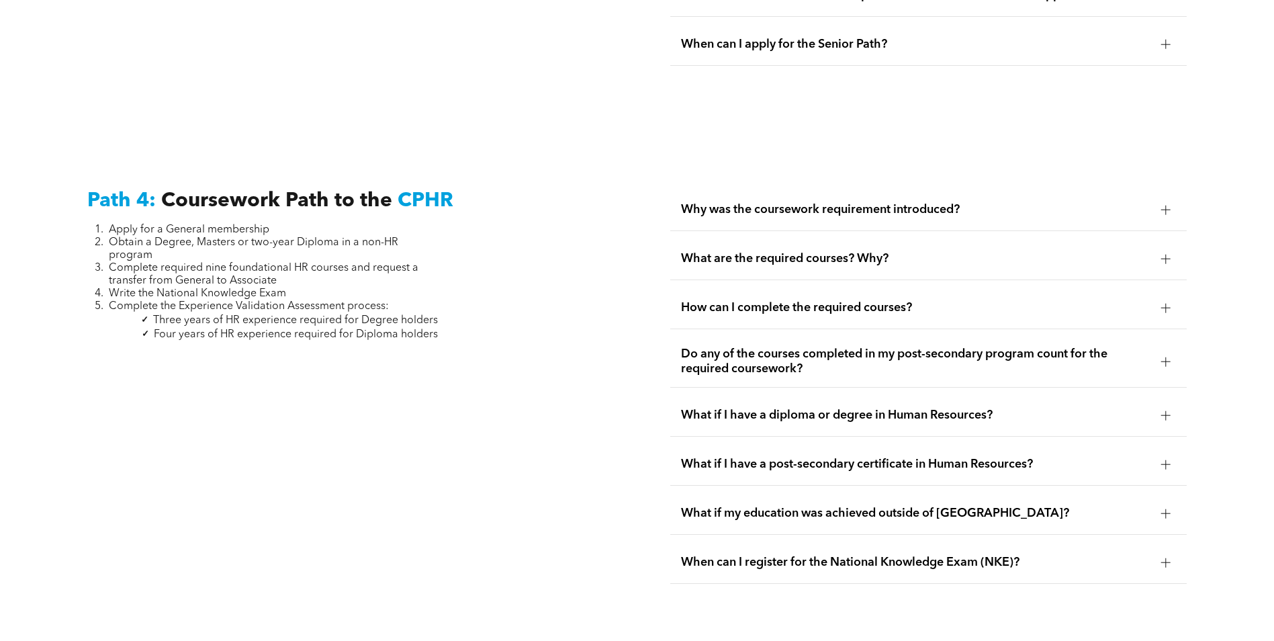
scroll to position [4055, 0]
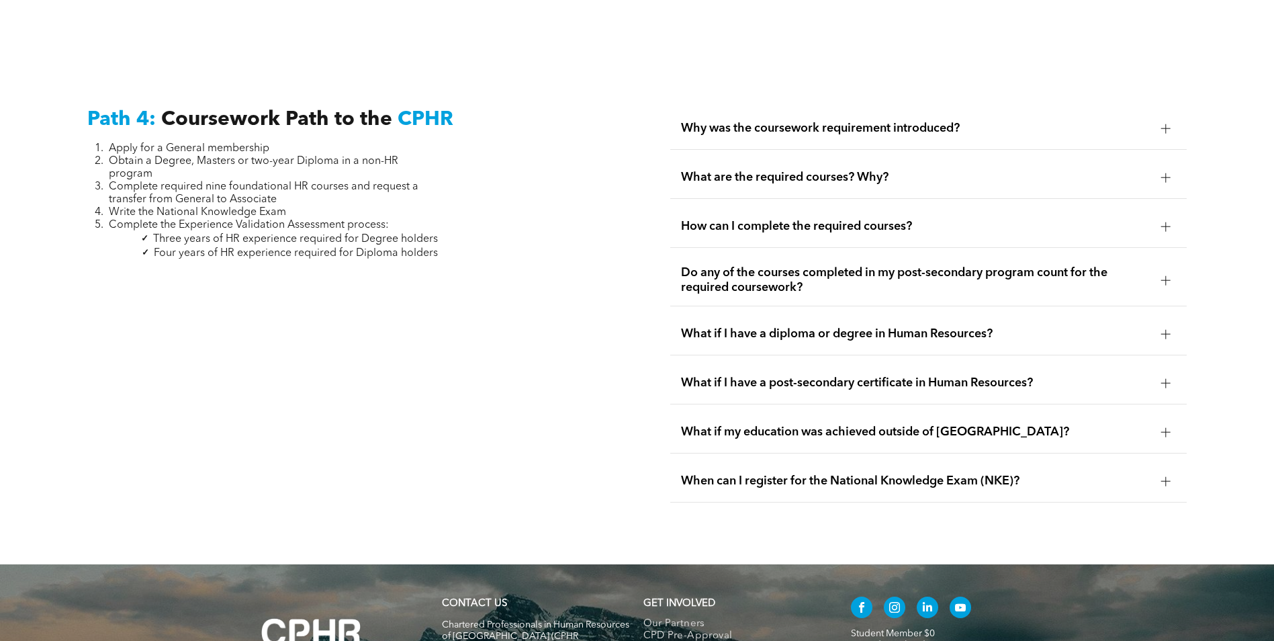
click at [837, 265] on span "Do any of the courses completed in my post-secondary program count for the requ…" at bounding box center [916, 280] width 470 height 30
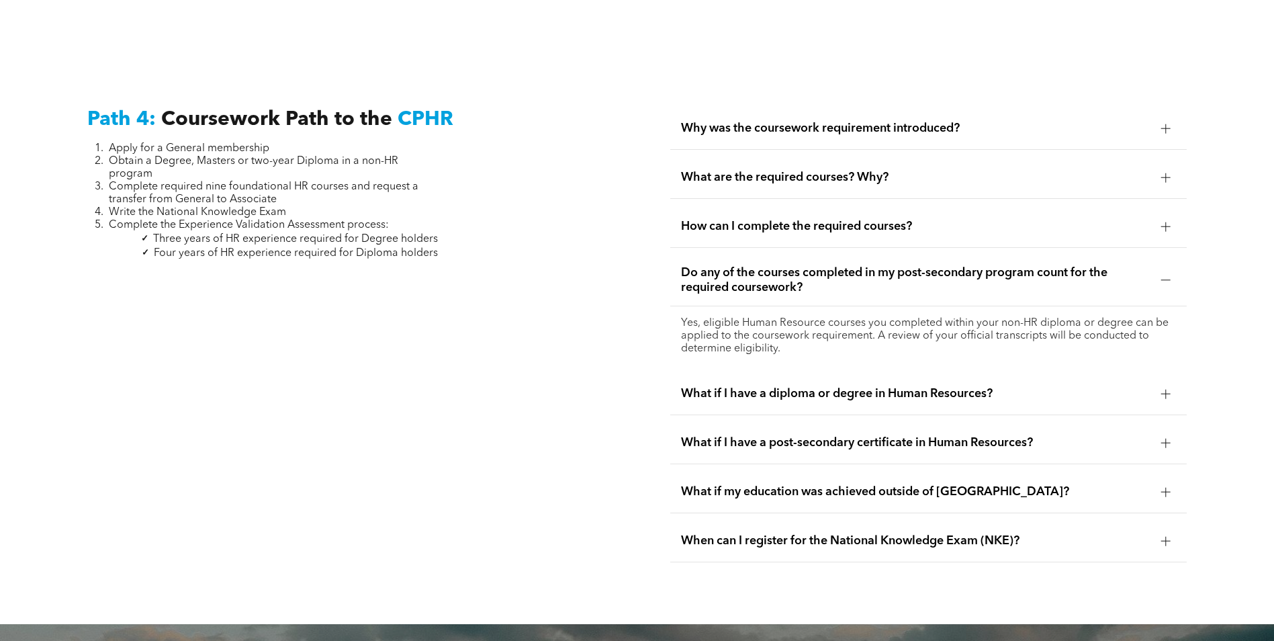
click at [944, 386] on span "What if I have a diploma or degree in Human Resources?" at bounding box center [916, 393] width 470 height 15
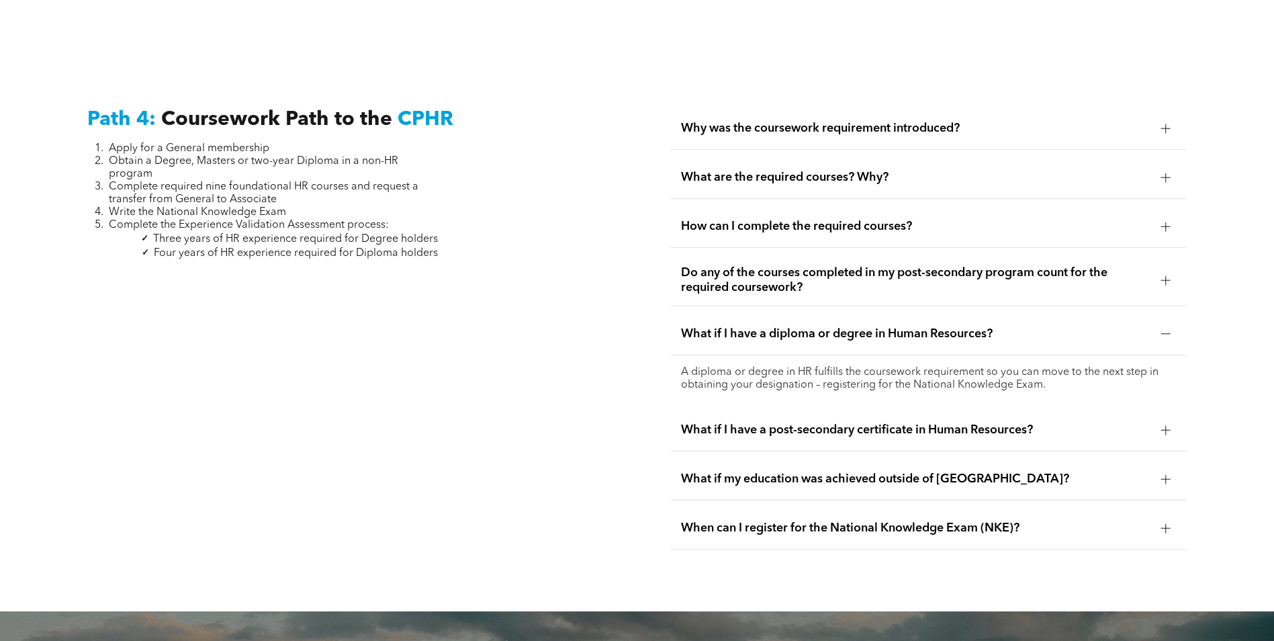
click at [943, 423] on span "What if I have a post-secondary certificate in Human Resources?" at bounding box center [916, 430] width 470 height 15
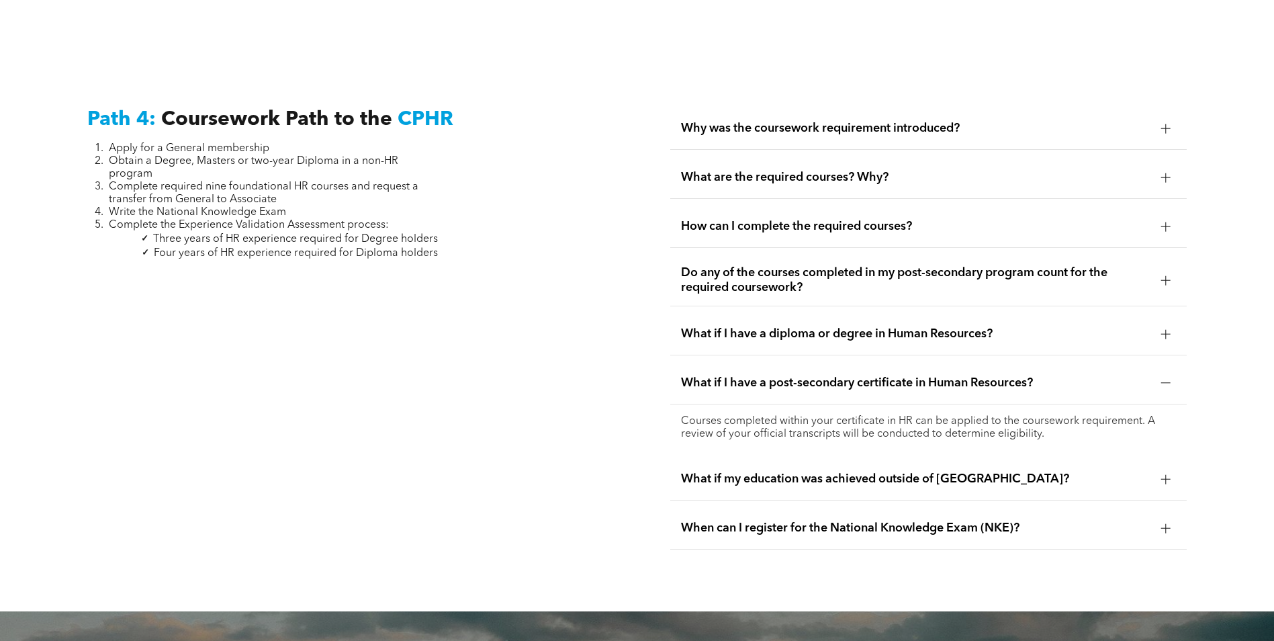
scroll to position [4122, 0]
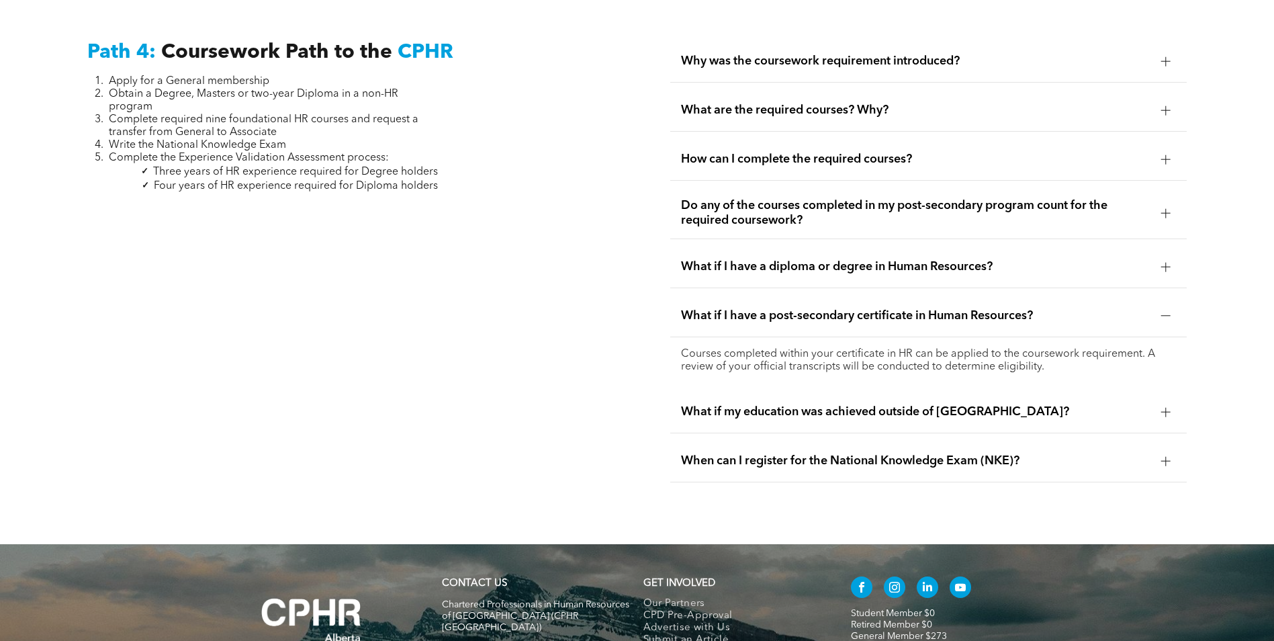
click at [793, 404] on span "What if my education was achieved outside of Canada?" at bounding box center [916, 411] width 470 height 15
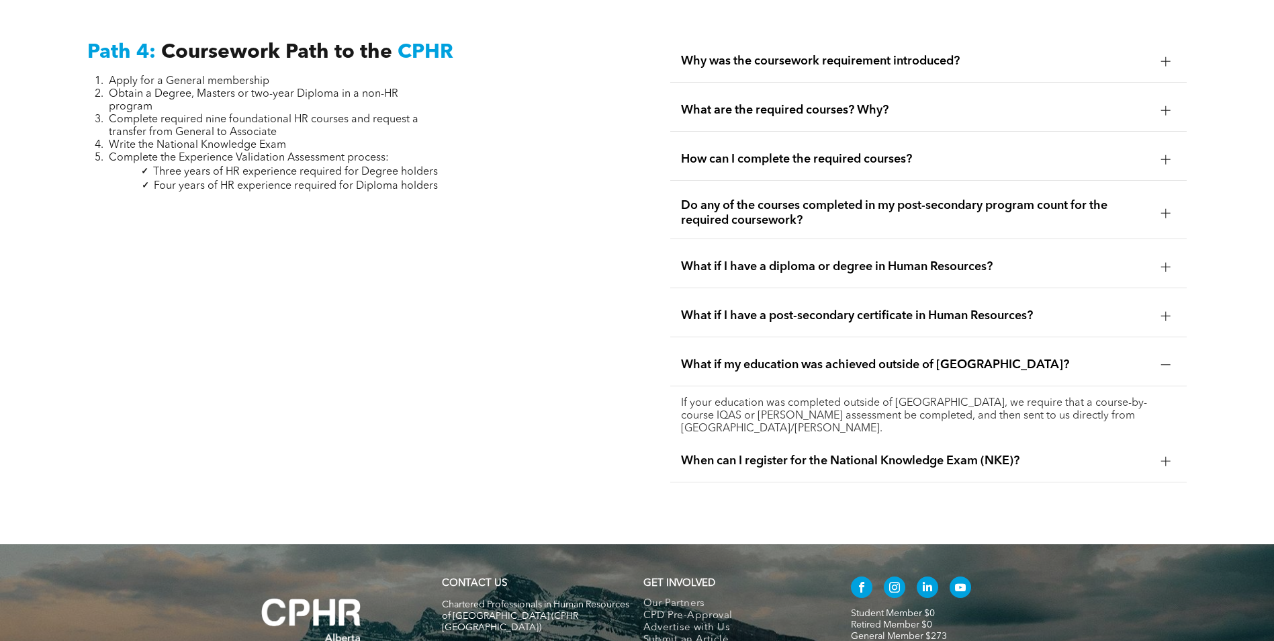
click at [889, 453] on span "When can I register for the National Knowledge Exam (NKE)?" at bounding box center [916, 460] width 470 height 15
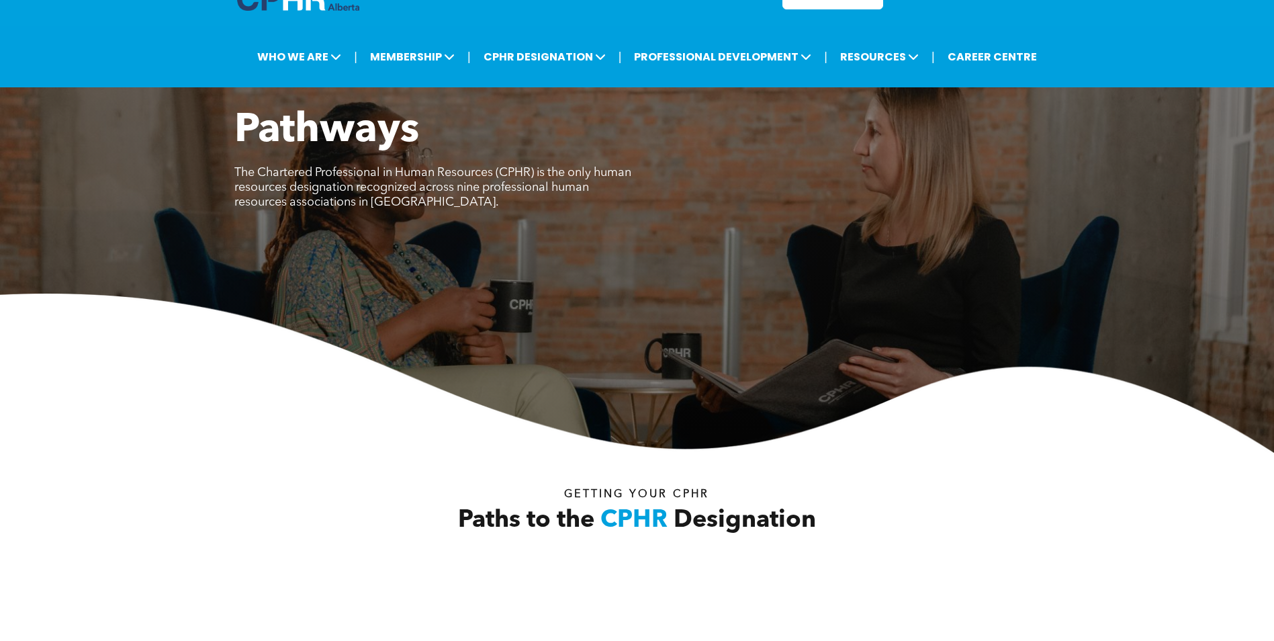
scroll to position [67, 0]
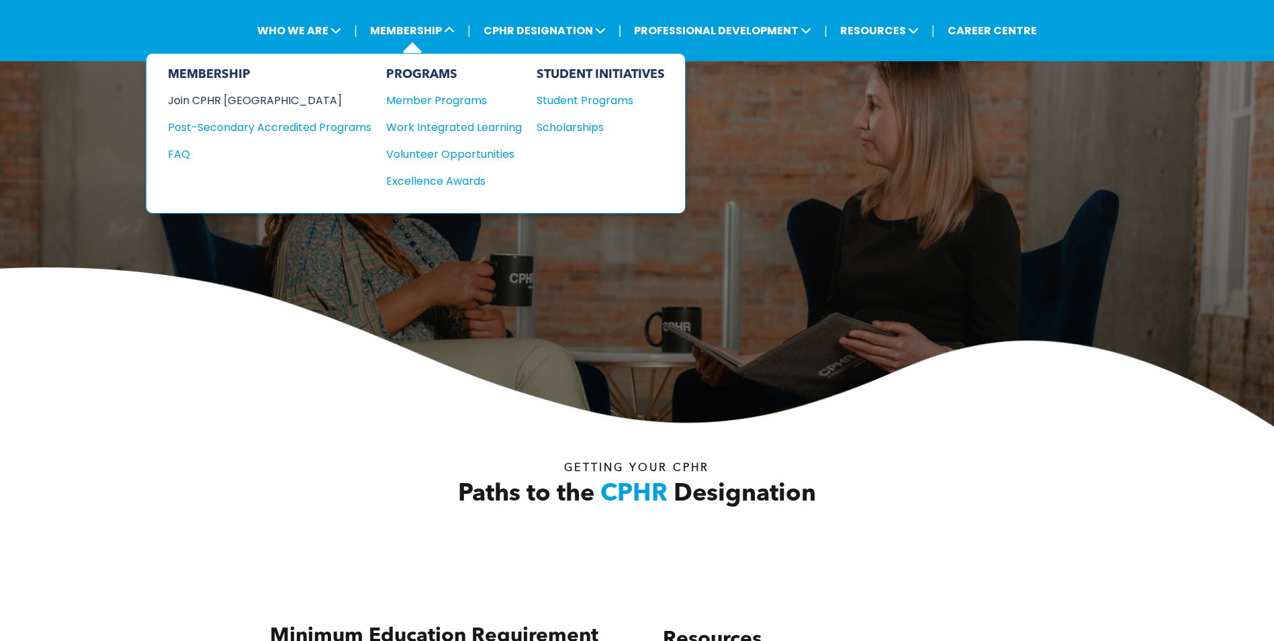
click at [243, 102] on div "Join CPHR [GEOGRAPHIC_DATA]" at bounding box center [259, 100] width 183 height 17
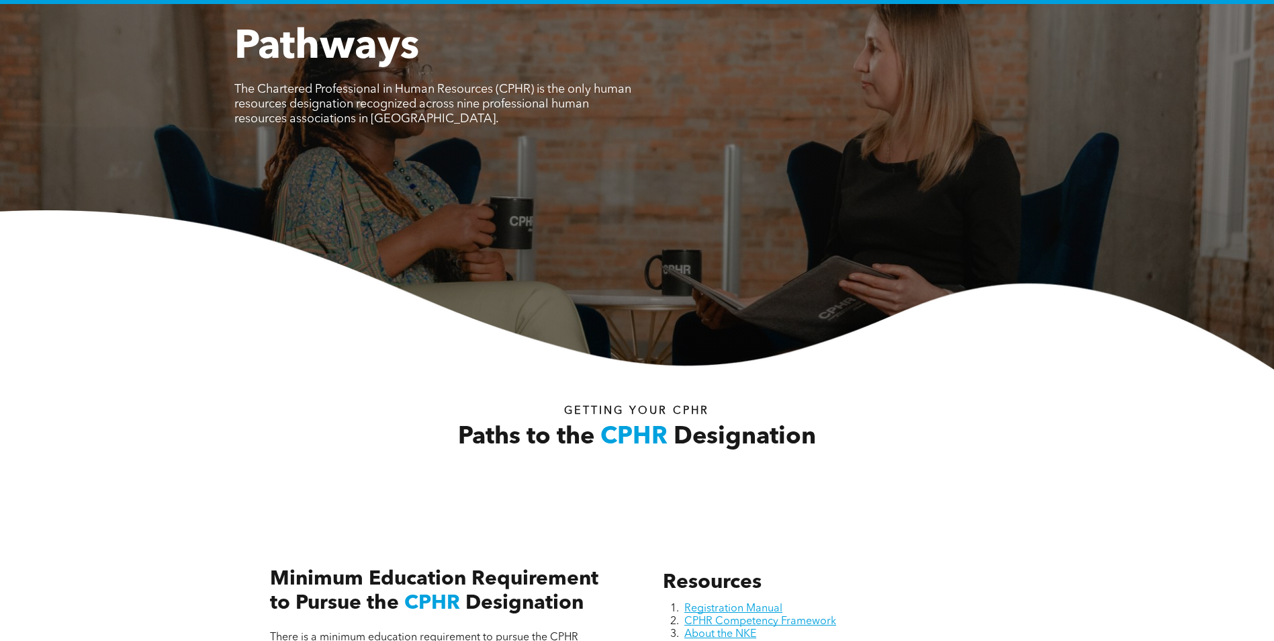
scroll to position [336, 0]
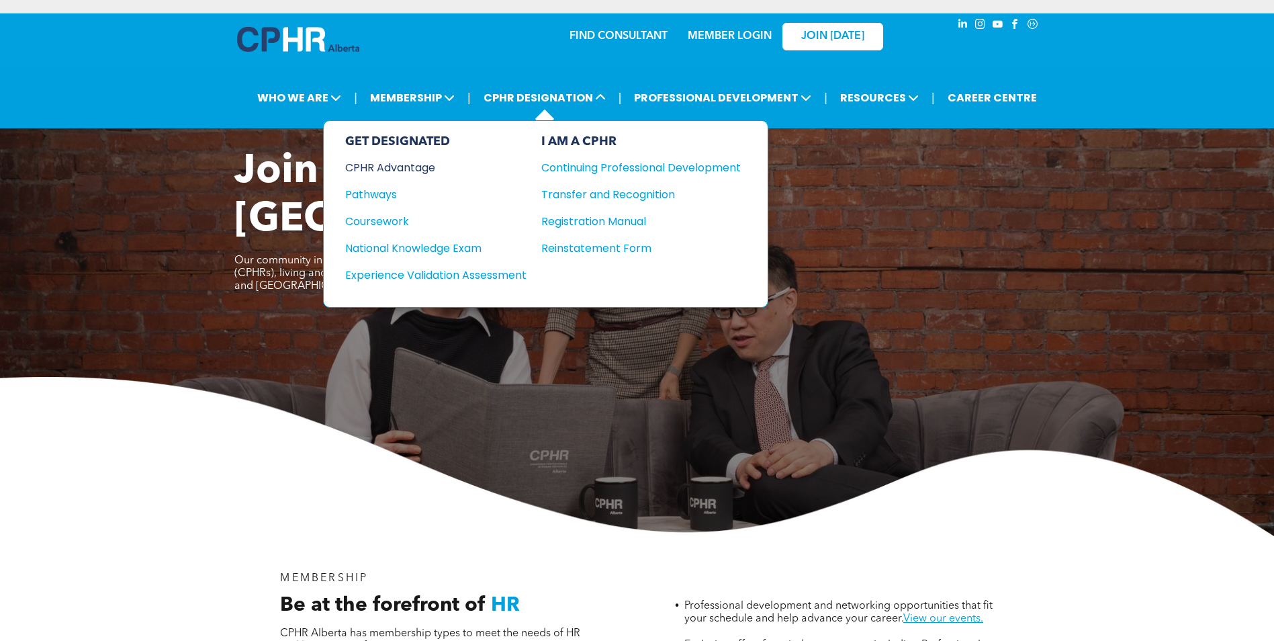
click at [423, 173] on div "CPHR Advantage" at bounding box center [426, 167] width 163 height 17
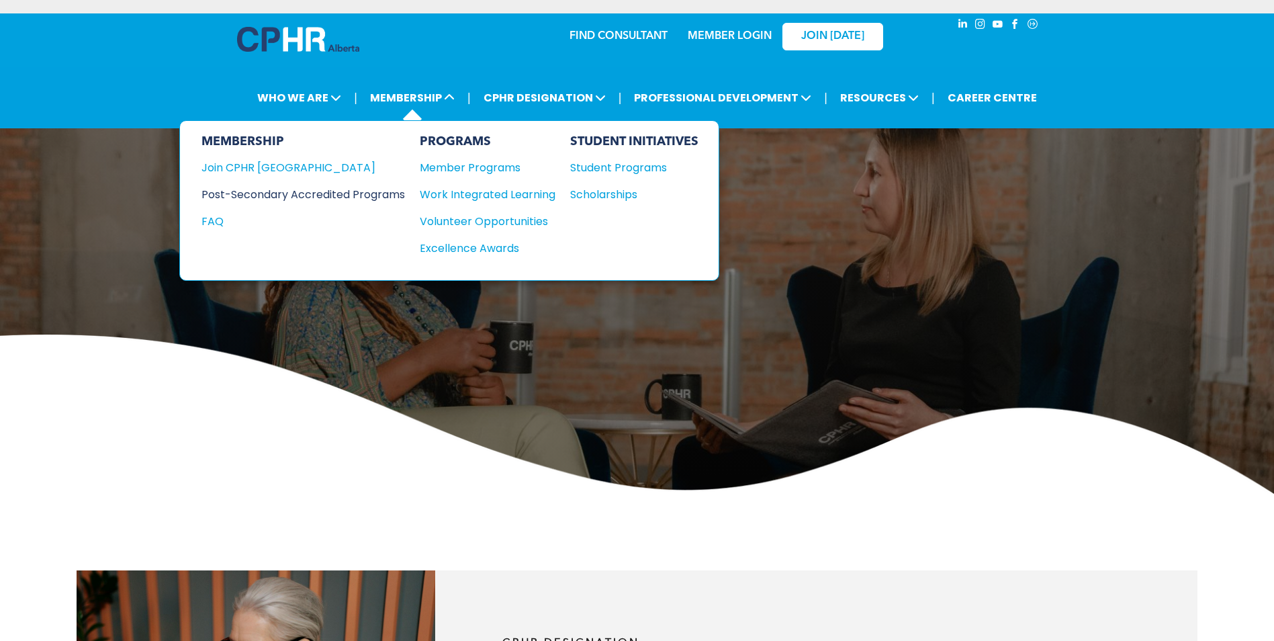
click at [335, 191] on div "Post-Secondary Accredited Programs" at bounding box center [293, 194] width 183 height 17
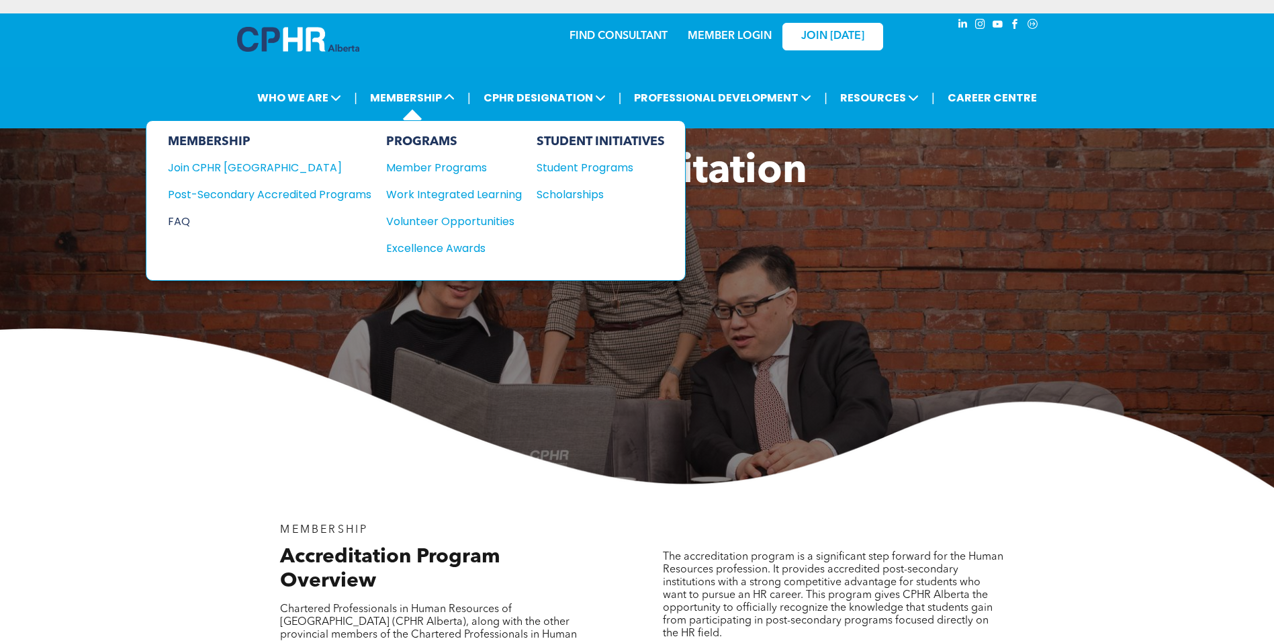
click at [180, 222] on div "FAQ" at bounding box center [259, 221] width 183 height 17
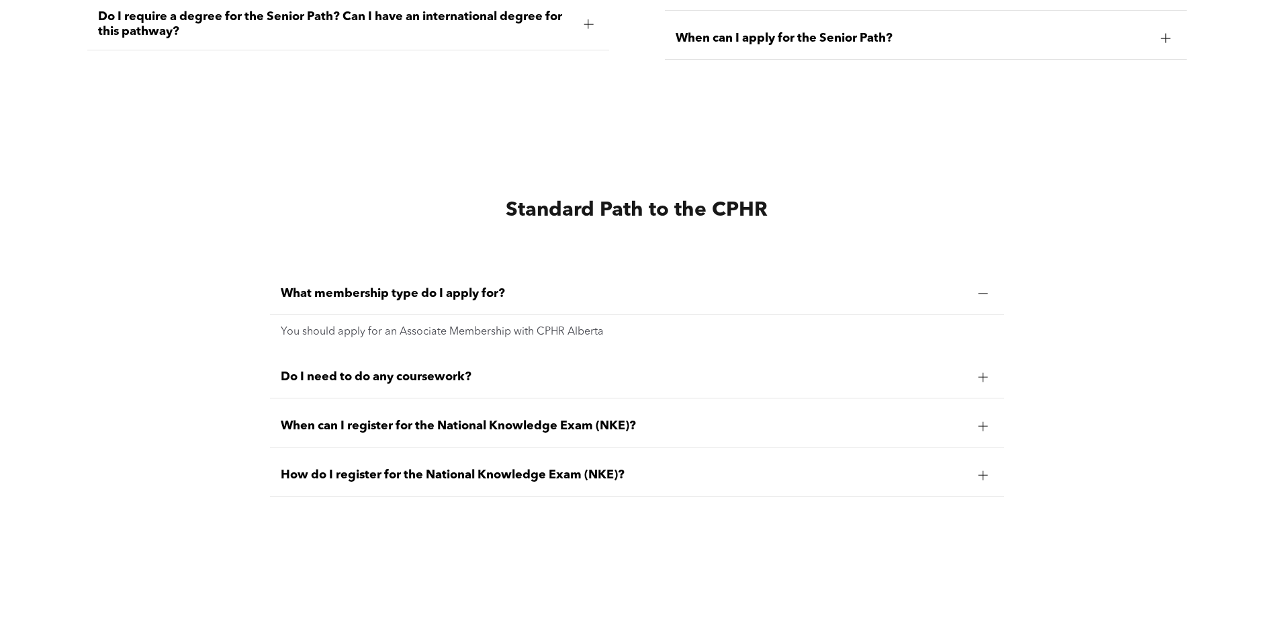
scroll to position [3359, 0]
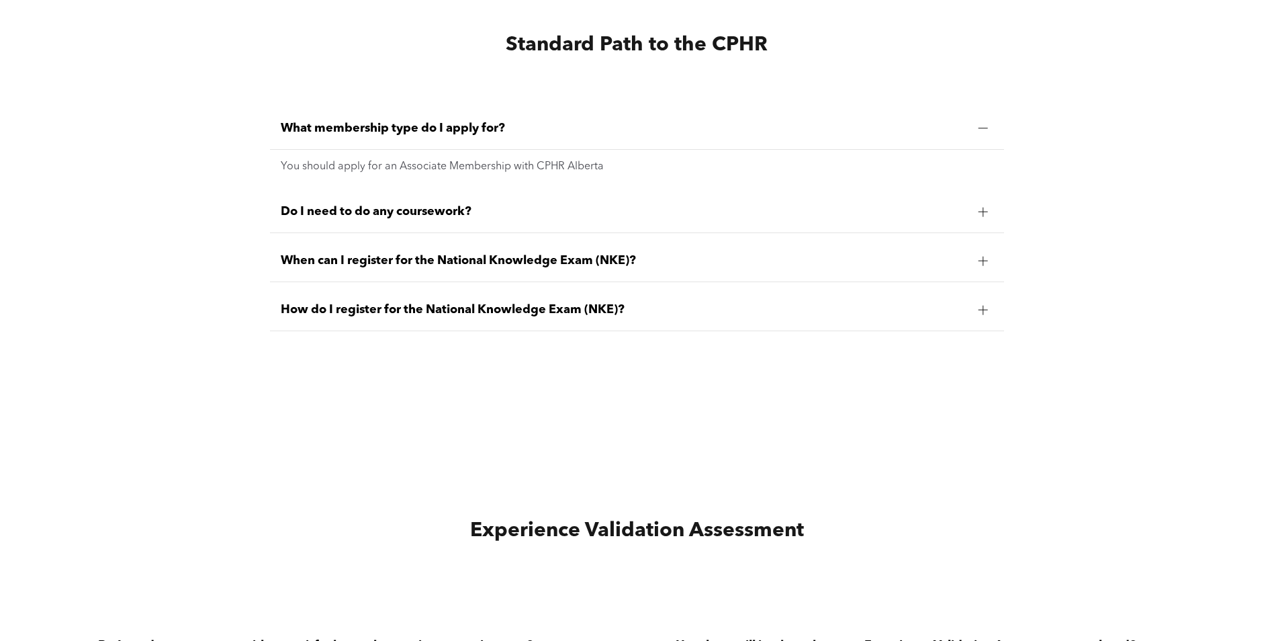
click at [754, 191] on div "Do I need to do any coursework?" at bounding box center [637, 212] width 734 height 42
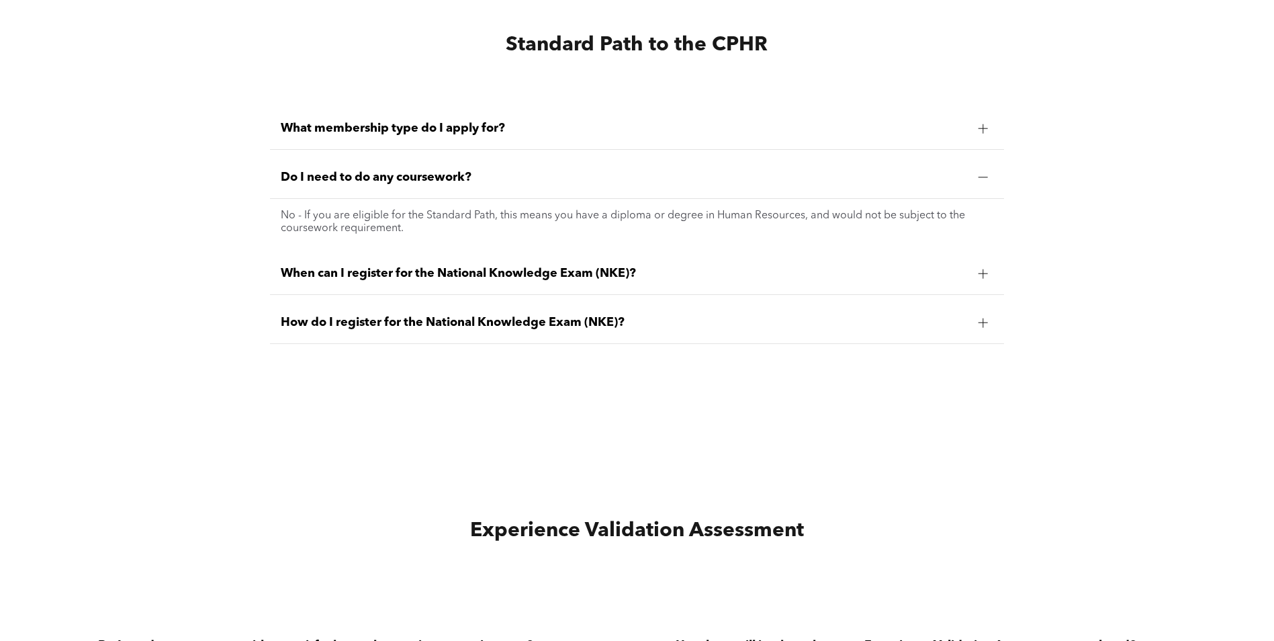
click at [723, 253] on div "When can I register for the National Knowledge Exam (NKE)?" at bounding box center [637, 274] width 734 height 42
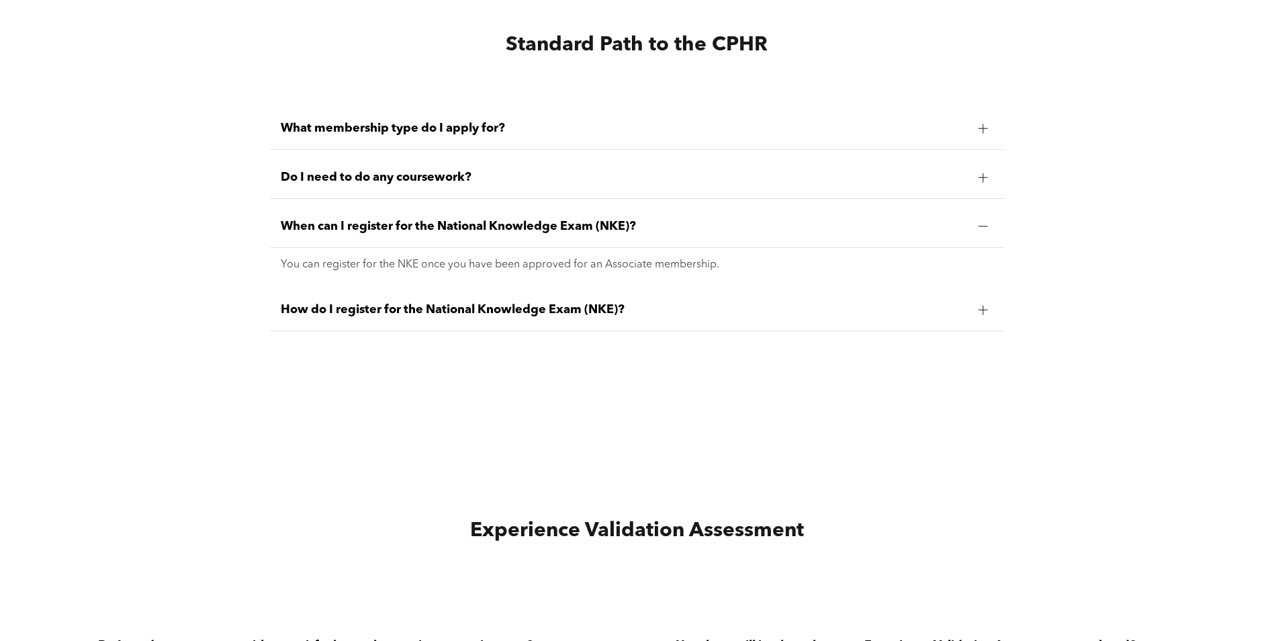
click at [713, 289] on div "How do I register for the National Knowledge Exam (NKE)?" at bounding box center [637, 310] width 734 height 42
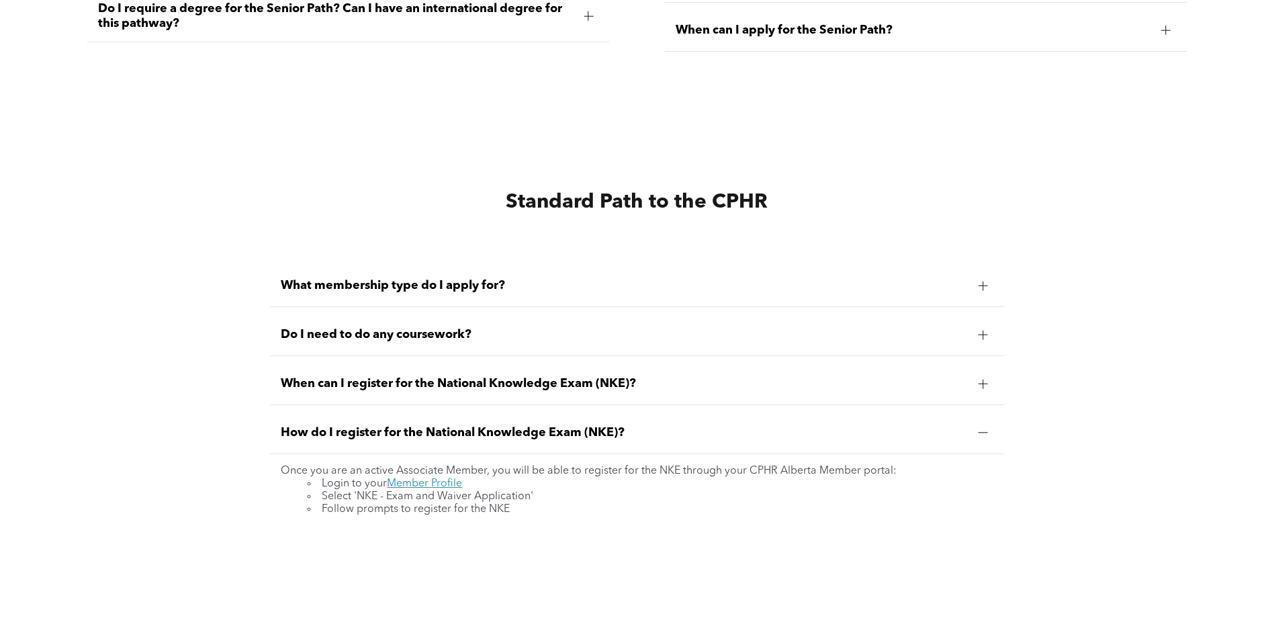
scroll to position [2956, 0]
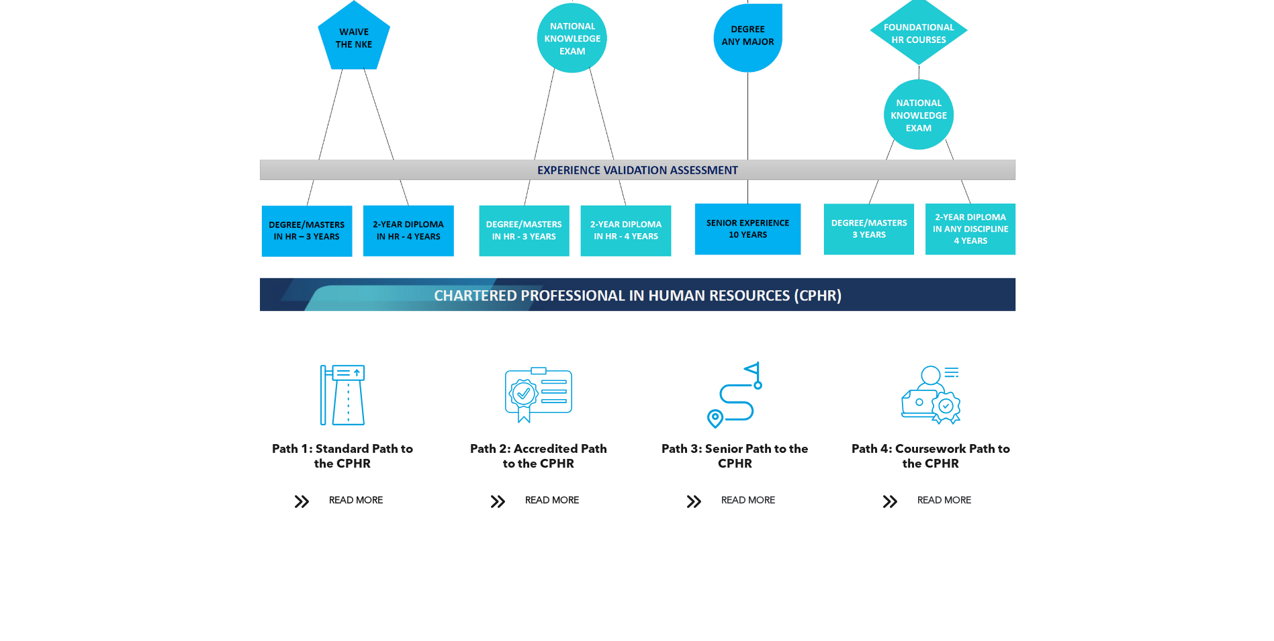
scroll to position [1478, 0]
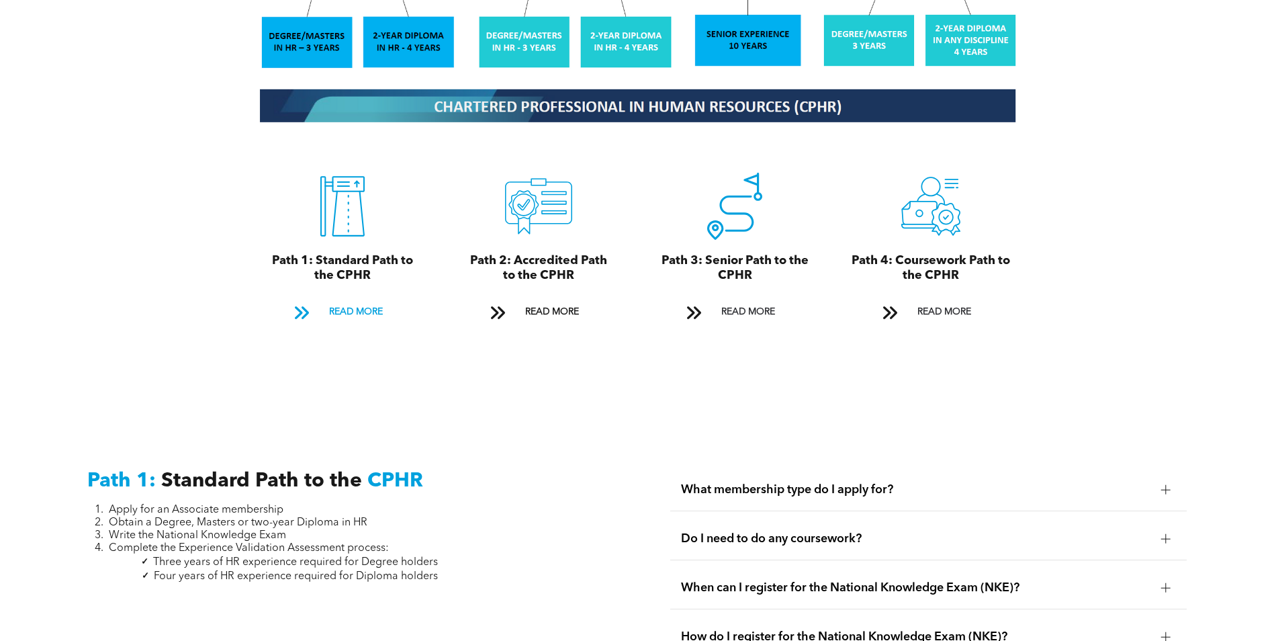
click at [341, 306] on span "READ MORE" at bounding box center [355, 312] width 63 height 25
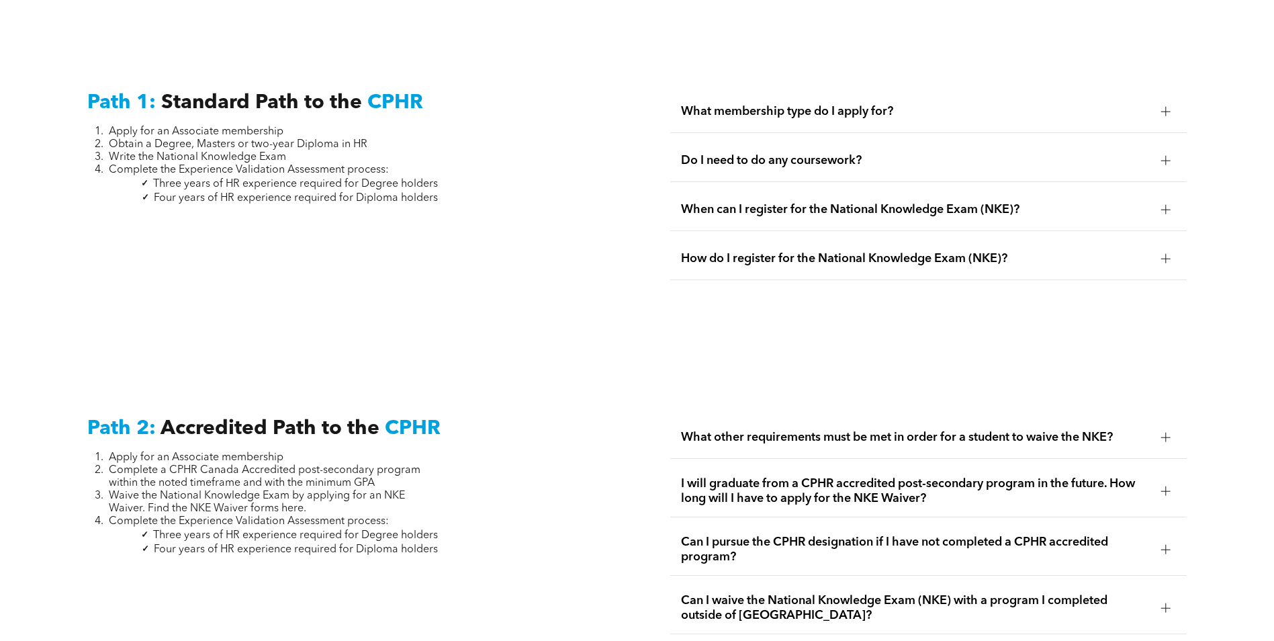
scroll to position [1869, 0]
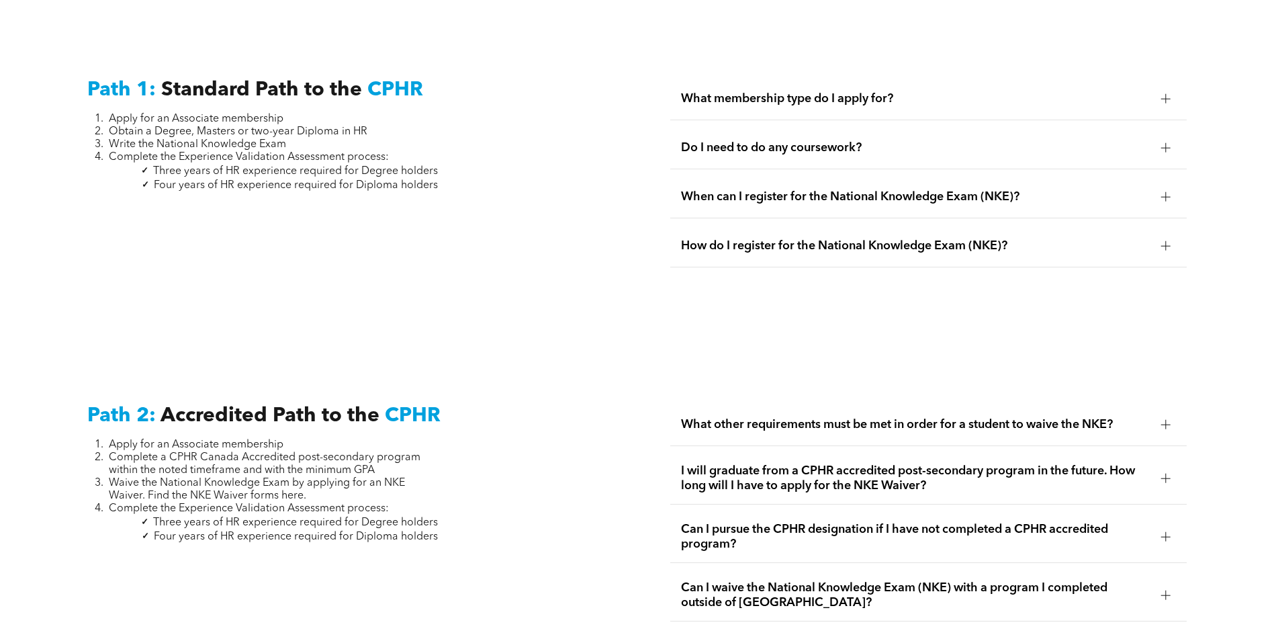
click at [779, 140] on div "Do I need to do any coursework?" at bounding box center [928, 148] width 517 height 42
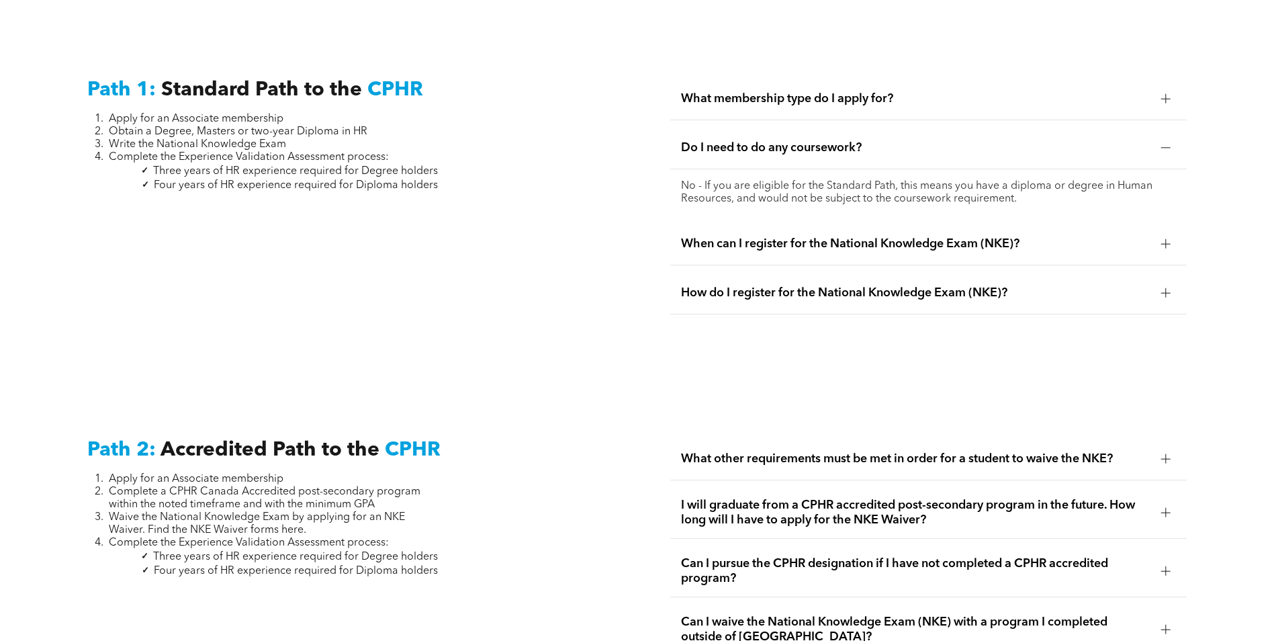
click at [820, 106] on ul "What membership type do I apply for? You should apply for an Associate Membersh…" at bounding box center [928, 196] width 517 height 236
click at [837, 94] on div "What membership type do I apply for?" at bounding box center [928, 99] width 517 height 42
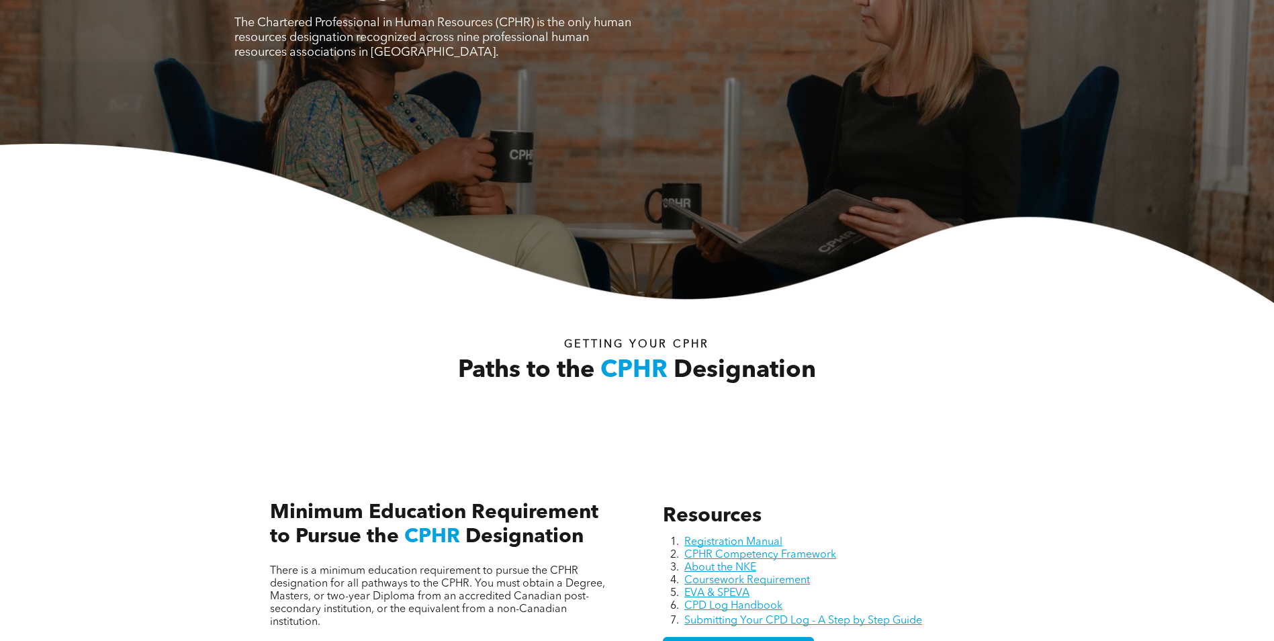
scroll to position [0, 0]
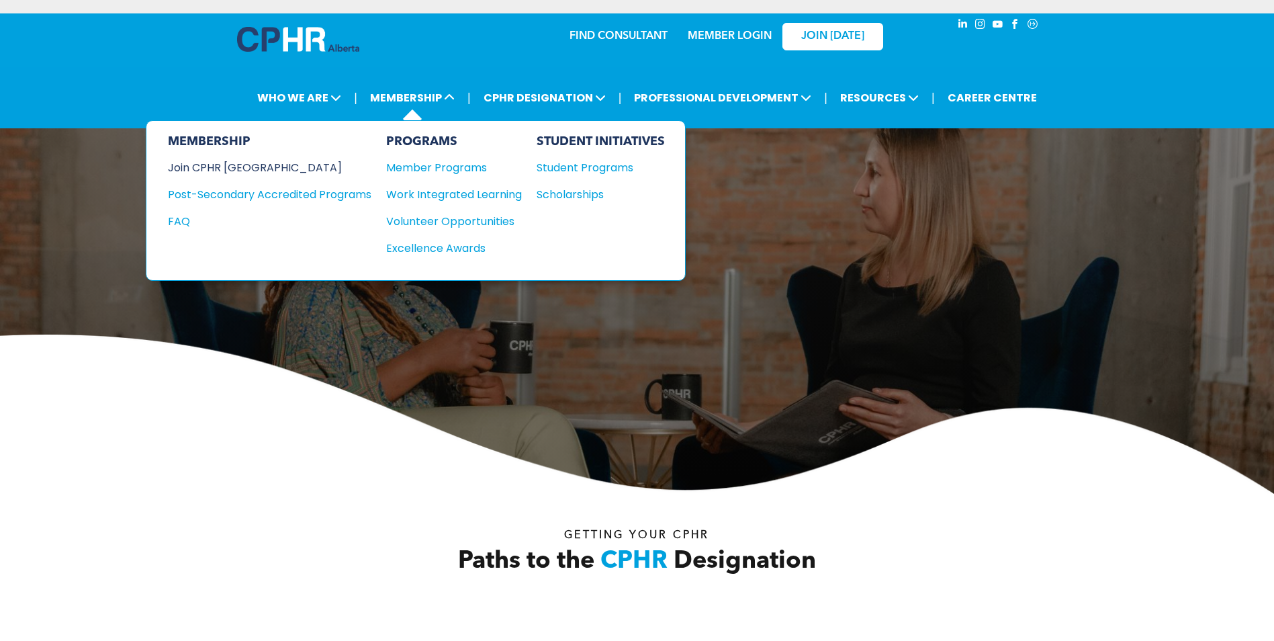
click at [233, 169] on div "Join CPHR [GEOGRAPHIC_DATA]" at bounding box center [259, 167] width 183 height 17
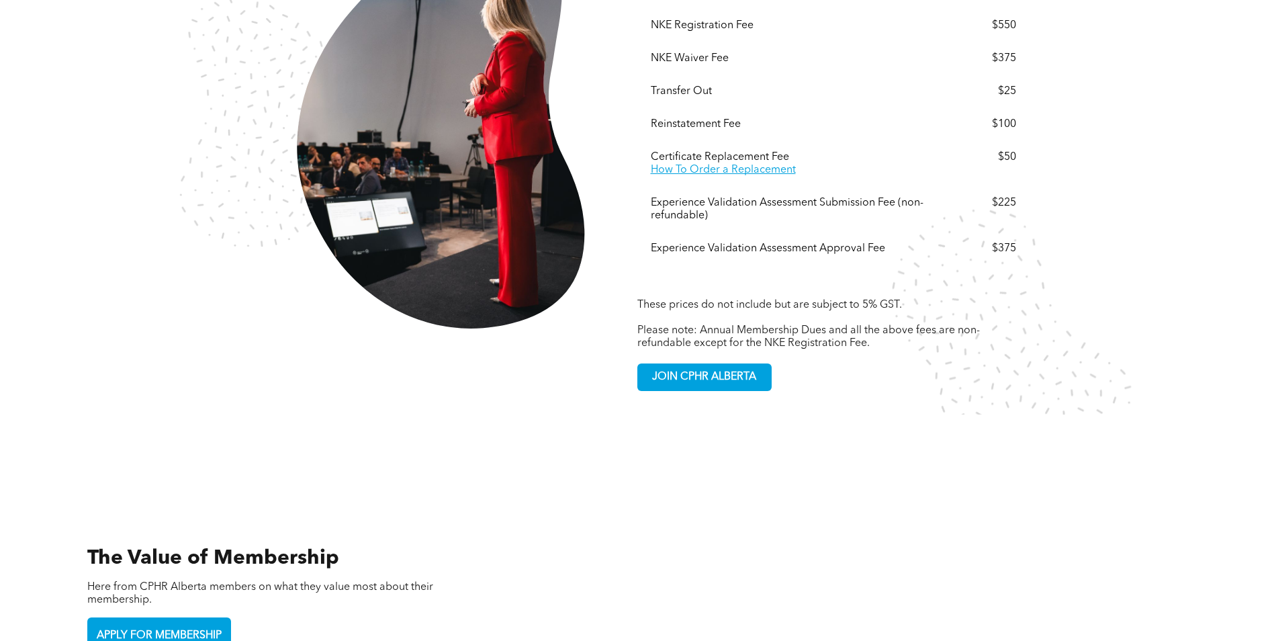
scroll to position [3023, 0]
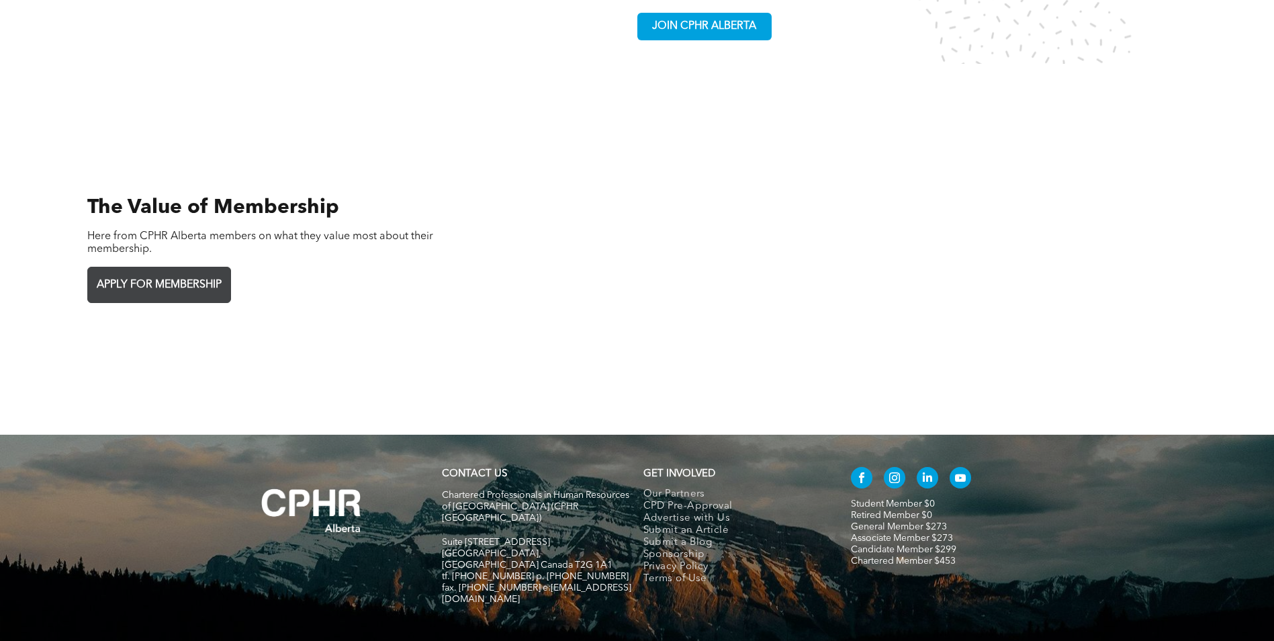
click at [191, 272] on span "APPLY FOR MEMBERSHIP" at bounding box center [159, 285] width 134 height 26
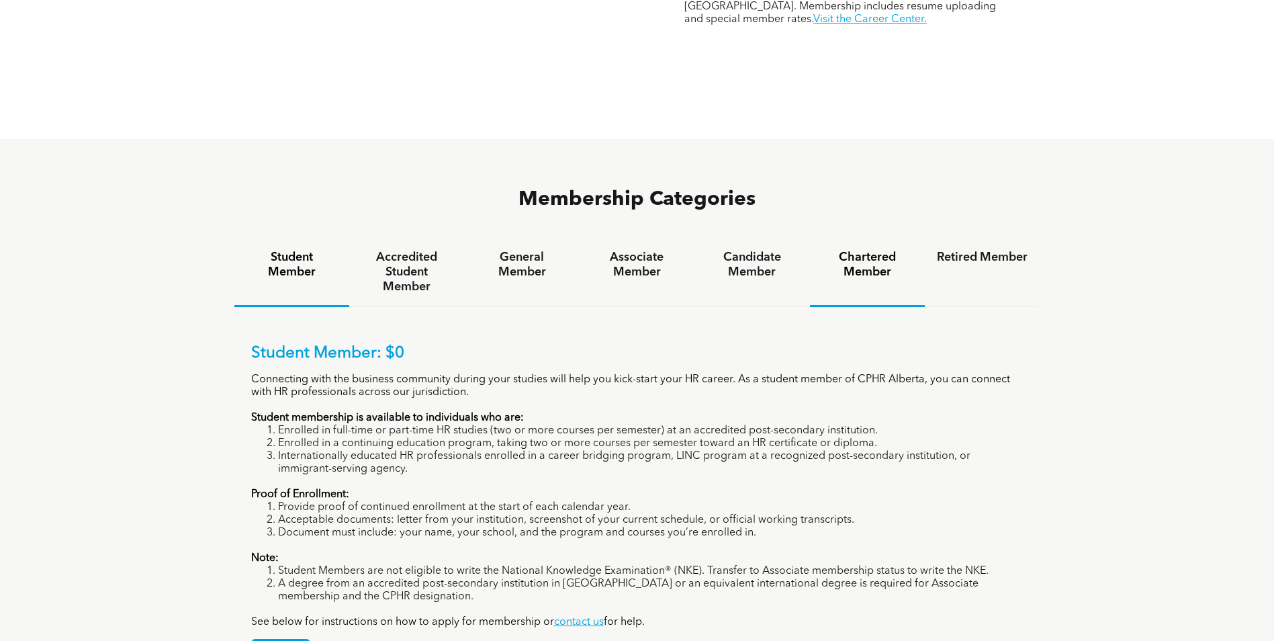
scroll to position [537, 0]
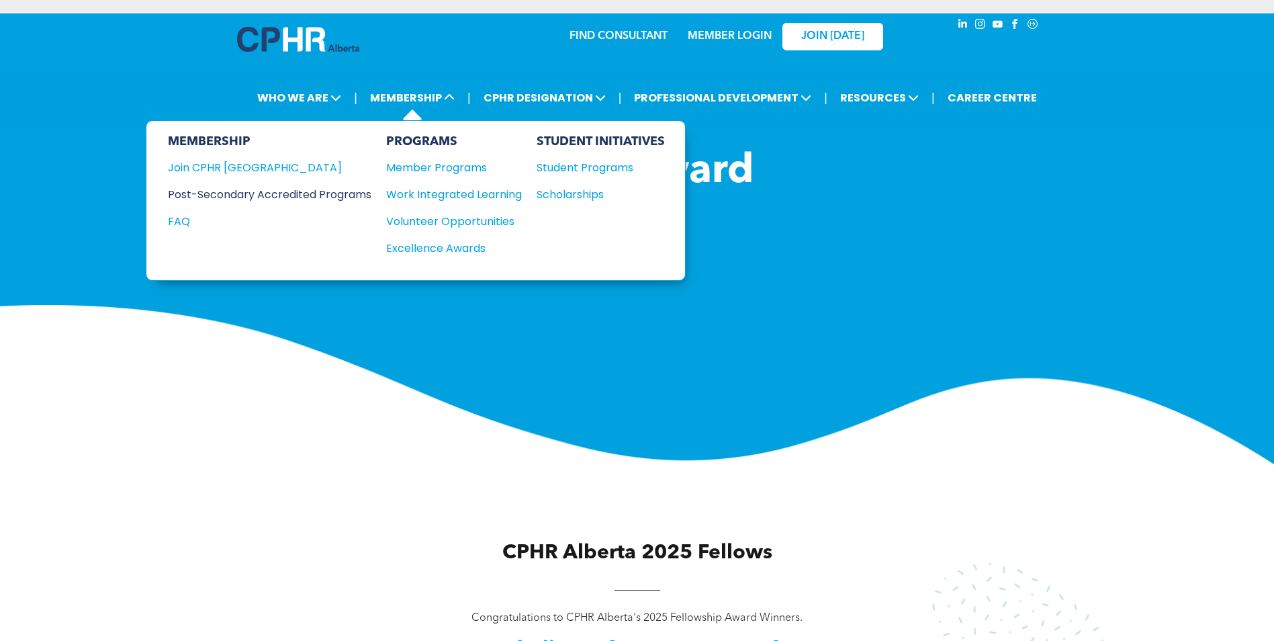
click at [334, 192] on div "Post-Secondary Accredited Programs" at bounding box center [259, 194] width 183 height 17
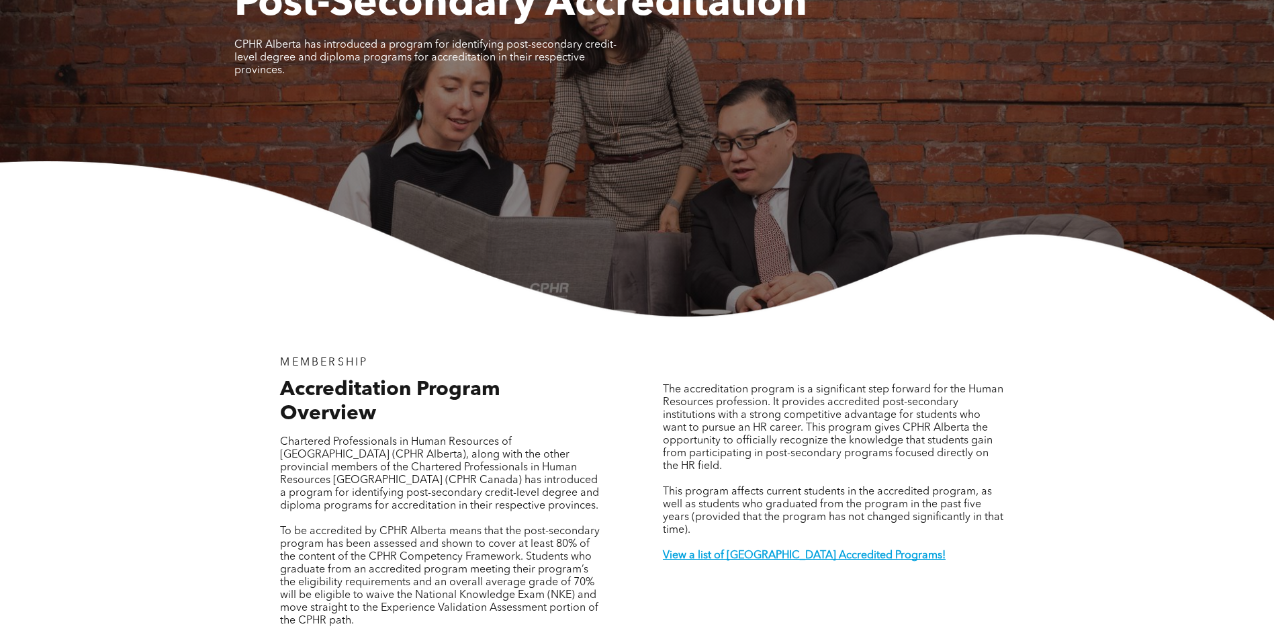
scroll to position [403, 0]
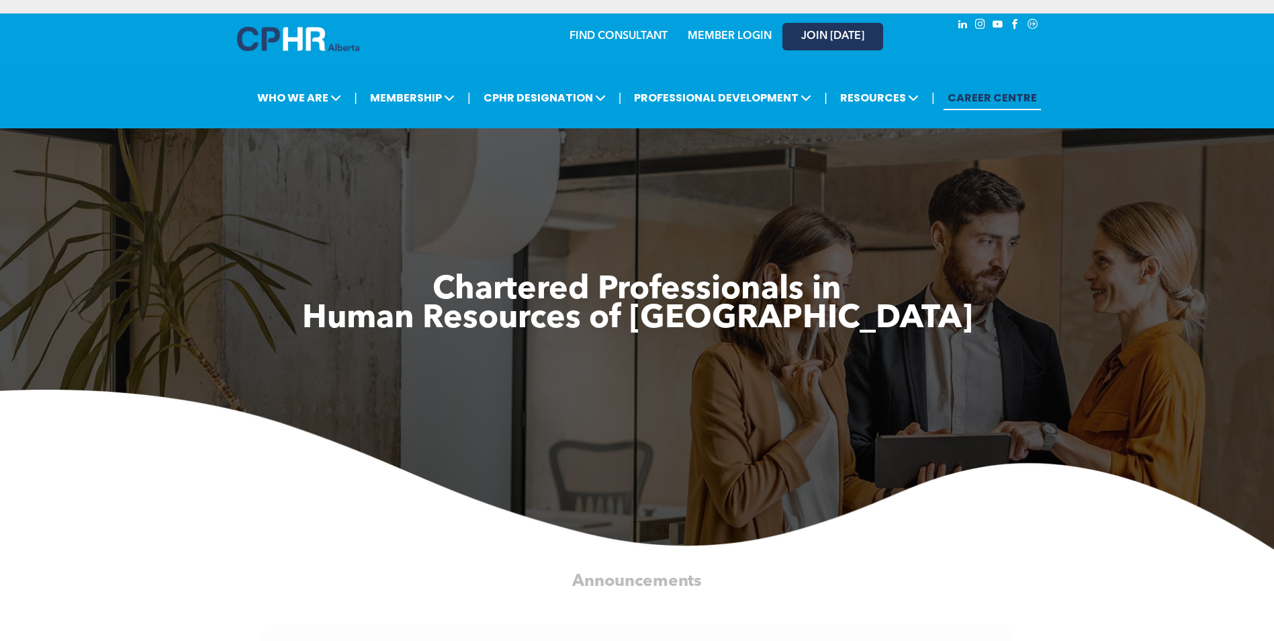
click at [853, 37] on span "JOIN [DATE]" at bounding box center [832, 36] width 63 height 13
click at [776, 32] on div "JOIN [DATE]" at bounding box center [825, 36] width 124 height 42
click at [746, 40] on link "MEMBER LOGIN" at bounding box center [730, 36] width 84 height 11
click at [849, 36] on span "JOIN [DATE]" at bounding box center [832, 36] width 63 height 13
click at [826, 38] on span "JOIN [DATE]" at bounding box center [832, 36] width 63 height 13
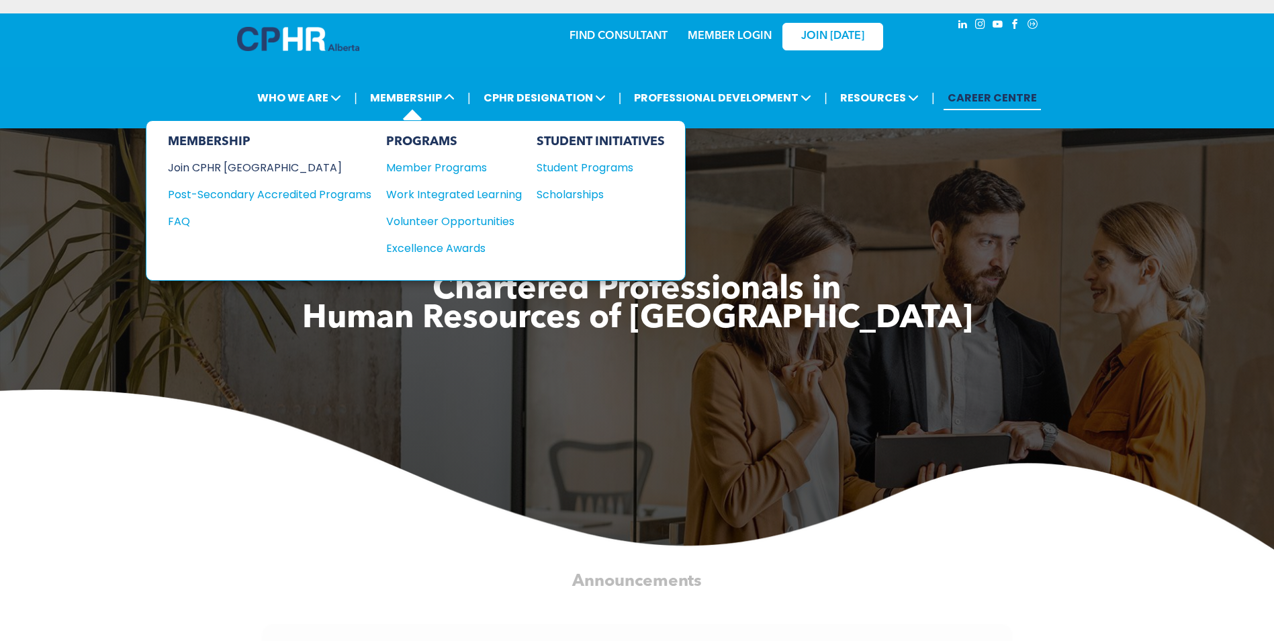
click at [251, 171] on div "Join CPHR [GEOGRAPHIC_DATA]" at bounding box center [259, 167] width 183 height 17
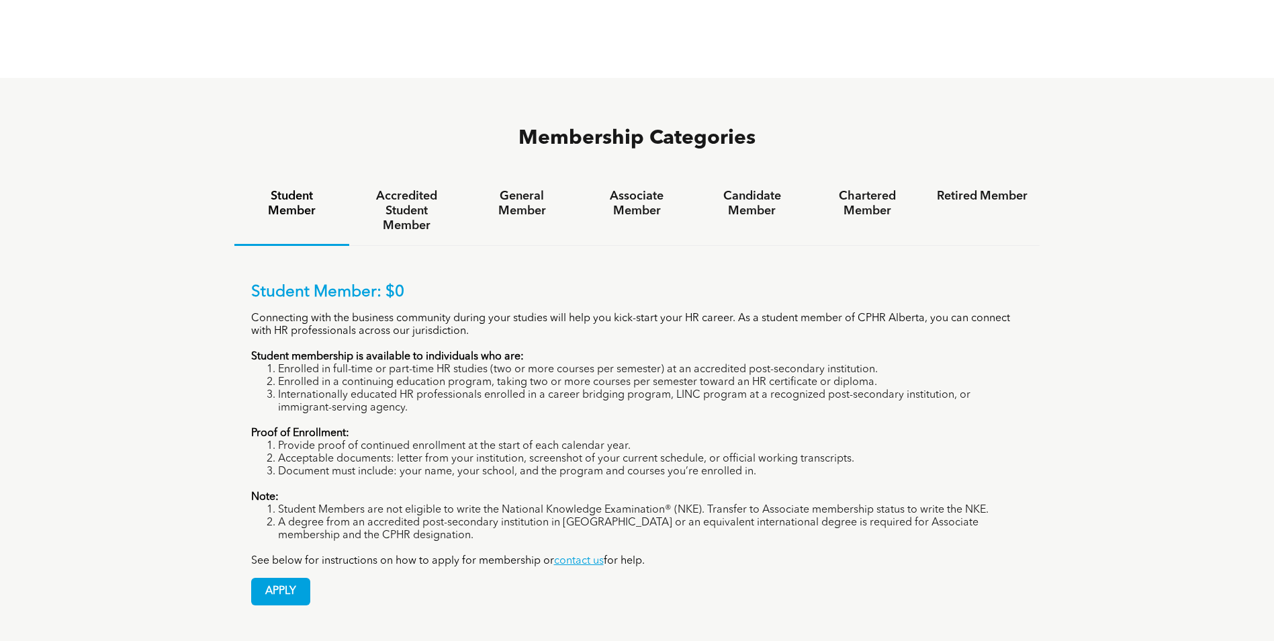
scroll to position [873, 0]
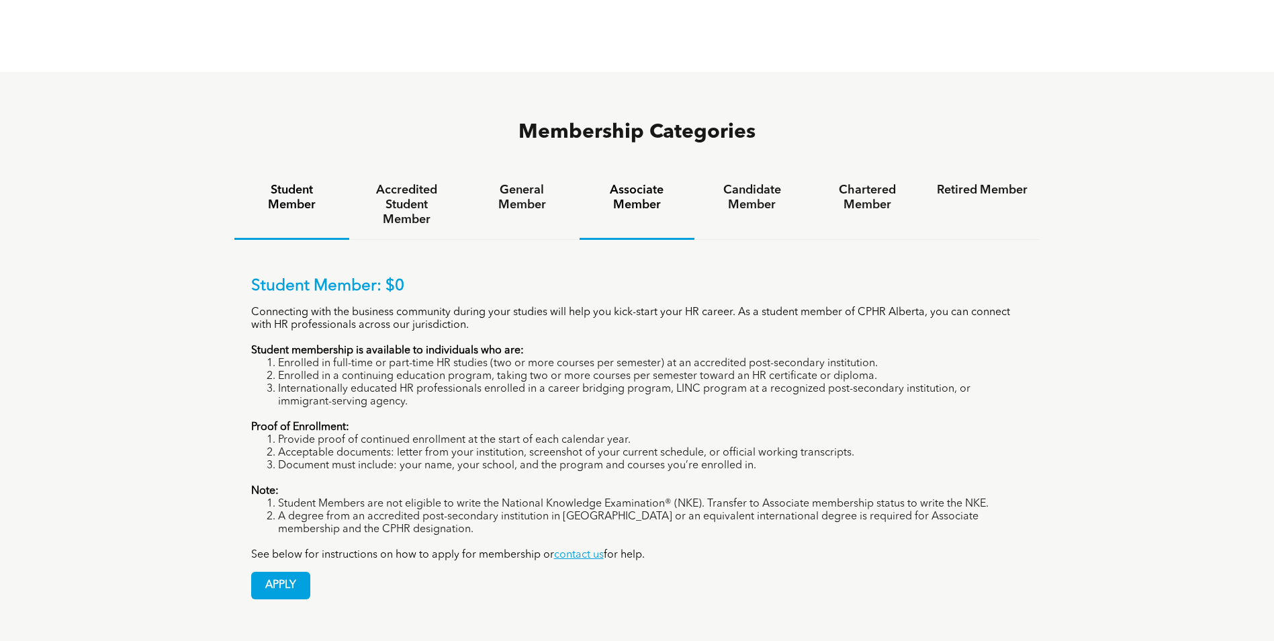
click at [645, 183] on h4 "Associate Member" at bounding box center [637, 198] width 91 height 30
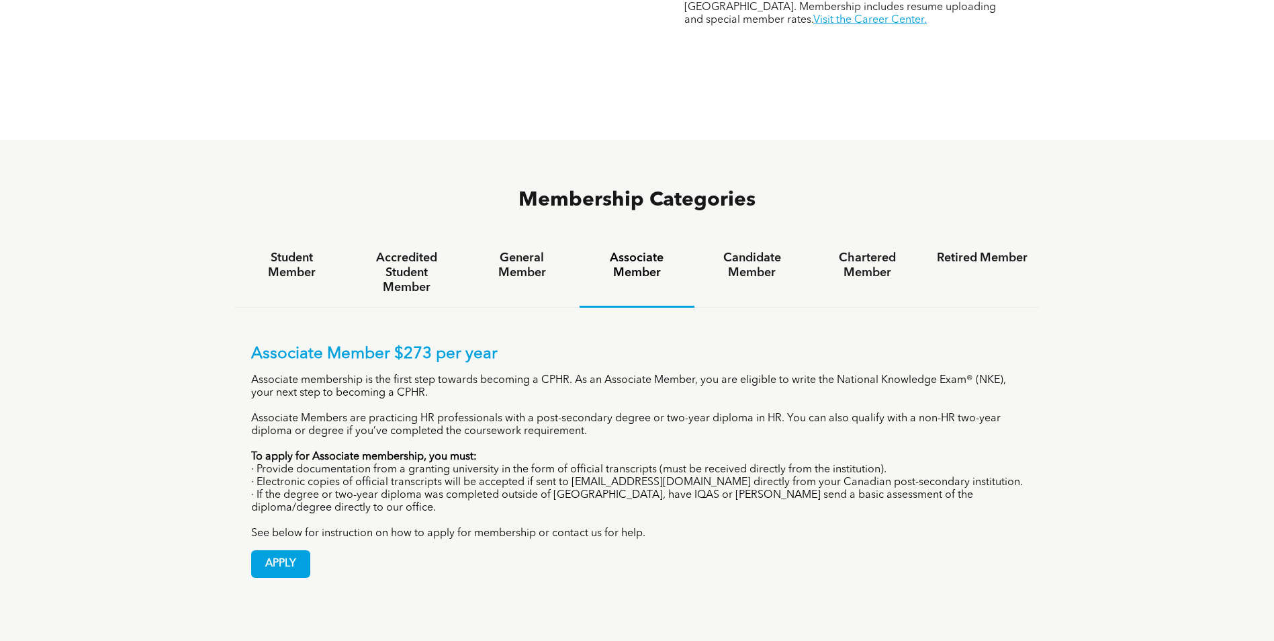
scroll to position [806, 0]
drag, startPoint x: 395, startPoint y: 299, endPoint x: 496, endPoint y: 301, distance: 100.8
click at [496, 344] on p "Associate Member $273 per year" at bounding box center [637, 353] width 773 height 19
drag, startPoint x: 496, startPoint y: 301, endPoint x: 413, endPoint y: 303, distance: 82.7
click at [413, 344] on p "Associate Member $273 per year" at bounding box center [637, 353] width 773 height 19
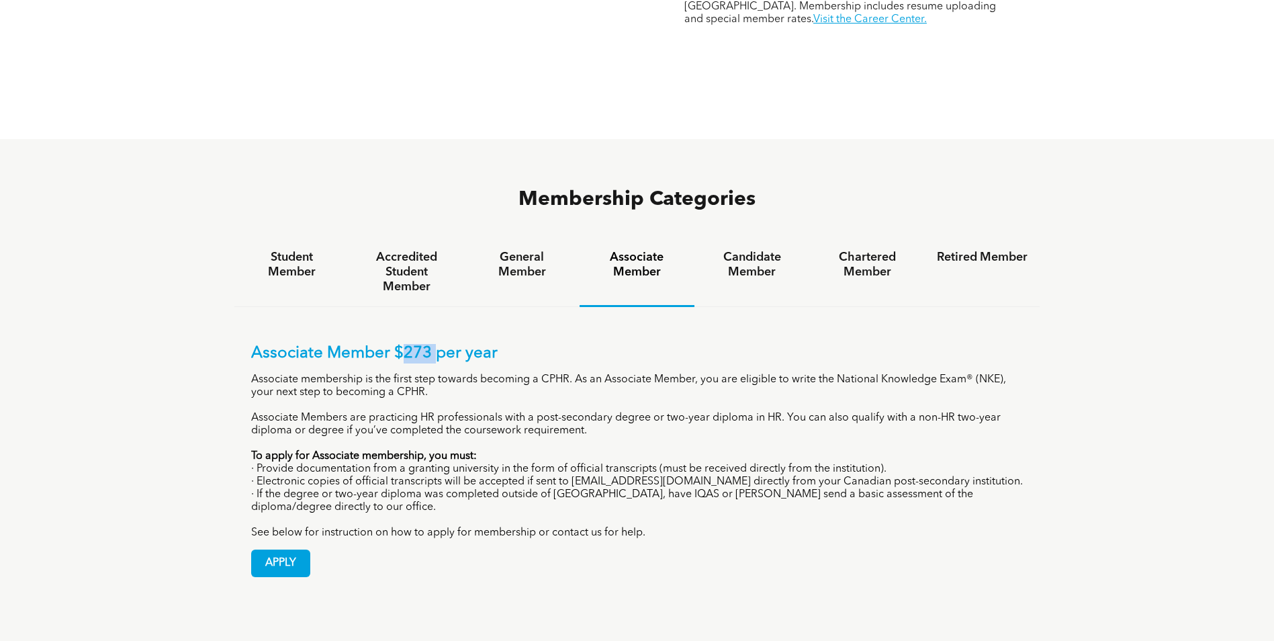
click at [413, 344] on p "Associate Member $273 per year" at bounding box center [637, 353] width 773 height 19
